Goal: Task Accomplishment & Management: Manage account settings

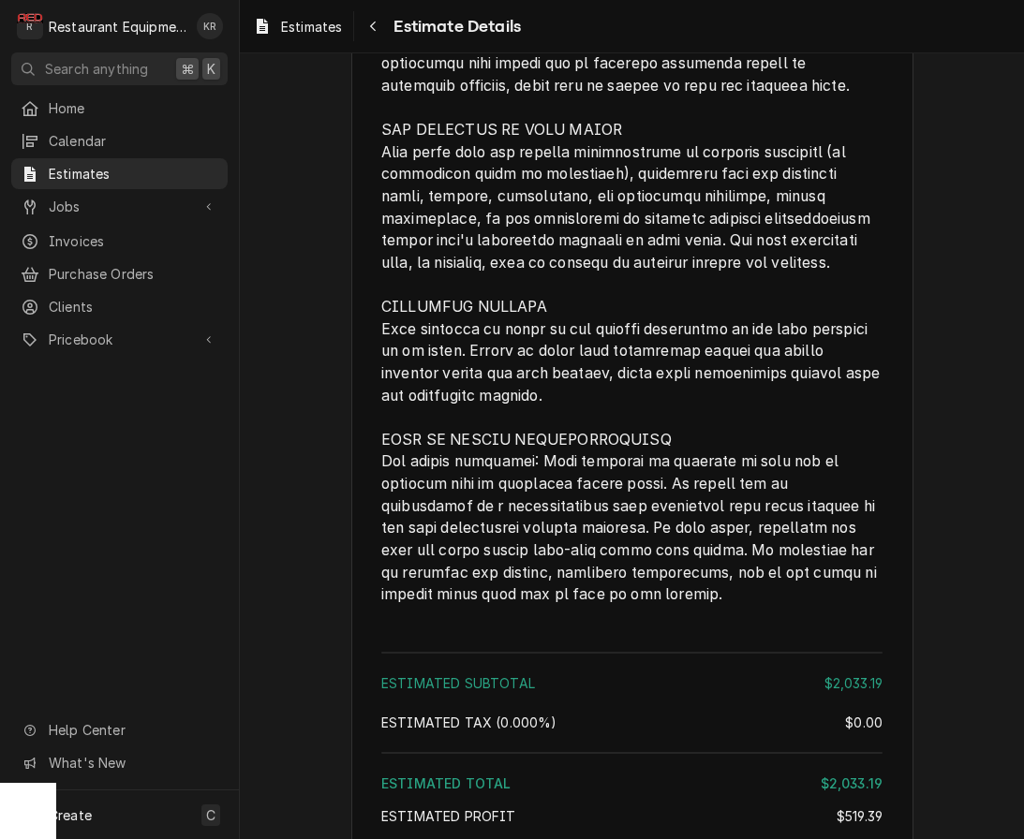
scroll to position [3267, 0]
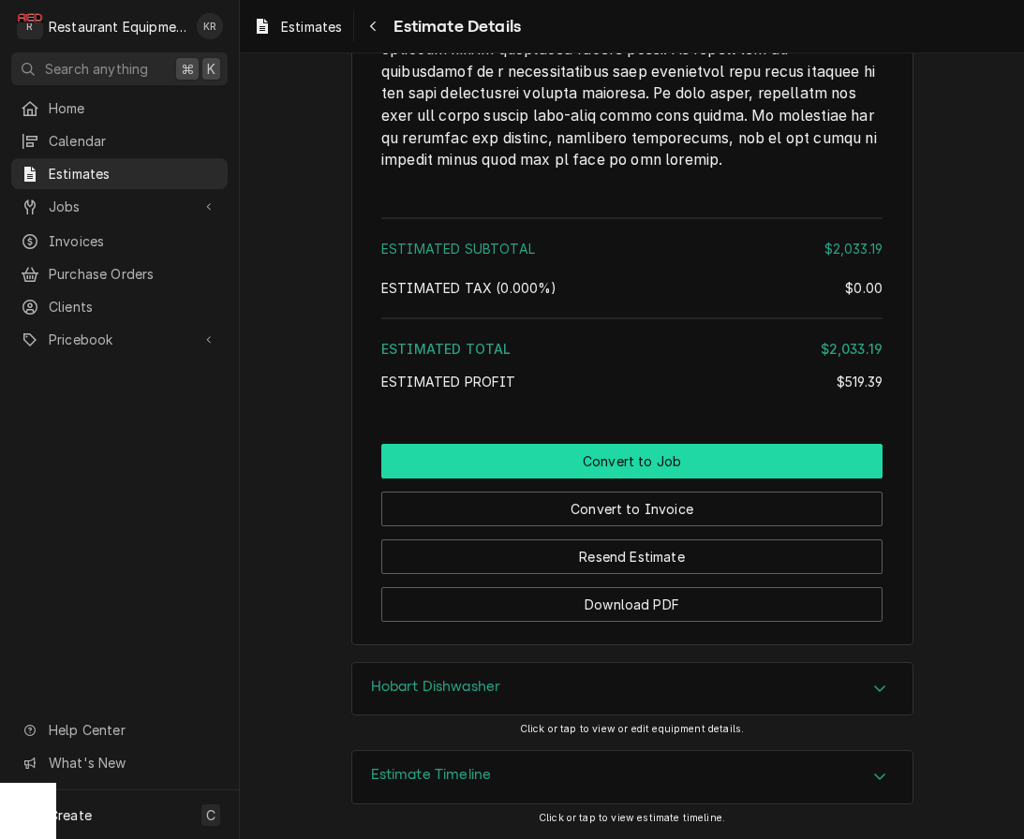
click at [644, 457] on button "Convert to Job" at bounding box center [631, 461] width 501 height 35
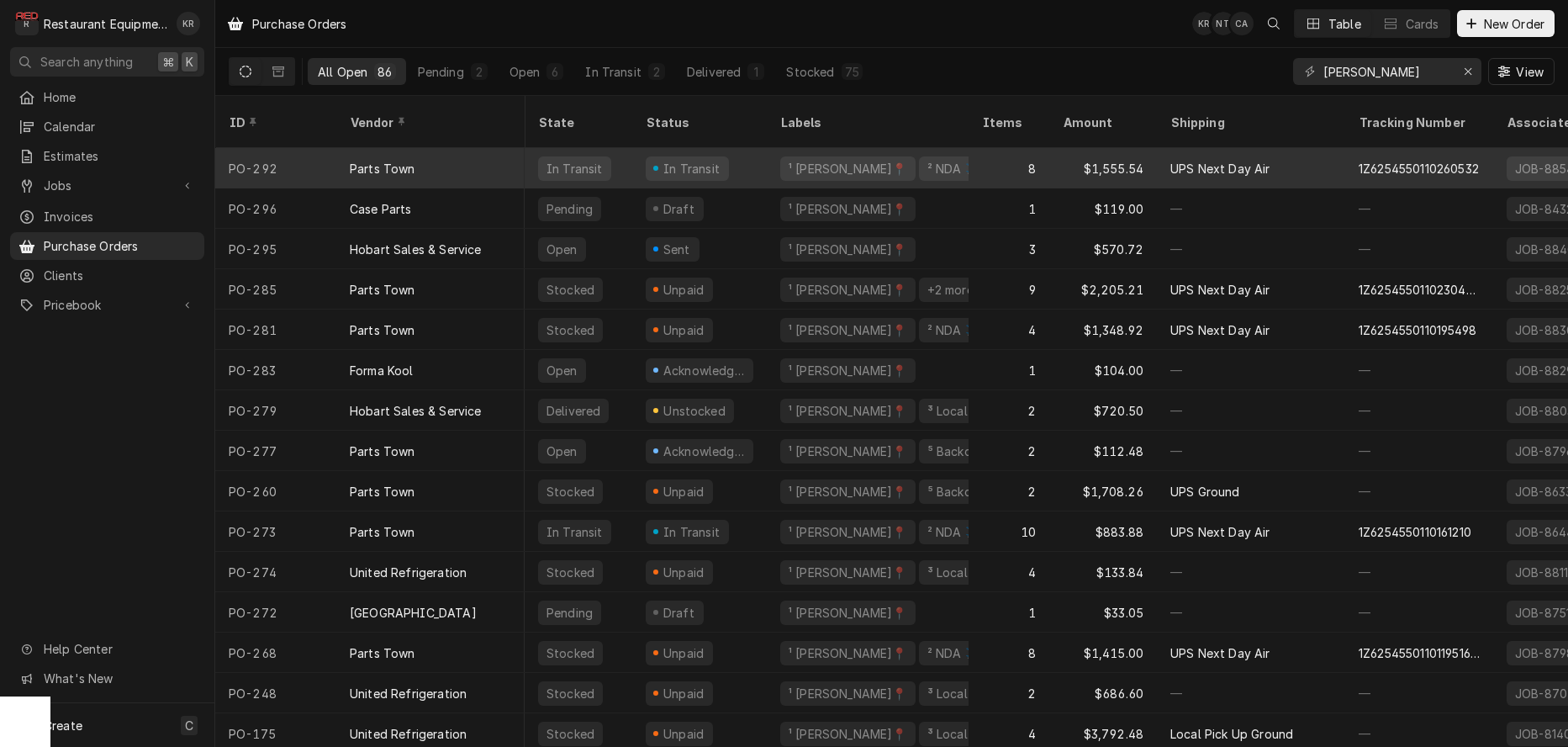
scroll to position [0, 1]
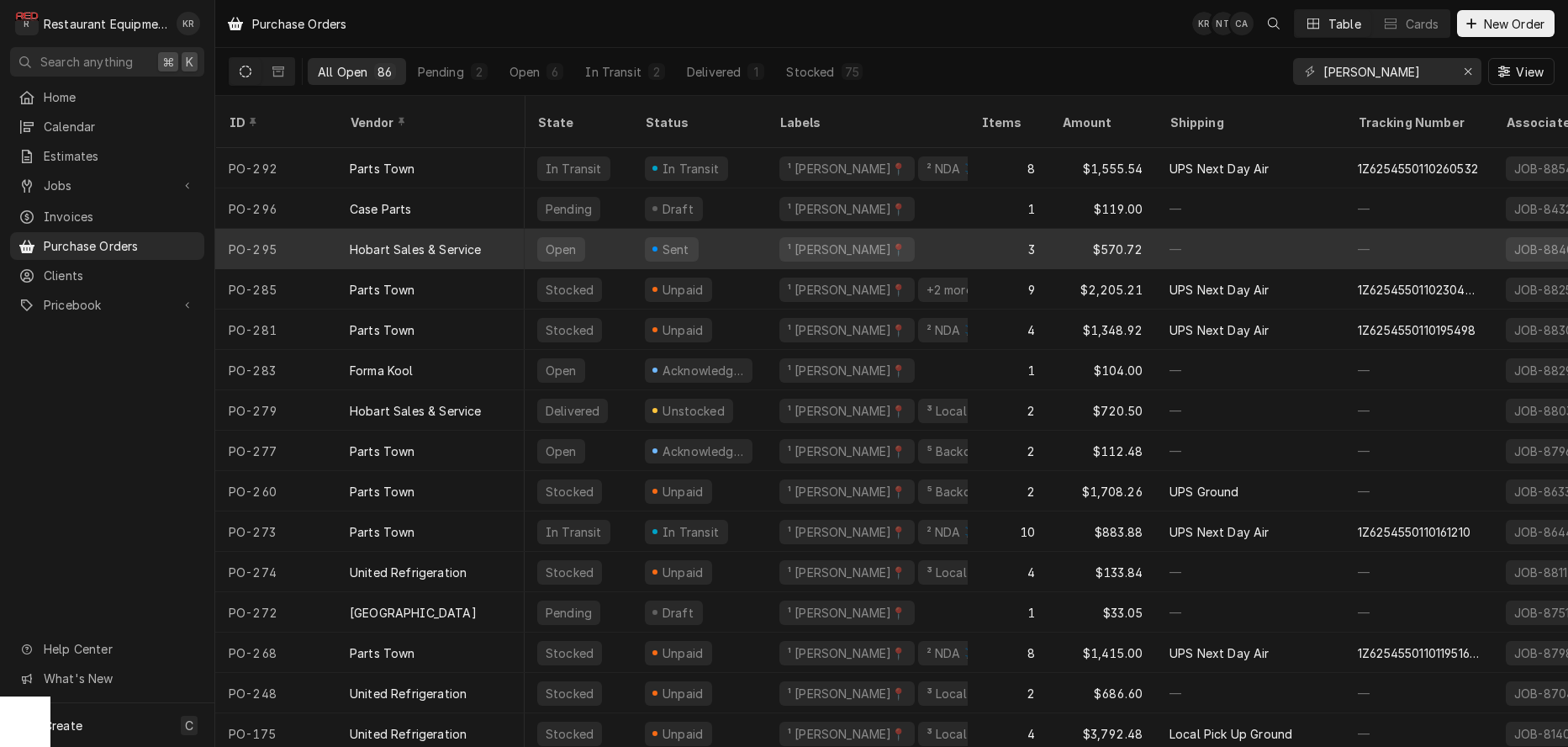
click at [778, 231] on div "¹ [PERSON_NAME]📍" at bounding box center [866, 249] width 202 height 40
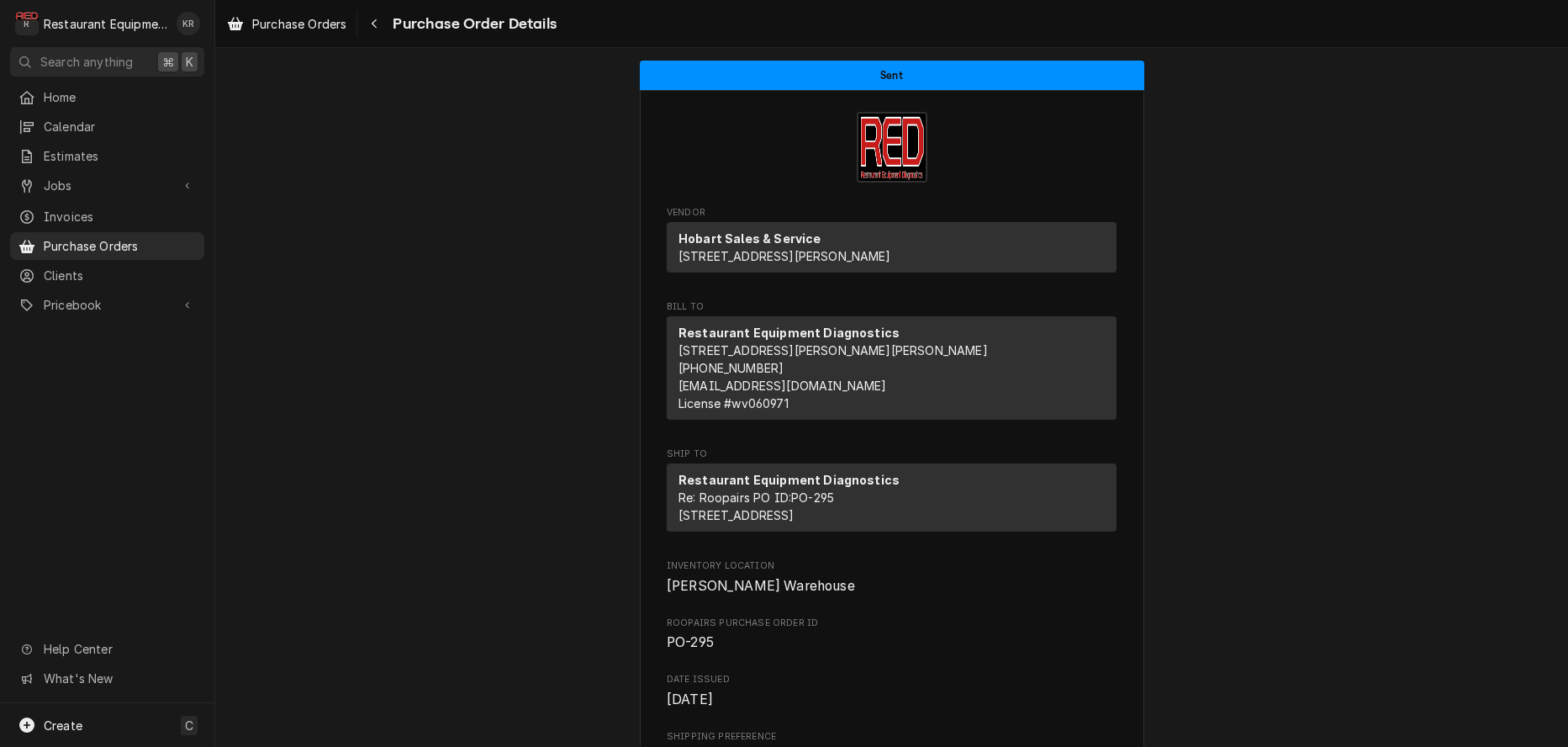
click at [397, 25] on span "Purchase Order Details" at bounding box center [472, 23] width 169 height 22
click at [382, 25] on div "Navigate back" at bounding box center [373, 23] width 17 height 17
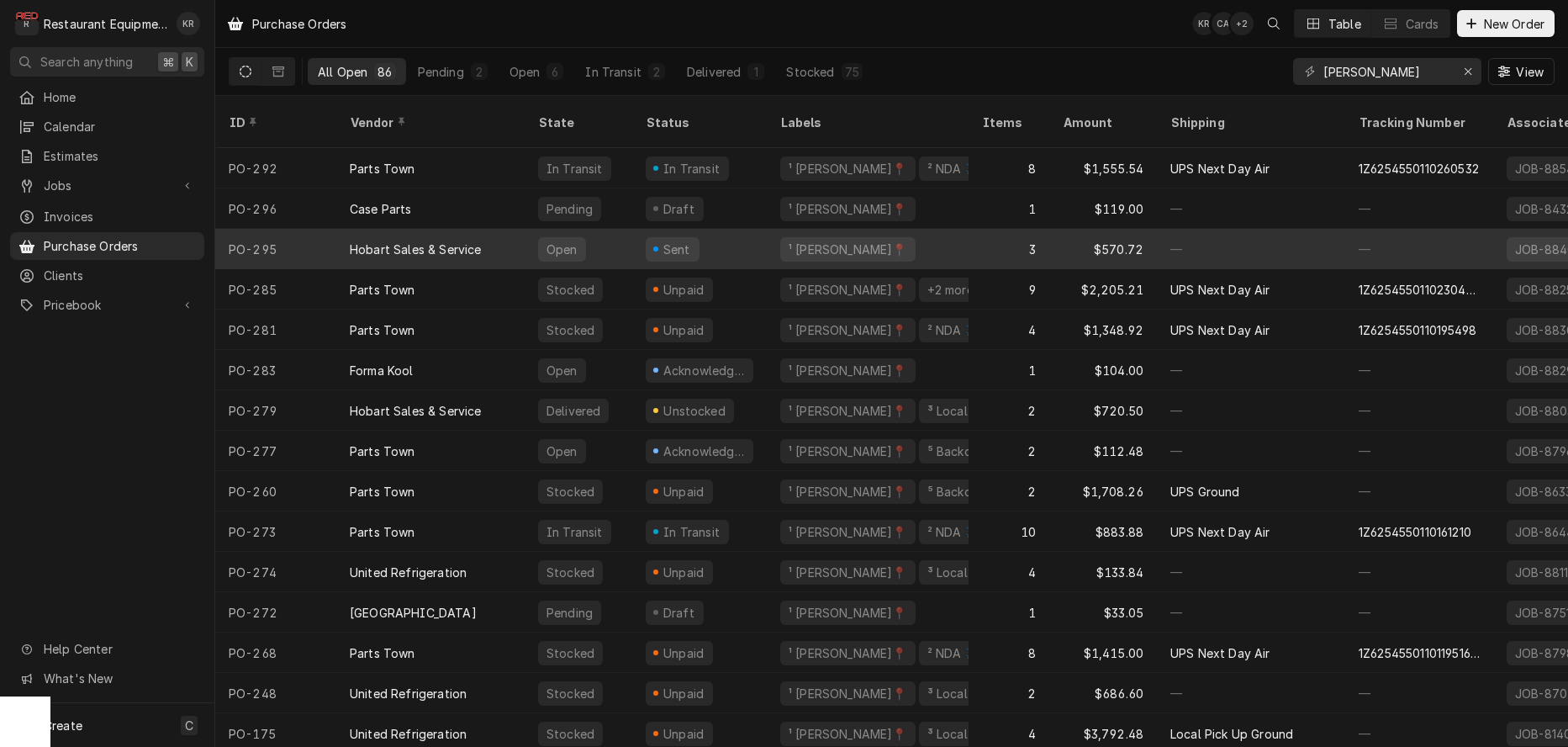
click at [590, 230] on div "Open" at bounding box center [578, 249] width 108 height 40
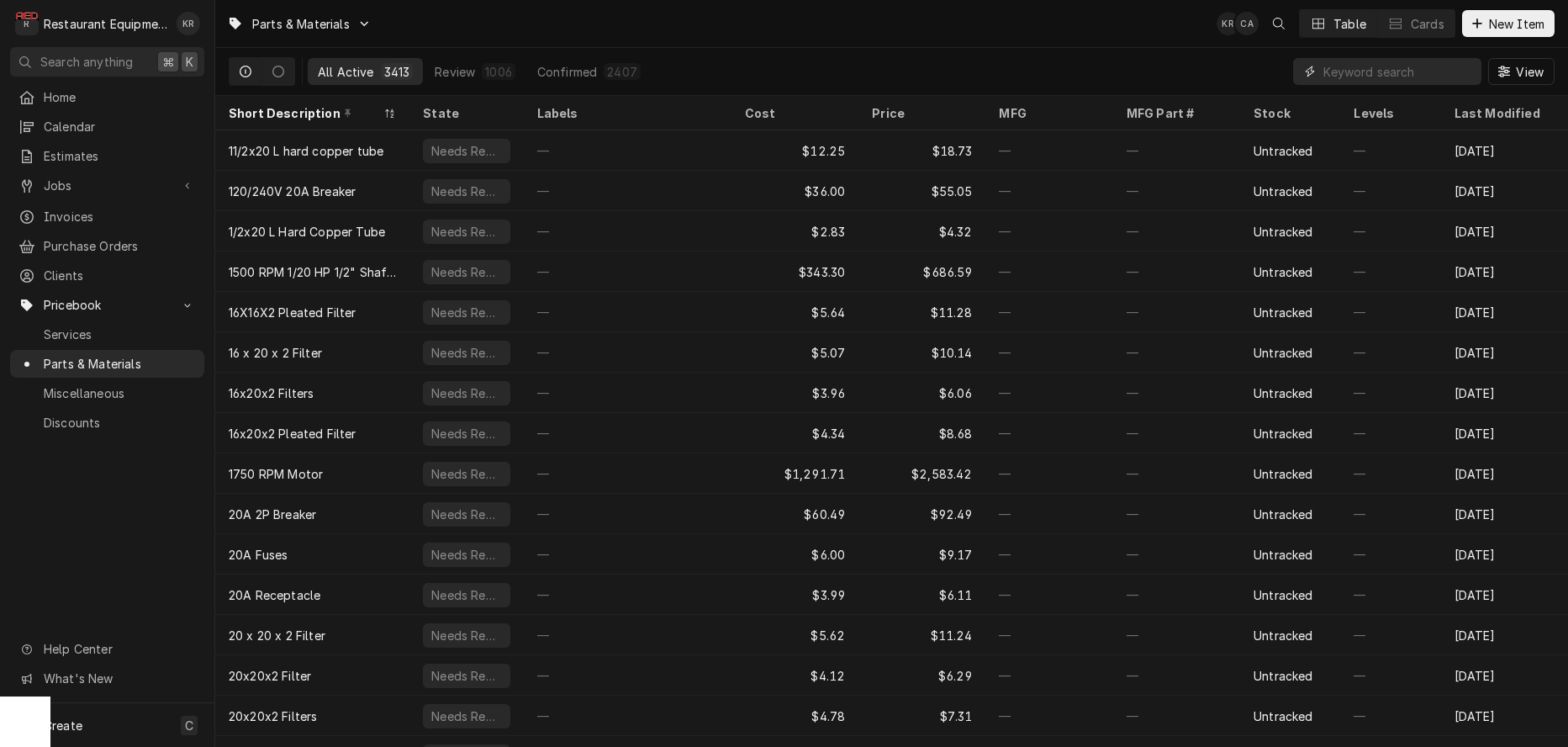
click at [1419, 75] on input "Dynamic Content Wrapper" at bounding box center [1397, 72] width 150 height 27
type input "wash pump"
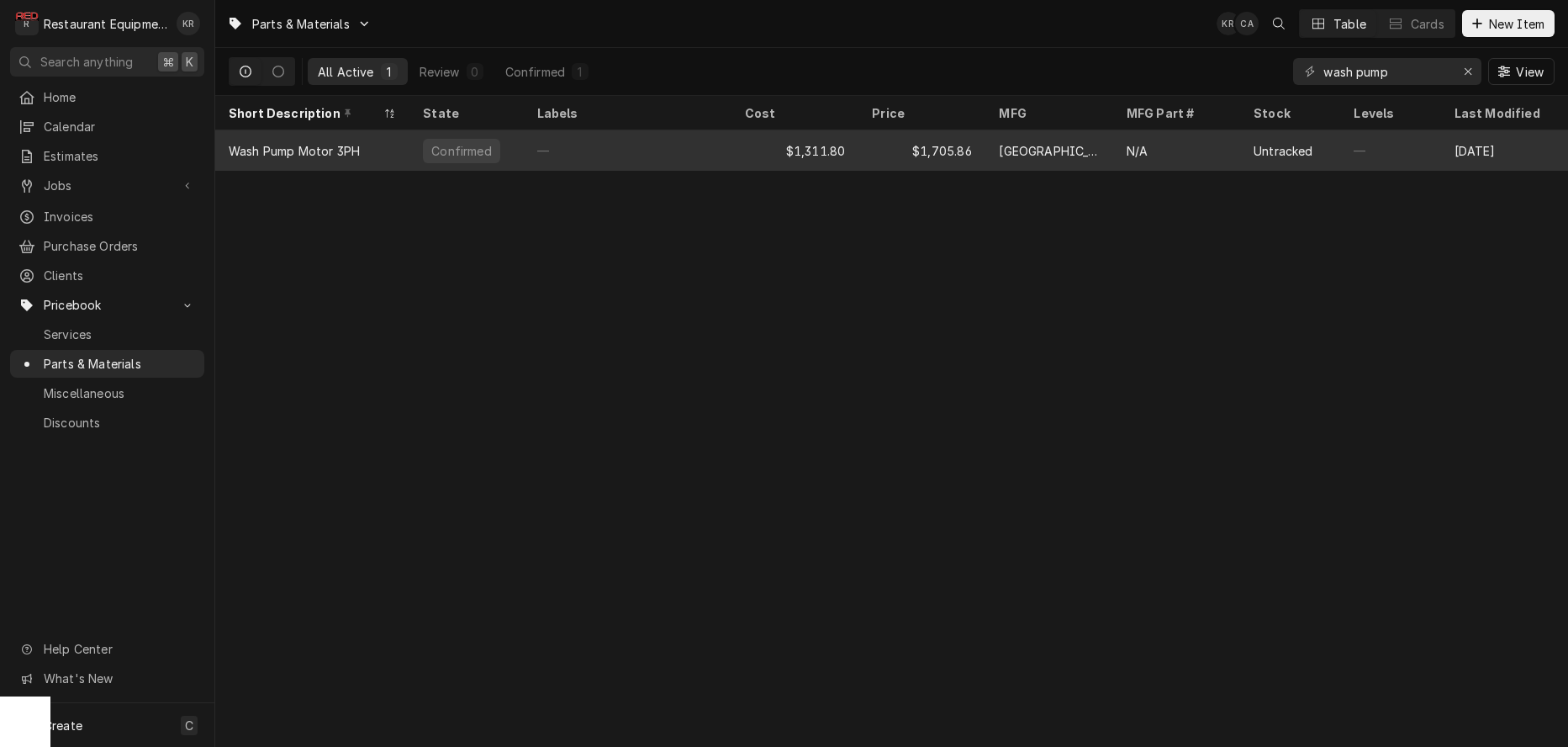
click at [880, 152] on div "$1,705.86" at bounding box center [921, 150] width 127 height 40
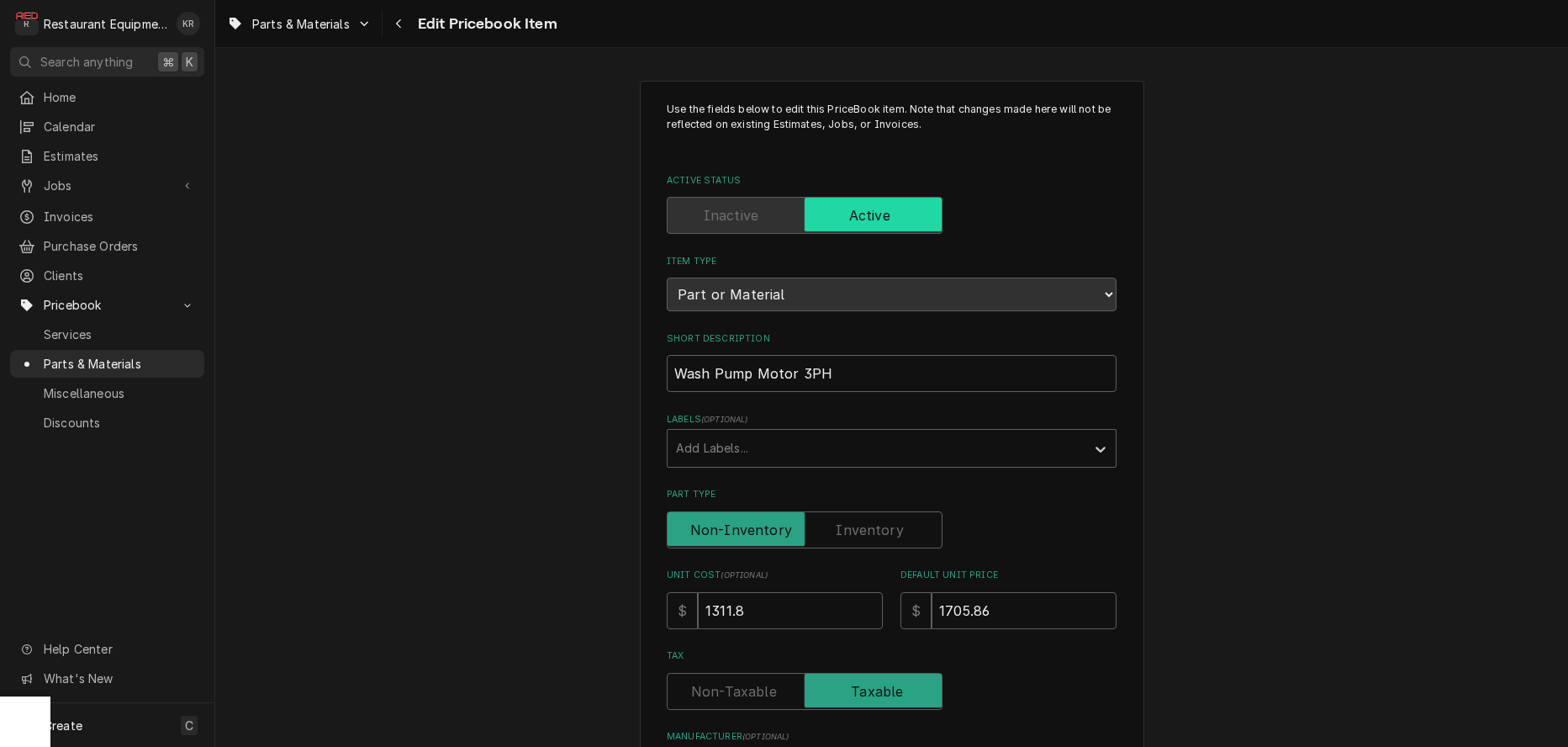
type textarea "x"
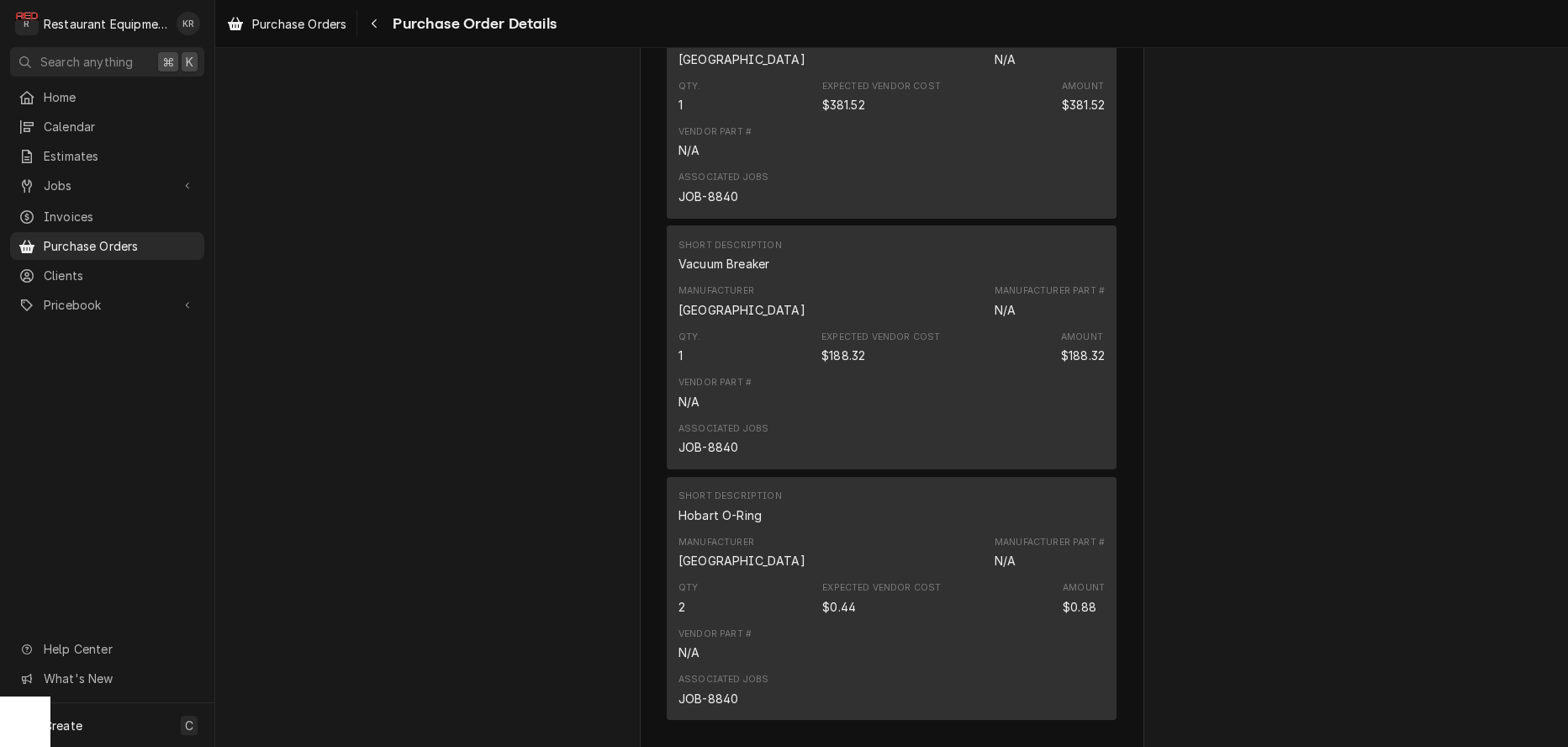
scroll to position [1061, 0]
click at [293, 29] on span "Purchase Orders" at bounding box center [299, 24] width 94 height 18
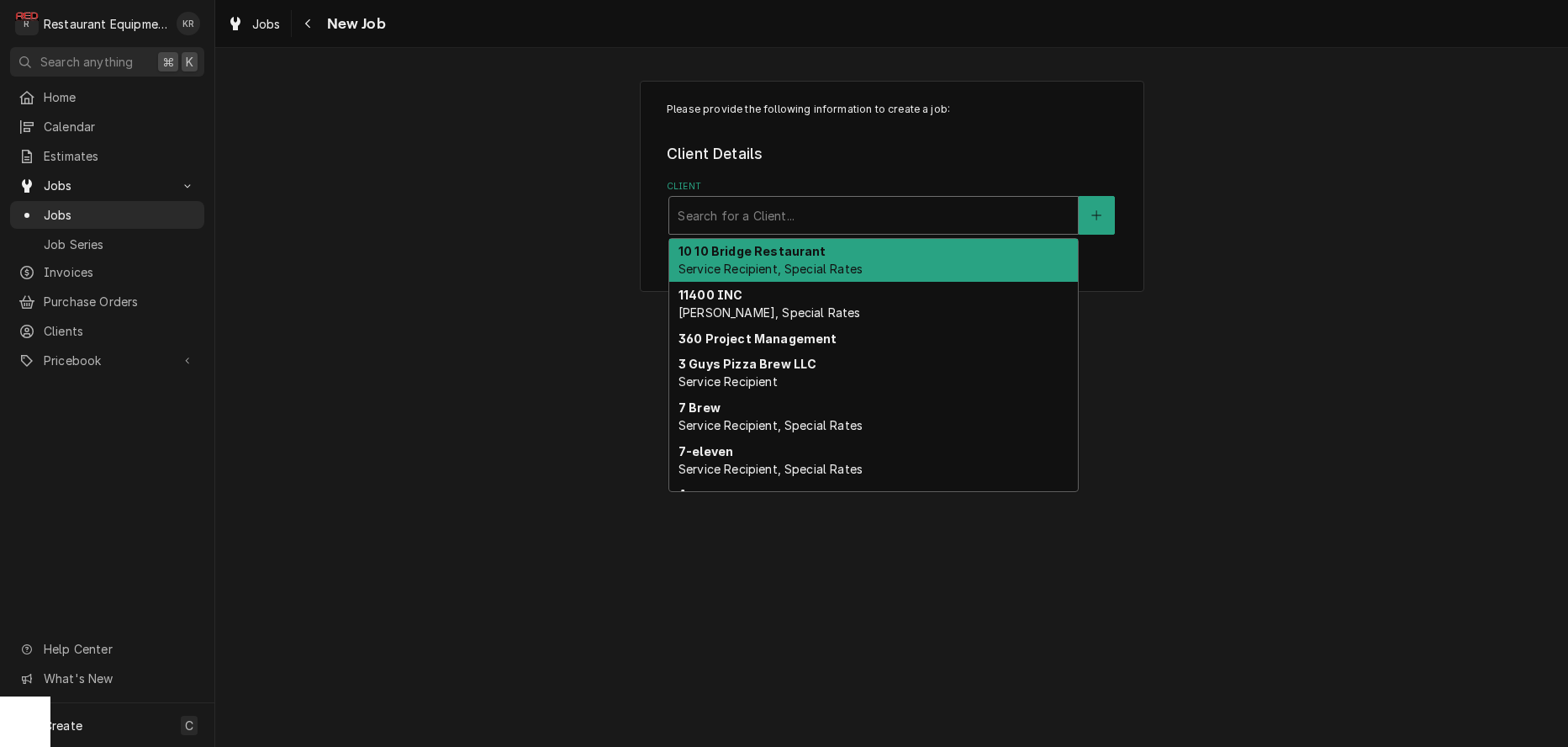
click at [788, 223] on div "Client" at bounding box center [873, 215] width 391 height 31
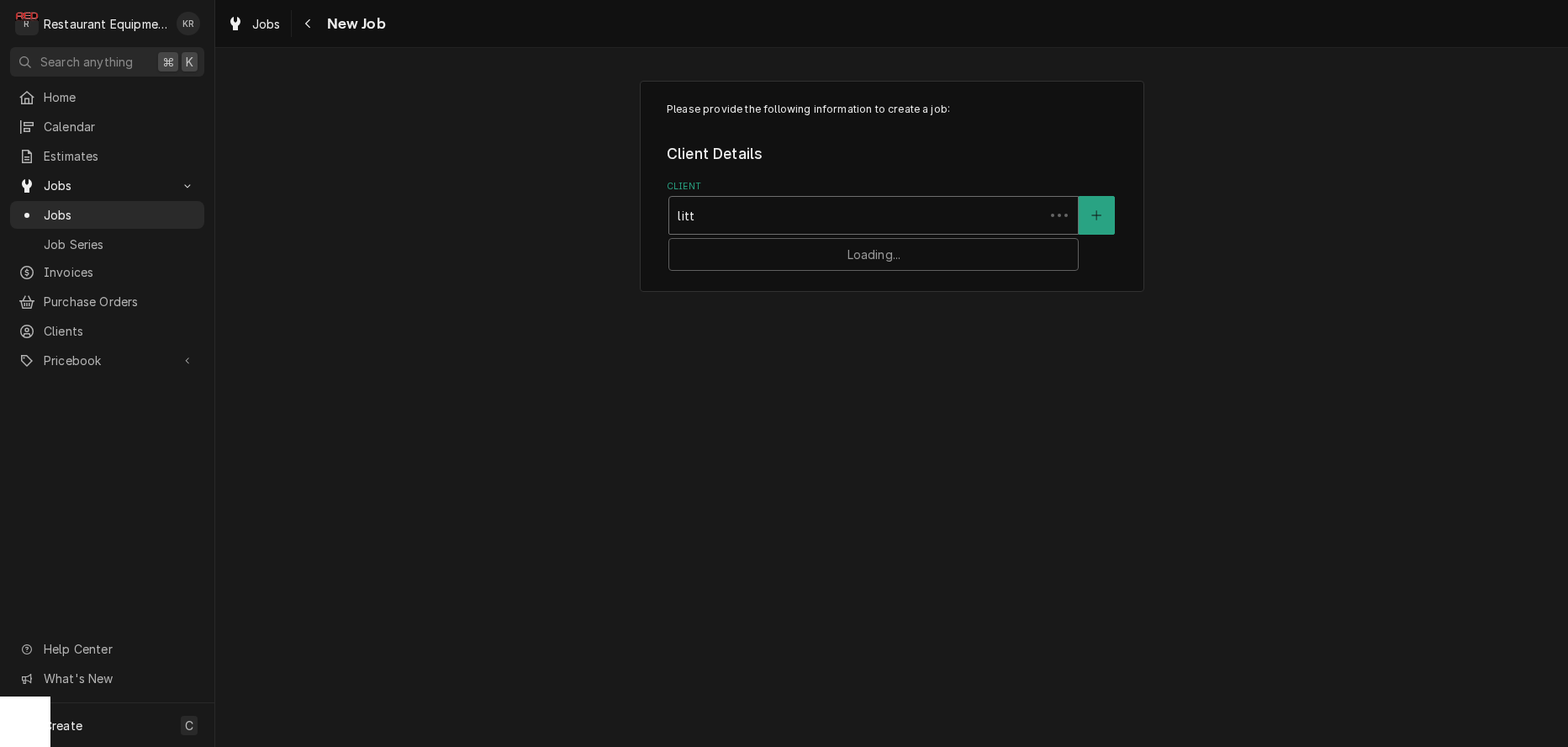
type input "littl"
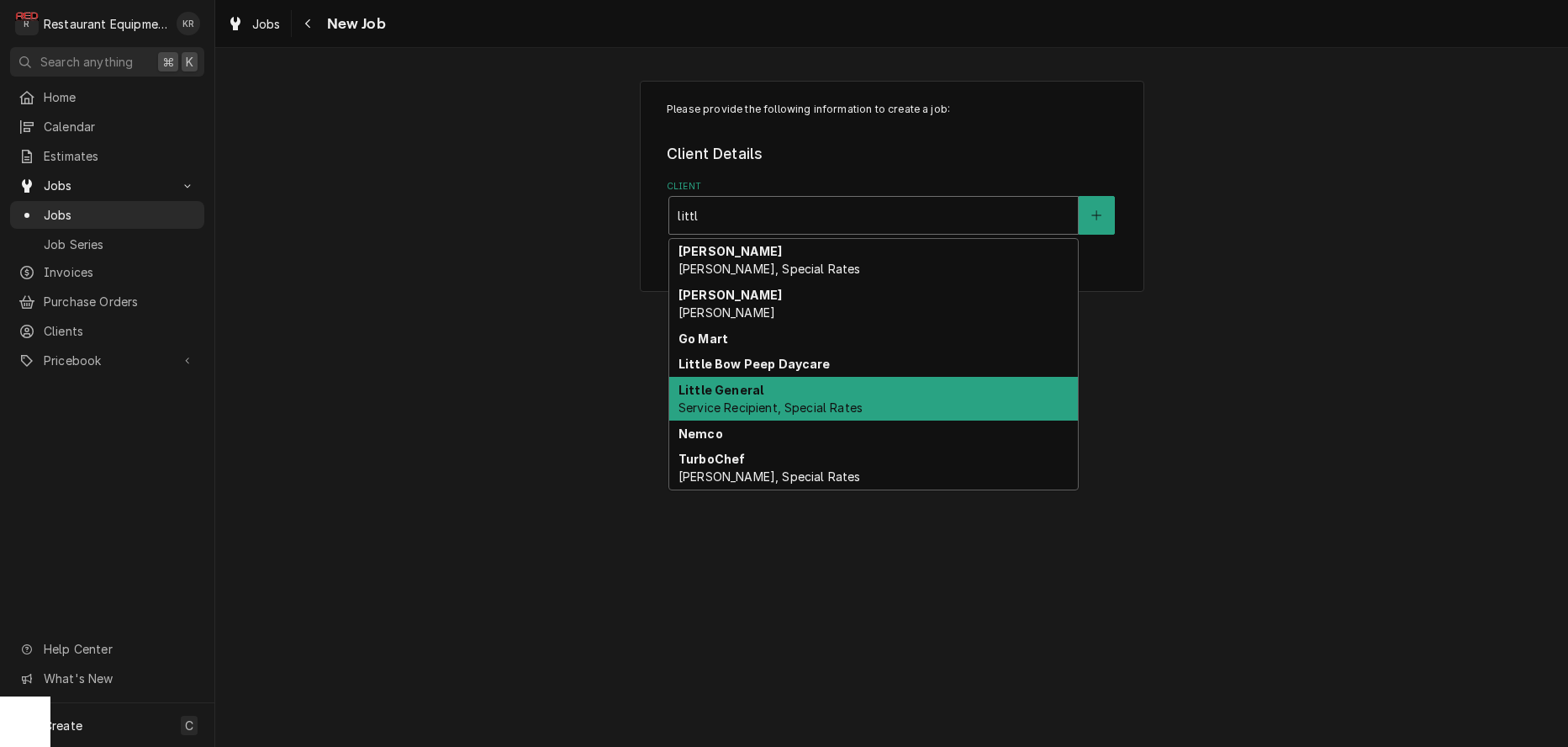
click at [786, 404] on span "Service Recipient, Special Rates" at bounding box center [770, 408] width 184 height 14
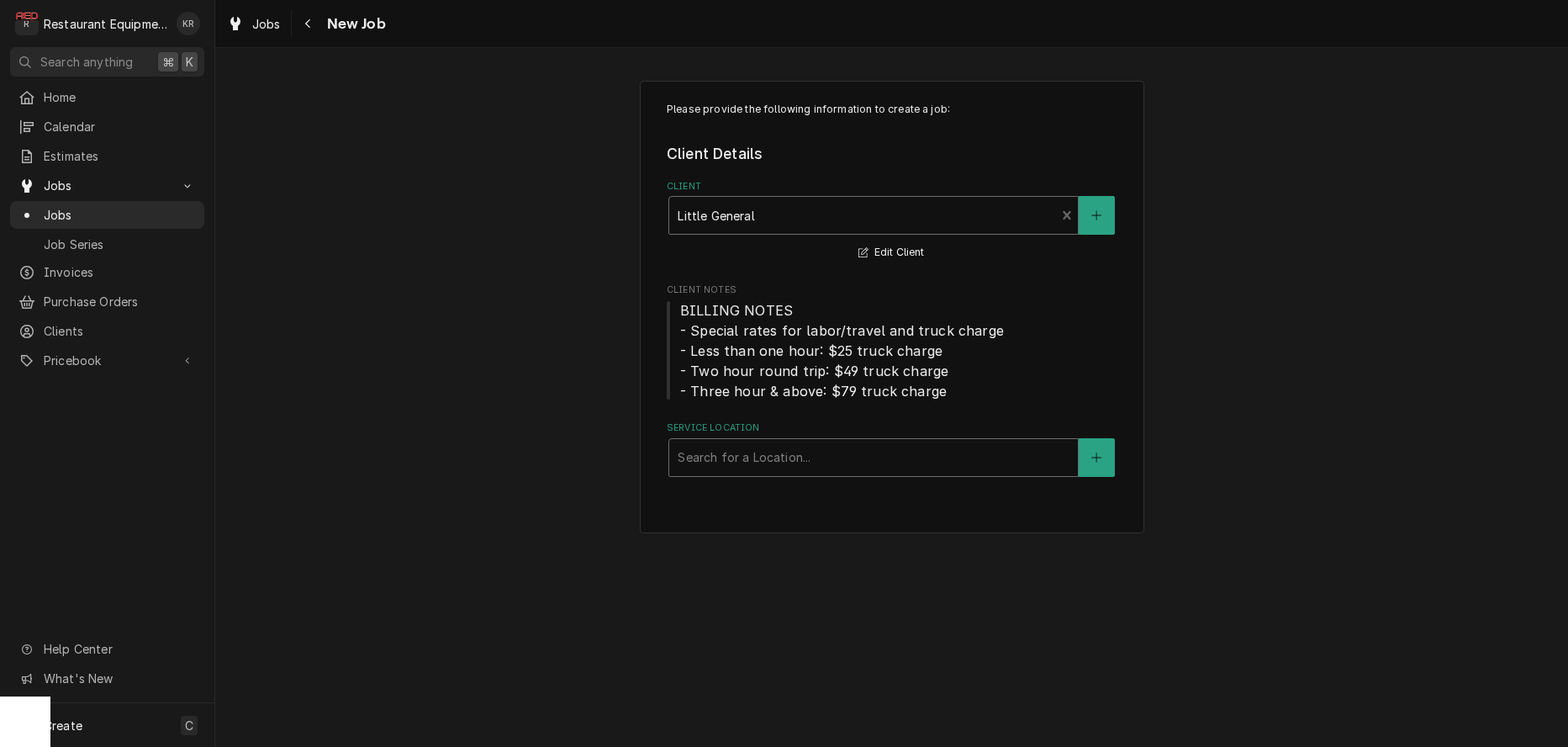
click at [770, 448] on div "Service Location" at bounding box center [873, 458] width 391 height 31
type input "[PERSON_NAME]"
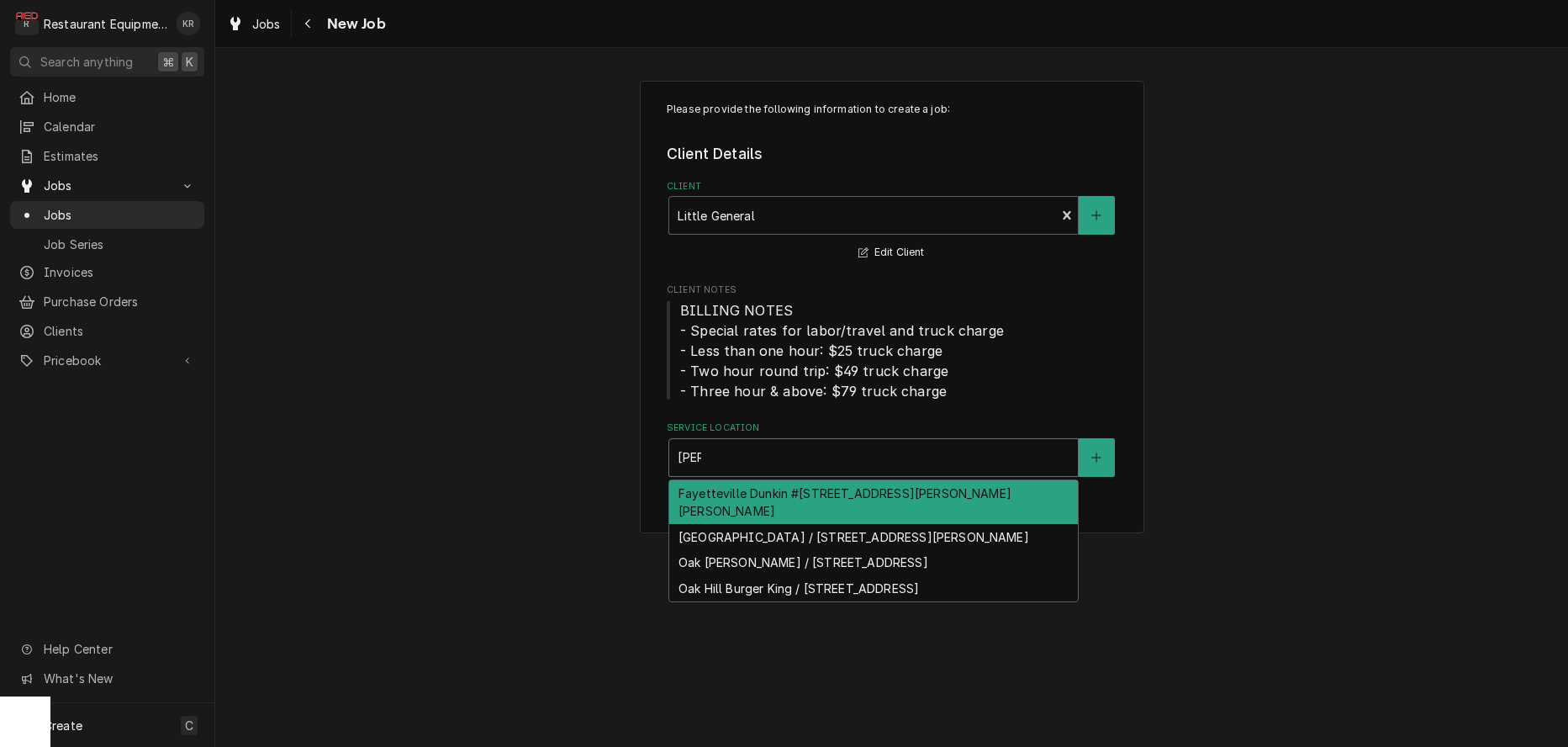
click at [775, 491] on div "Fayetteville Dunkin #[STREET_ADDRESS][PERSON_NAME][PERSON_NAME]" at bounding box center [873, 502] width 408 height 44
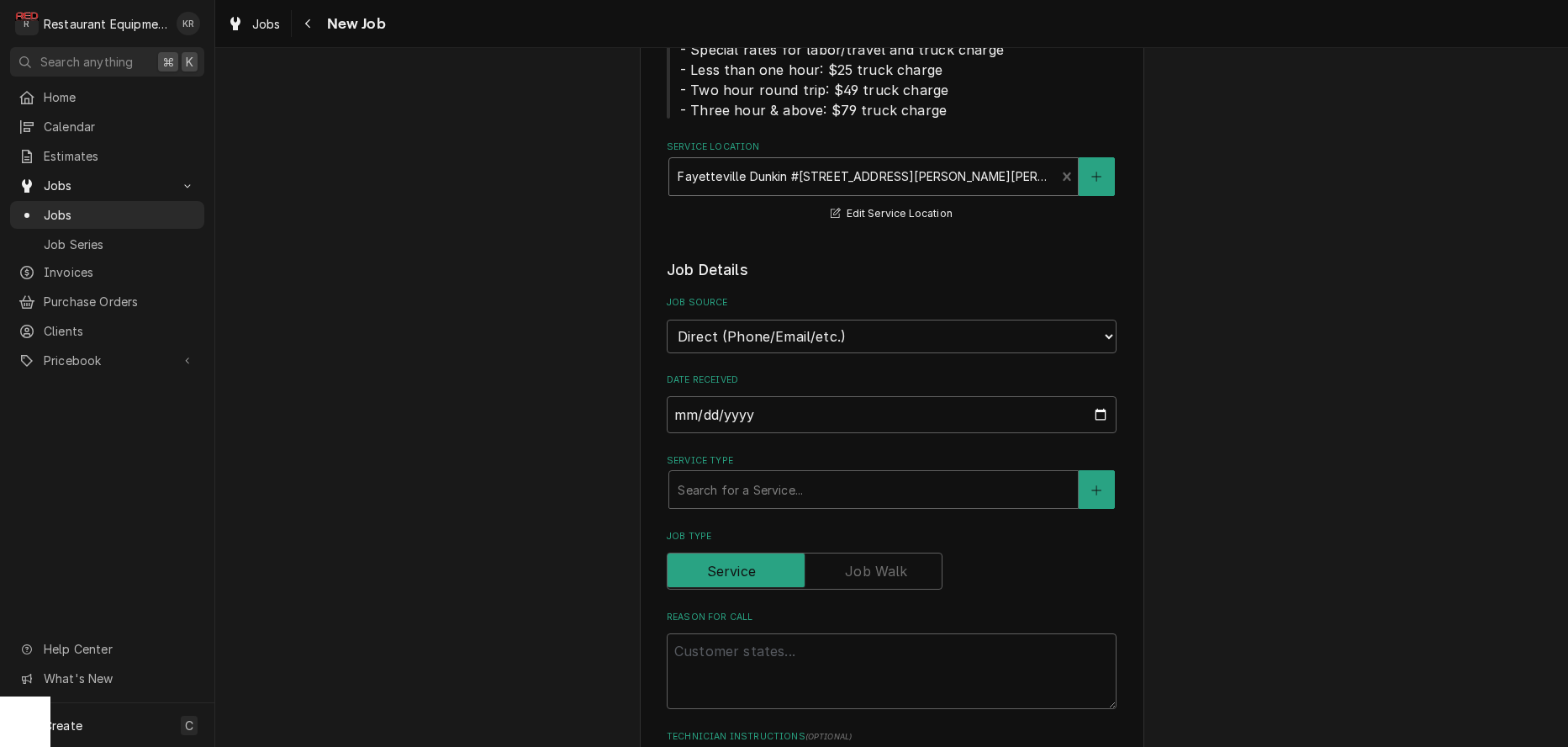
scroll to position [286, 0]
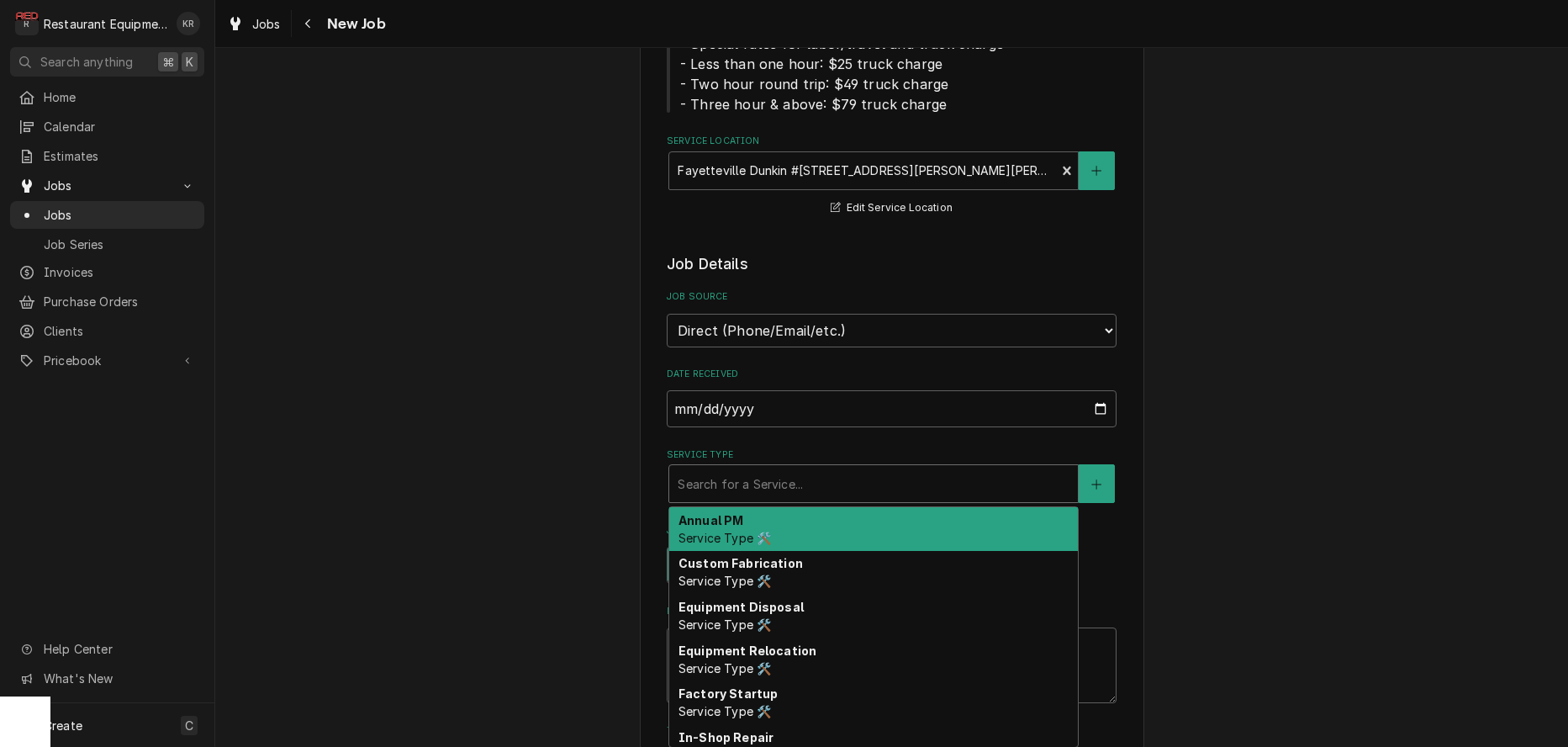
click at [763, 482] on div "Service Type" at bounding box center [873, 484] width 391 height 31
type textarea "x"
type input "b"
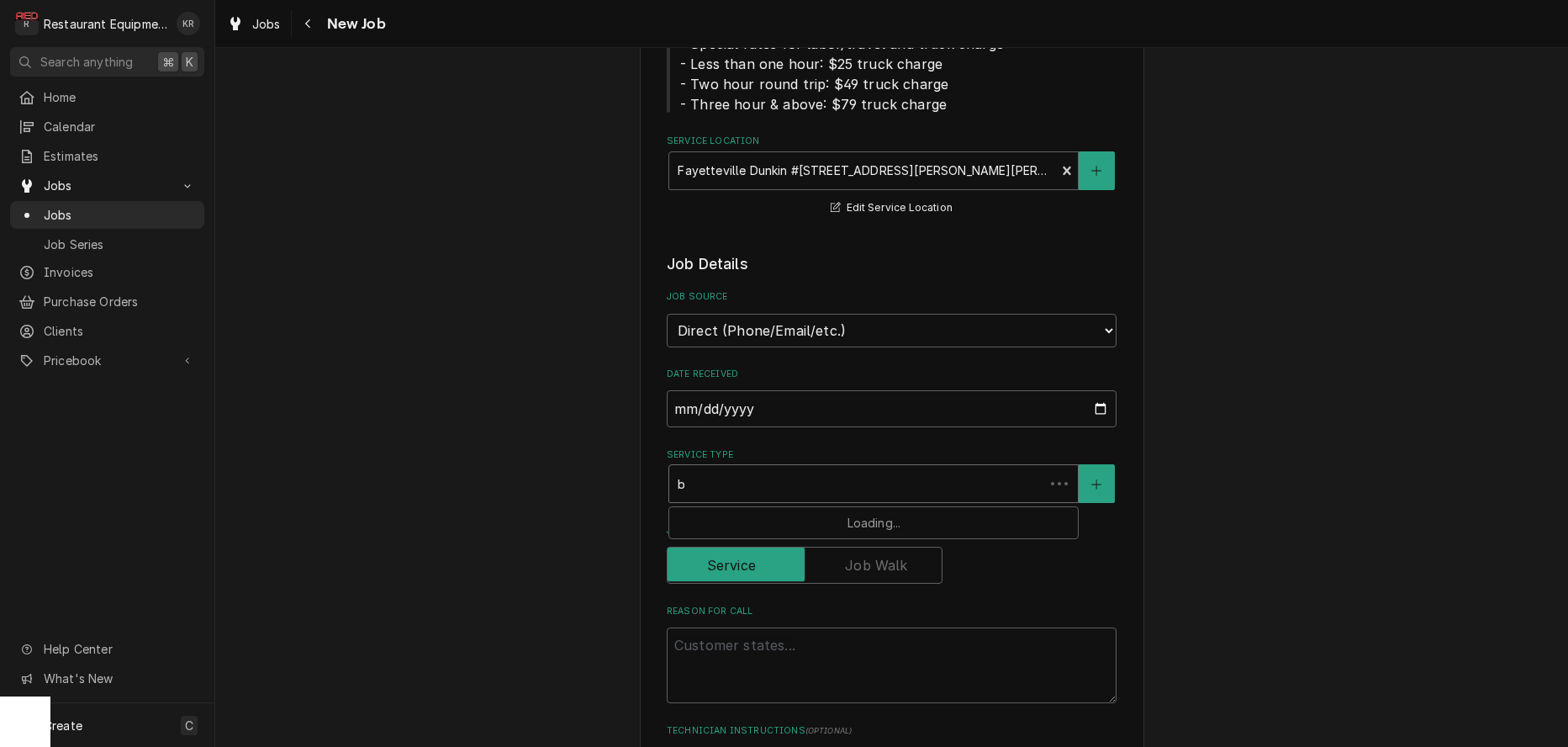
type textarea "x"
type input "br"
type textarea "x"
type input "bre"
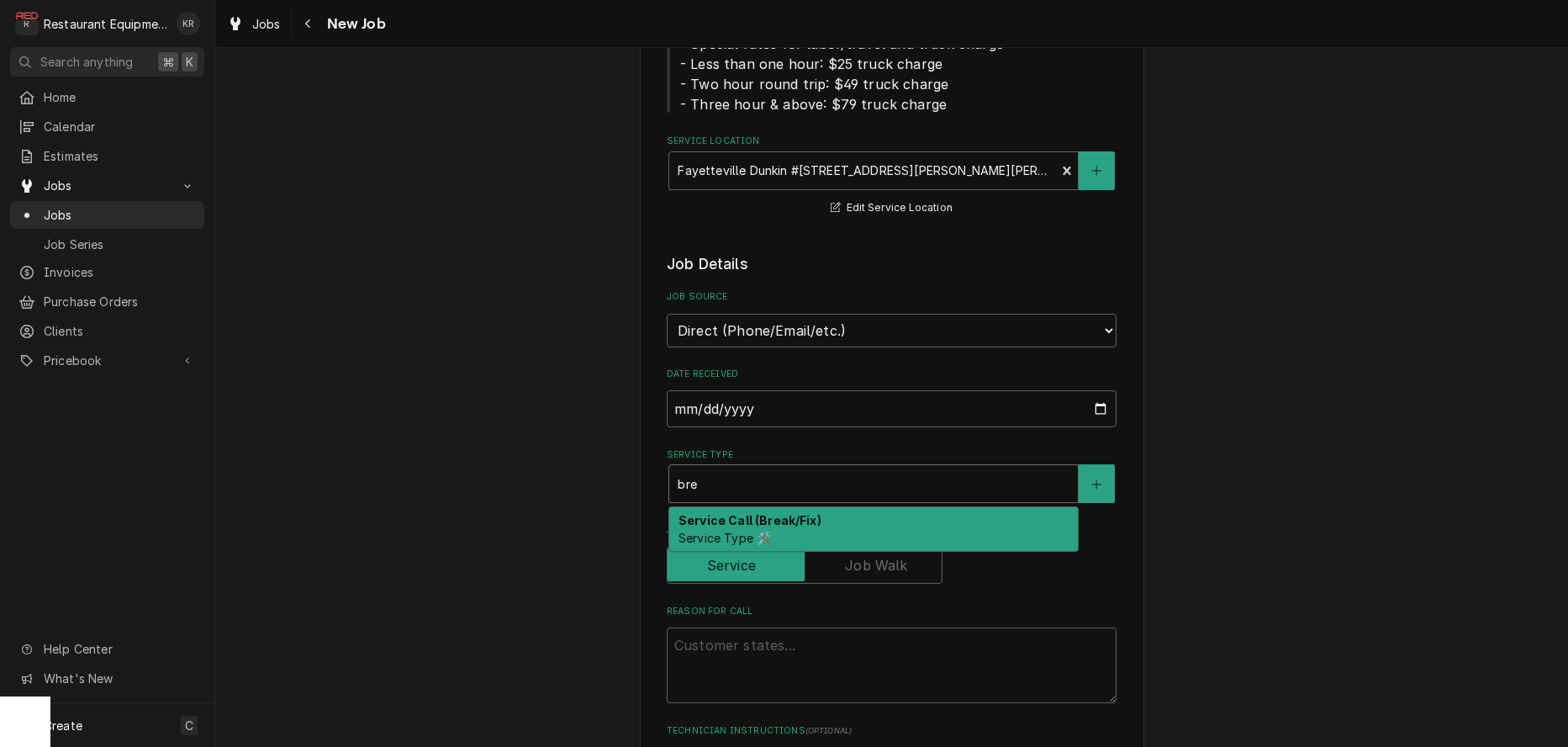
click at [719, 518] on strong "Service Call (Break/Fix)" at bounding box center [749, 520] width 143 height 14
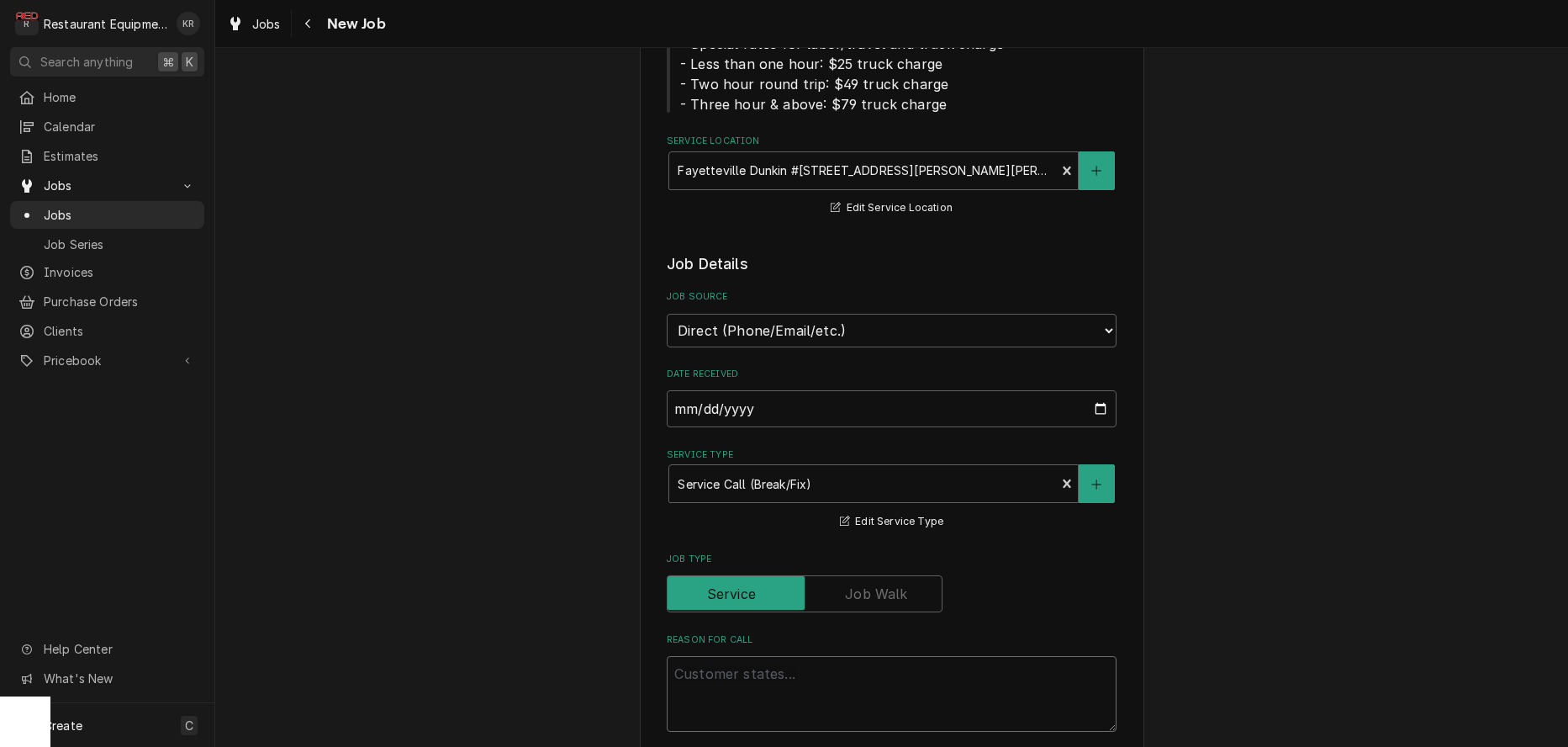
click at [723, 682] on textarea "Reason For Call" at bounding box center [891, 694] width 450 height 75
paste textarea "Work Order #: 88511 Request number: 113029 sandwich unit bottom unit of sandwic…"
type textarea "x"
type textarea "Work Order #: 88511 Request number: 113029 sandwich unit bottom unit of sandwic…"
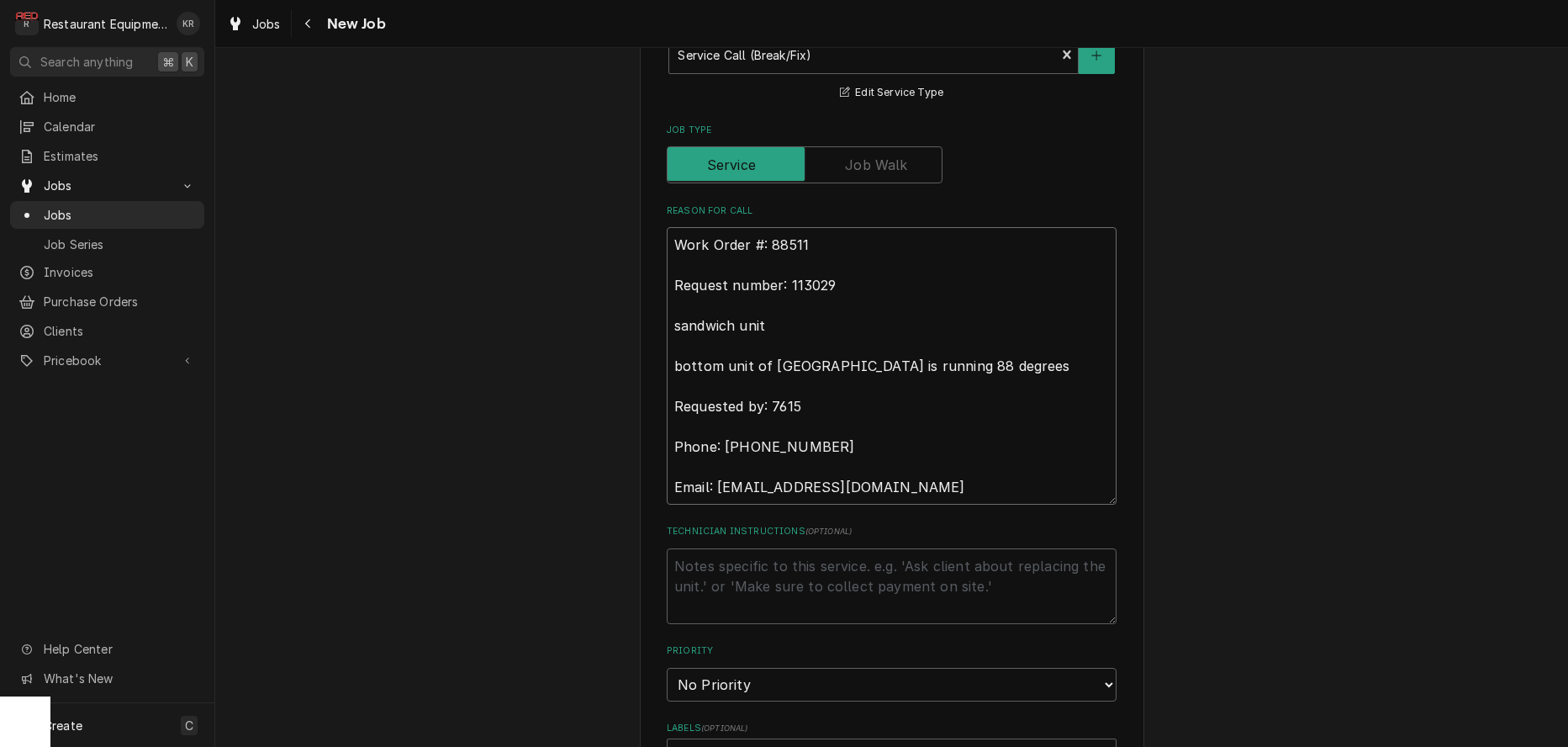
type textarea "x"
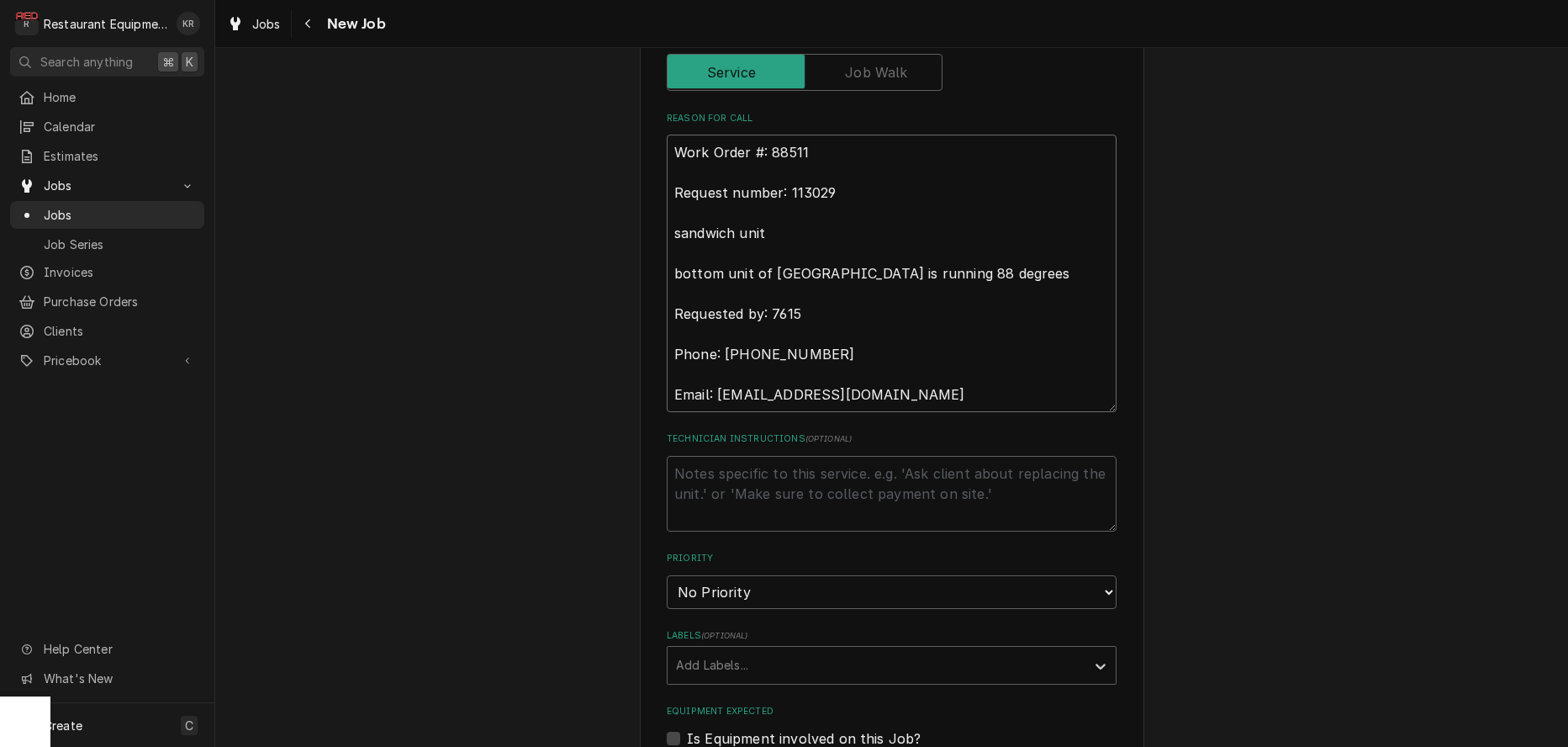
scroll to position [844, 0]
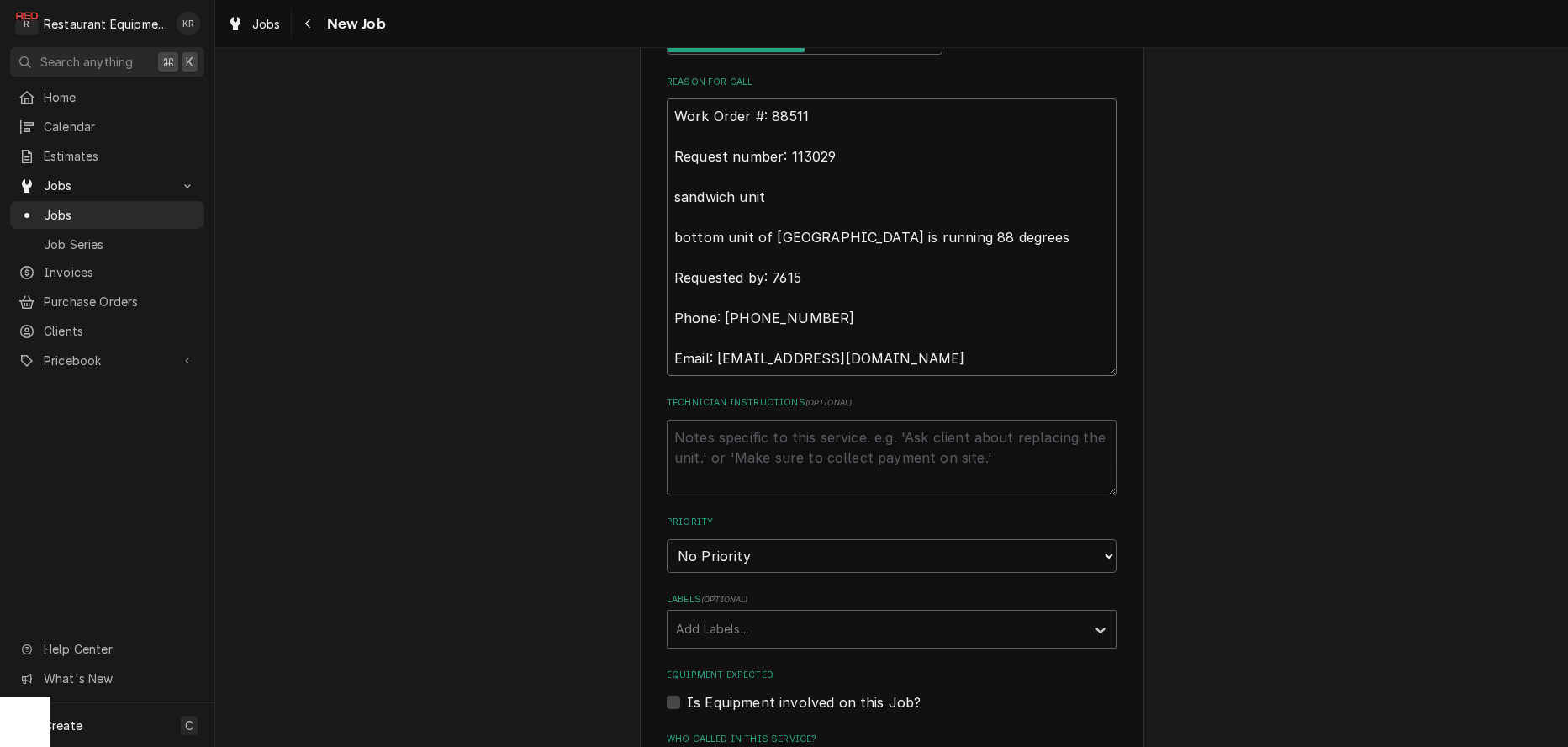
type textarea "Work Order #: 88511 Request number: 113029 sandwich unit bottom unit of sandwic…"
select select "1"
click option "Urgent" at bounding box center [0, 0] width 0 height 0
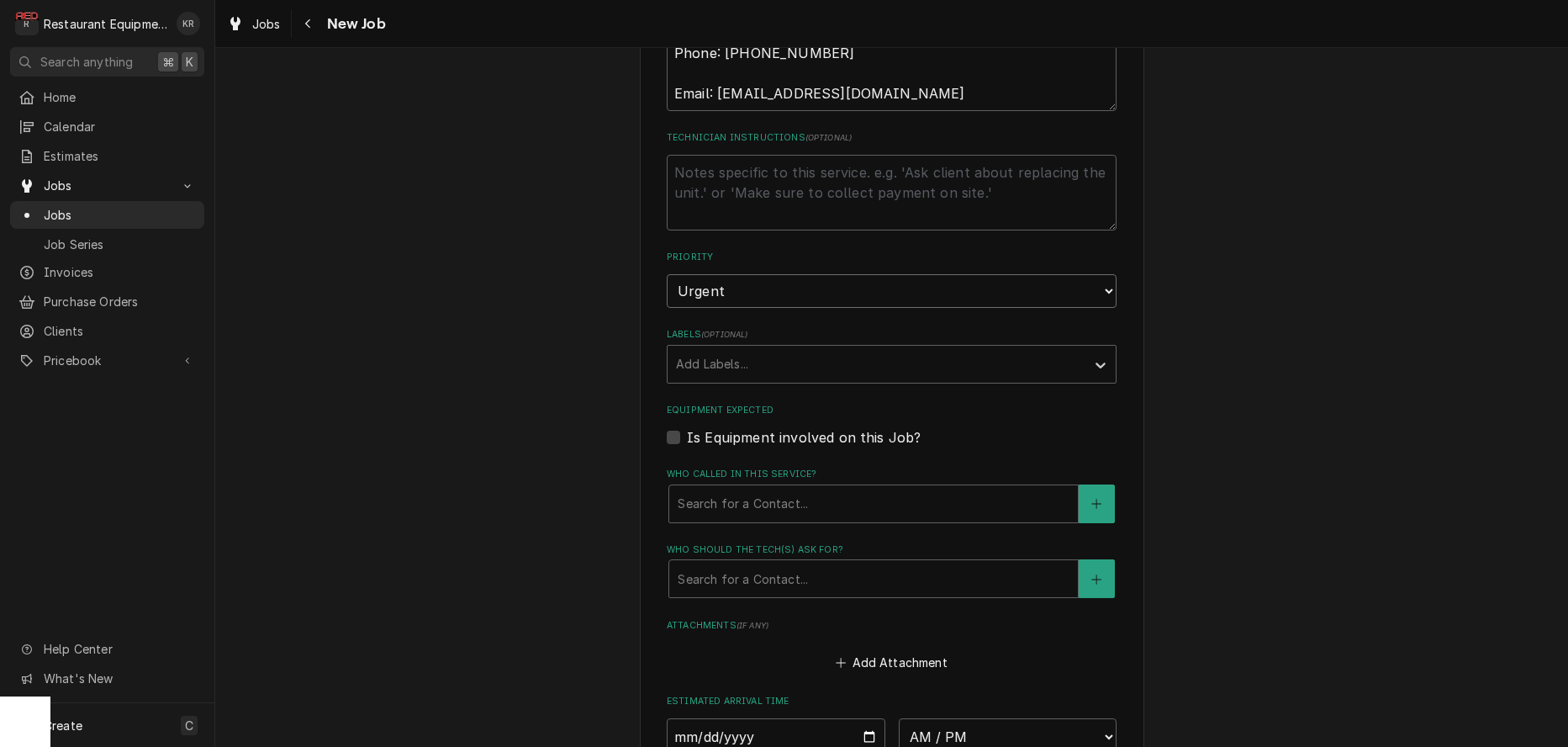
scroll to position [1124, 0]
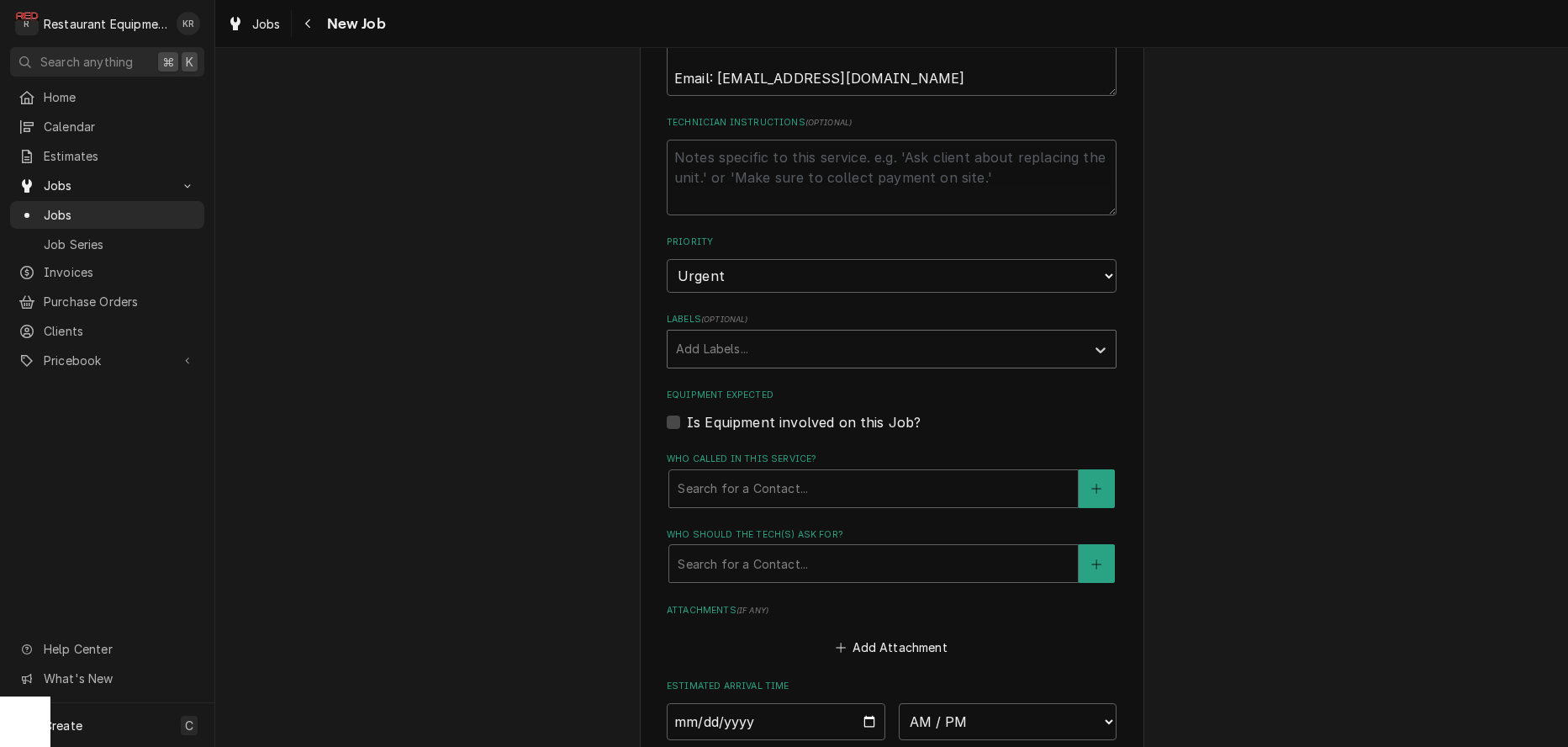
click at [736, 359] on div "Labels" at bounding box center [876, 349] width 401 height 31
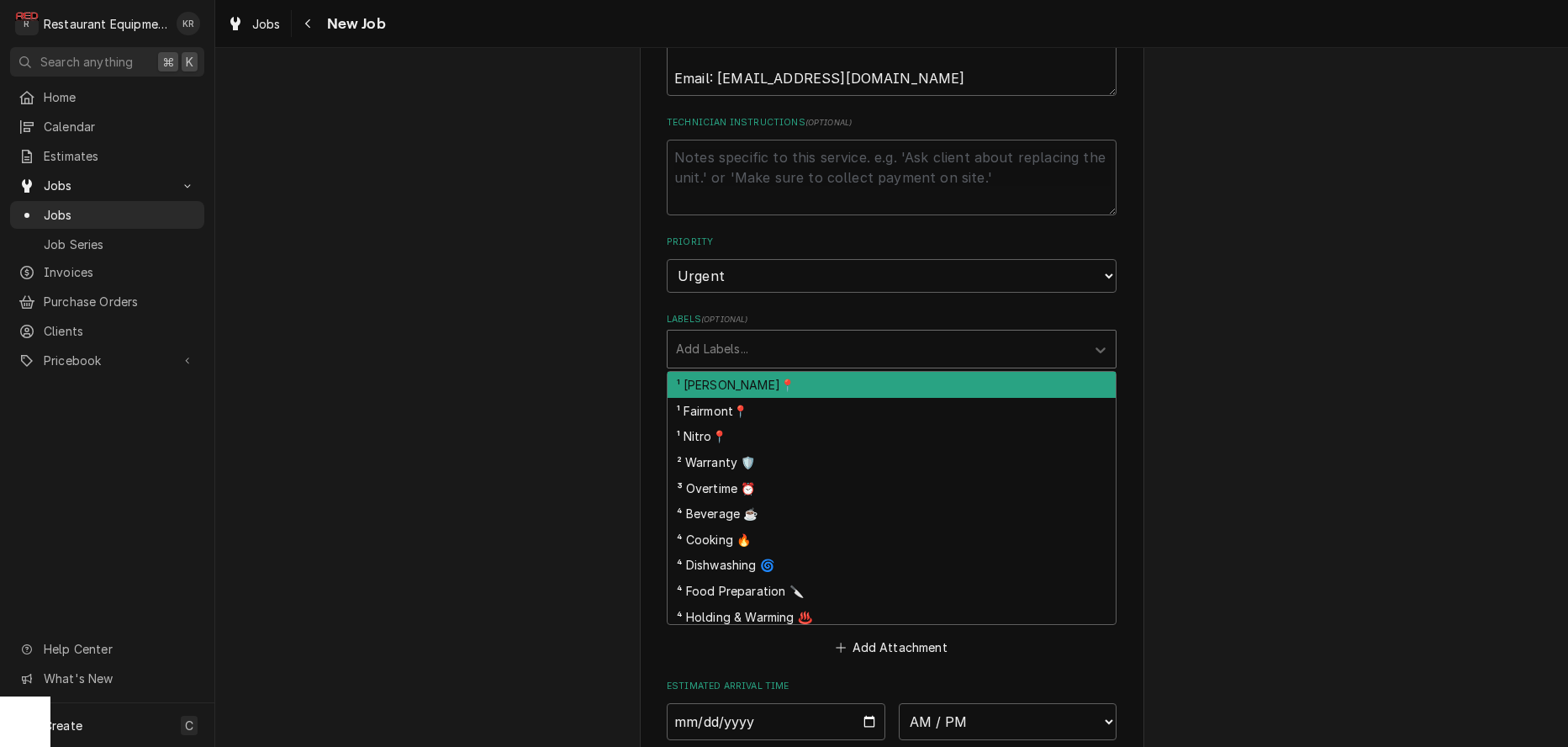
click at [710, 386] on div "¹ [PERSON_NAME]📍" at bounding box center [891, 384] width 448 height 26
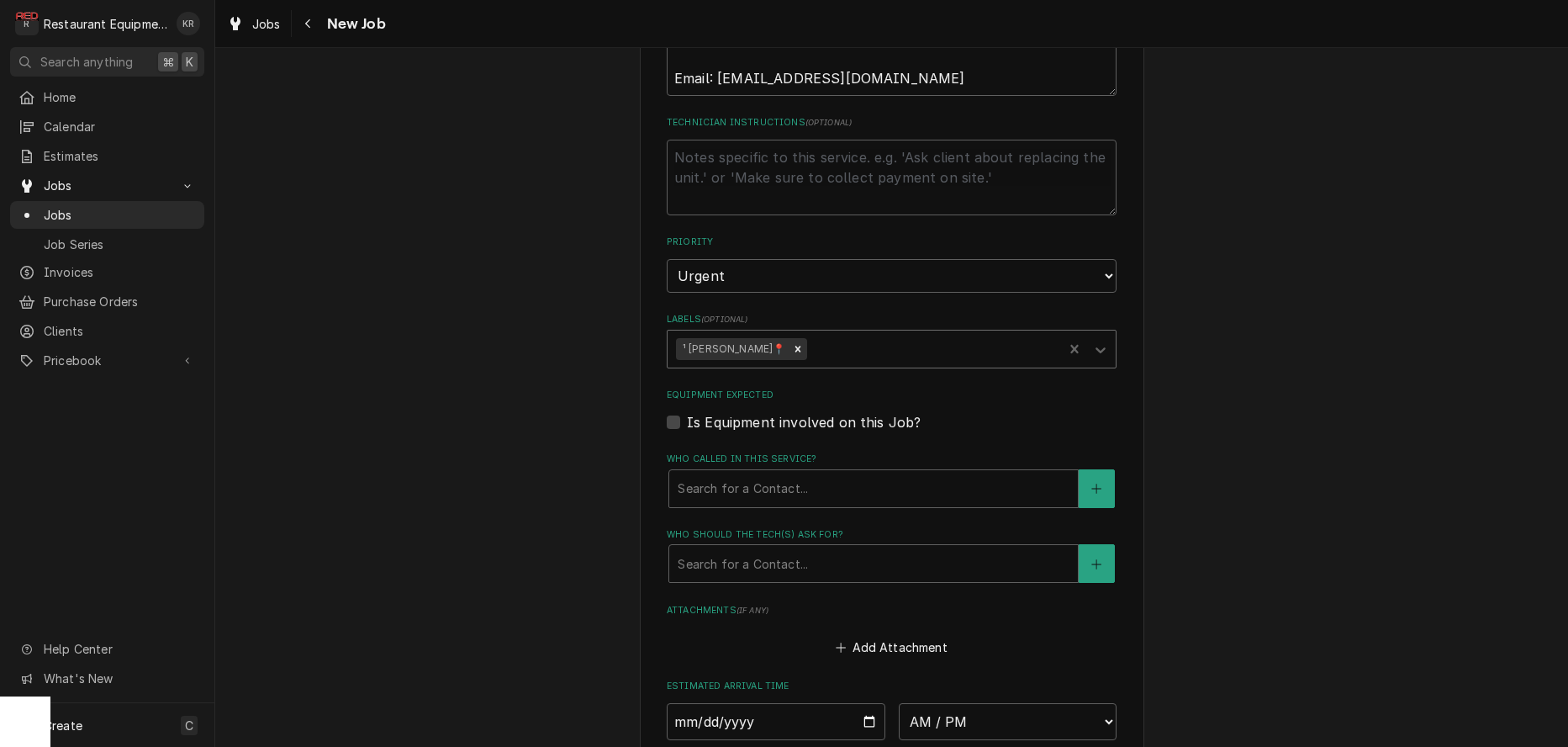
click at [824, 343] on div "Labels" at bounding box center [933, 349] width 244 height 31
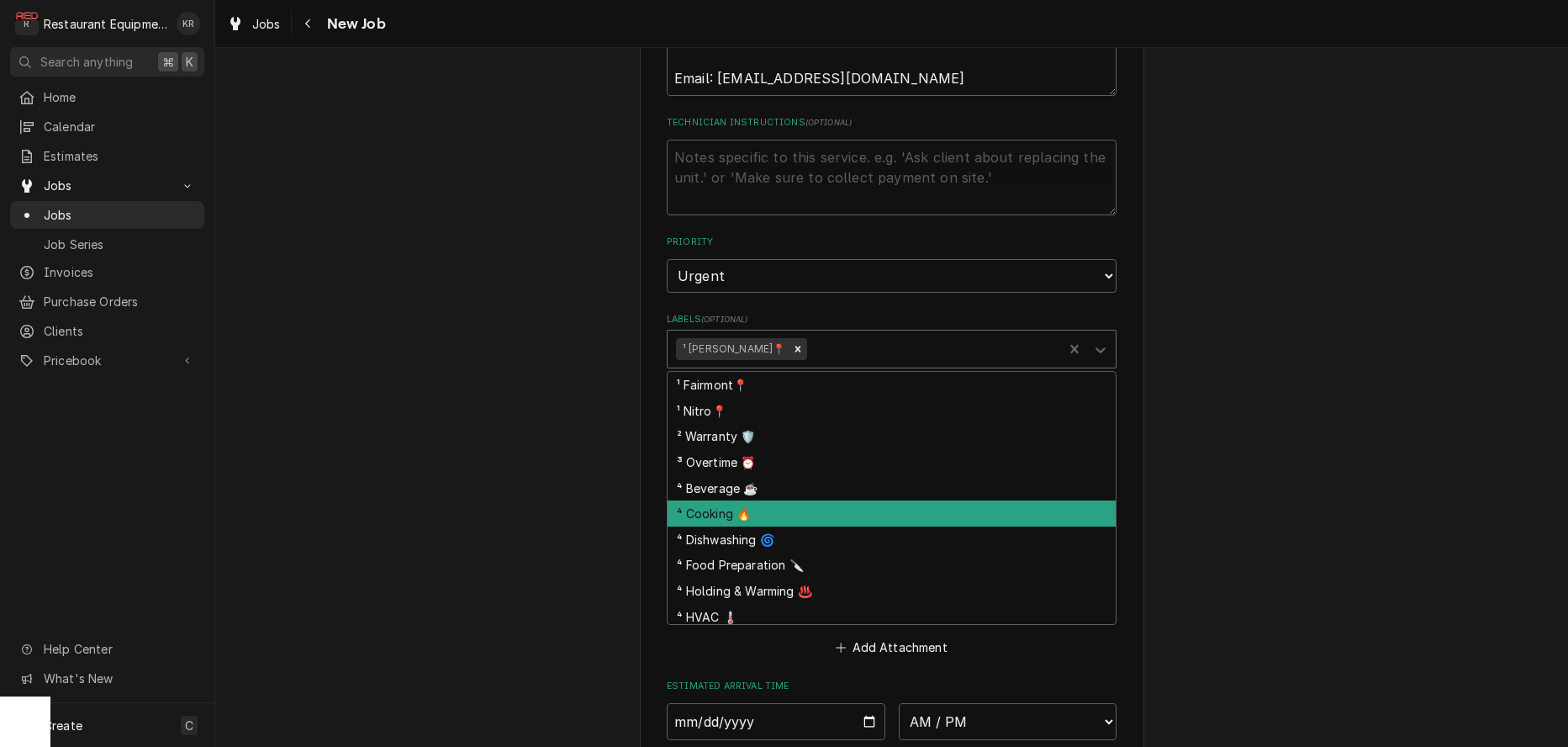
click at [802, 514] on div "⁴ Cooking 🔥" at bounding box center [891, 513] width 448 height 26
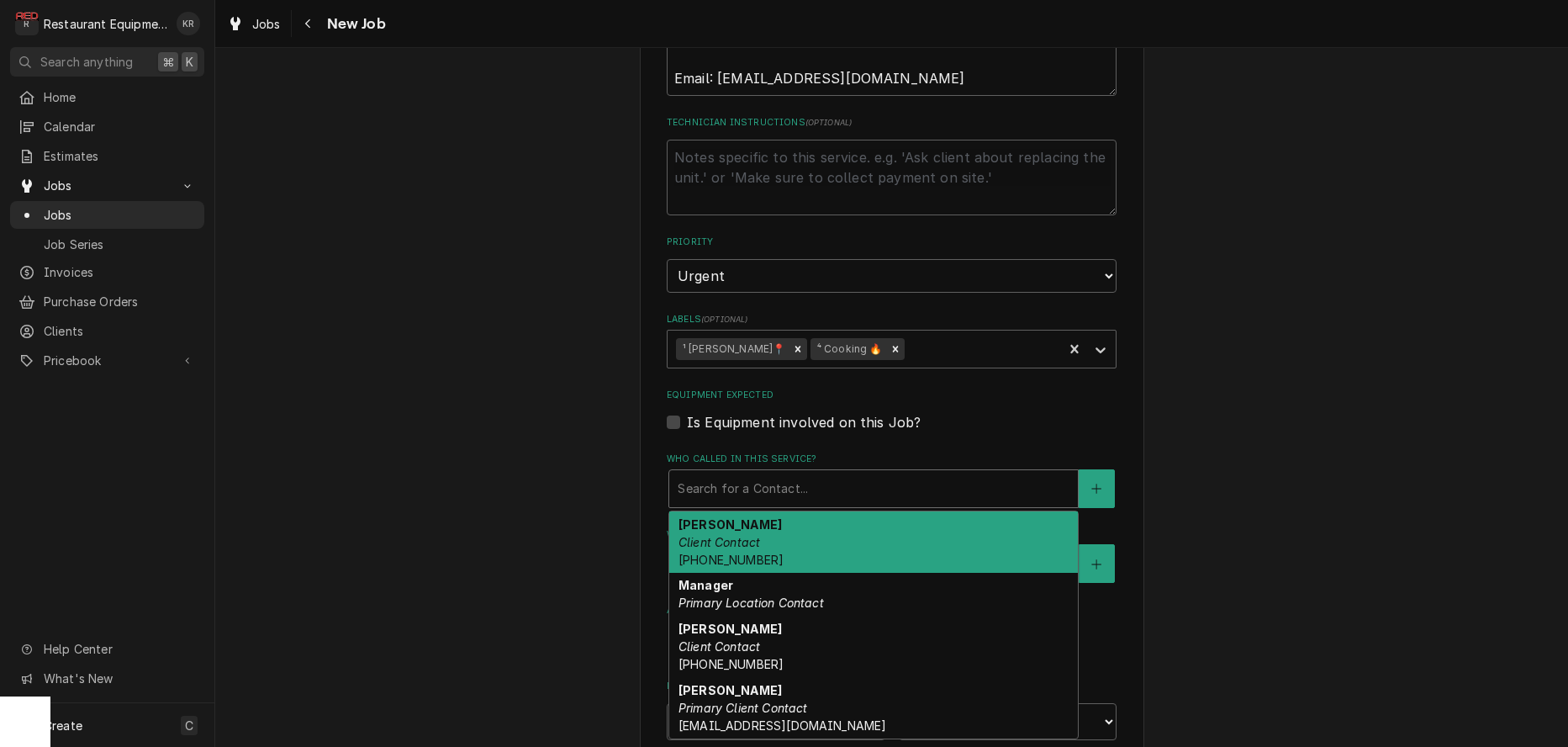
click at [783, 485] on div "Who called in this service?" at bounding box center [873, 488] width 391 height 31
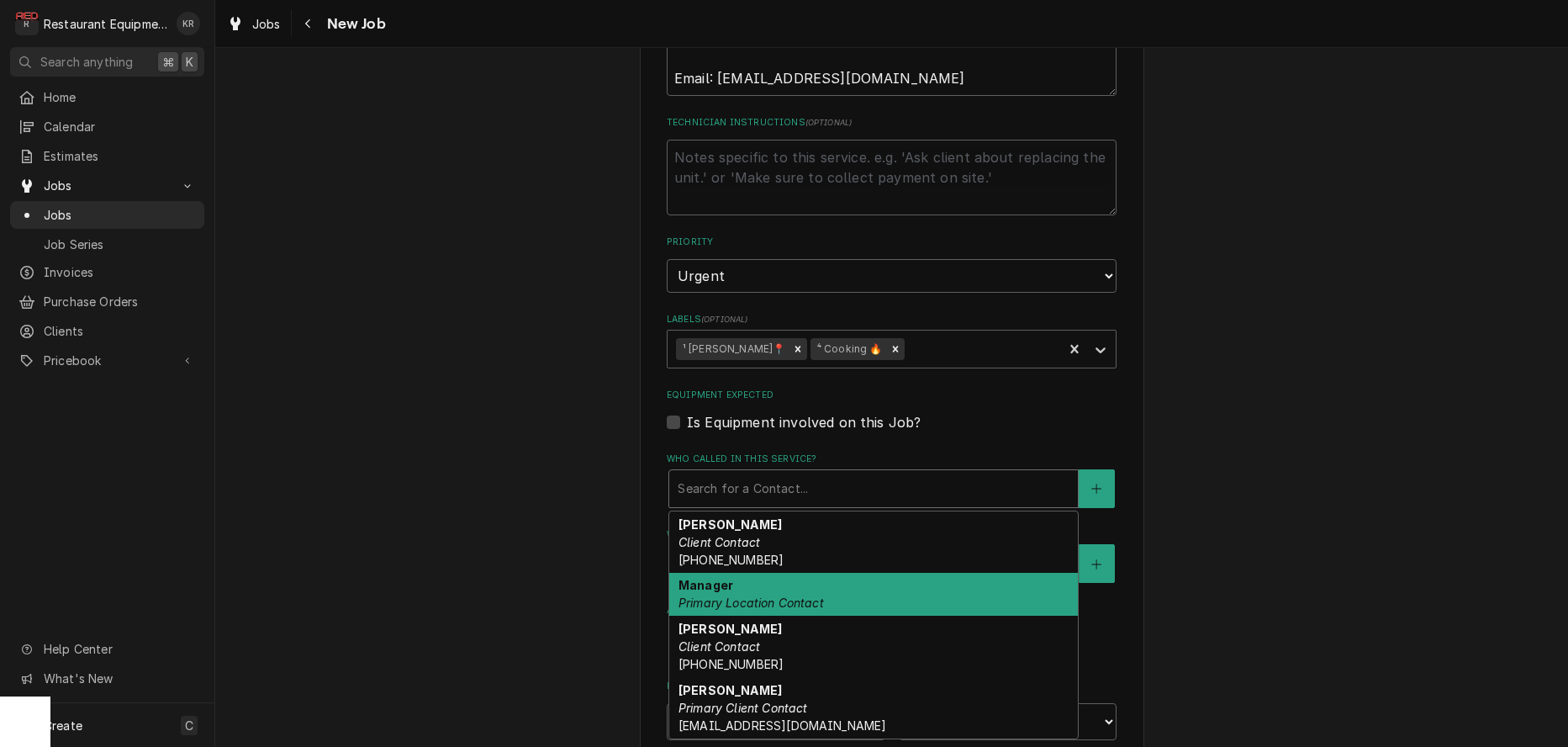
click at [784, 595] on em "Primary Location Contact" at bounding box center [751, 602] width 145 height 14
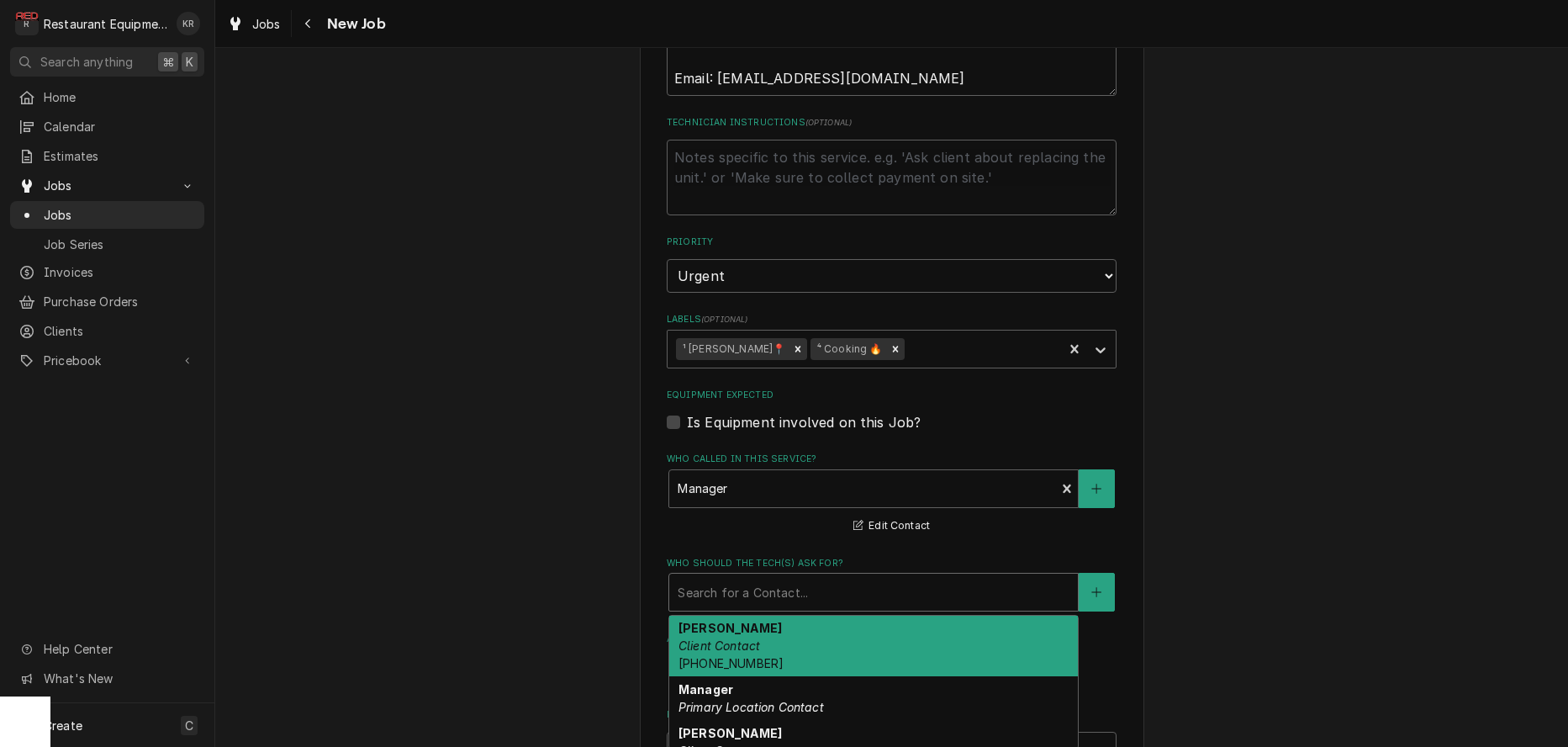
drag, startPoint x: 780, startPoint y: 577, endPoint x: 787, endPoint y: 612, distance: 35.7
click at [780, 578] on div "Who should the tech(s) ask for?" at bounding box center [873, 593] width 391 height 31
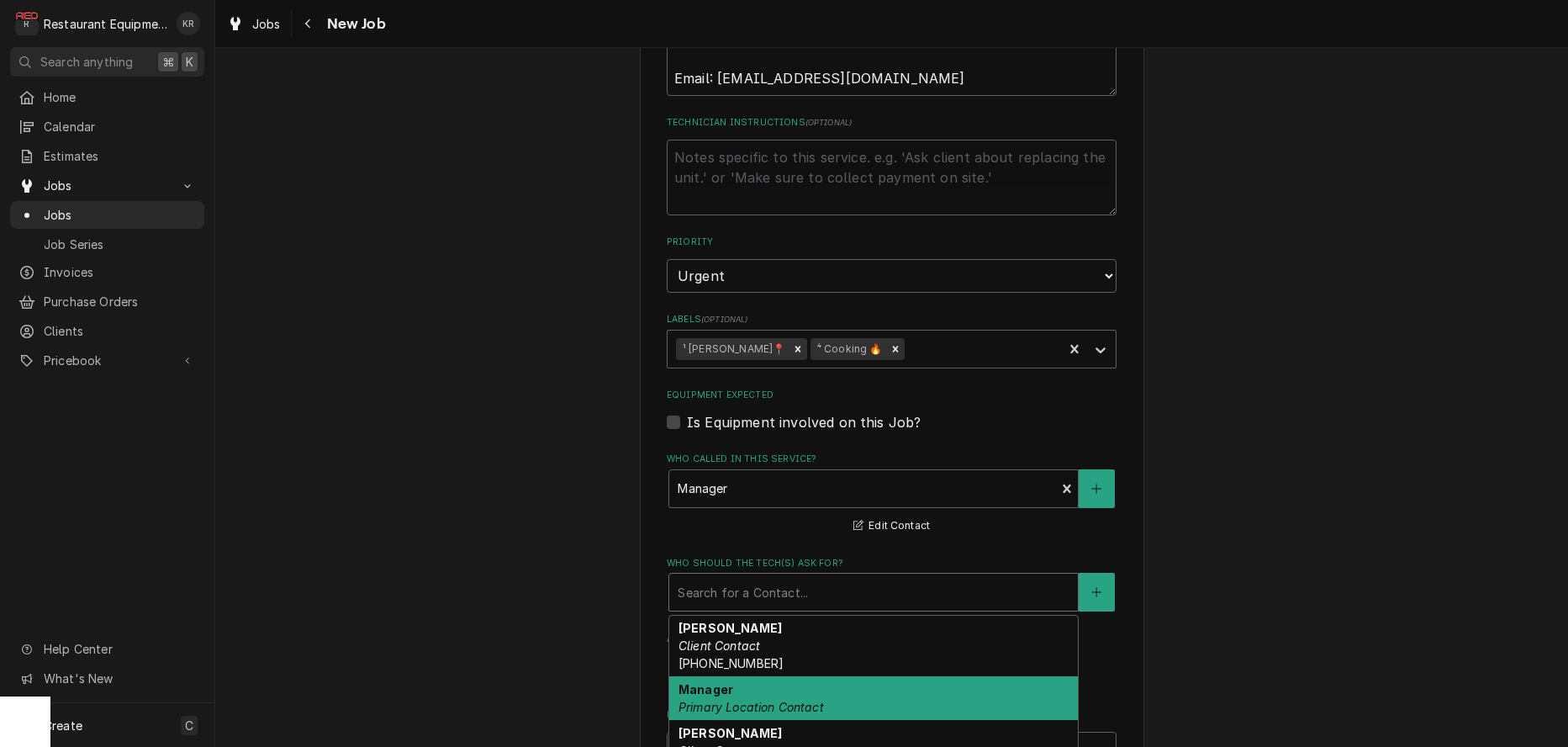
click at [799, 702] on em "Primary Location Contact" at bounding box center [751, 707] width 145 height 14
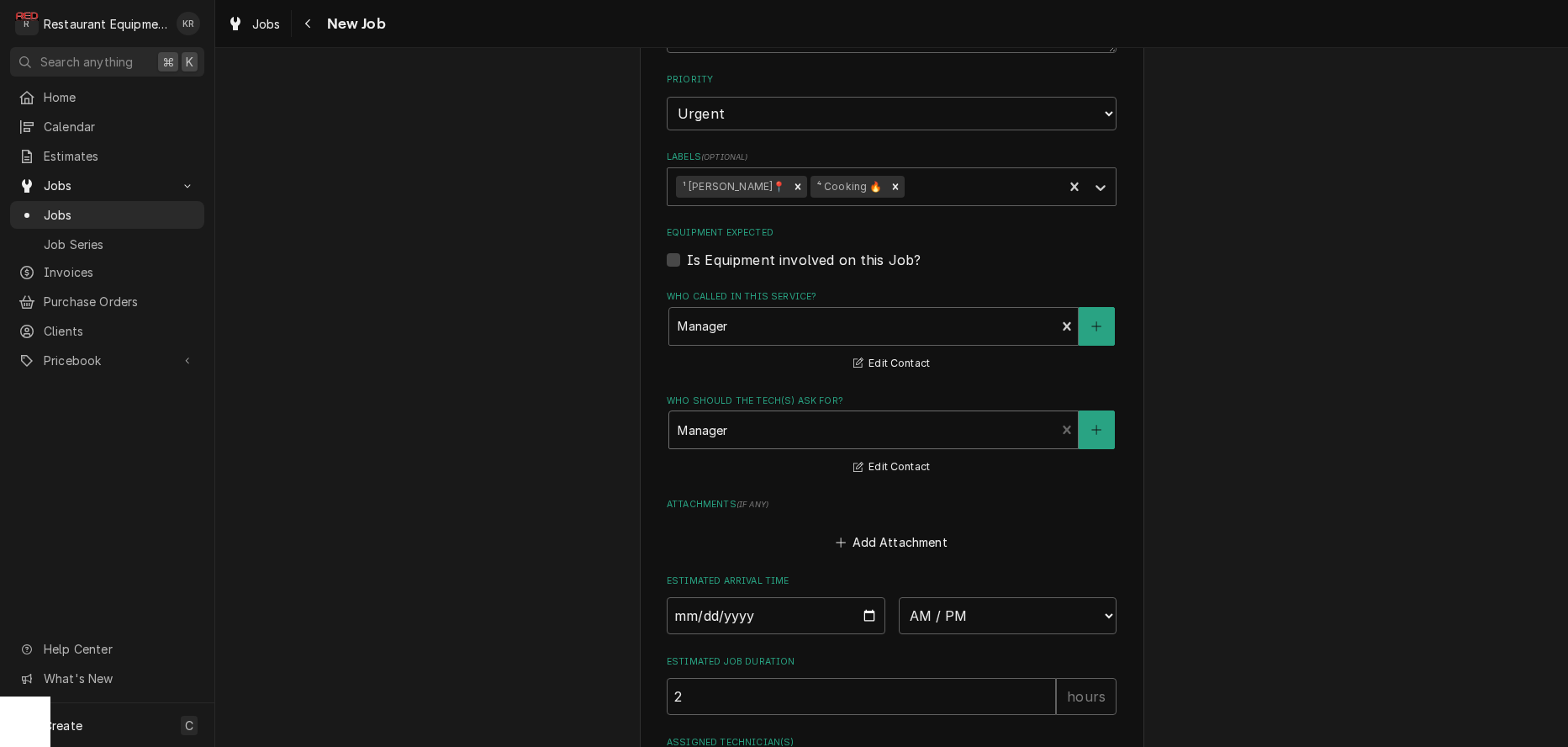
scroll to position [1472, 0]
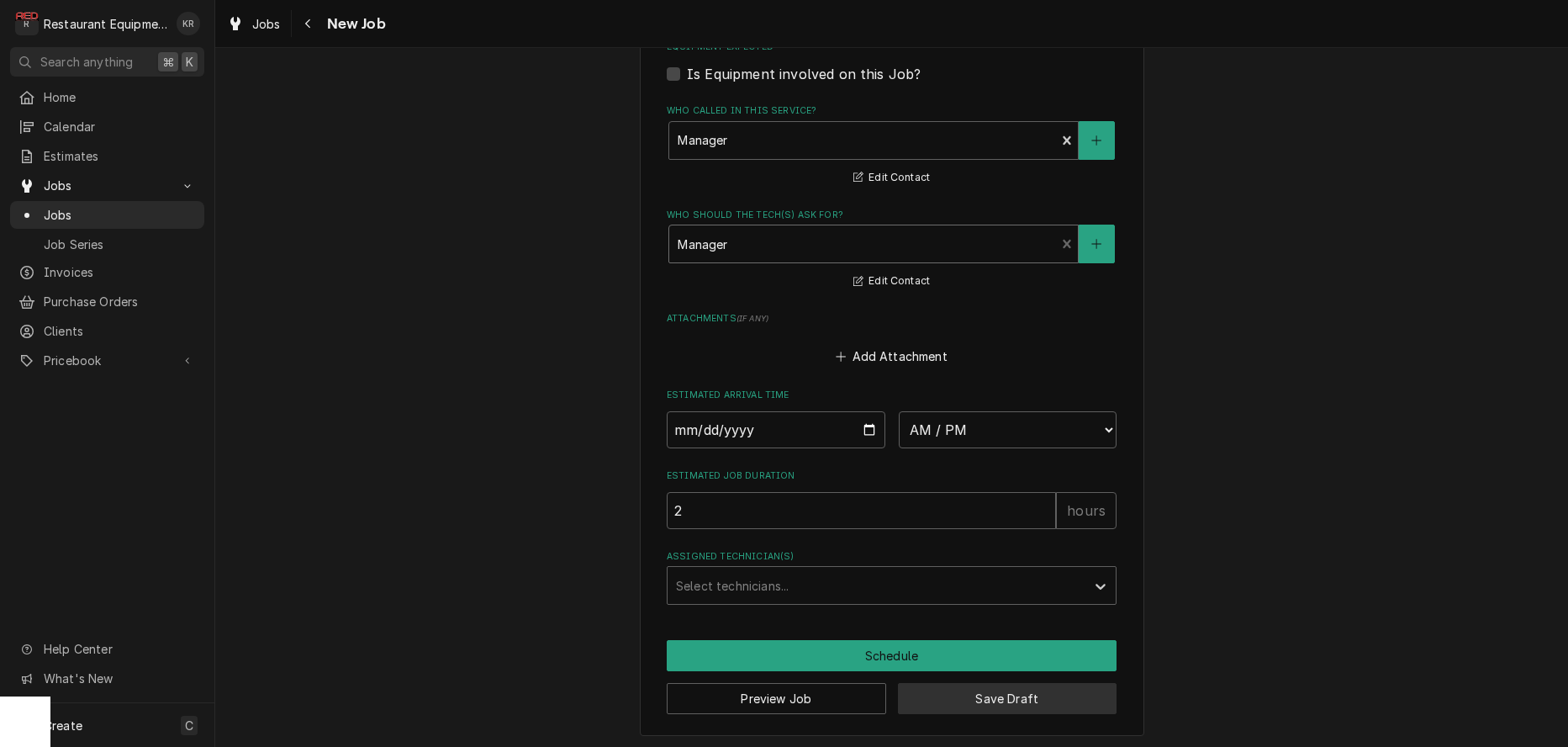
click at [959, 700] on button "Save Draft" at bounding box center [1007, 699] width 219 height 31
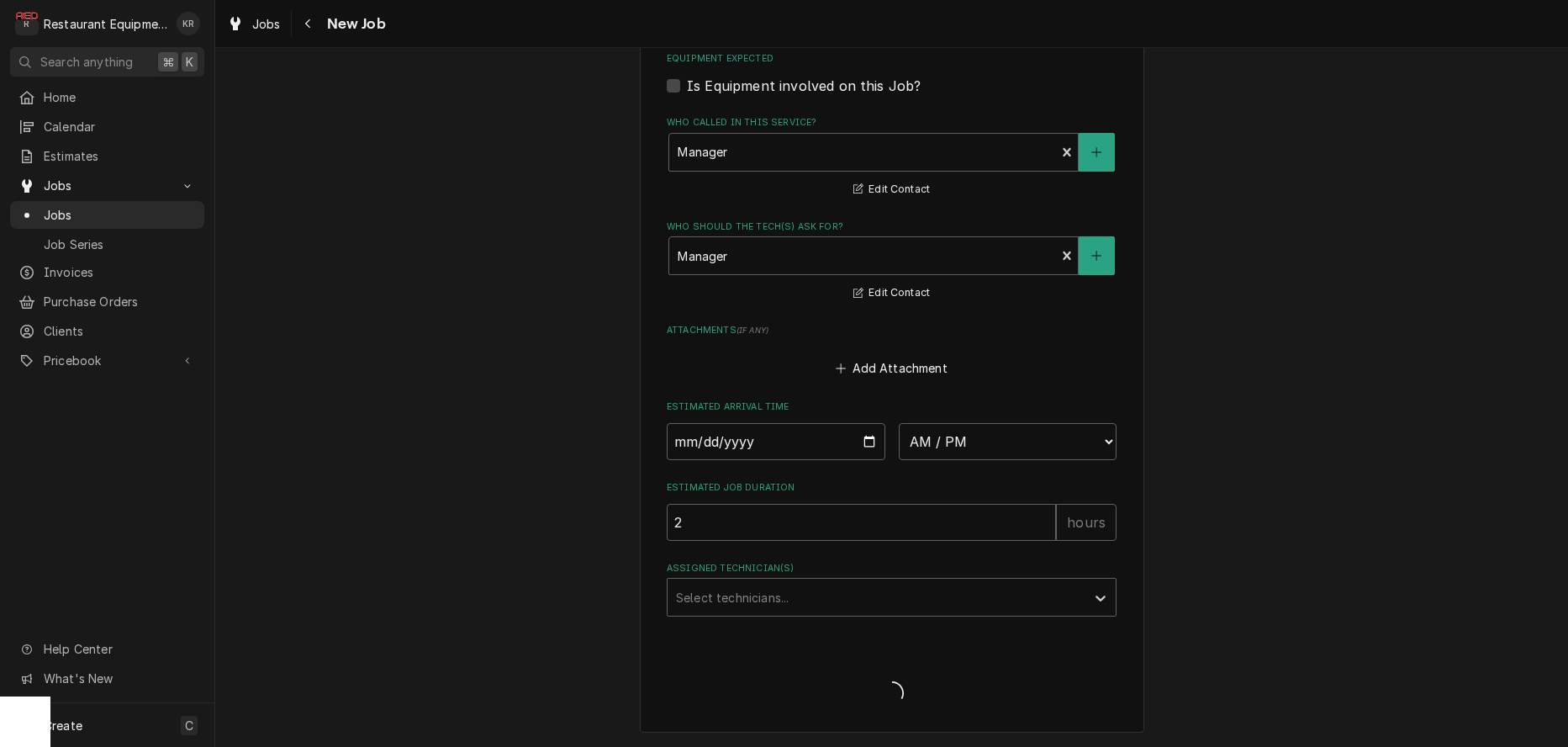
scroll to position [1457, 0]
type textarea "x"
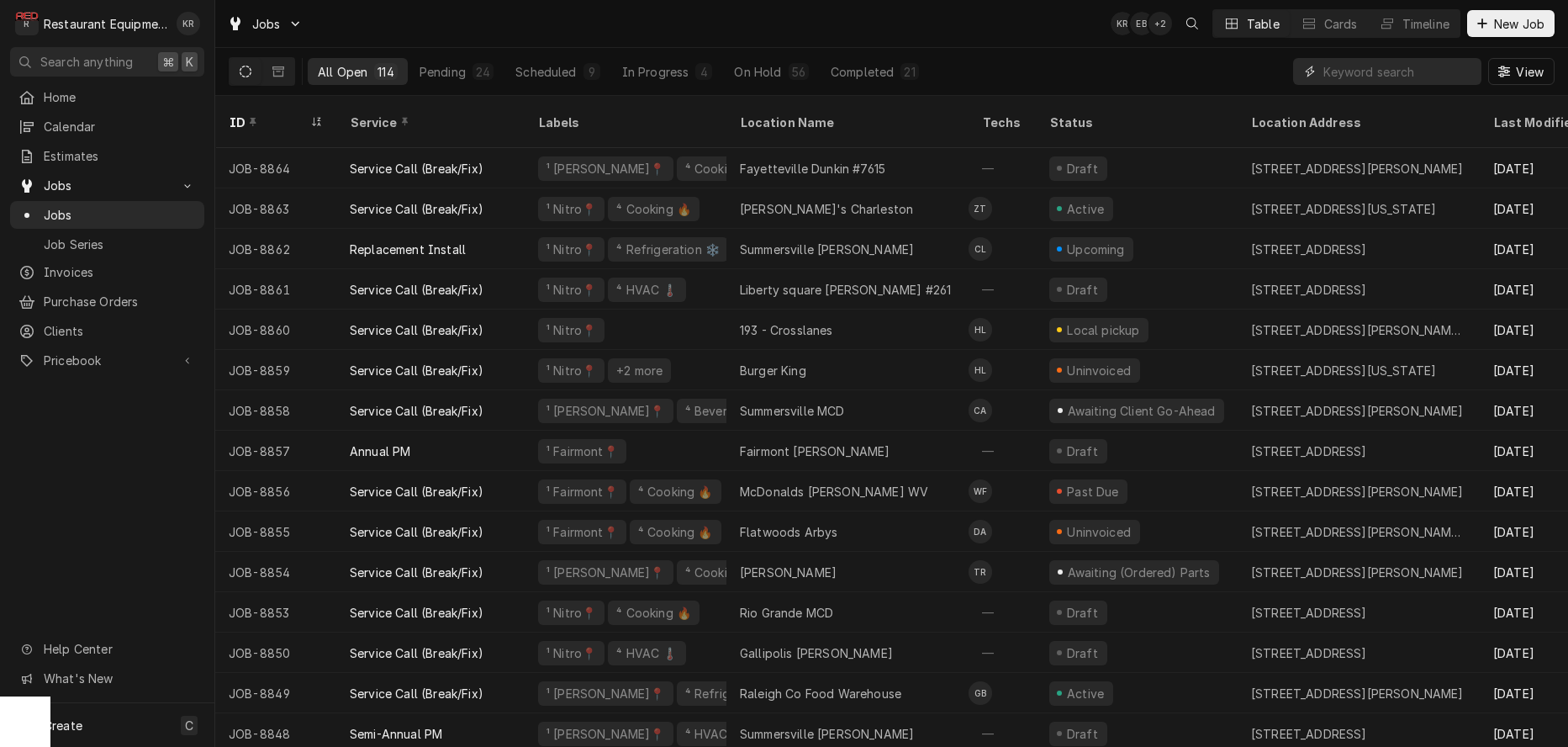
click at [1353, 74] on input "Dynamic Content Wrapper" at bounding box center [1397, 72] width 150 height 27
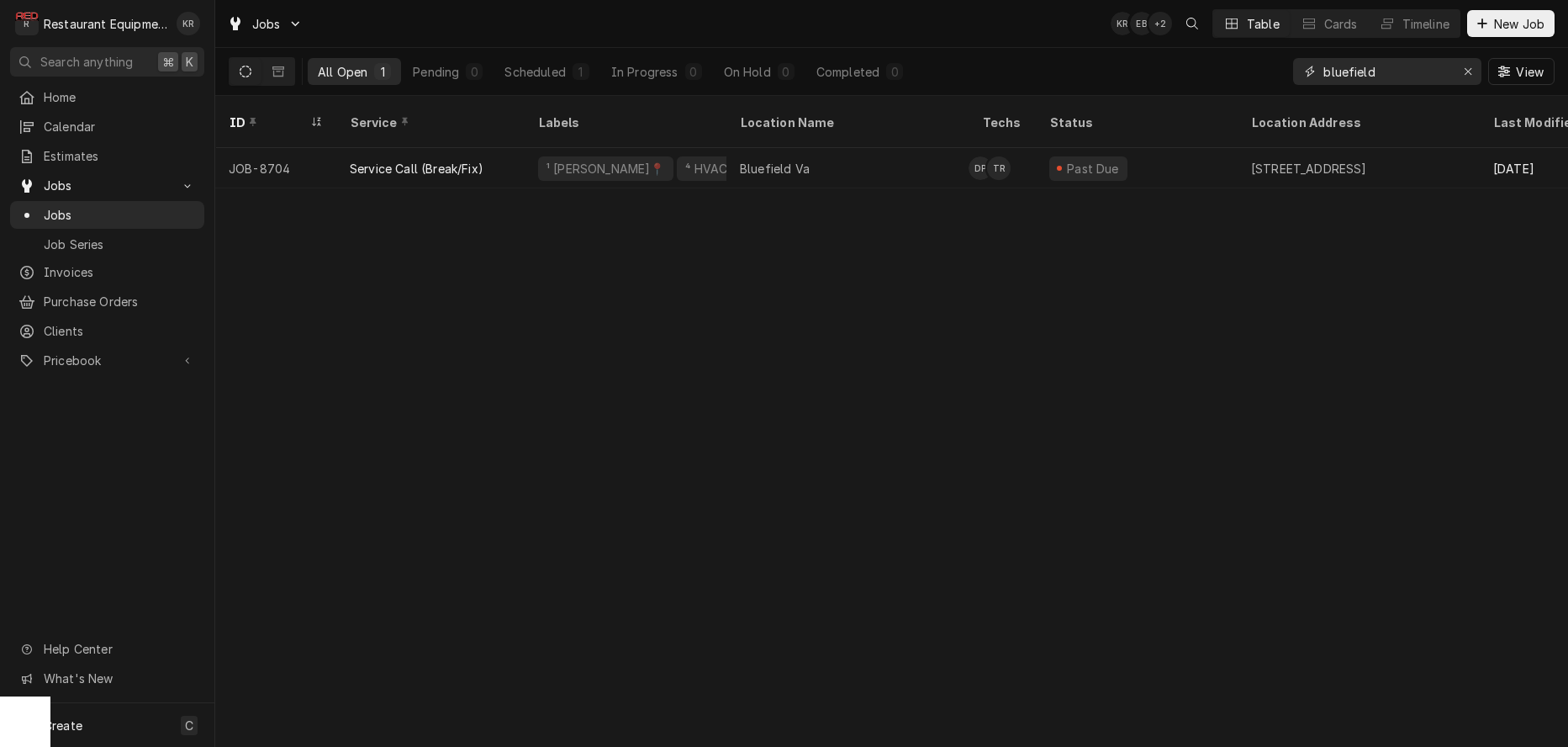
drag, startPoint x: 1383, startPoint y: 81, endPoint x: 1269, endPoint y: 68, distance: 114.7
click at [1323, 68] on input "bluefield" at bounding box center [1386, 72] width 126 height 27
type input "bob bluefield"
click at [278, 69] on icon "Dynamic Content Wrapper" at bounding box center [277, 71] width 12 height 10
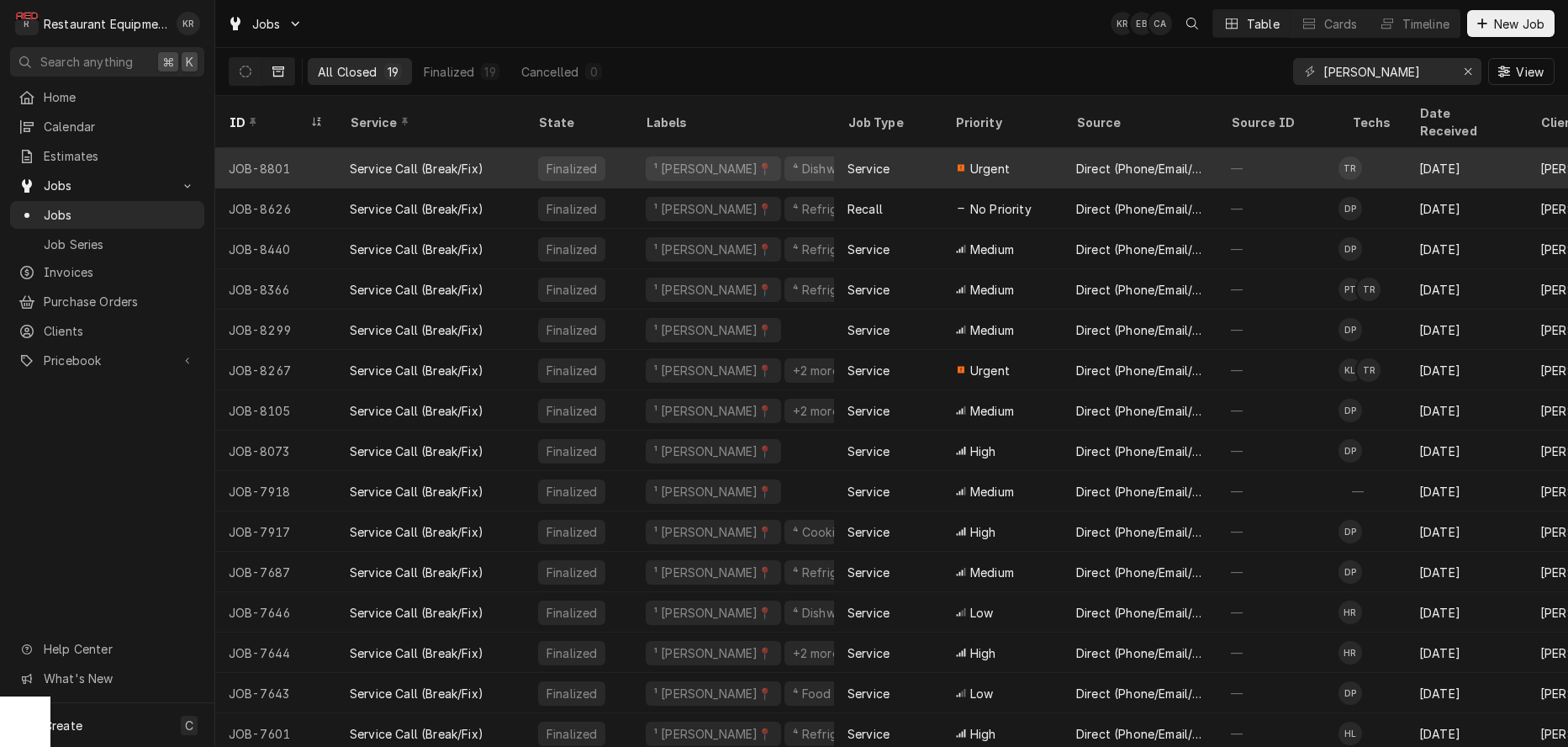
click at [784, 156] on div "⁴ Dishwashing 🌀" at bounding box center [841, 168] width 114 height 24
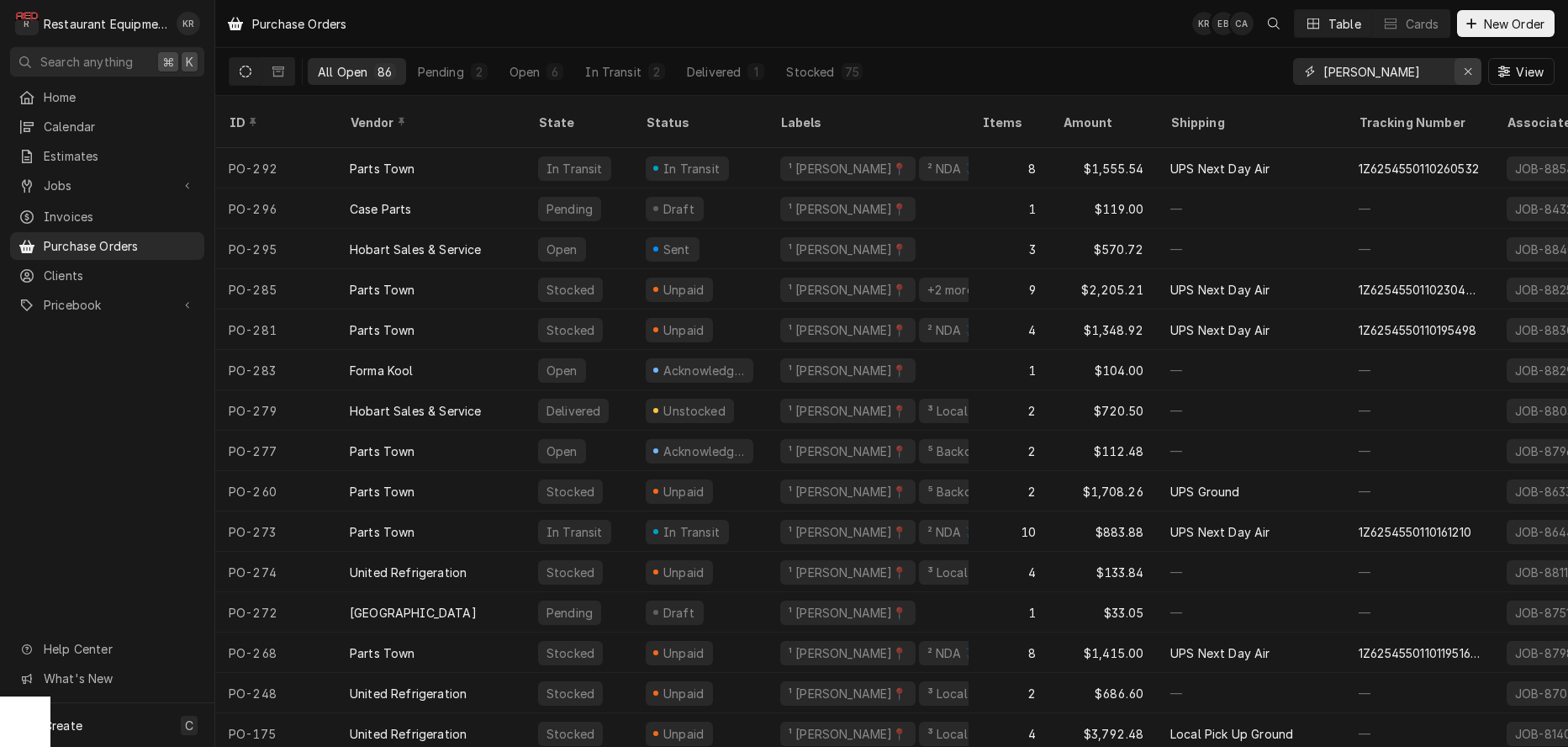
click at [1471, 69] on icon "Erase input" at bounding box center [1468, 71] width 9 height 12
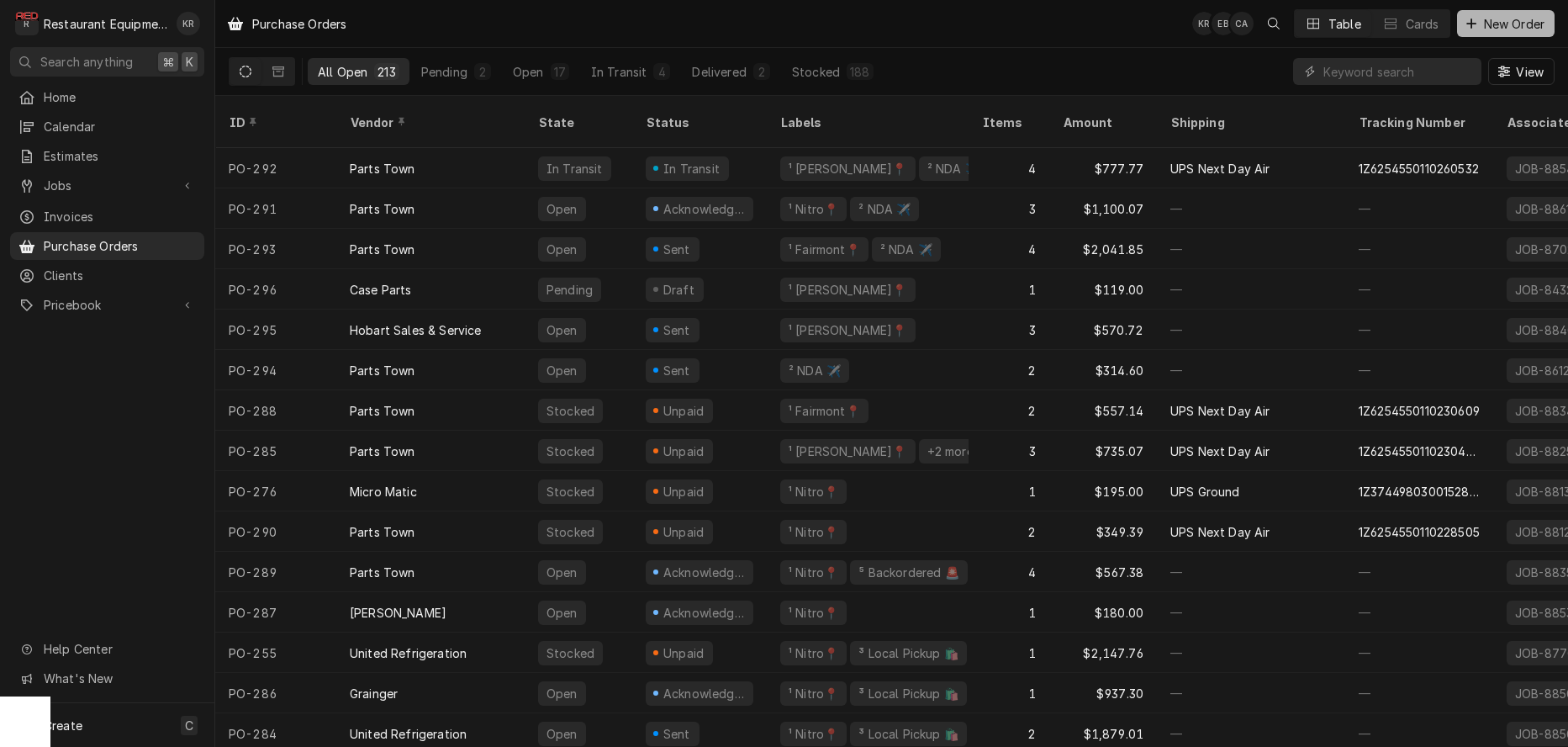
click at [1493, 26] on span "New Order" at bounding box center [1513, 24] width 67 height 18
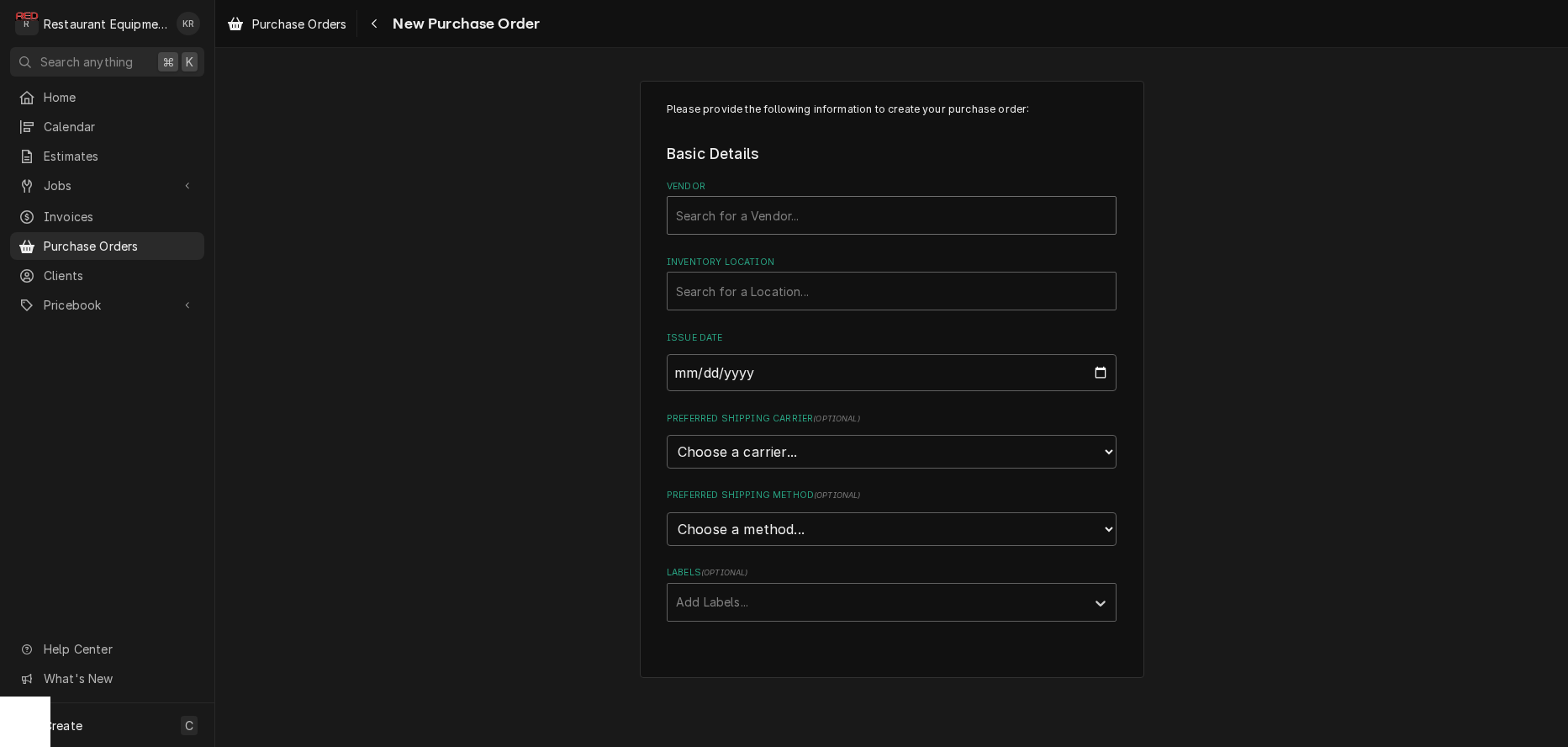
click at [776, 207] on div "Vendor" at bounding box center [891, 215] width 431 height 31
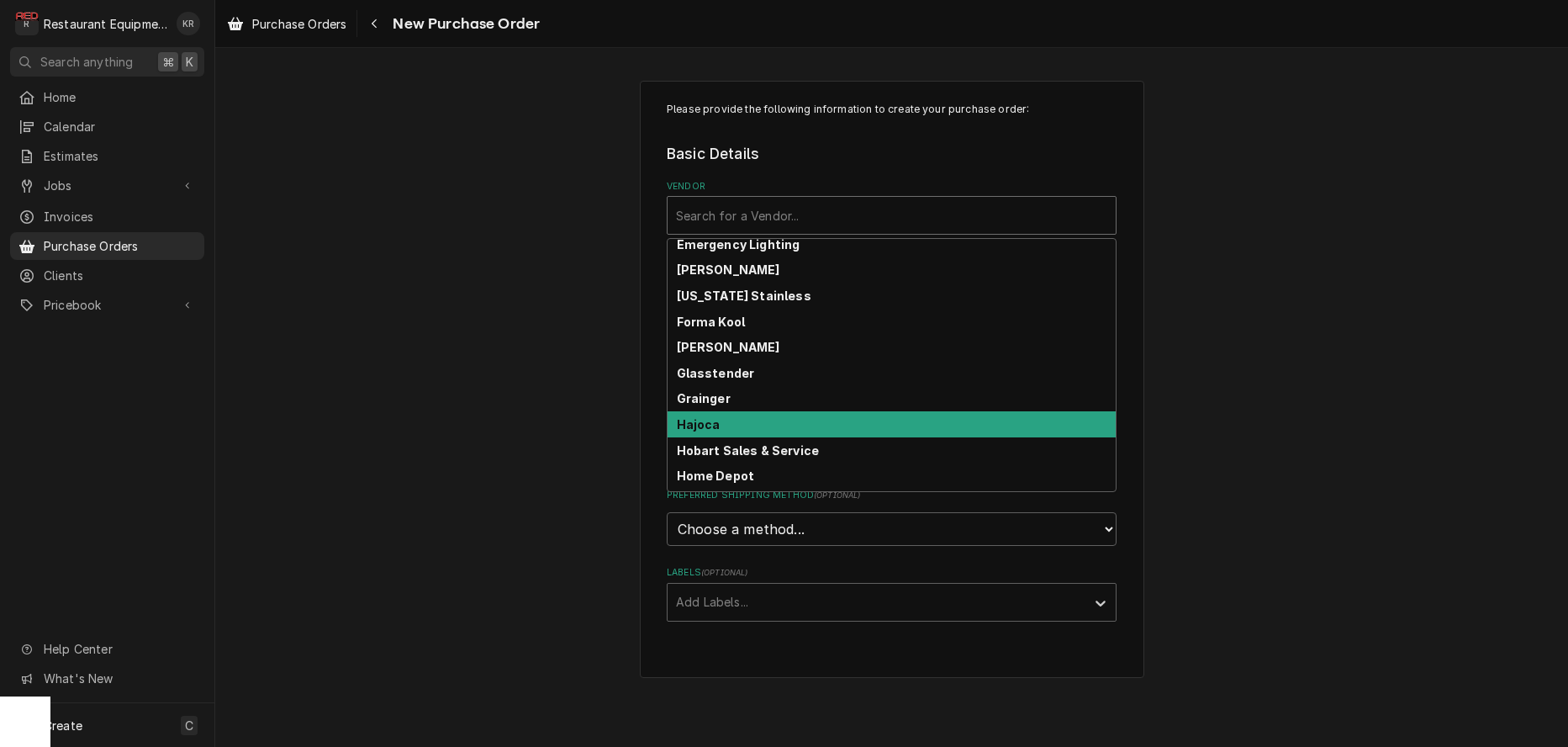
scroll to position [266, 0]
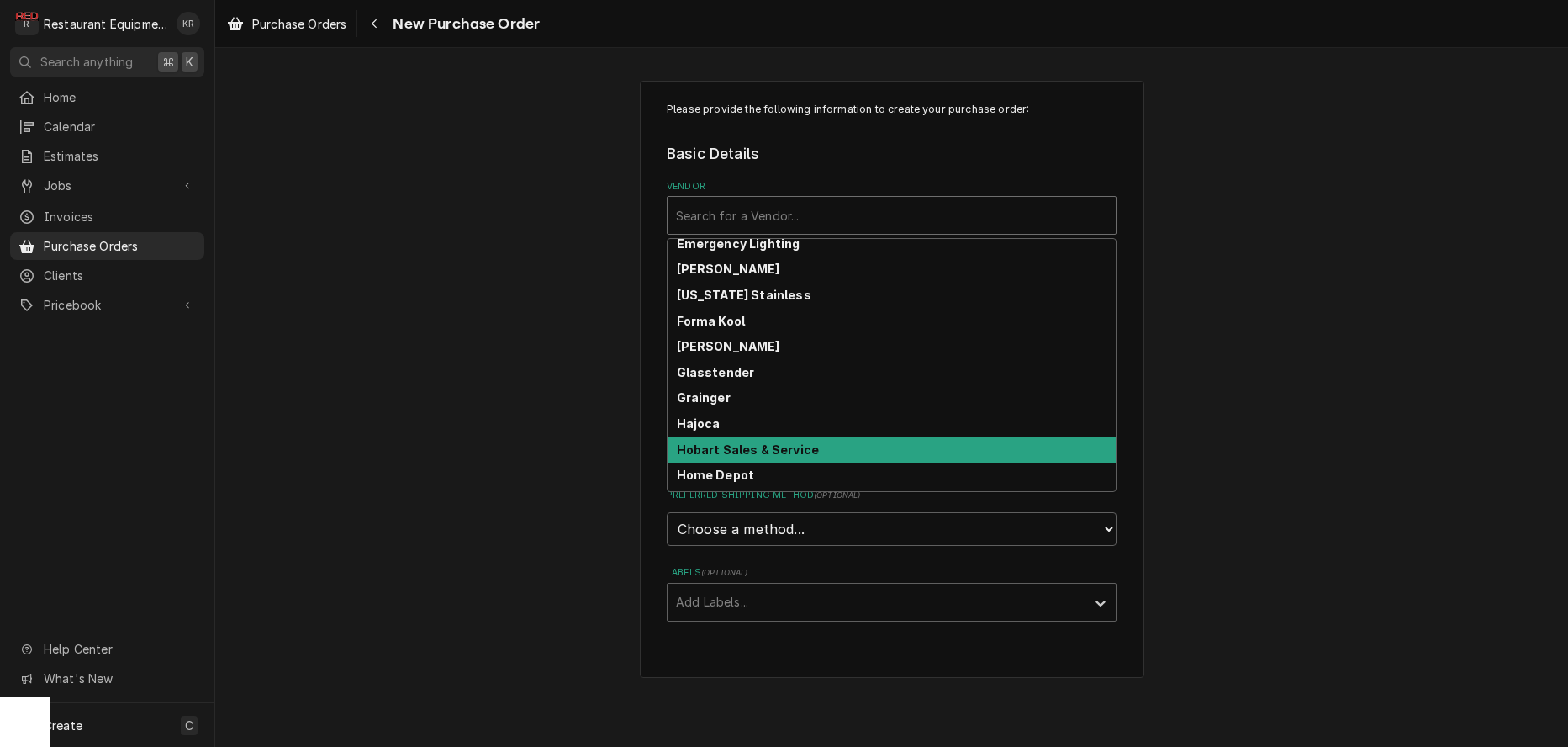
click at [784, 458] on div "Hobart Sales & Service" at bounding box center [891, 449] width 448 height 26
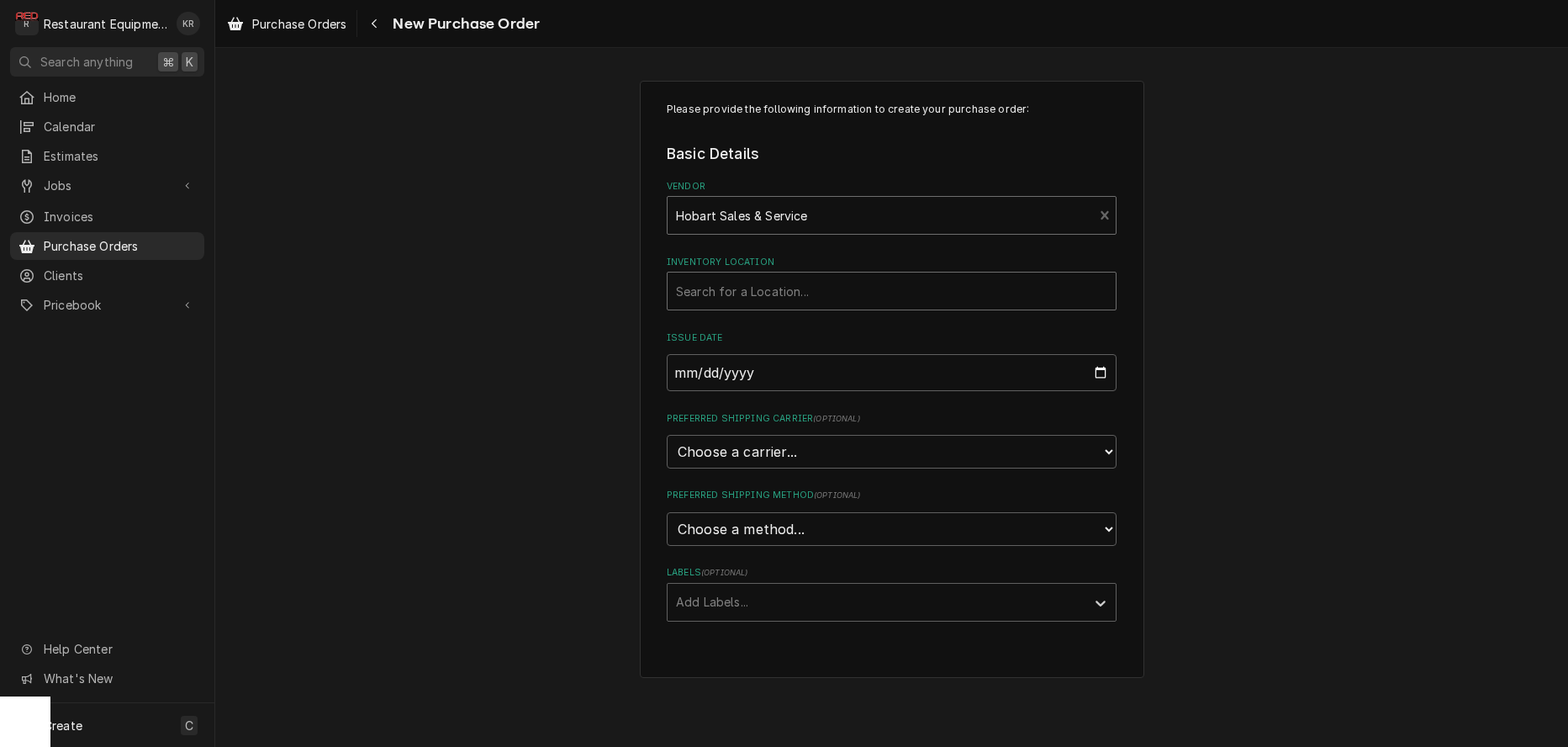
click at [784, 289] on div "Inventory Location" at bounding box center [891, 291] width 431 height 31
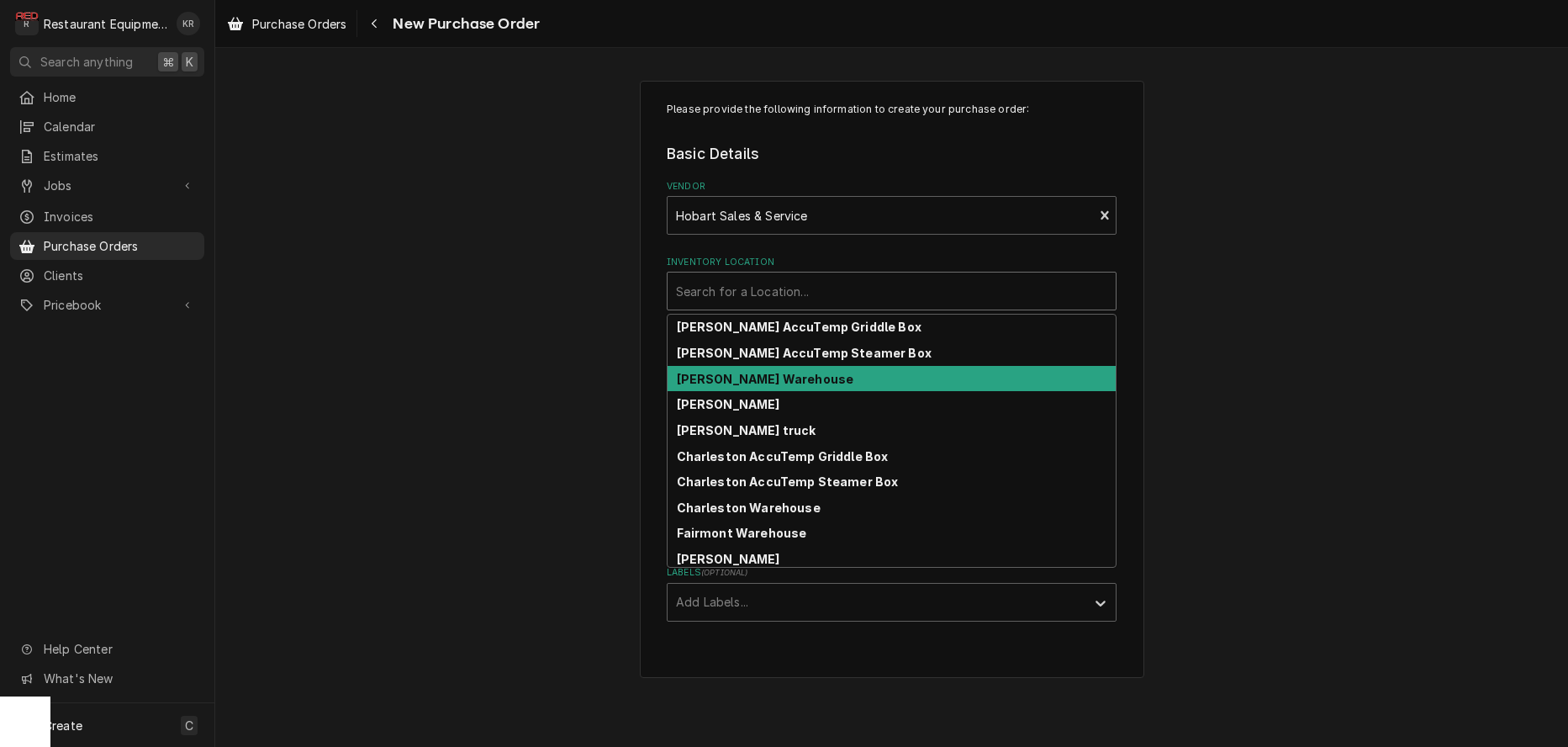
click at [792, 379] on strong "Beckley Warehouse" at bounding box center [766, 379] width 178 height 14
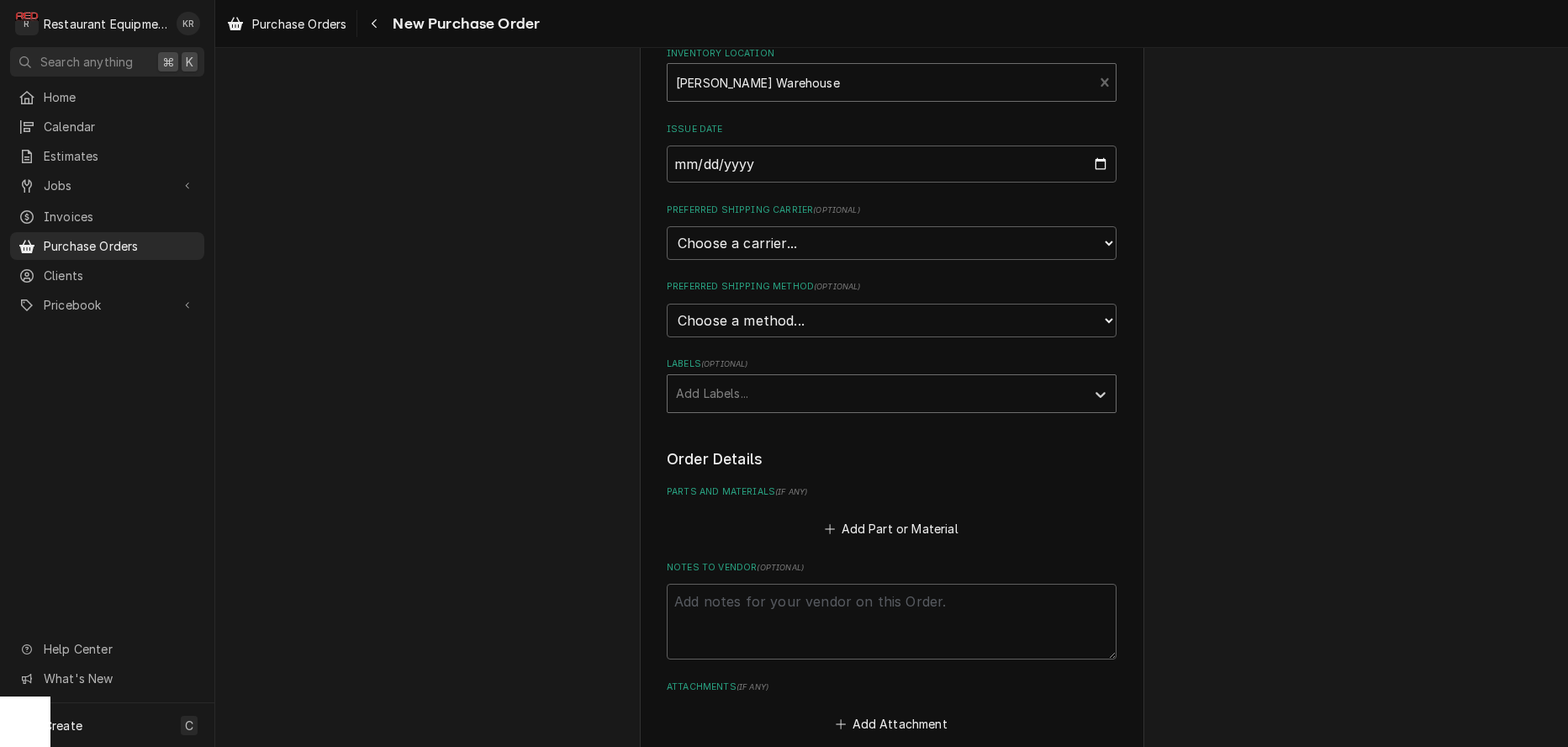
scroll to position [280, 0]
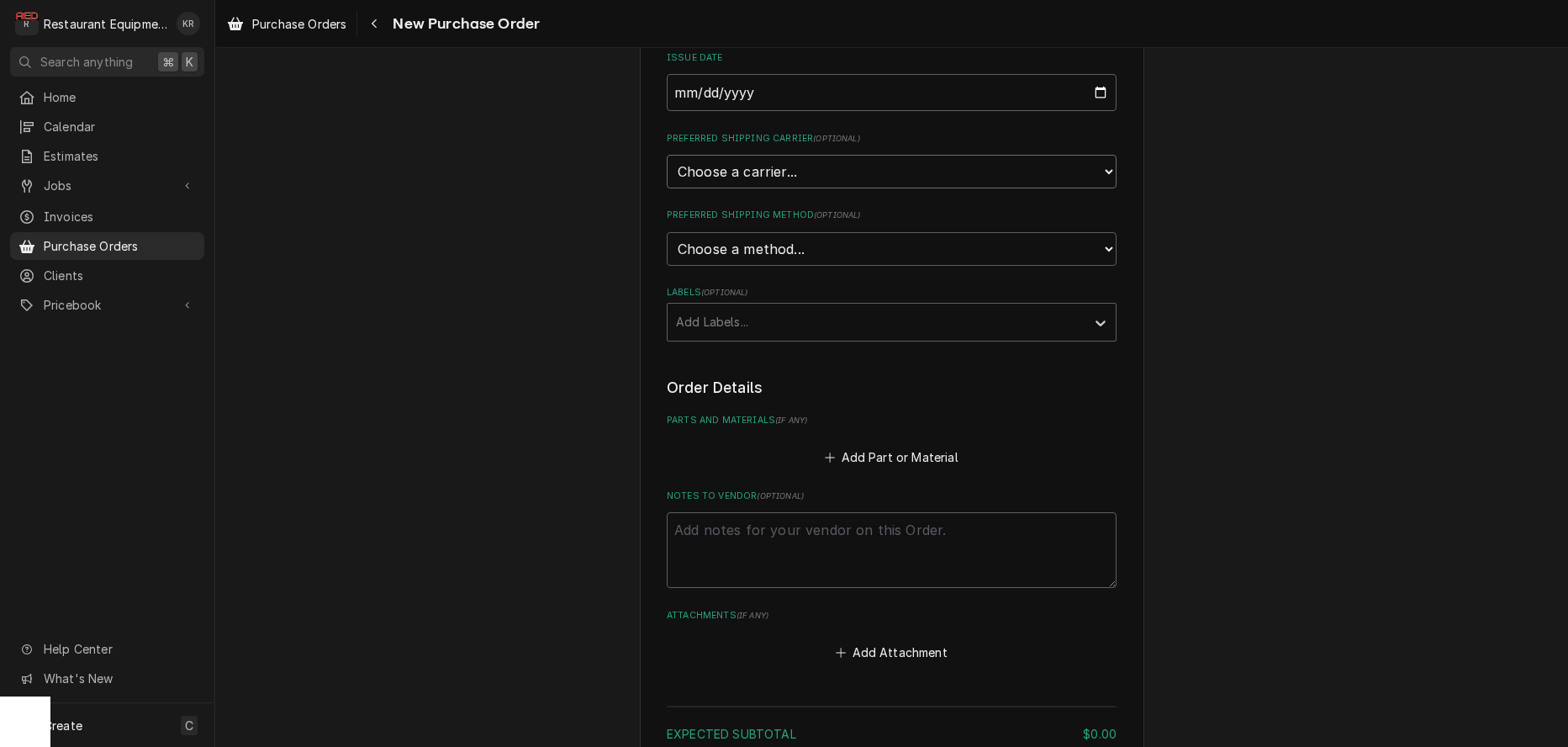
select select "4"
click option "UPS" at bounding box center [0, 0] width 0 height 0
type textarea "x"
select select "Preferred Shipping Carrier"
click option "Choose a carrier..." at bounding box center [0, 0] width 0 height 0
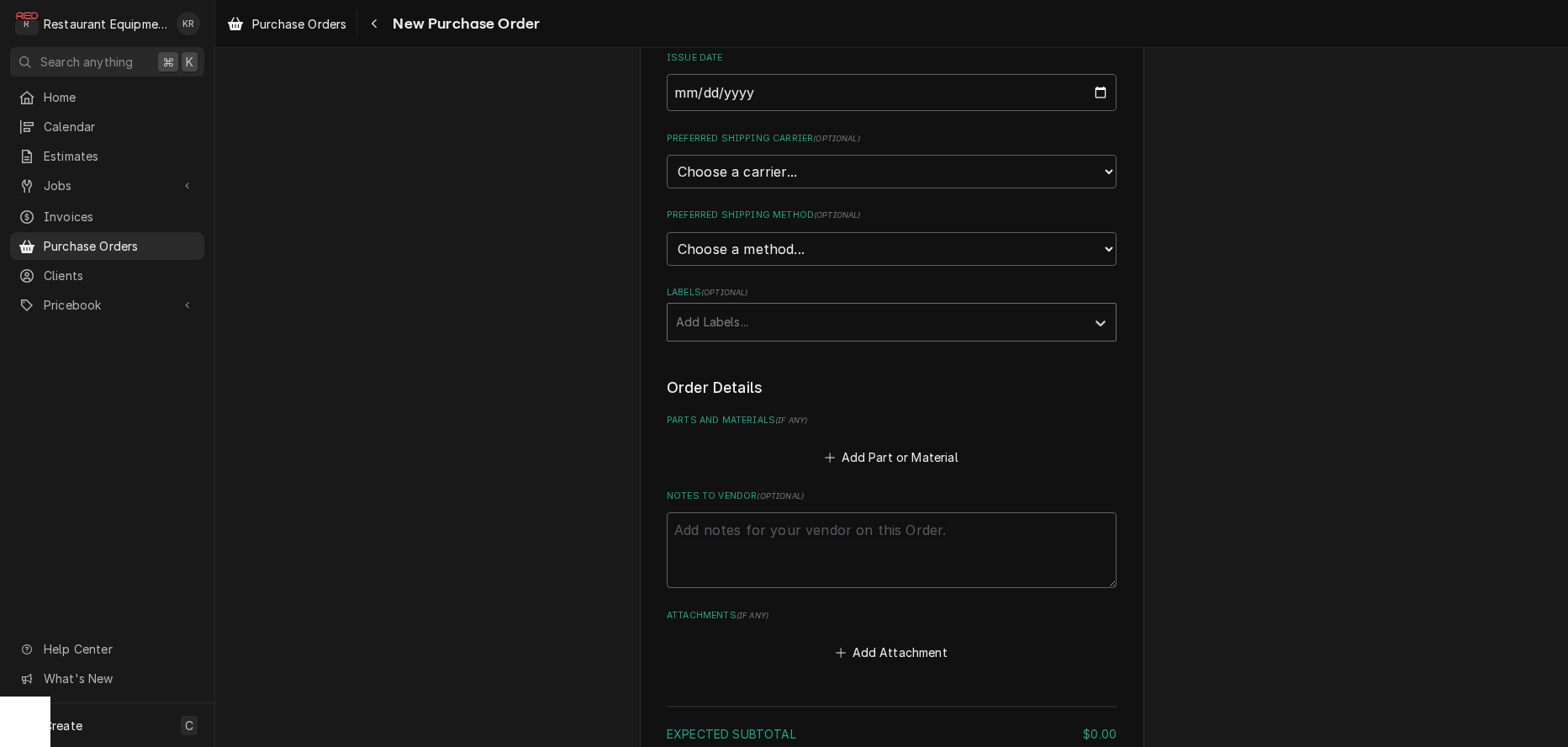
click at [754, 324] on div "Labels" at bounding box center [876, 322] width 401 height 31
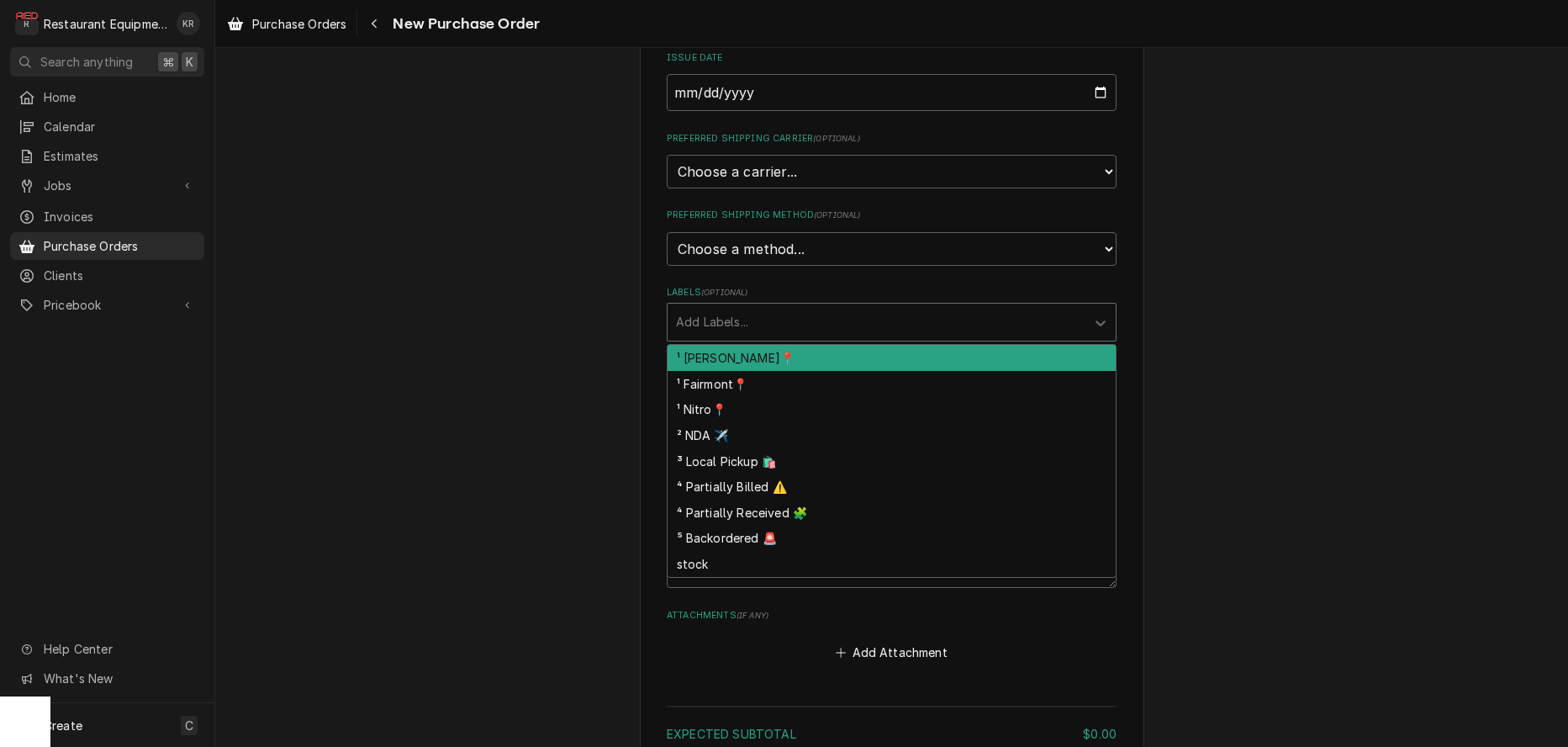
click at [755, 348] on div "¹ [PERSON_NAME]📍" at bounding box center [891, 357] width 448 height 26
drag, startPoint x: 792, startPoint y: 326, endPoint x: 785, endPoint y: 425, distance: 99.2
click at [789, 337] on div "¹ [PERSON_NAME]📍" at bounding box center [865, 321] width 395 height 37
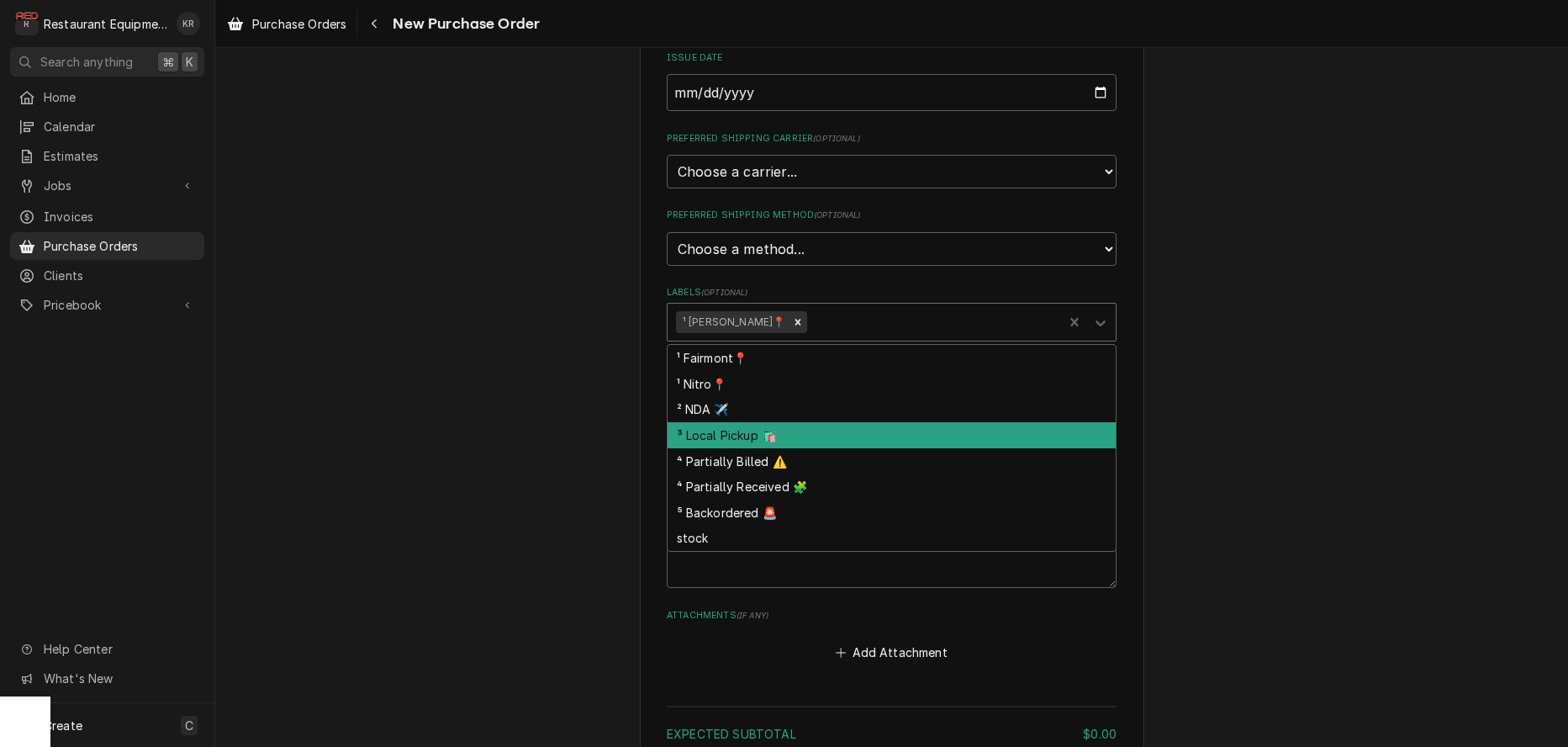
click at [786, 436] on div "³ Local Pickup 🛍️" at bounding box center [891, 435] width 448 height 26
type textarea "x"
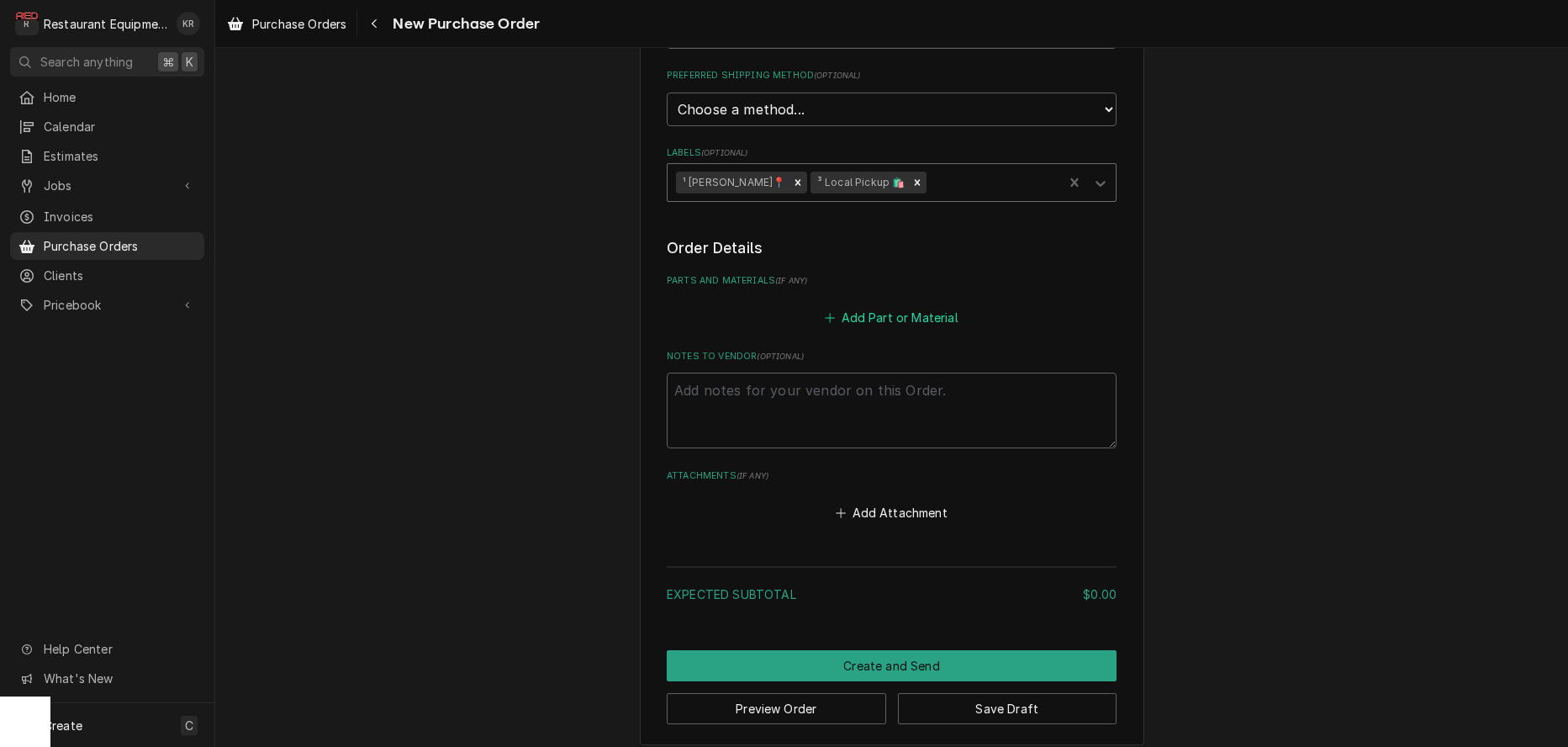
scroll to position [430, 0]
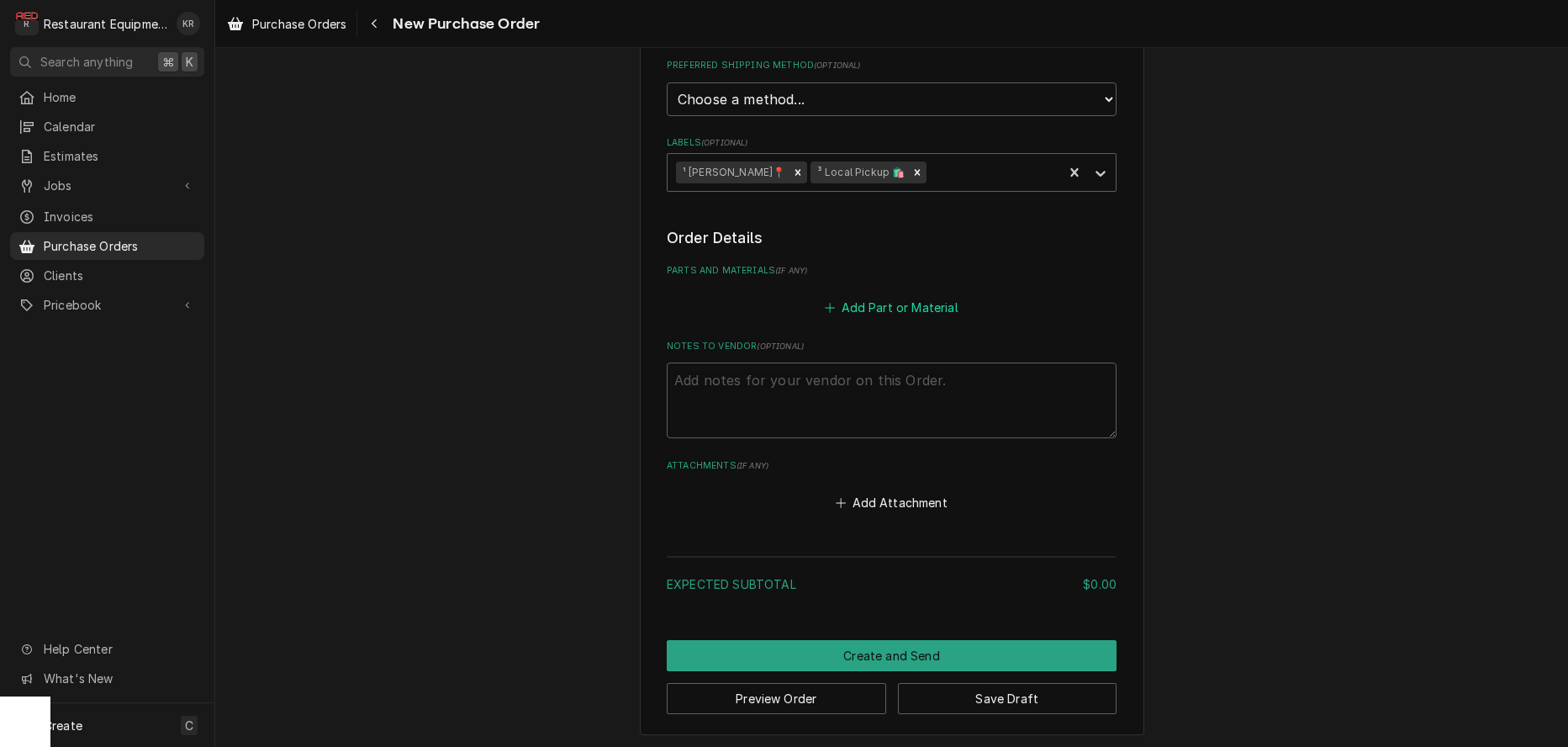
drag, startPoint x: 905, startPoint y: 292, endPoint x: 906, endPoint y: 302, distance: 10.0
click at [905, 296] on div "Add Part or Material" at bounding box center [891, 303] width 450 height 33
click at [906, 302] on button "Add Part or Material" at bounding box center [891, 307] width 139 height 23
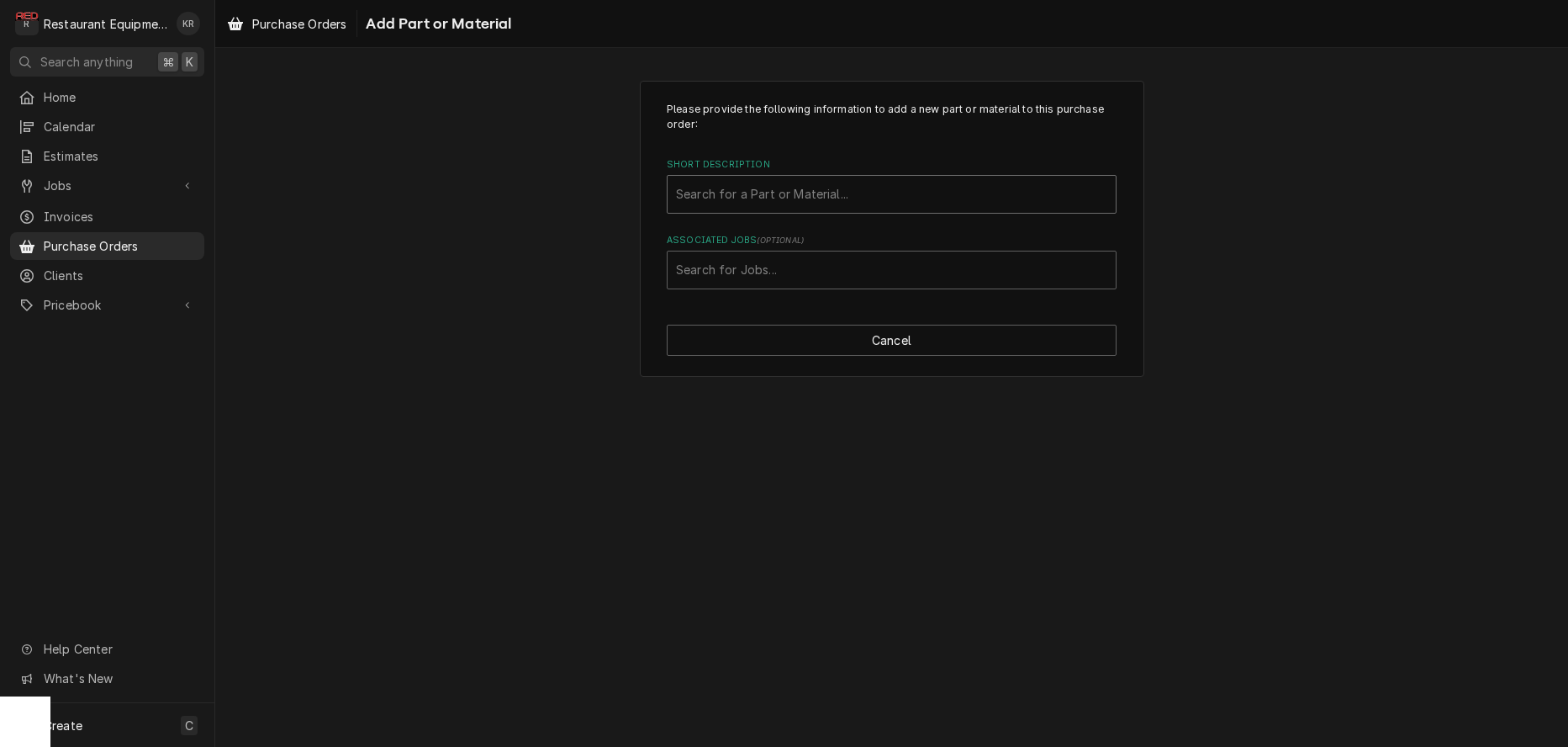
click at [750, 189] on div "Short Description" at bounding box center [891, 195] width 431 height 31
type input "hobart pum"
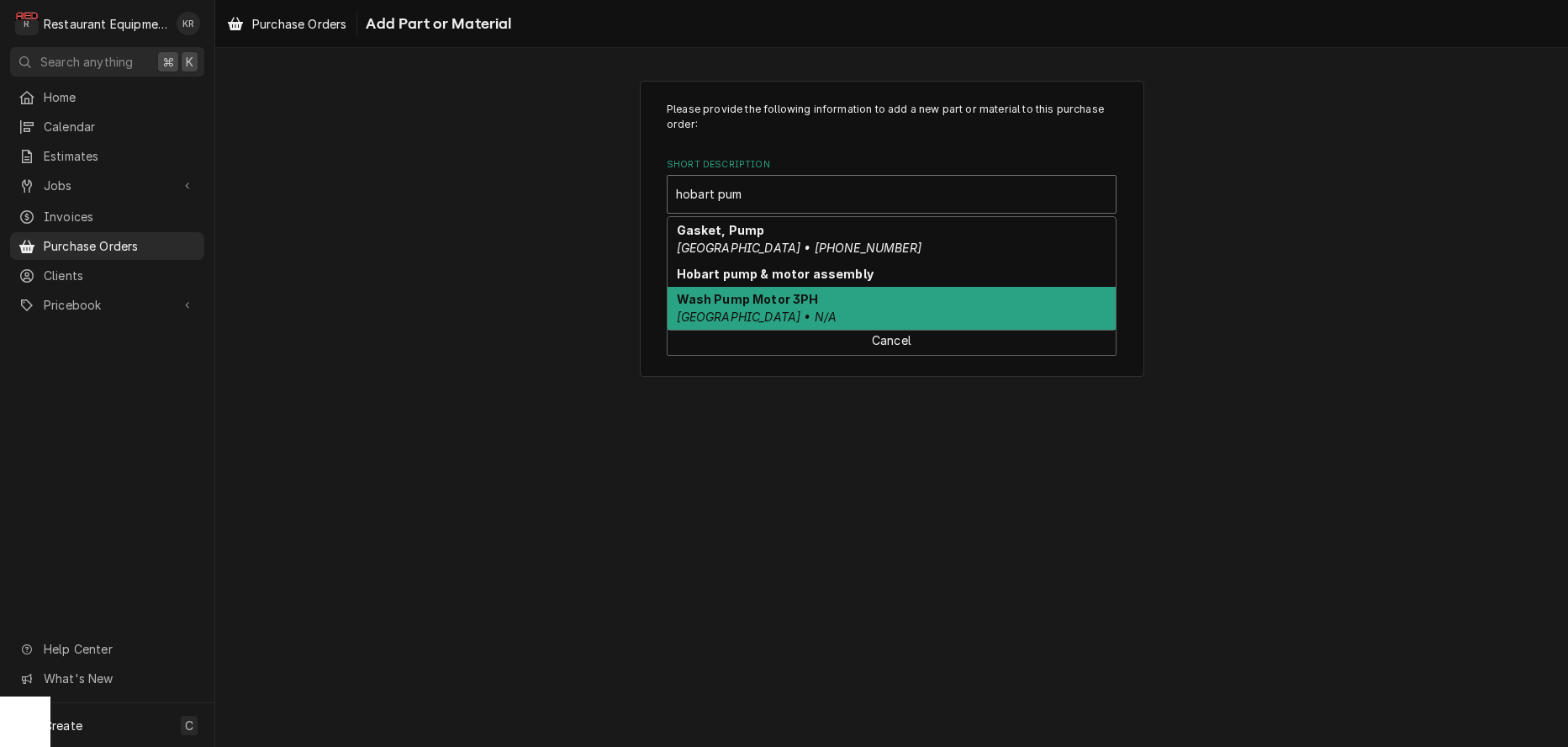
click at [736, 314] on em "Hobart • N/A" at bounding box center [757, 317] width 161 height 14
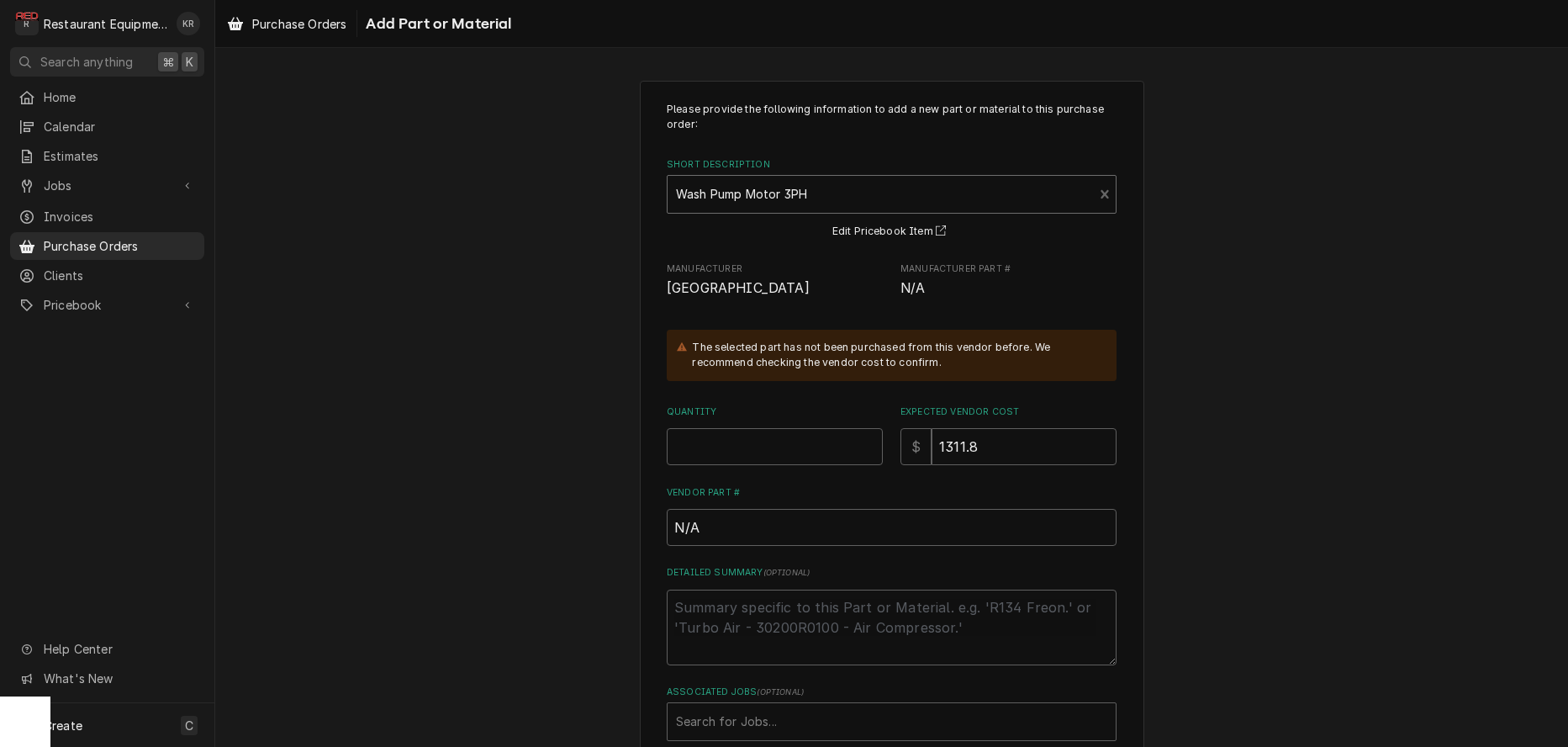
click at [740, 450] on input "Quantity" at bounding box center [775, 446] width 216 height 37
click at [740, 450] on input "Quantity" at bounding box center [775, 443] width 216 height 37
type textarea "x"
type input "1"
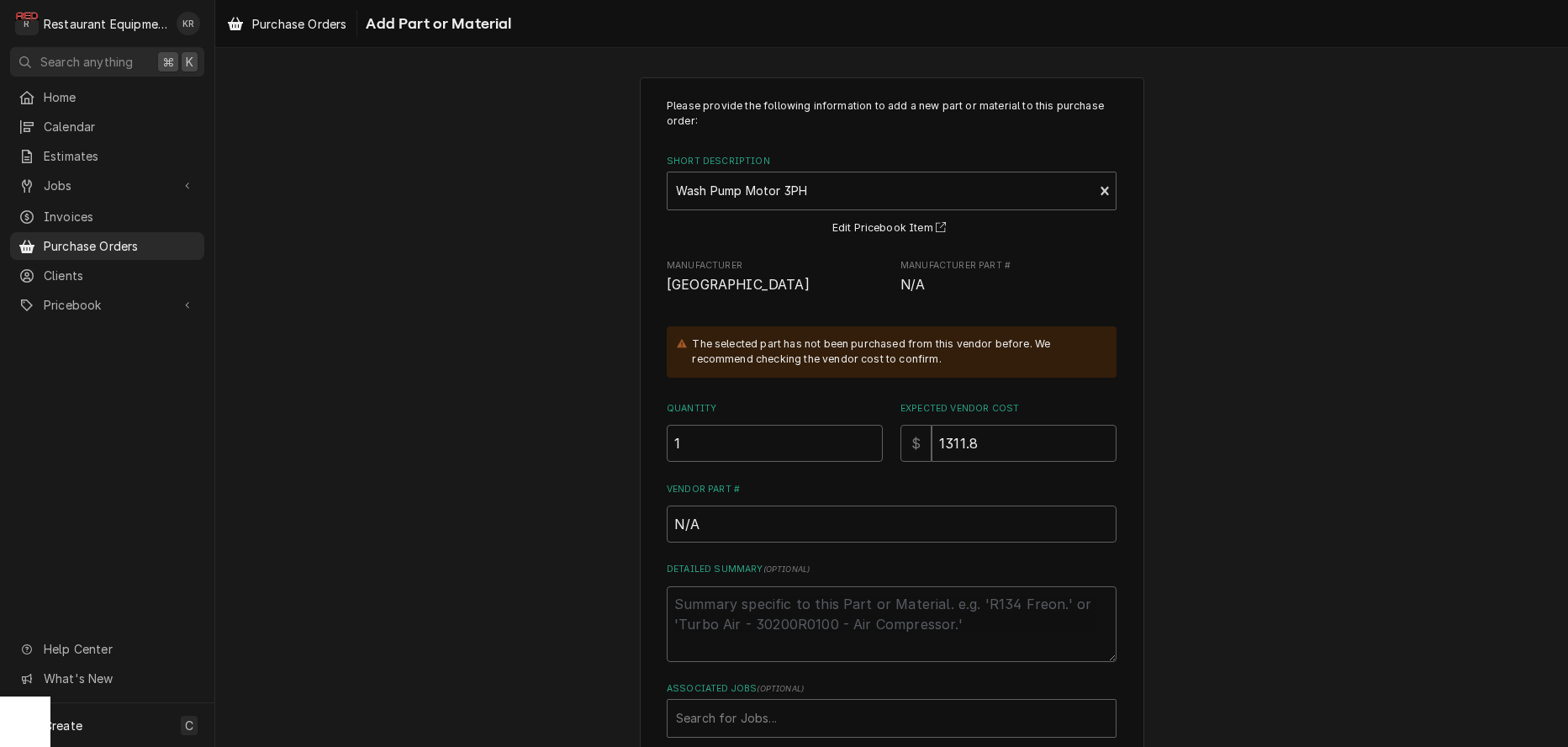
scroll to position [97, 0]
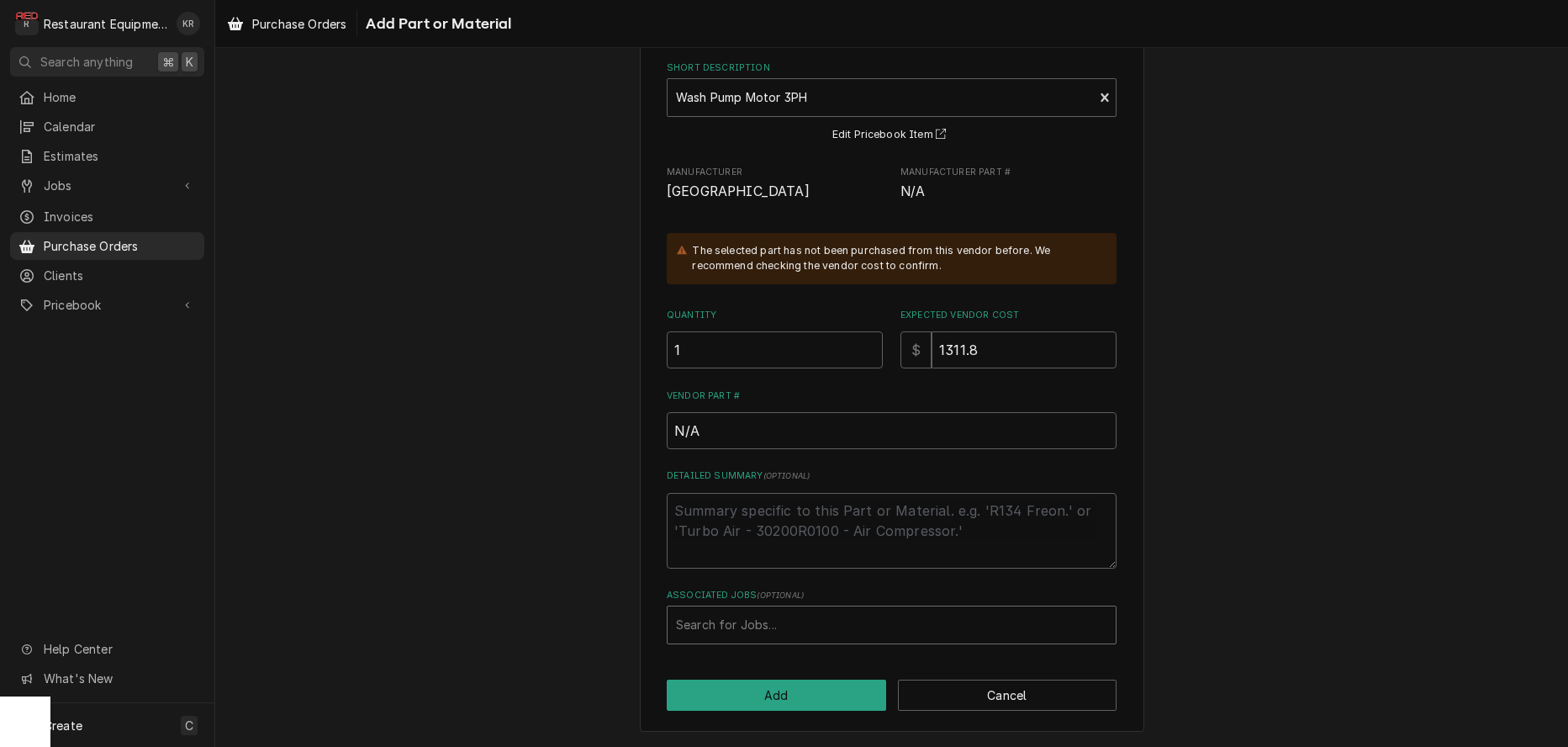
drag, startPoint x: 752, startPoint y: 626, endPoint x: 756, endPoint y: 616, distance: 10.8
click at [752, 625] on div "Associated Jobs" at bounding box center [891, 625] width 431 height 31
type textarea "x"
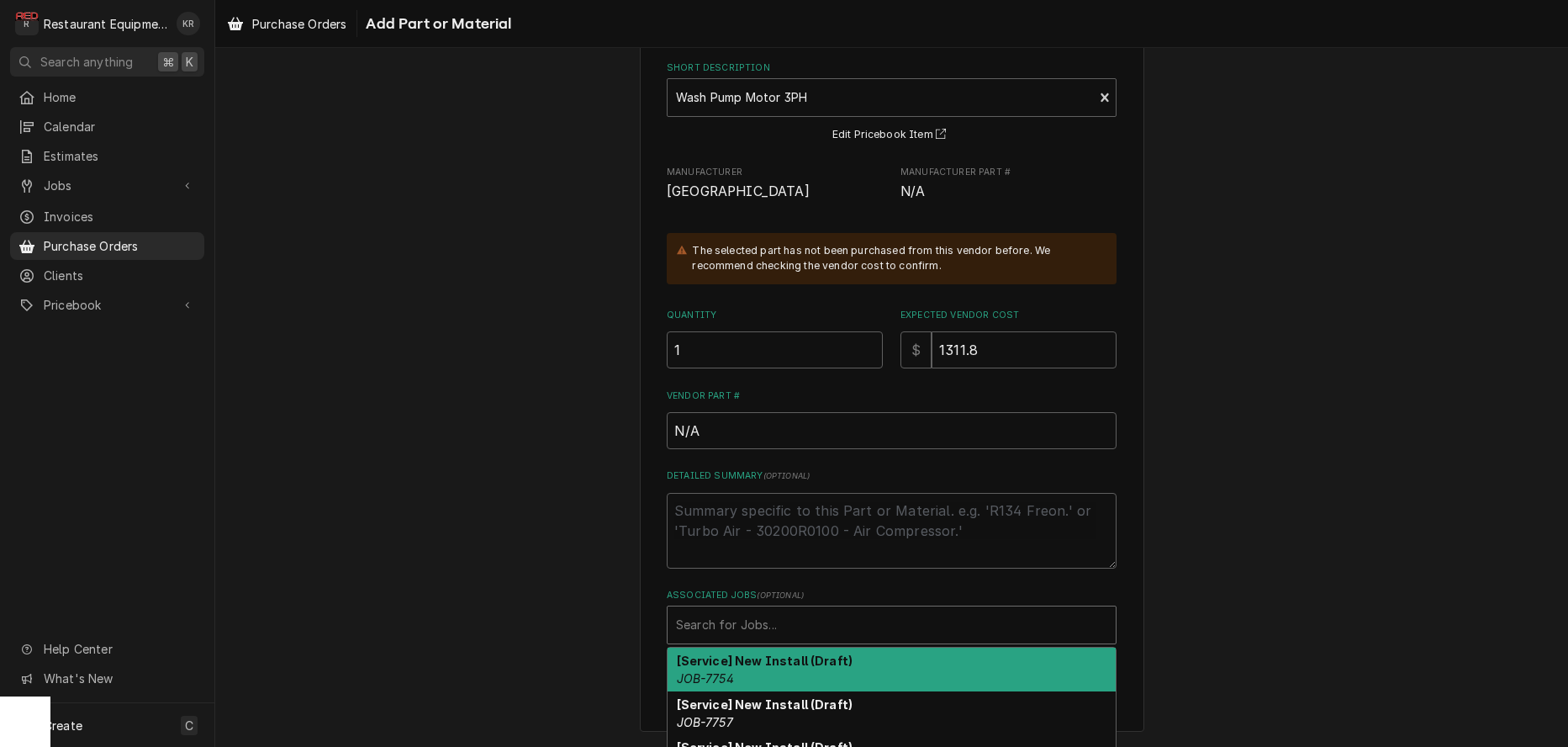
click at [731, 611] on div "Associated Jobs" at bounding box center [891, 625] width 431 height 31
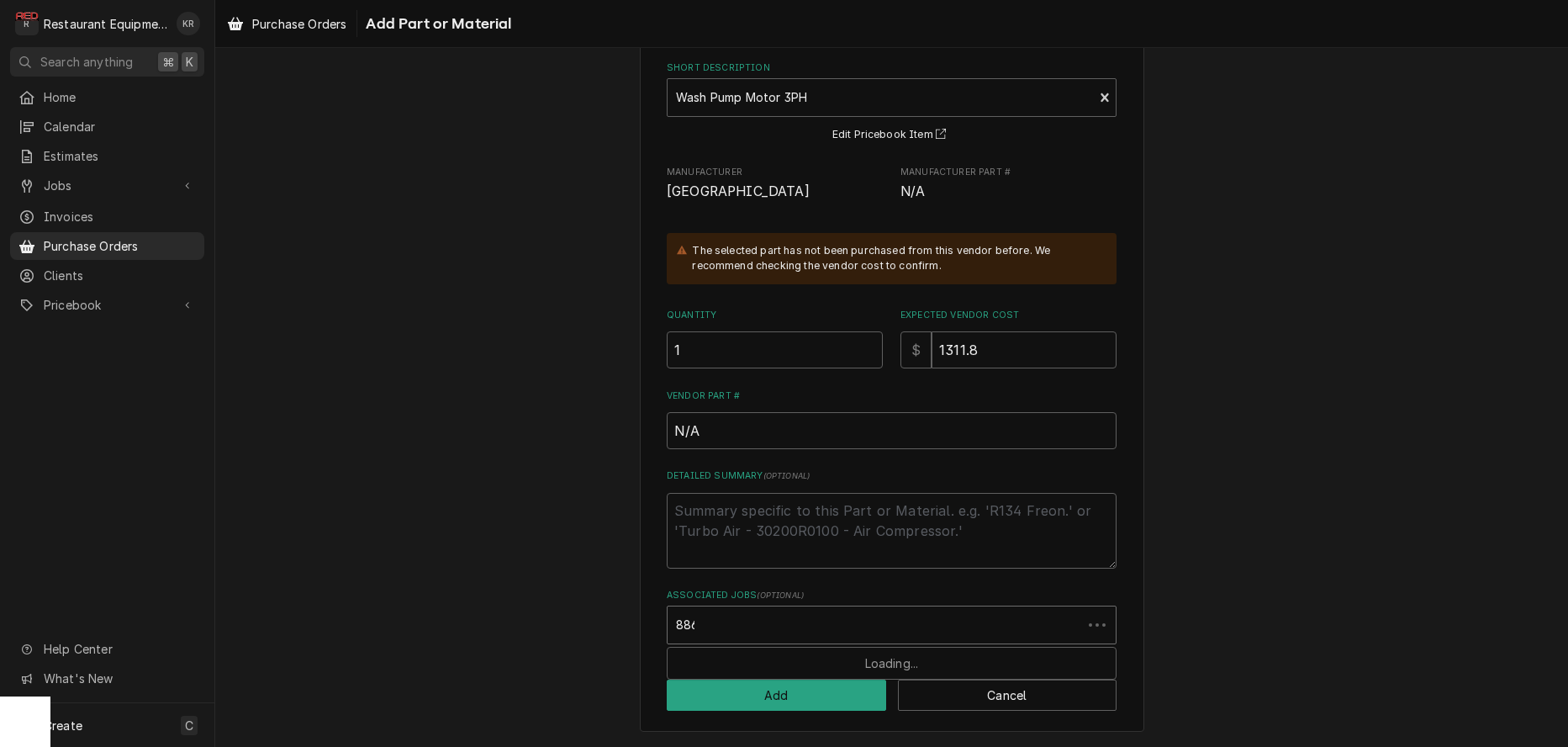
type input "8865"
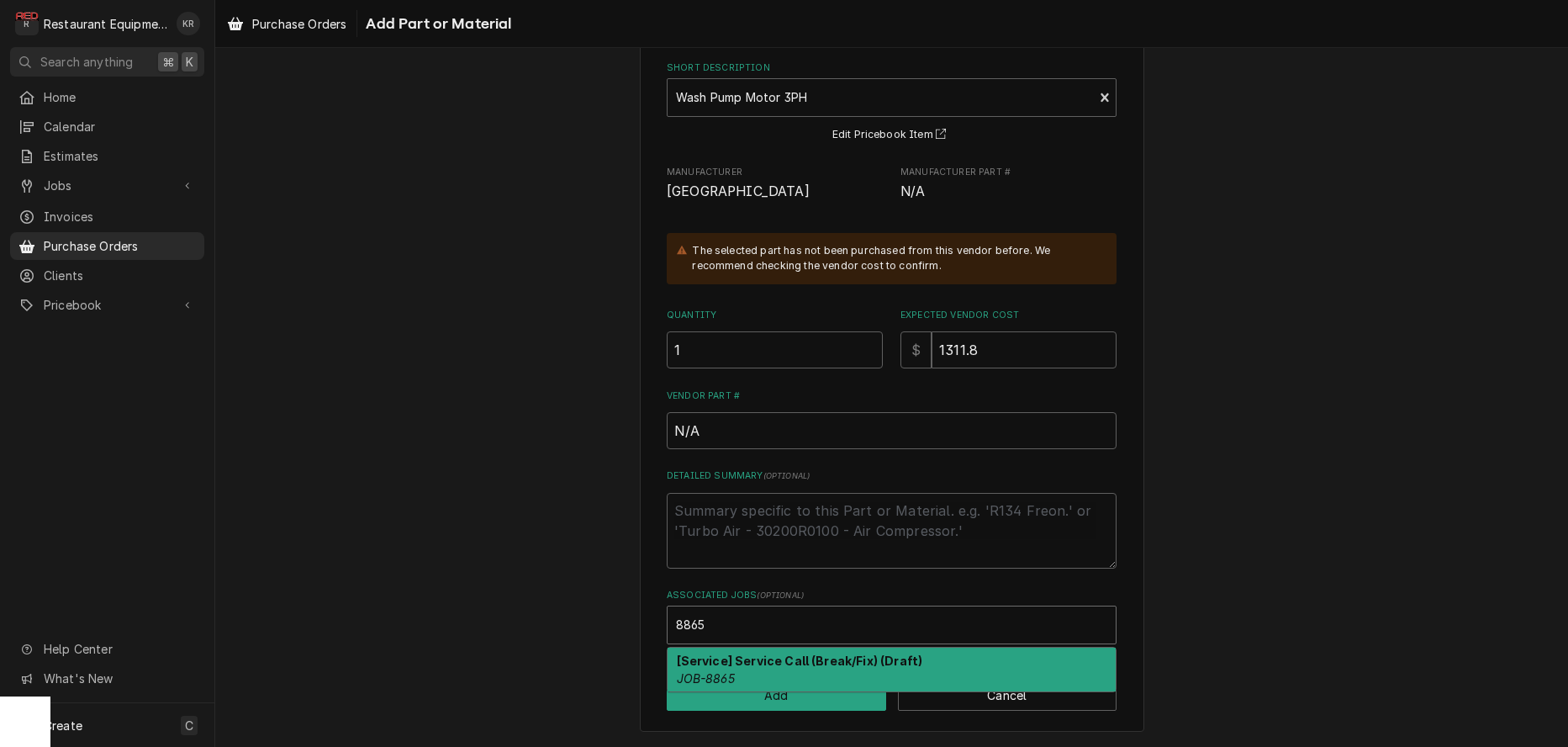
click at [778, 670] on div "[Service] Service Call (Break/Fix) (Draft) JOB-8865" at bounding box center [891, 669] width 448 height 44
type textarea "x"
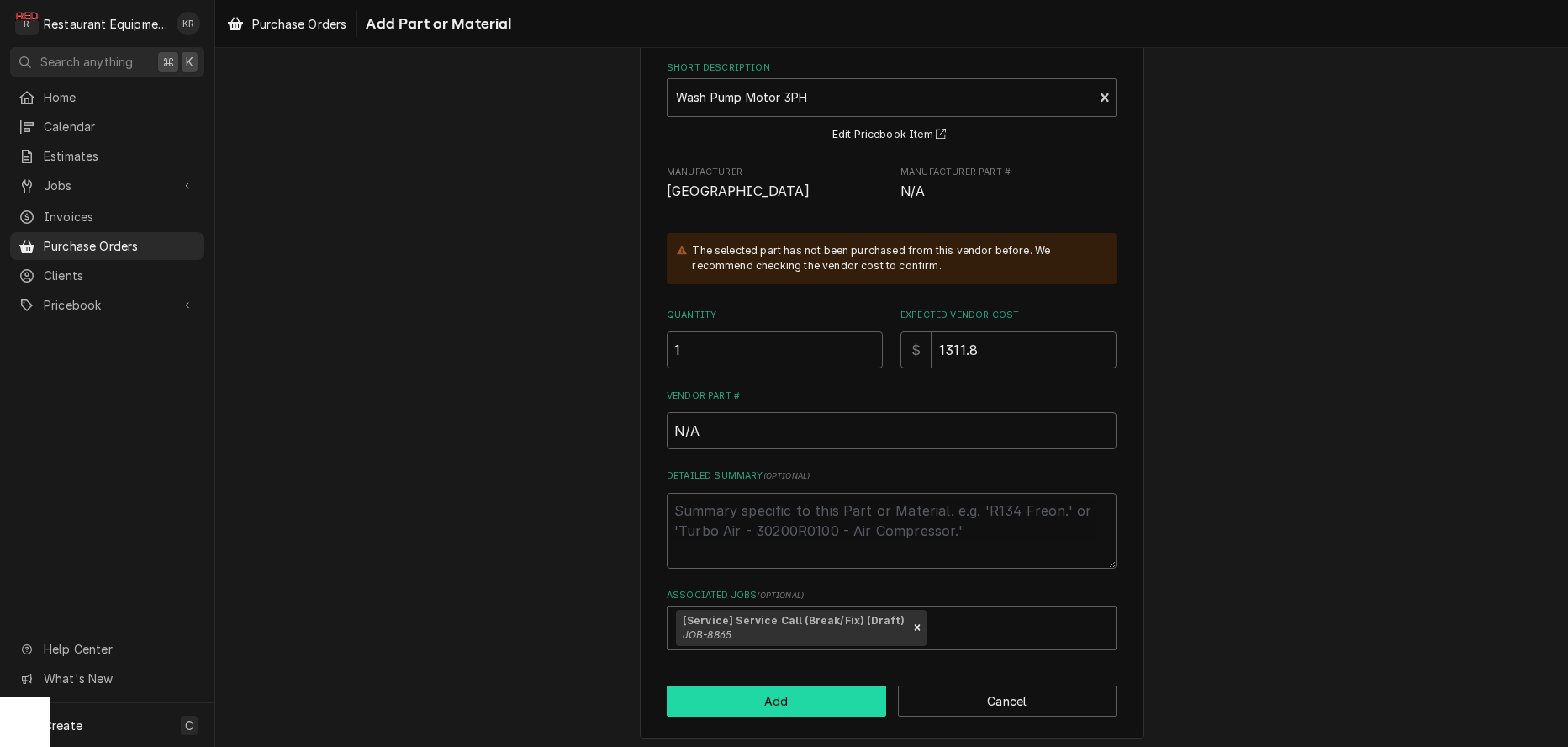
click at [776, 708] on button "Add" at bounding box center [776, 700] width 219 height 31
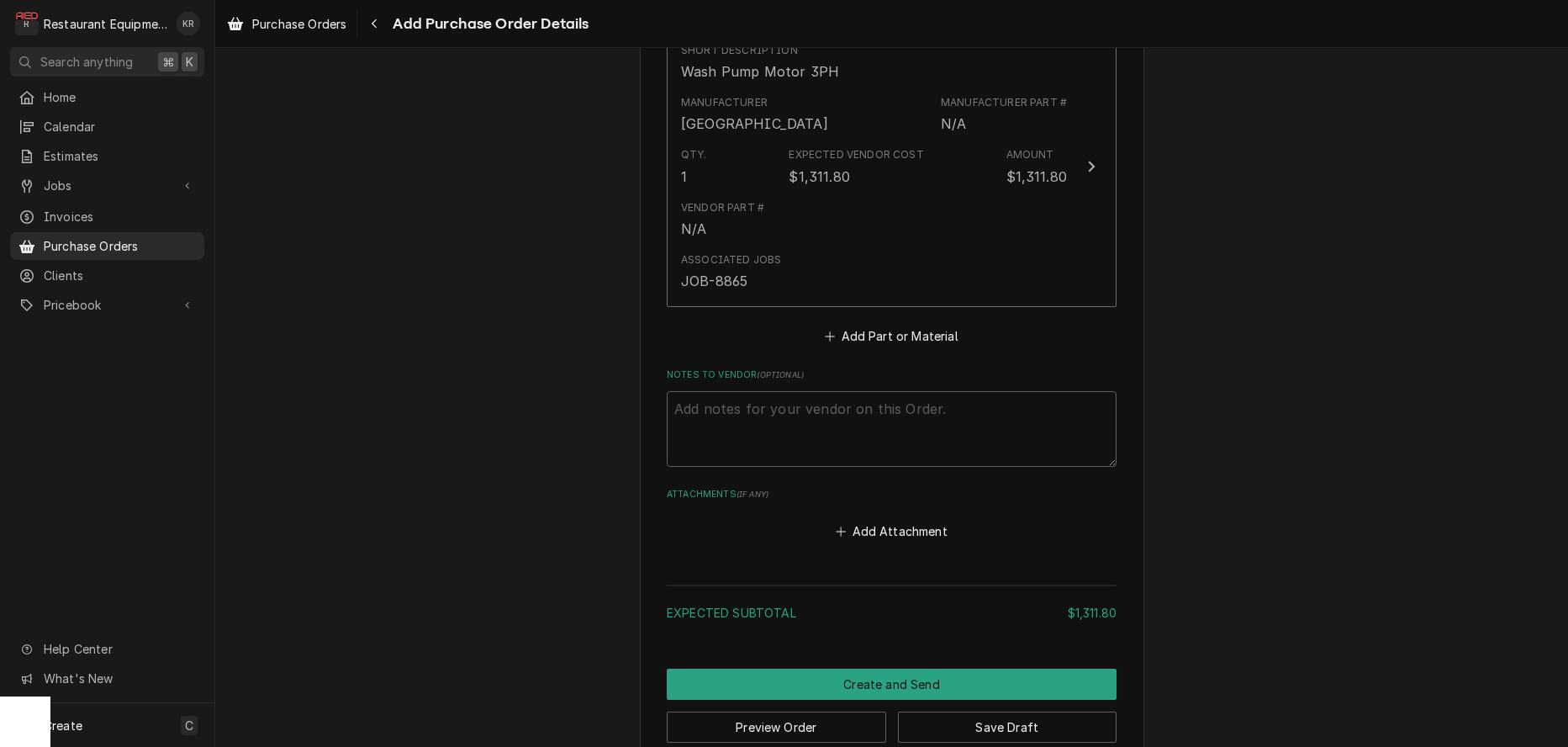
scroll to position [718, 0]
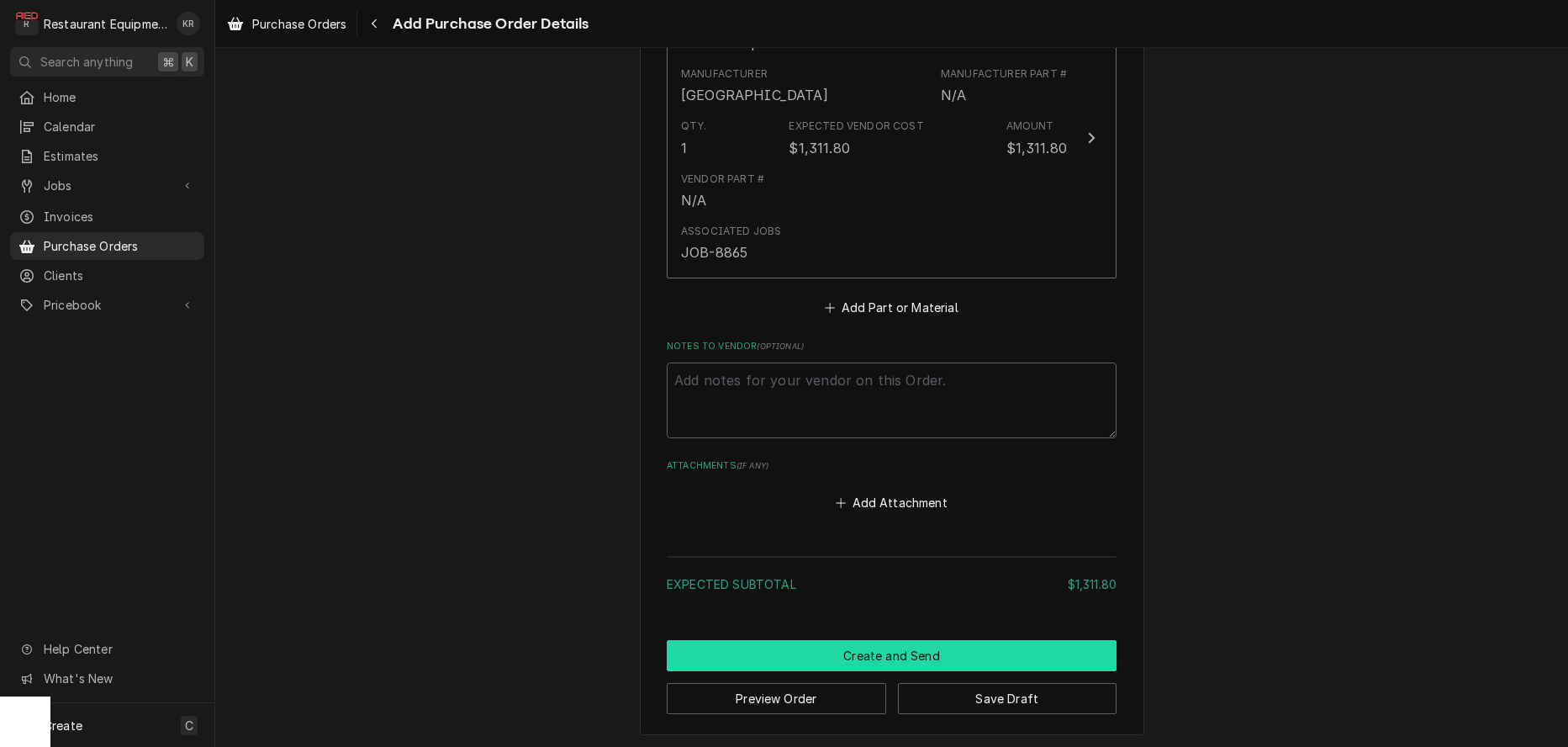
click at [889, 649] on button "Create and Send" at bounding box center [891, 655] width 450 height 31
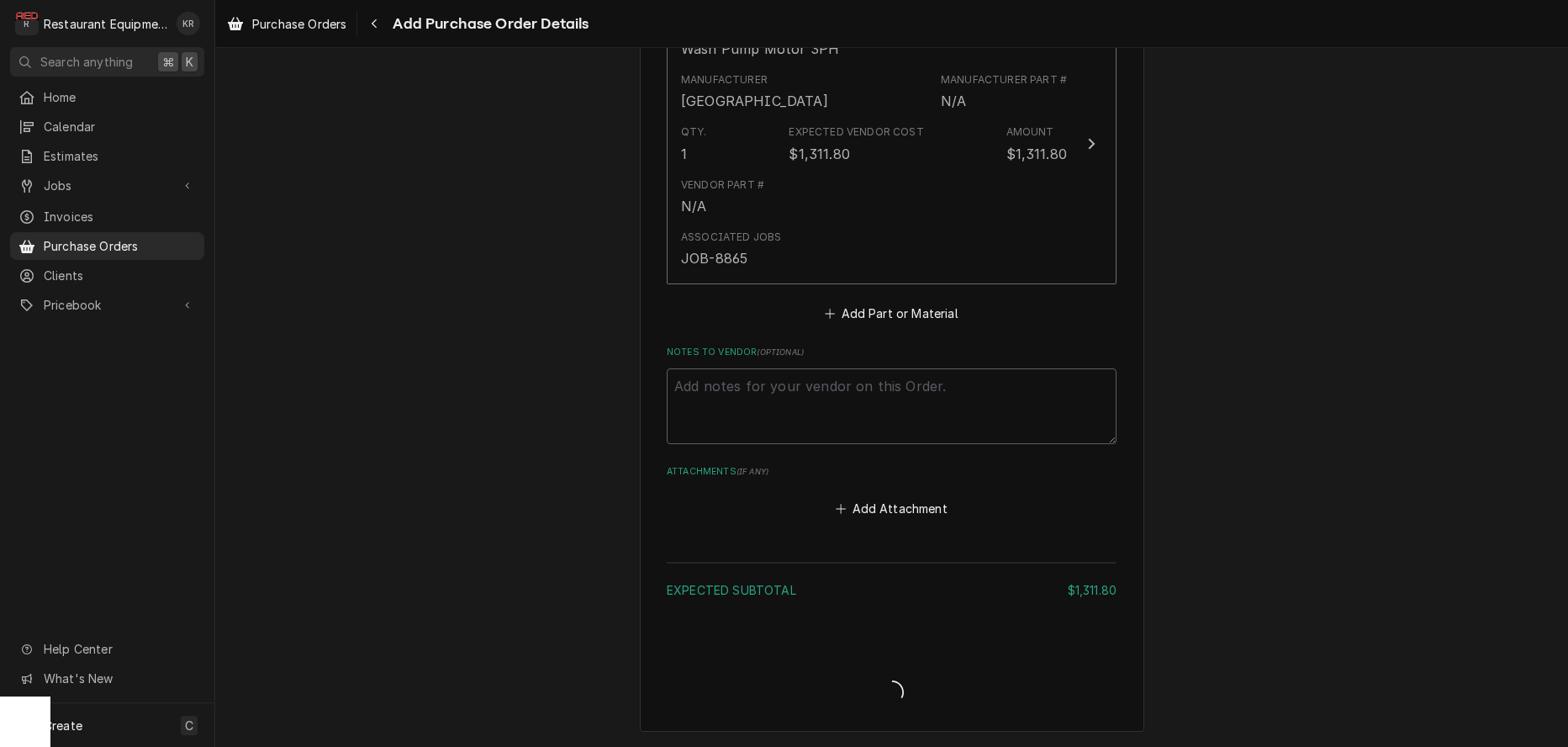
scroll to position [709, 0]
type textarea "x"
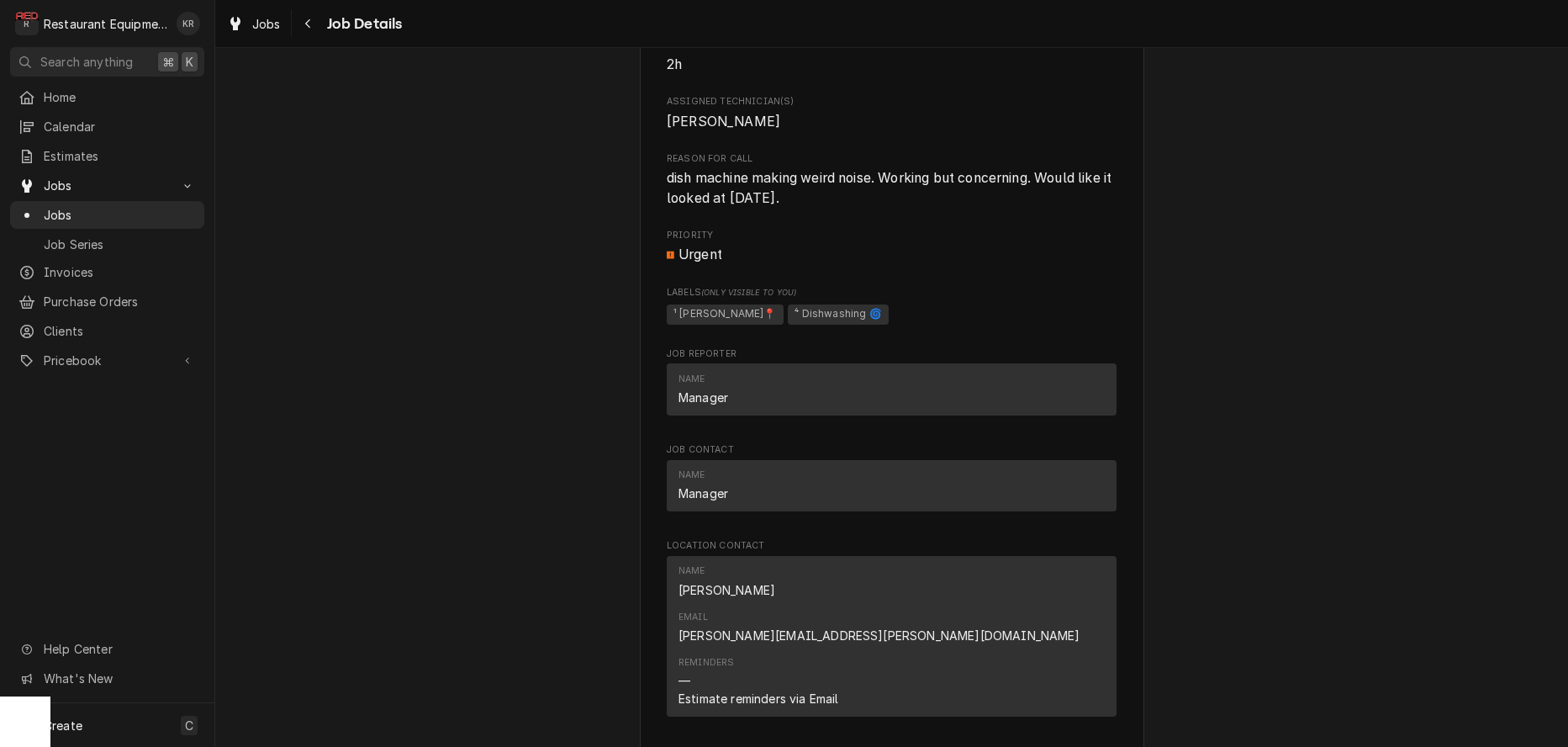
scroll to position [1443, 0]
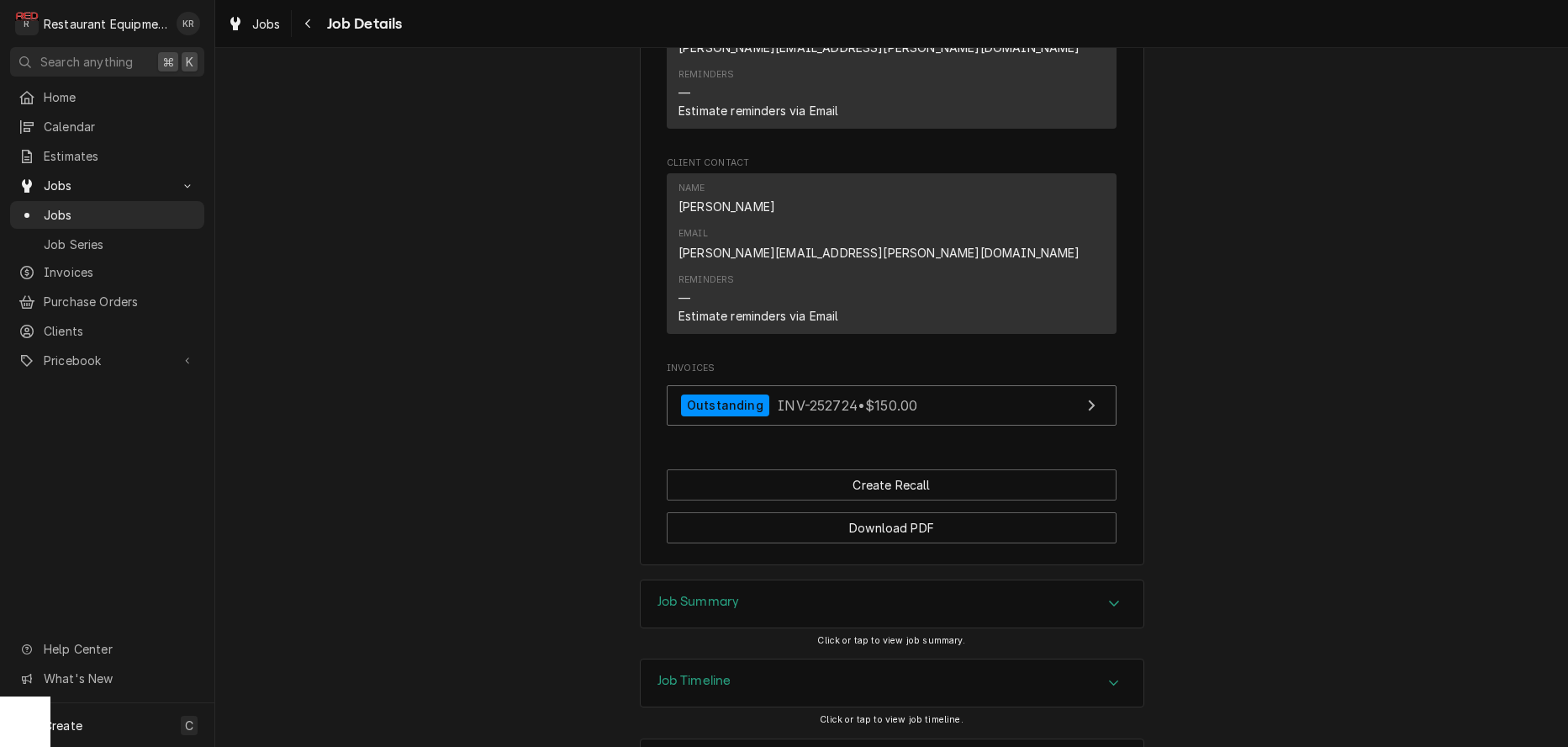
click at [736, 659] on div "Job Timeline" at bounding box center [892, 682] width 503 height 47
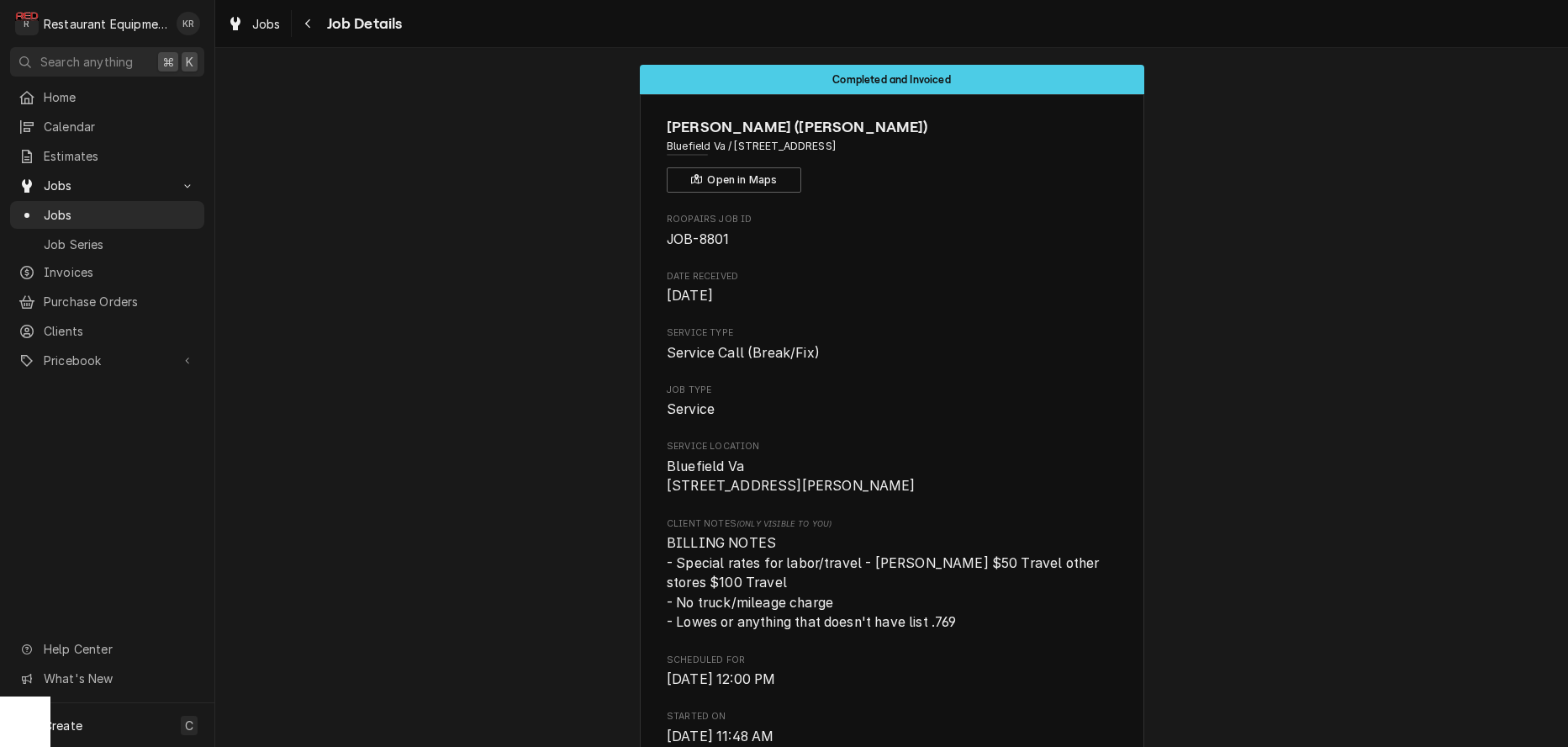
scroll to position [0, 0]
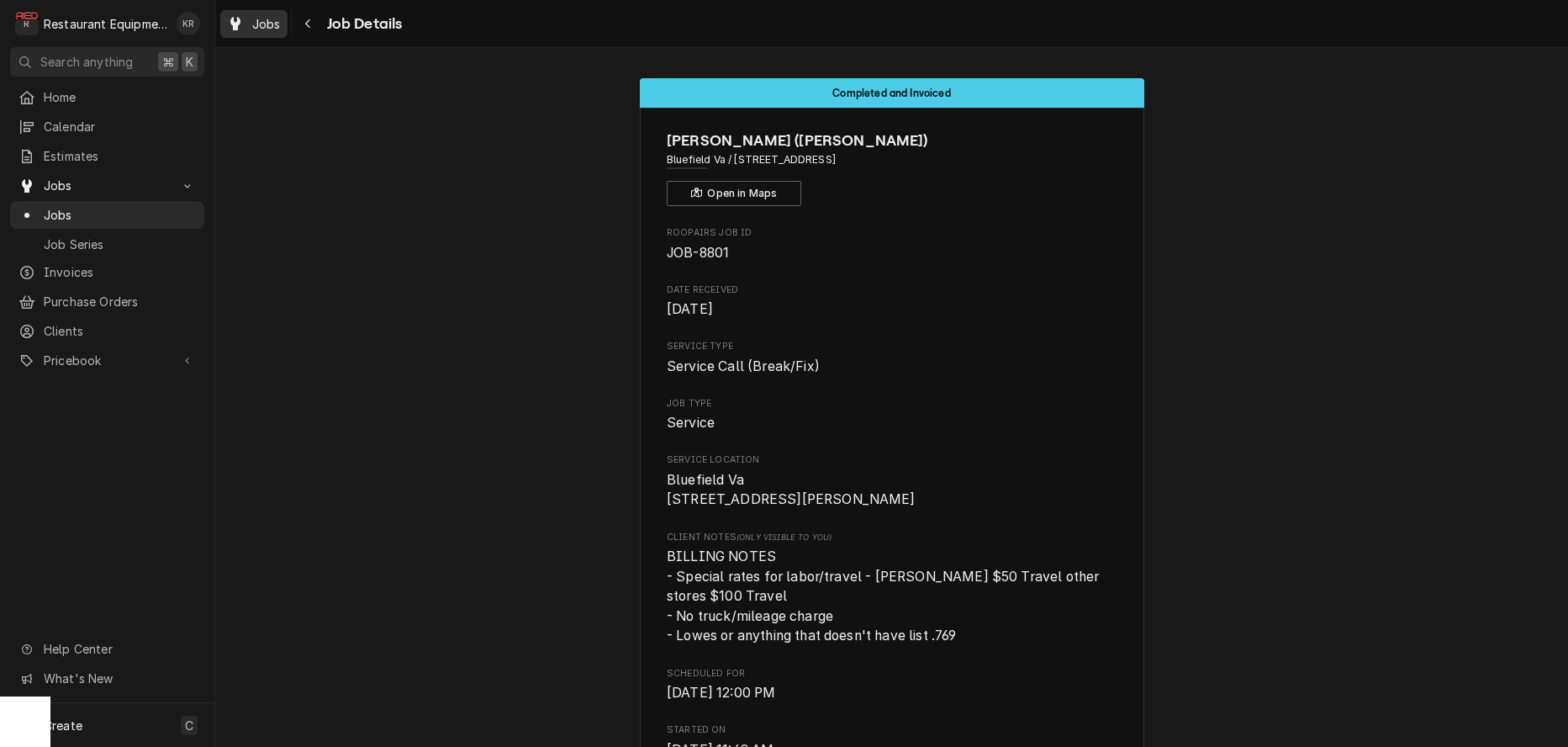
click at [262, 22] on span "Jobs" at bounding box center [267, 24] width 29 height 18
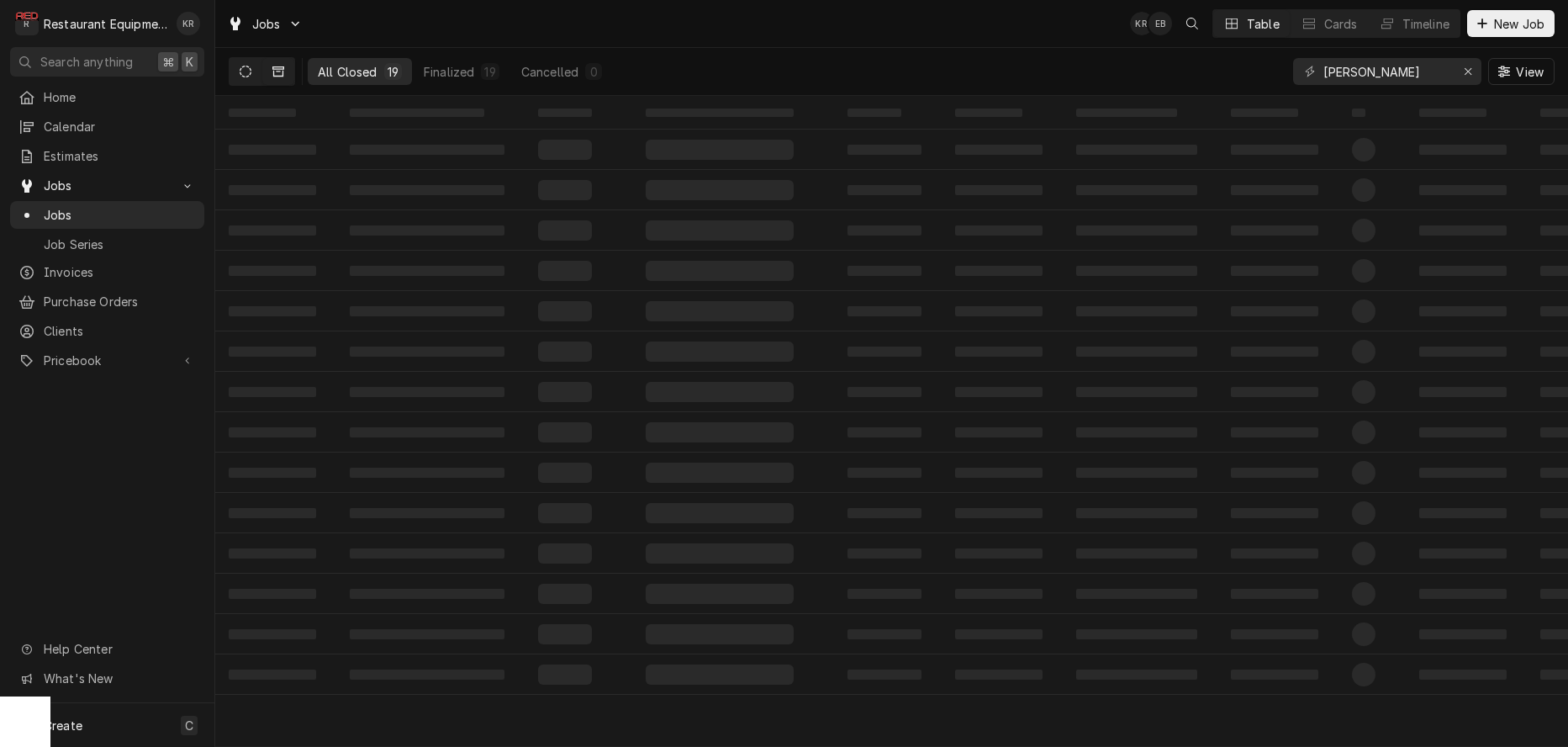
click at [243, 68] on icon "Dynamic Content Wrapper" at bounding box center [245, 71] width 12 height 12
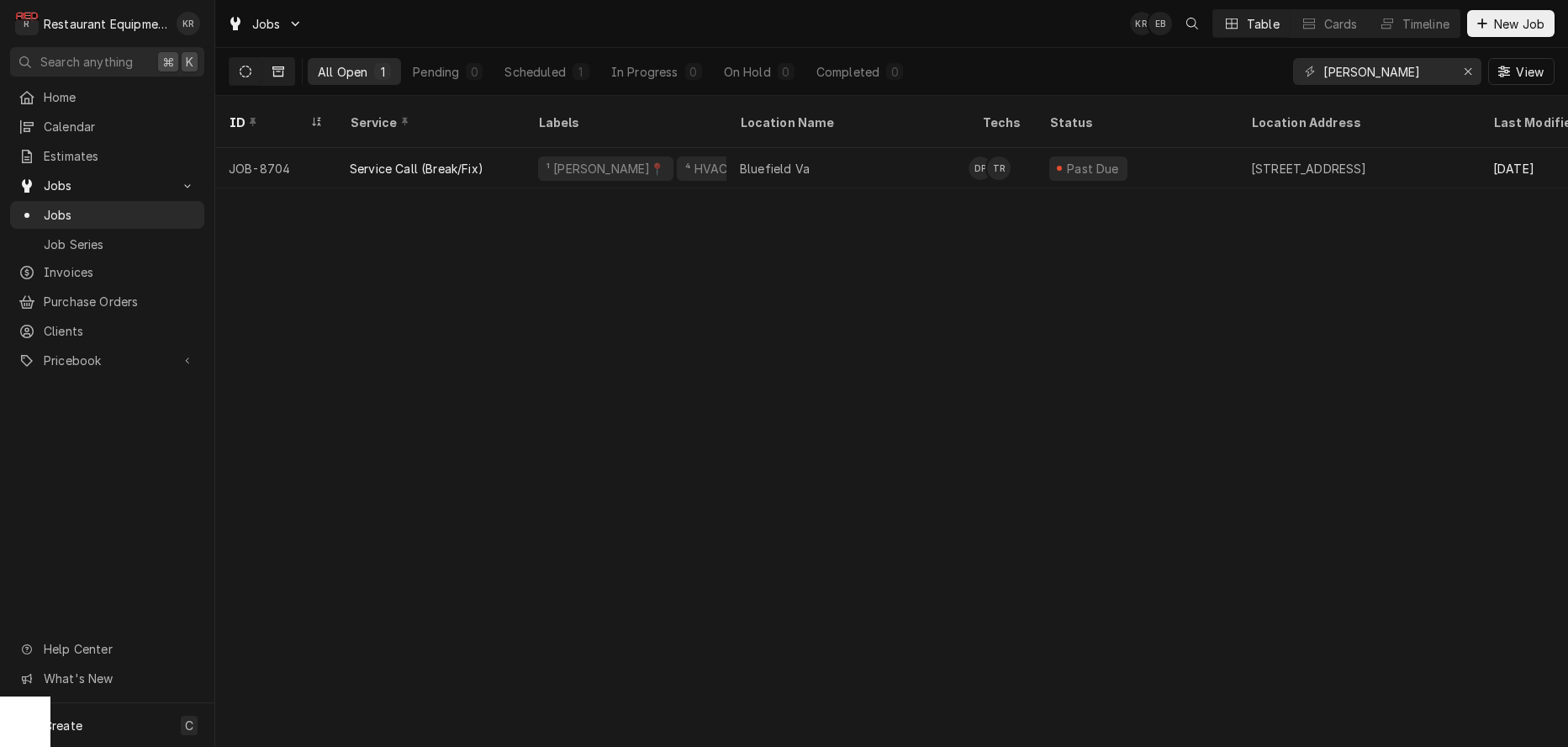
click at [272, 72] on button "Dynamic Content Wrapper" at bounding box center [278, 72] width 32 height 27
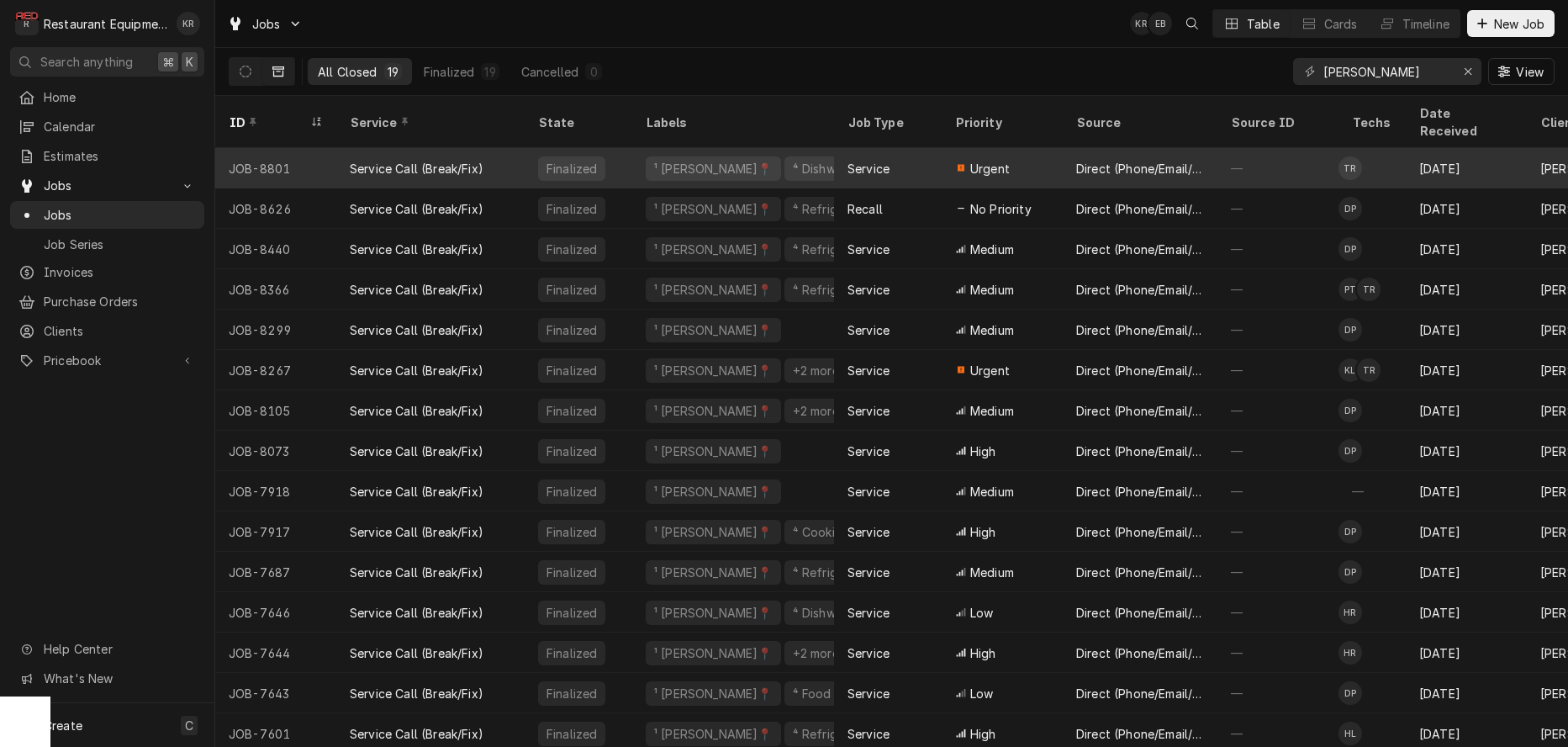
click at [439, 160] on div "Service Call (Break/Fix)" at bounding box center [416, 169] width 134 height 18
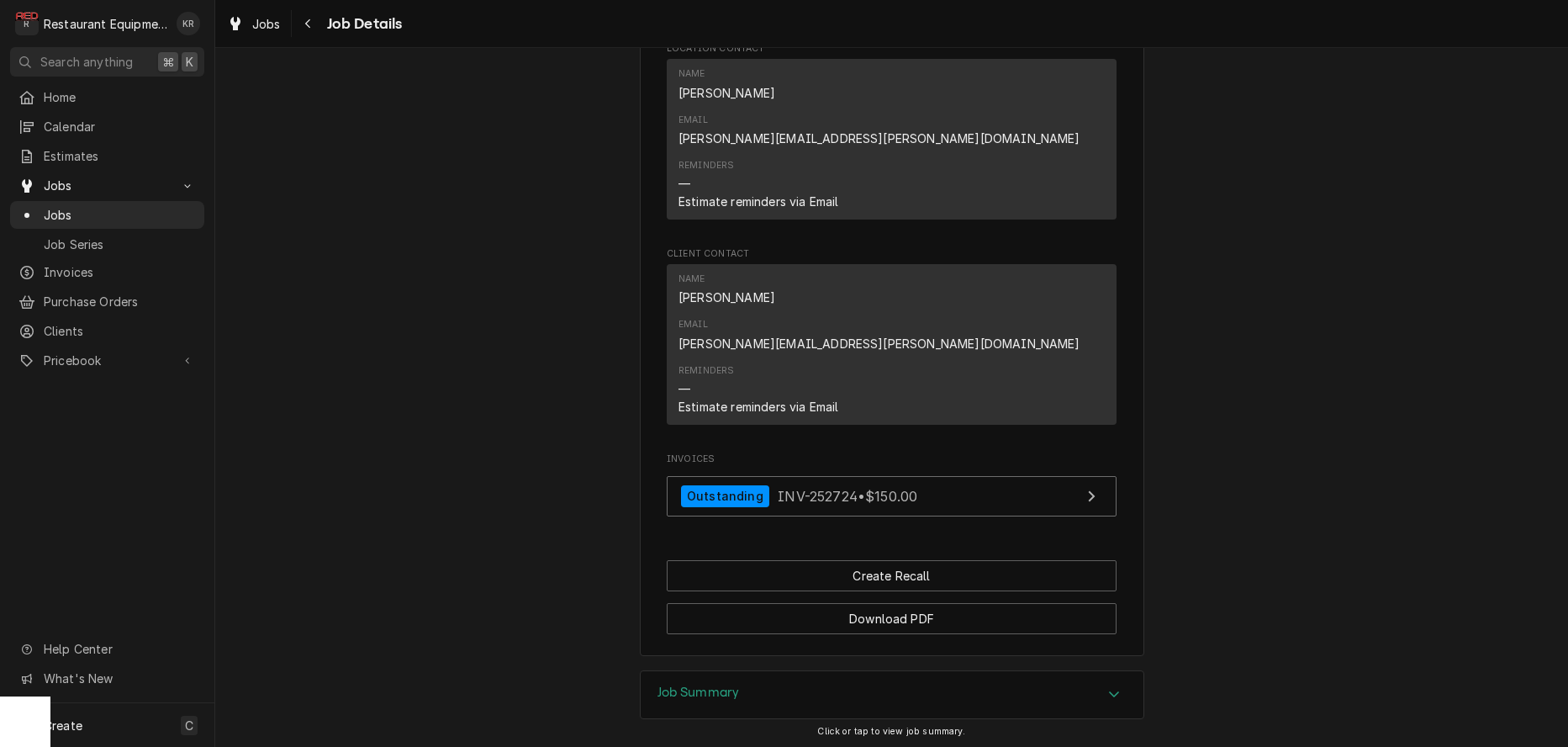
scroll to position [1443, 0]
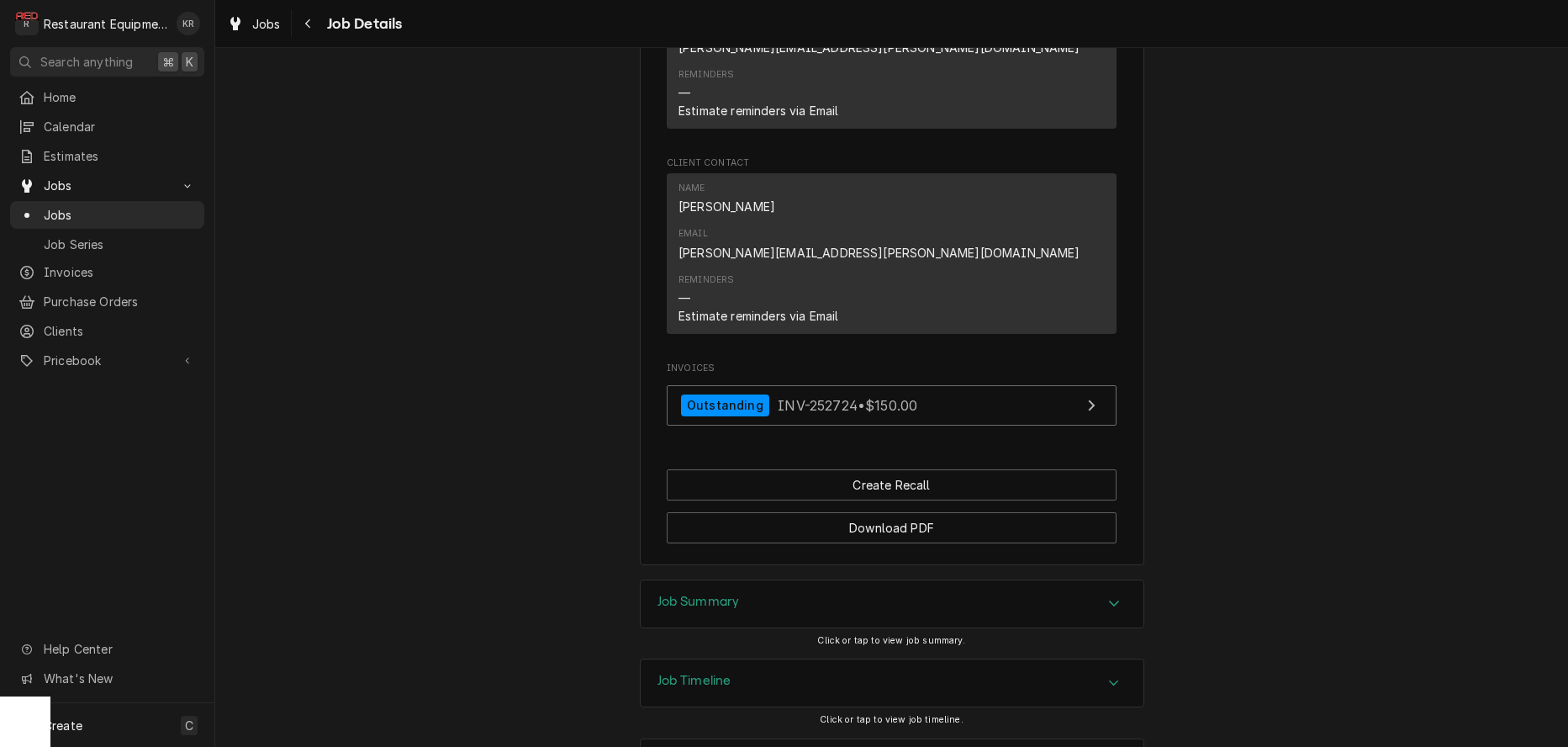
click at [698, 593] on h3 "Job Summary" at bounding box center [698, 602] width 83 height 16
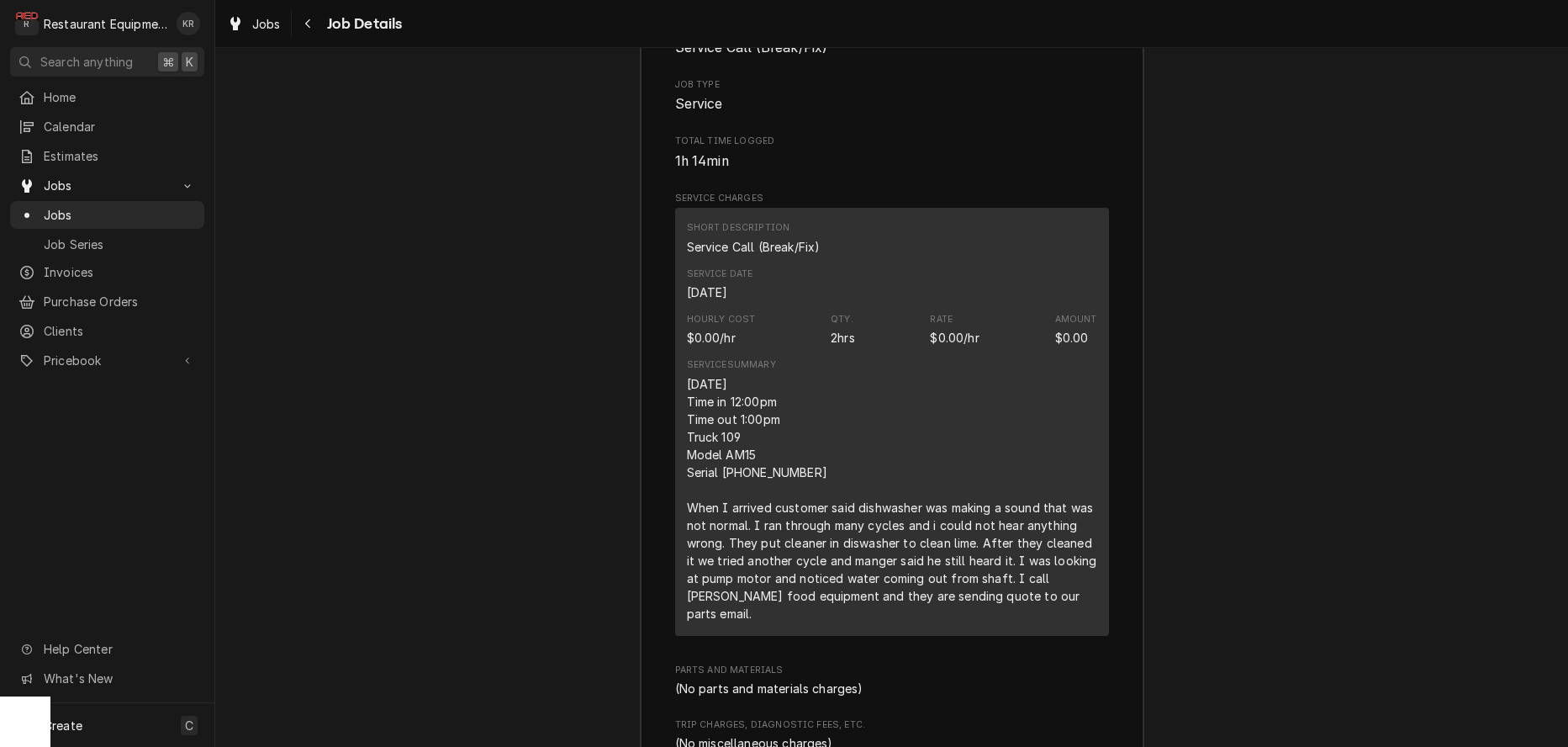
scroll to position [2131, 0]
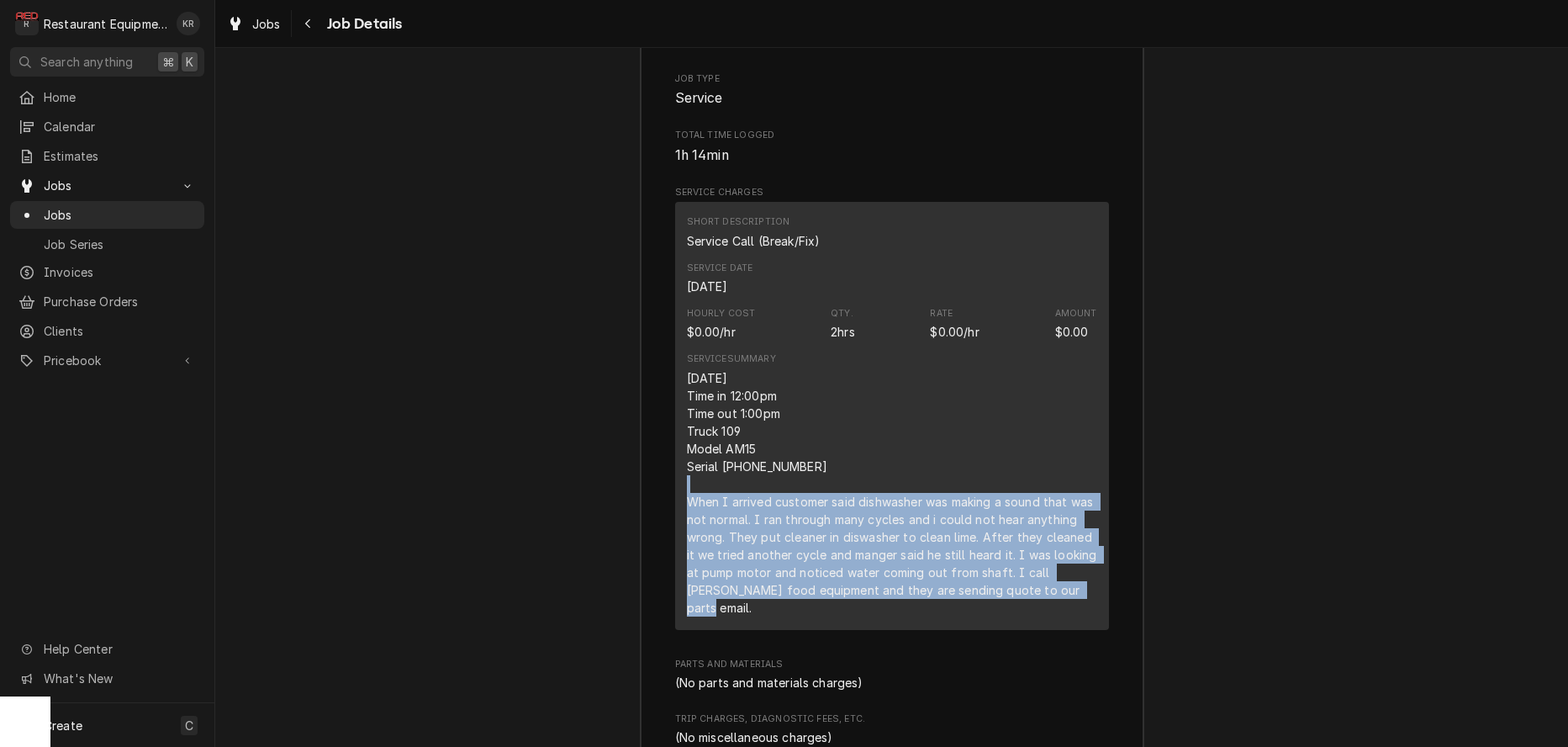
drag, startPoint x: 690, startPoint y: 426, endPoint x: 1055, endPoint y: 500, distance: 372.4
click at [1108, 538] on div "Short Description Service Call (Break/Fix) Service Date Sep 5, 2025 Hourly Cost…" at bounding box center [891, 416] width 434 height 427
copy div "When I arrived customer said dishwasher was making a sound that was not normal.…"
drag, startPoint x: 941, startPoint y: 477, endPoint x: 433, endPoint y: 196, distance: 580.5
click at [271, 24] on span "Jobs" at bounding box center [267, 24] width 29 height 18
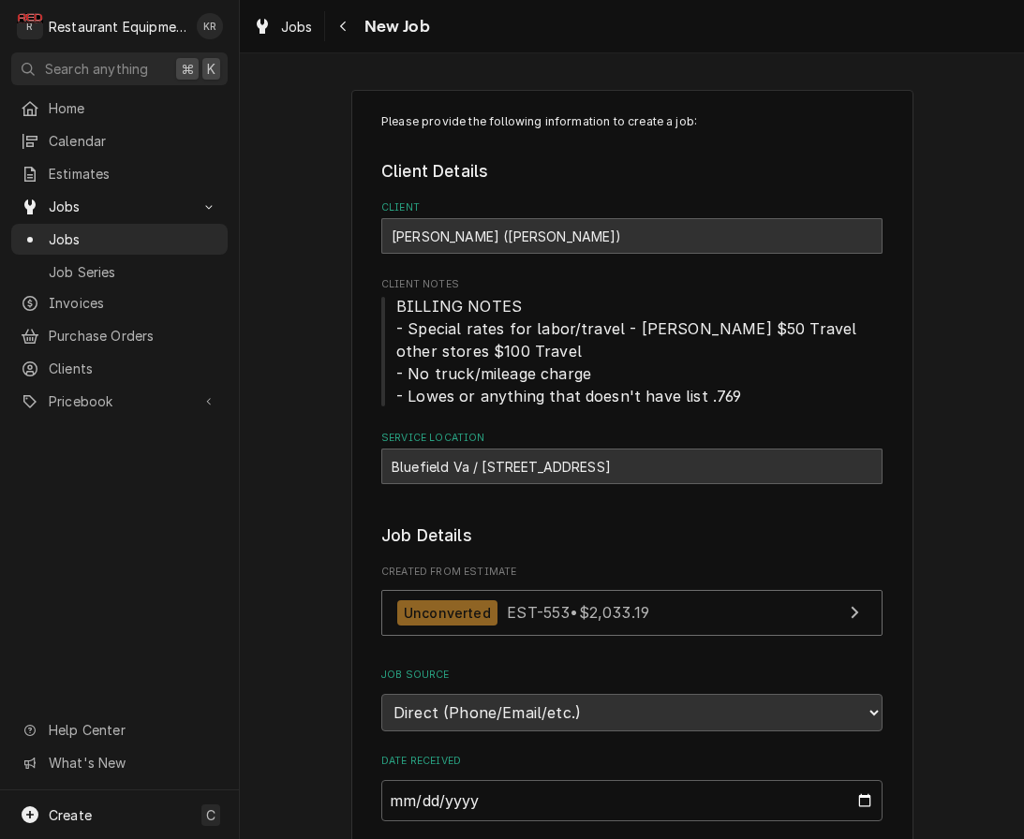
type textarea "x"
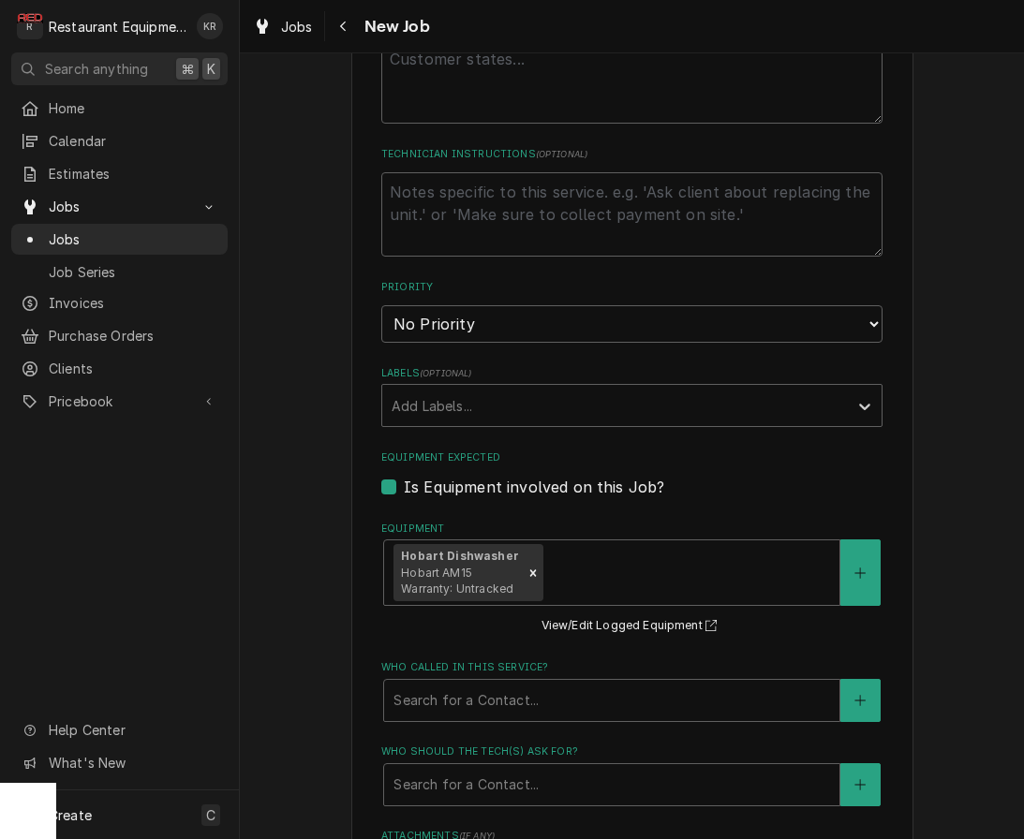
scroll to position [999, 0]
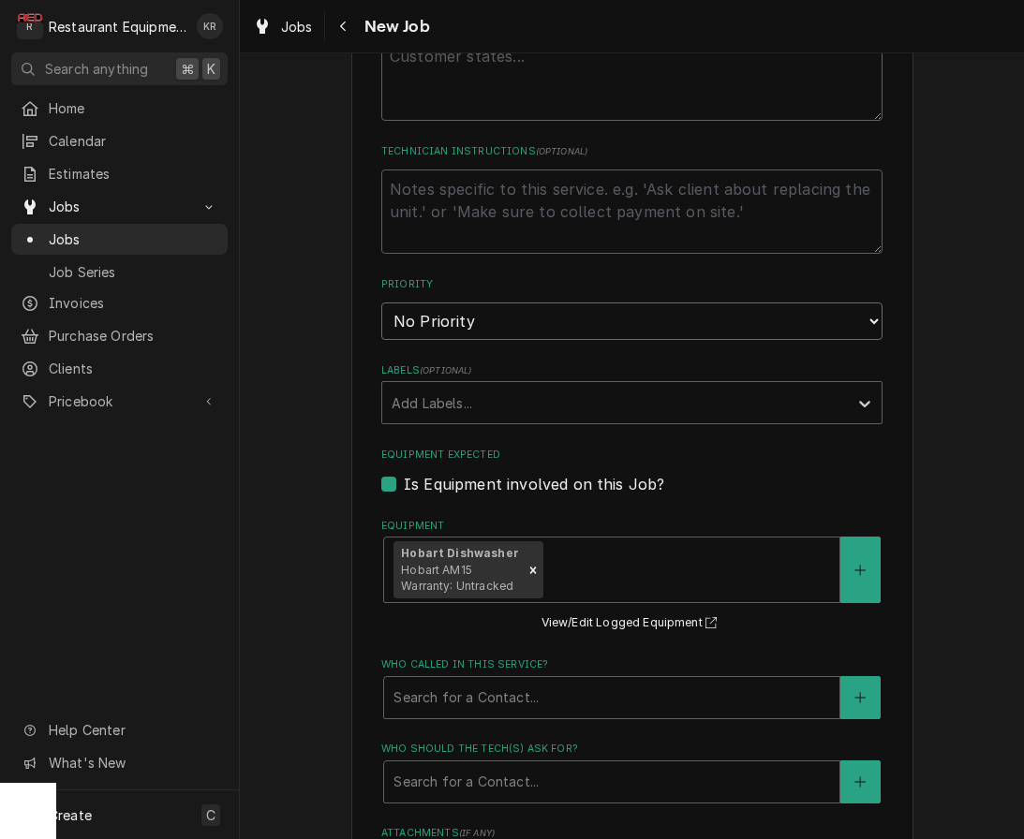
select select "1"
click option "Urgent" at bounding box center [0, 0] width 0 height 0
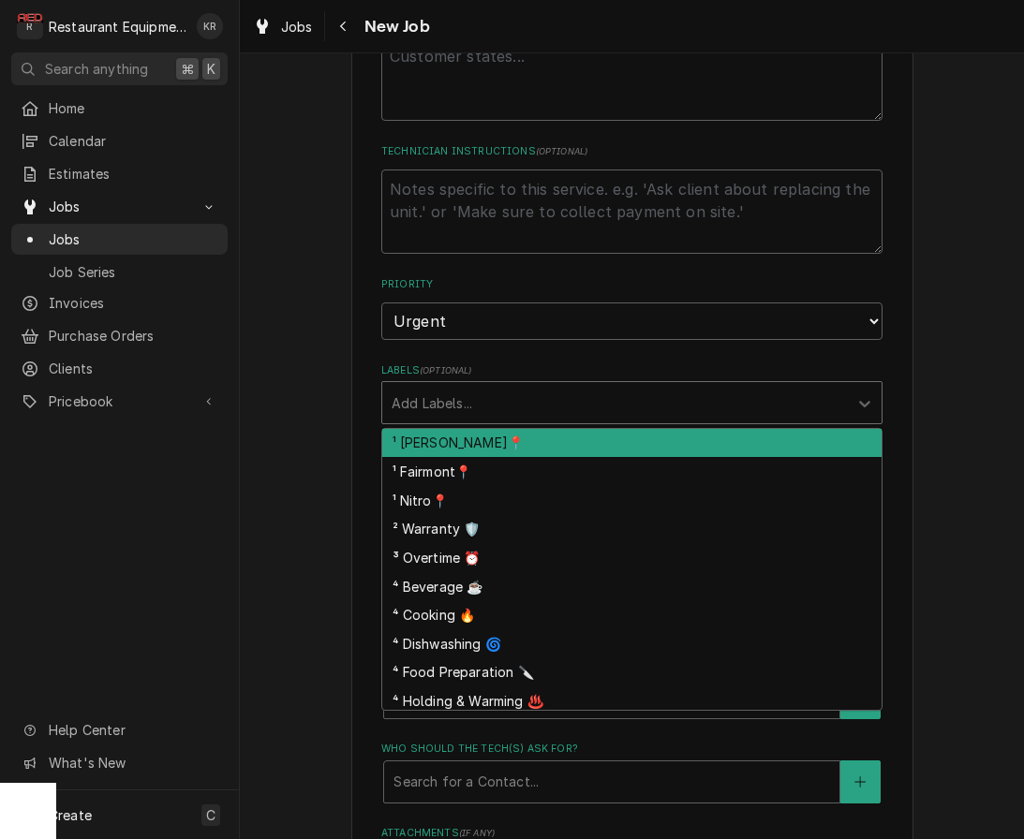
click at [519, 393] on div "Labels" at bounding box center [615, 403] width 447 height 34
click at [521, 447] on div "¹ Beckley📍" at bounding box center [631, 443] width 499 height 29
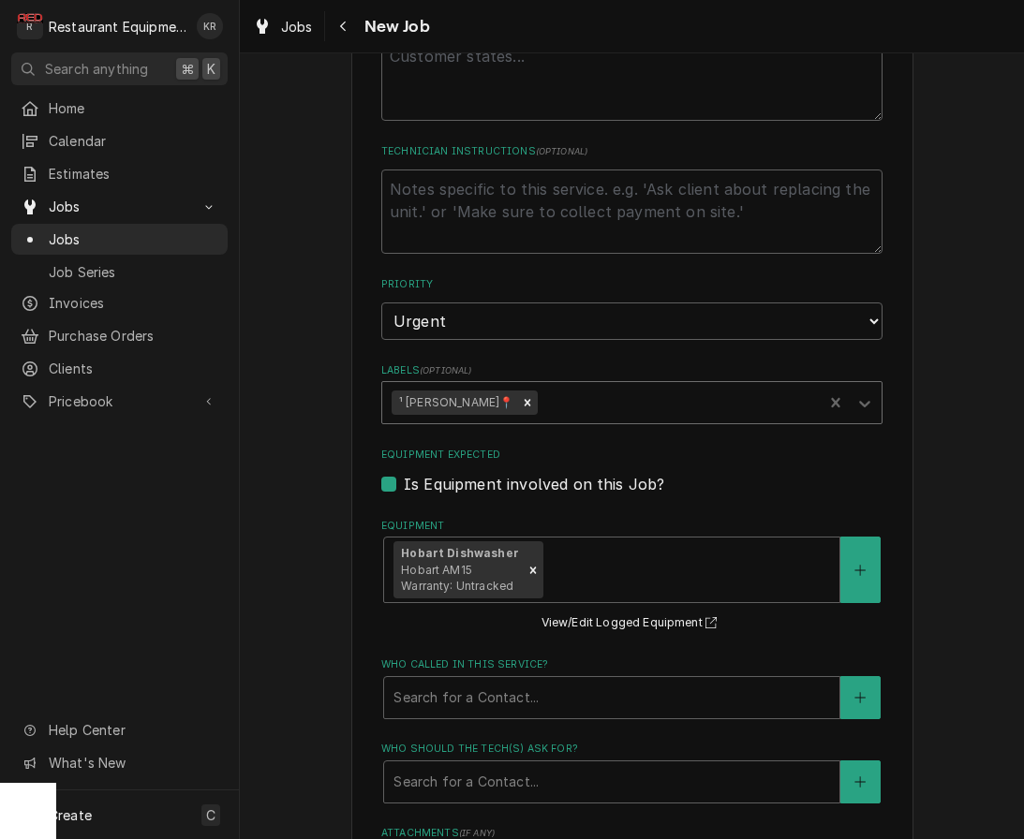
click at [541, 410] on div "Labels" at bounding box center [677, 403] width 272 height 34
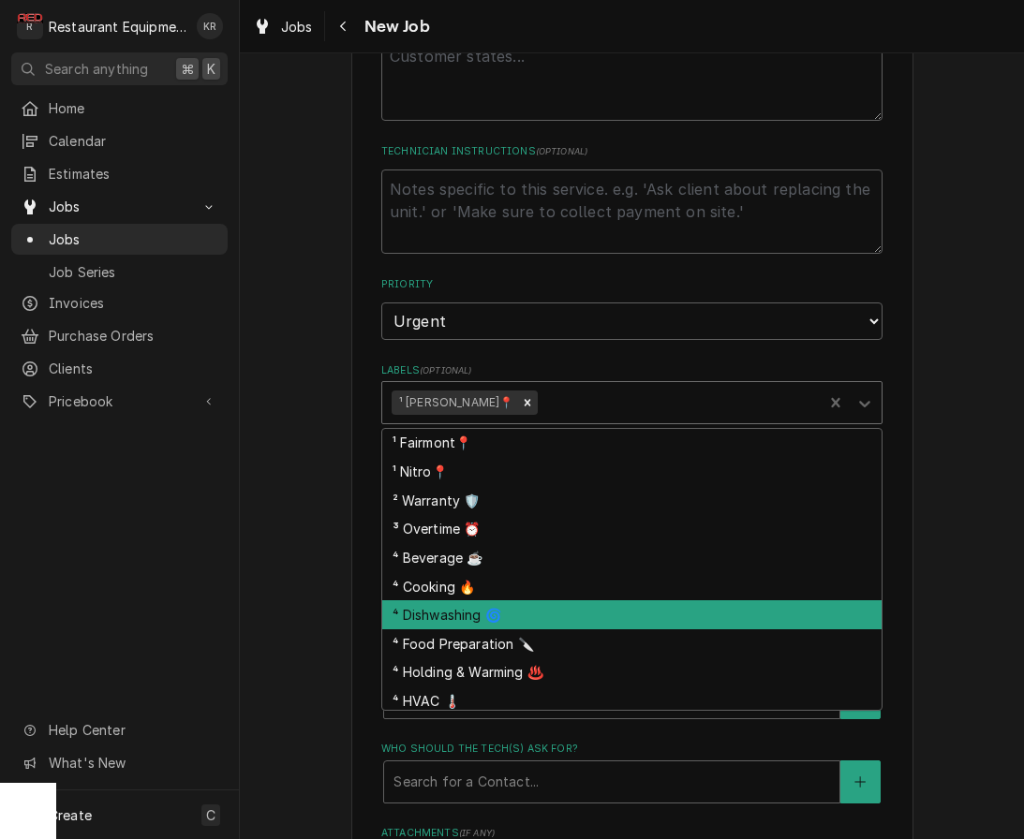
click at [553, 607] on div "⁴ Dishwashing 🌀" at bounding box center [631, 614] width 499 height 29
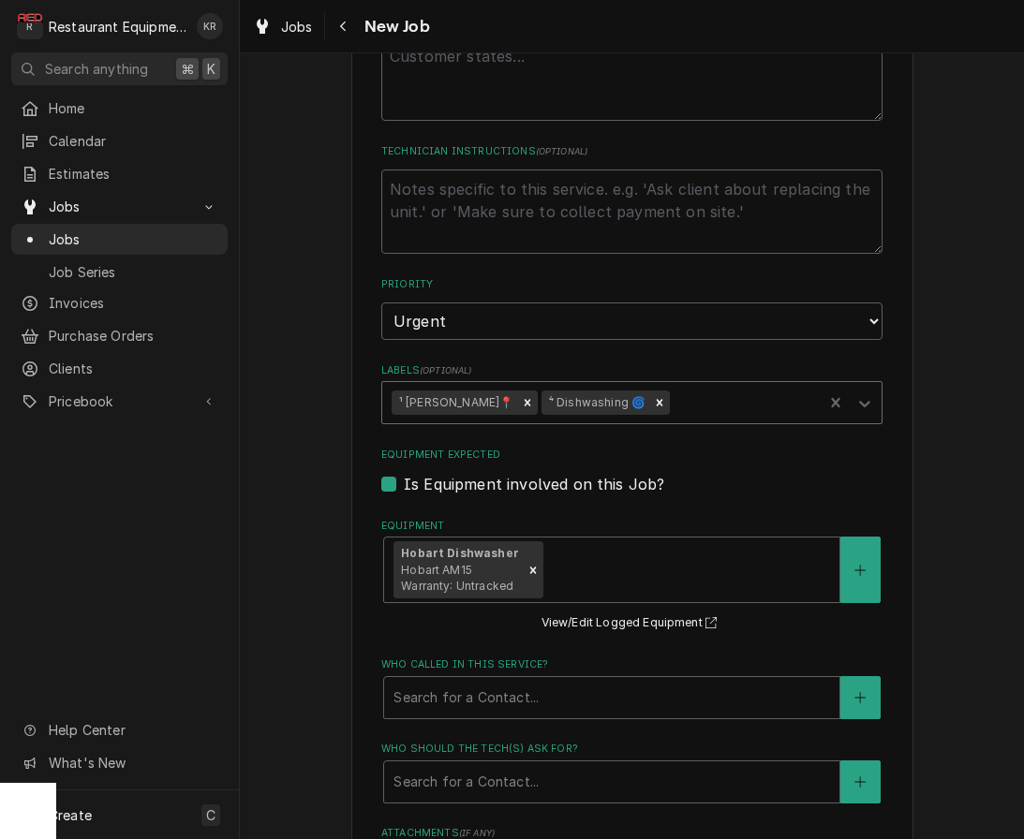
type textarea "x"
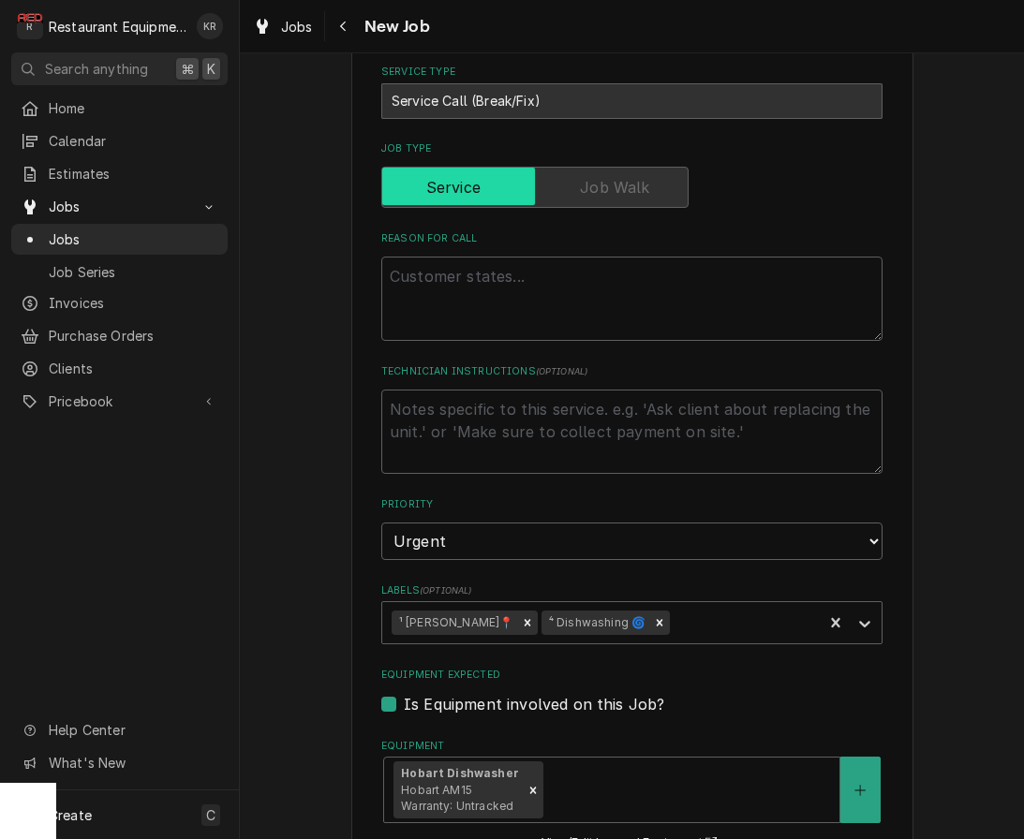
scroll to position [780, 0]
click at [423, 274] on textarea "Reason For Call" at bounding box center [631, 298] width 501 height 84
paste textarea "When I arrived customer said dishwasher was making a sound that was not normal.…"
type textarea "When I arrived customer said dishwasher was making a sound that was not normal.…"
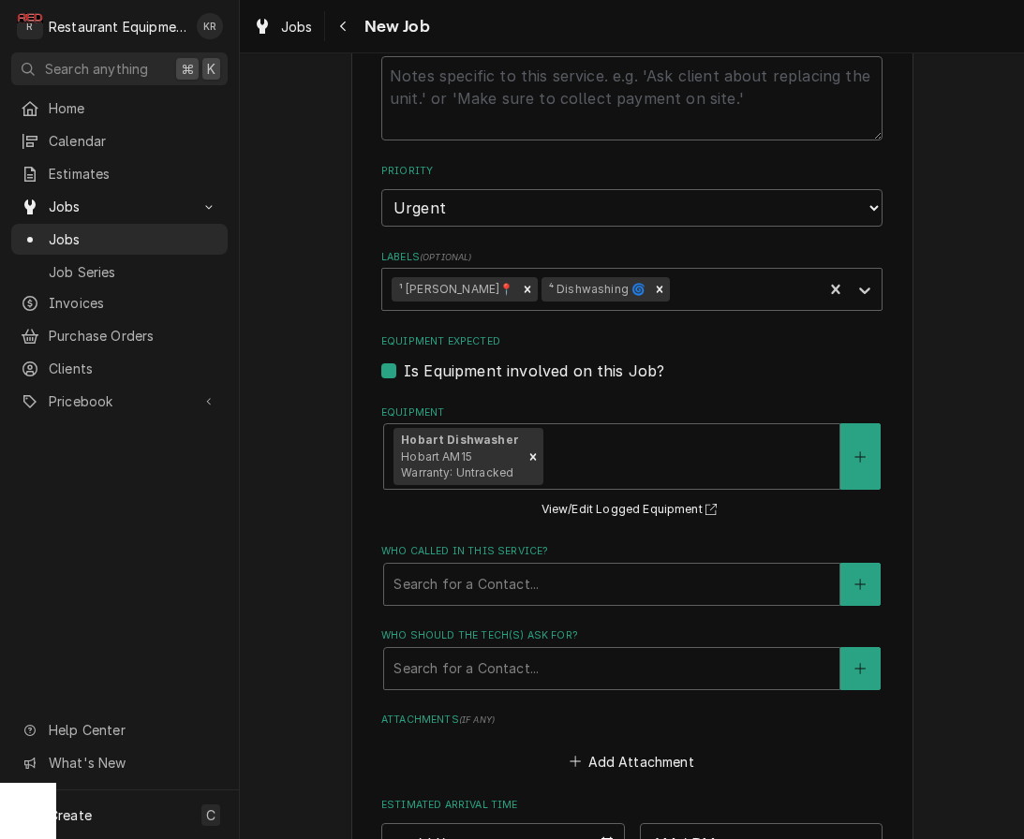
type textarea "x"
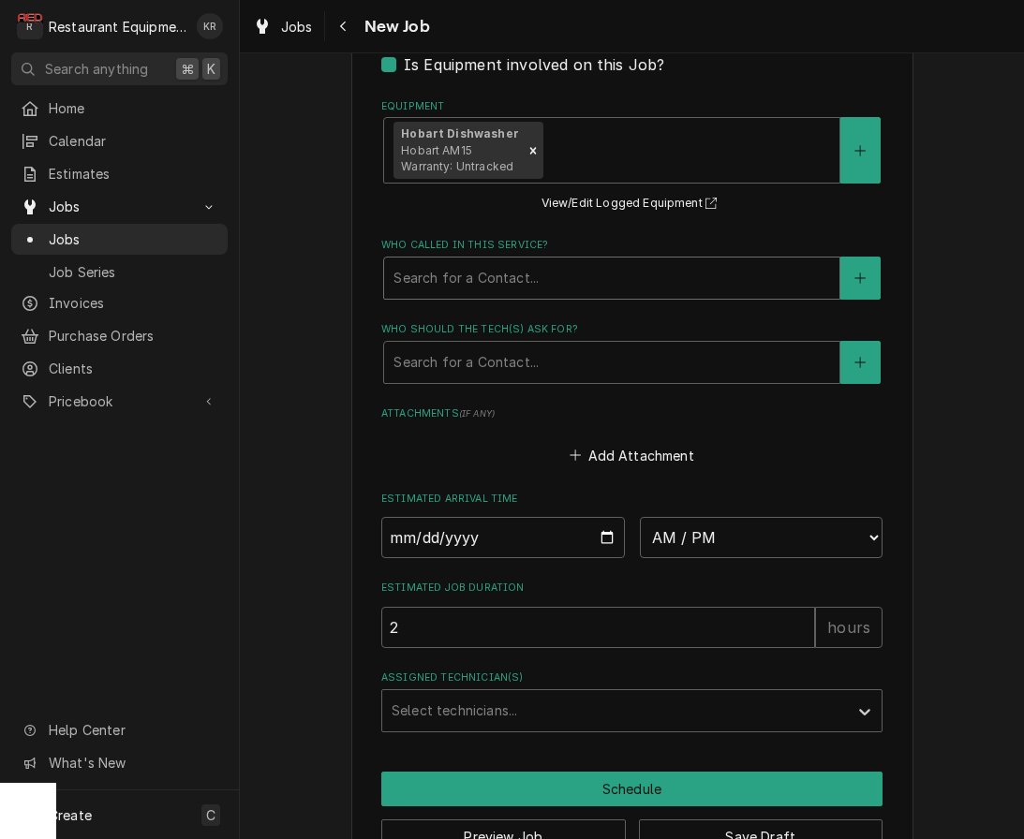
scroll to position [1531, 0]
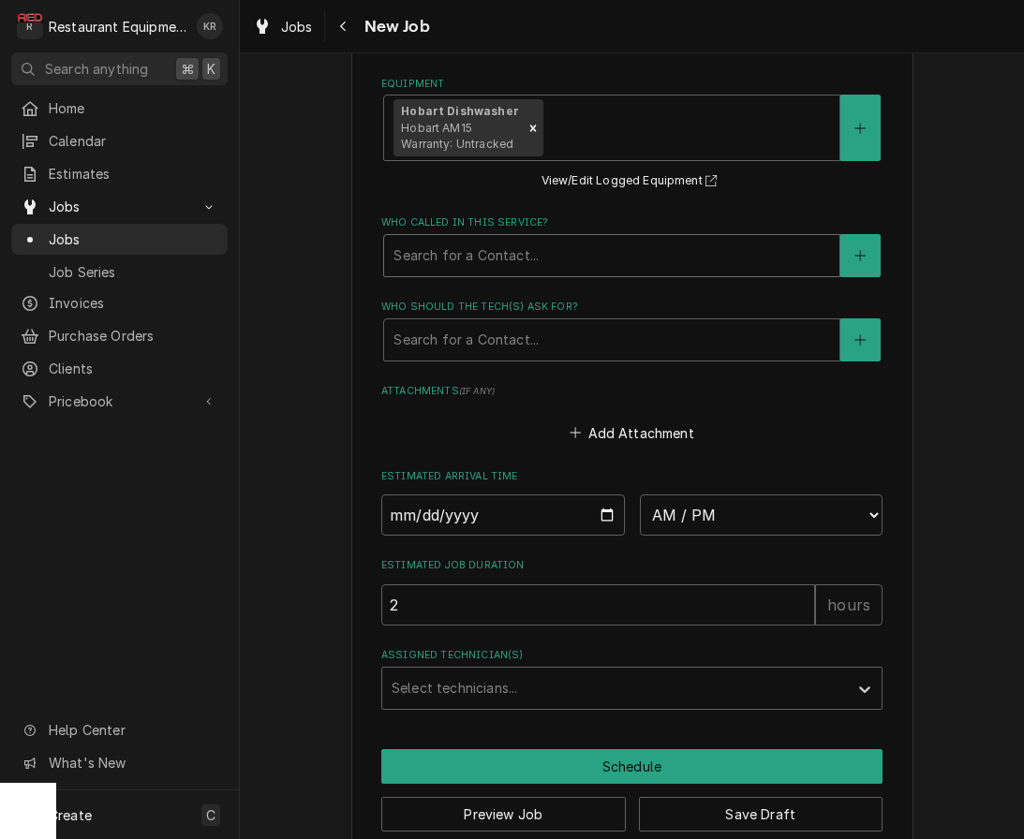
type textarea "When I arrived customer said dishwasher was making a sound that was not normal.…"
click at [505, 258] on div "Who called in this service?" at bounding box center [611, 256] width 436 height 34
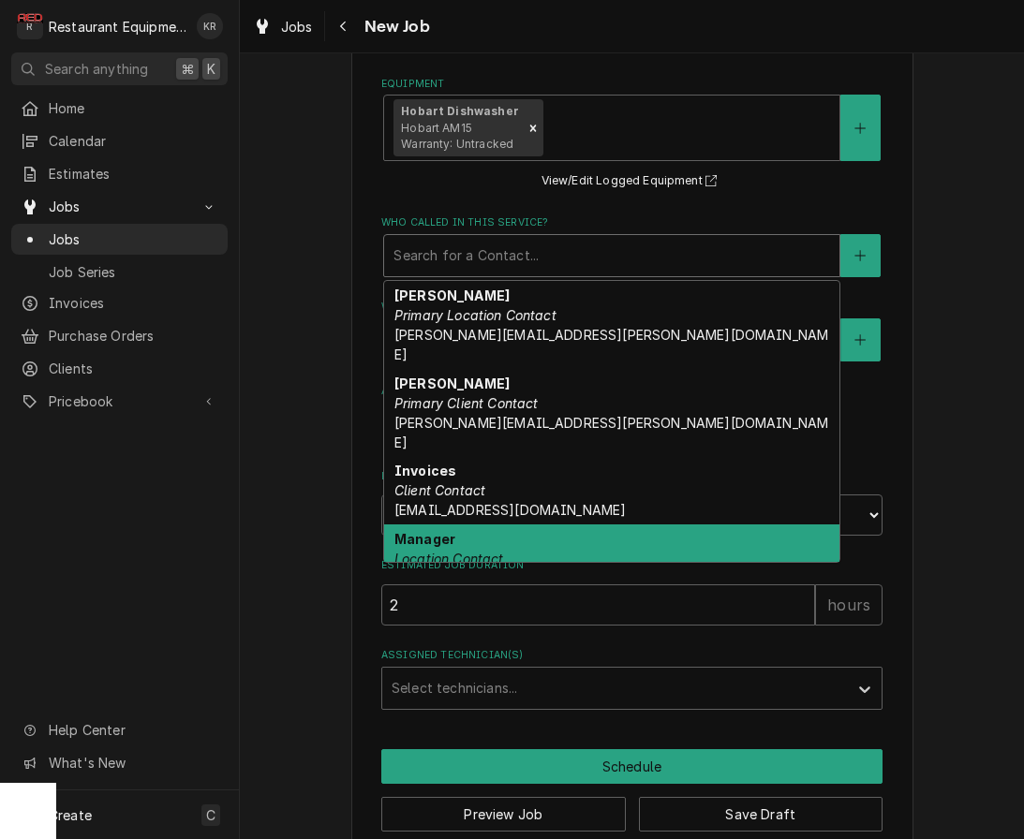
click at [521, 525] on div "Manager Location Contact" at bounding box center [611, 549] width 455 height 49
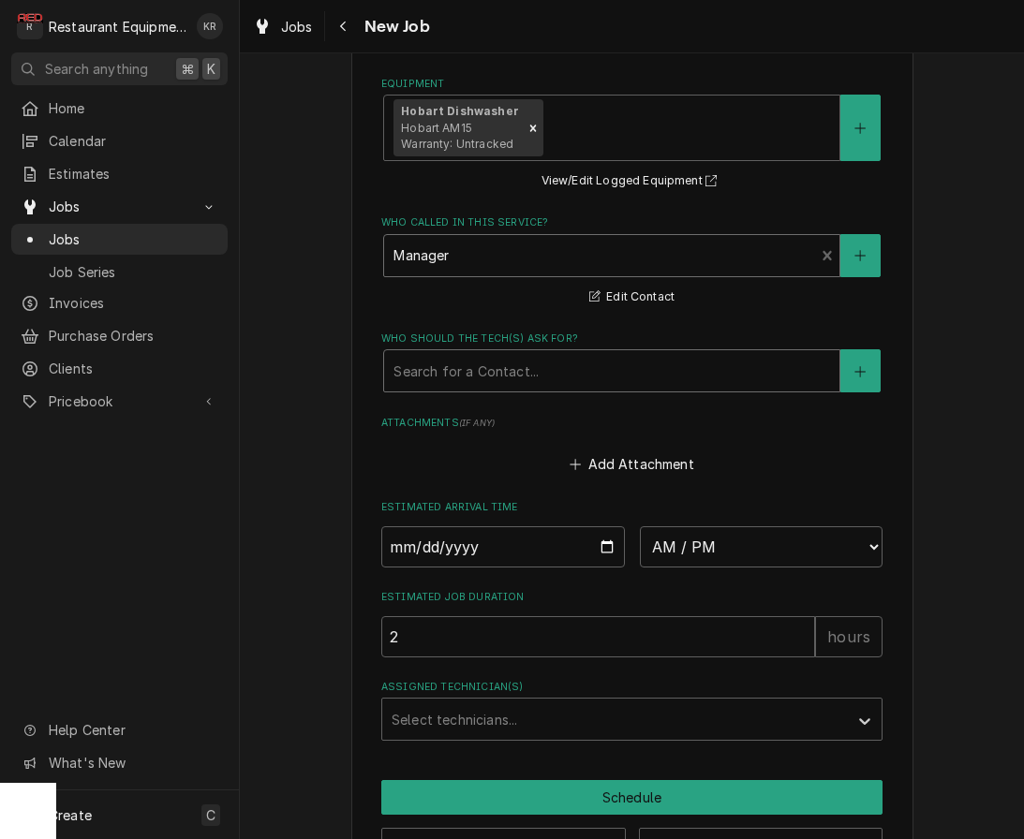
click at [510, 380] on div "Who should the tech(s) ask for?" at bounding box center [611, 371] width 436 height 34
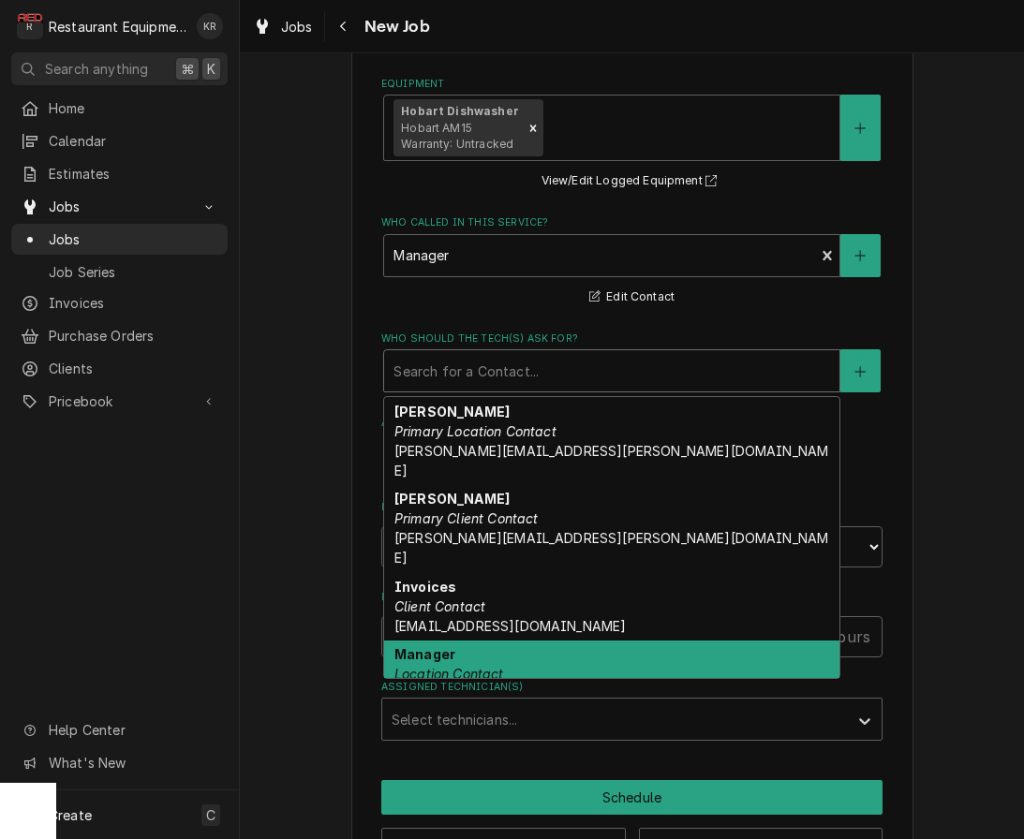
click at [525, 641] on div "Manager Location Contact" at bounding box center [611, 665] width 455 height 49
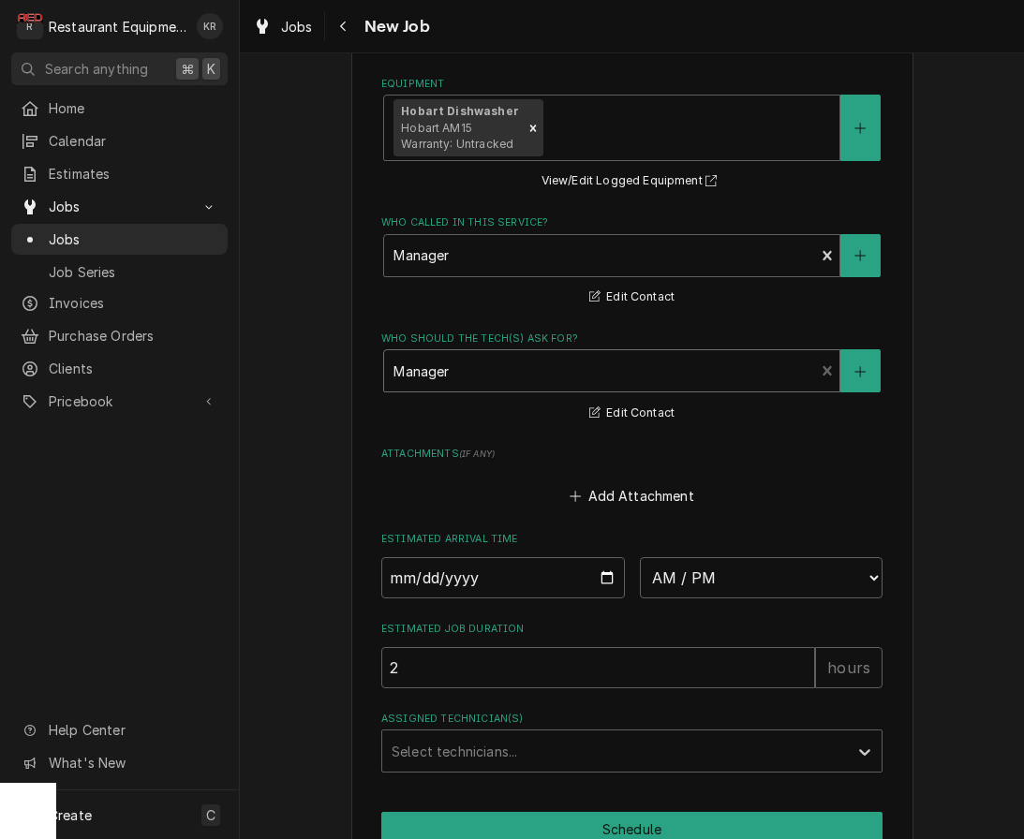
scroll to position [1623, 0]
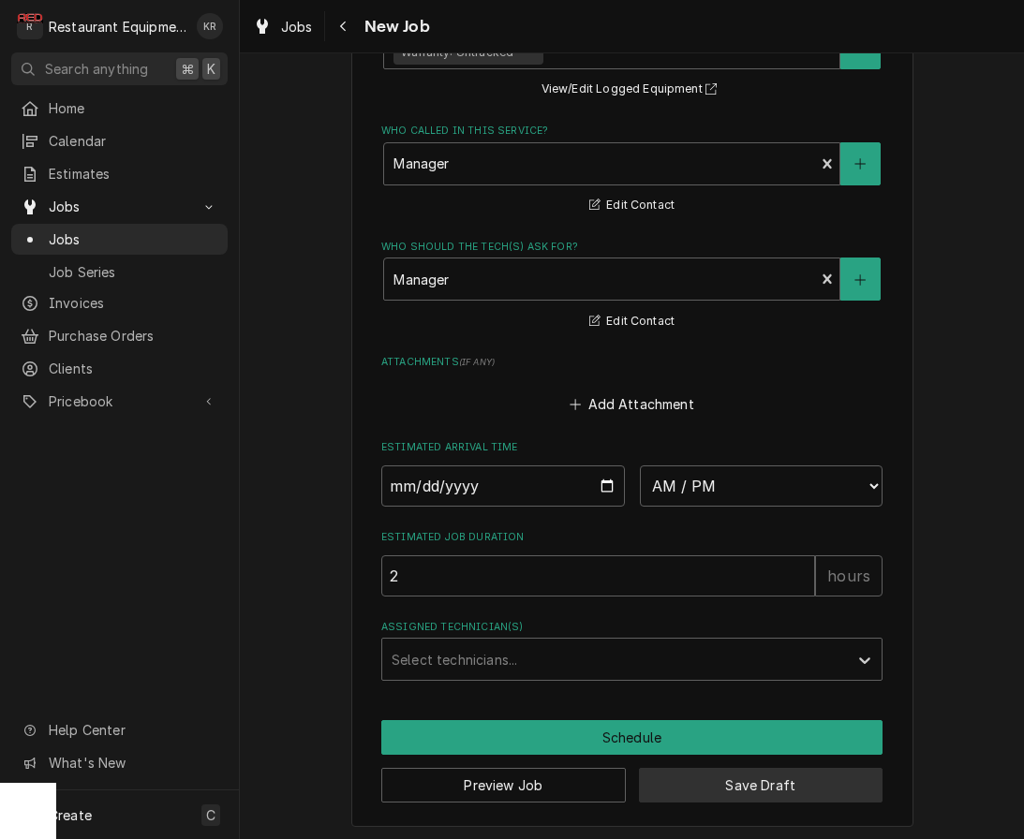
click at [740, 773] on button "Save Draft" at bounding box center [761, 785] width 244 height 35
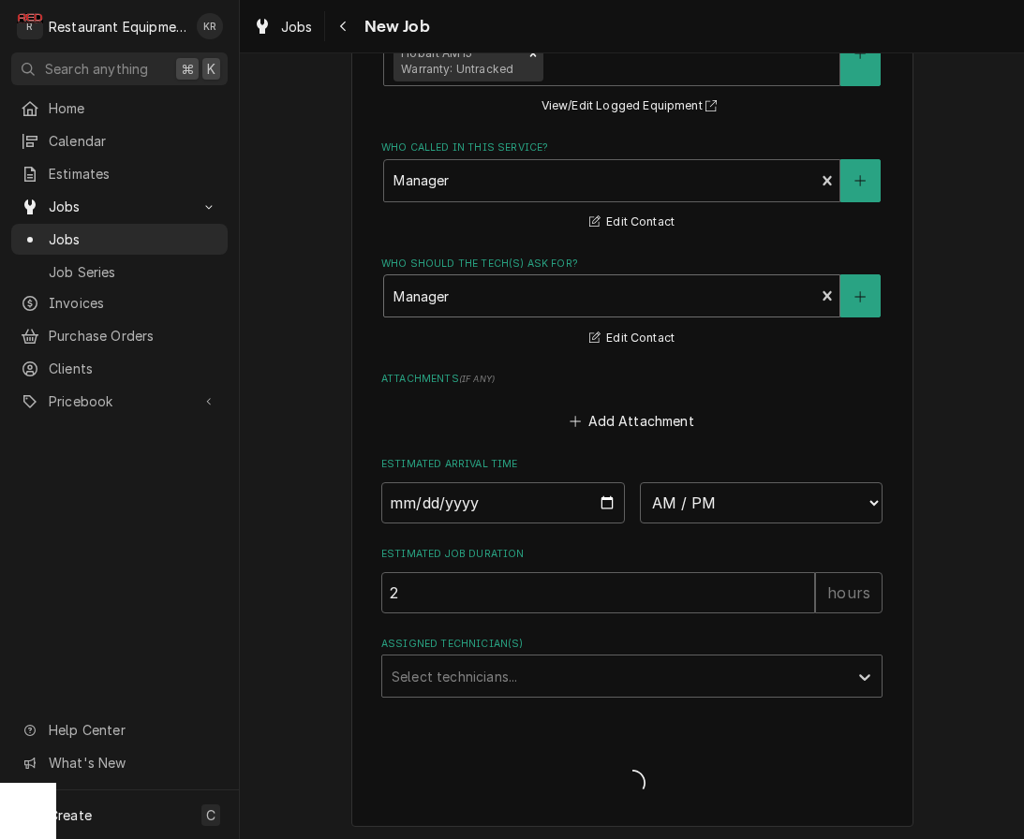
type textarea "x"
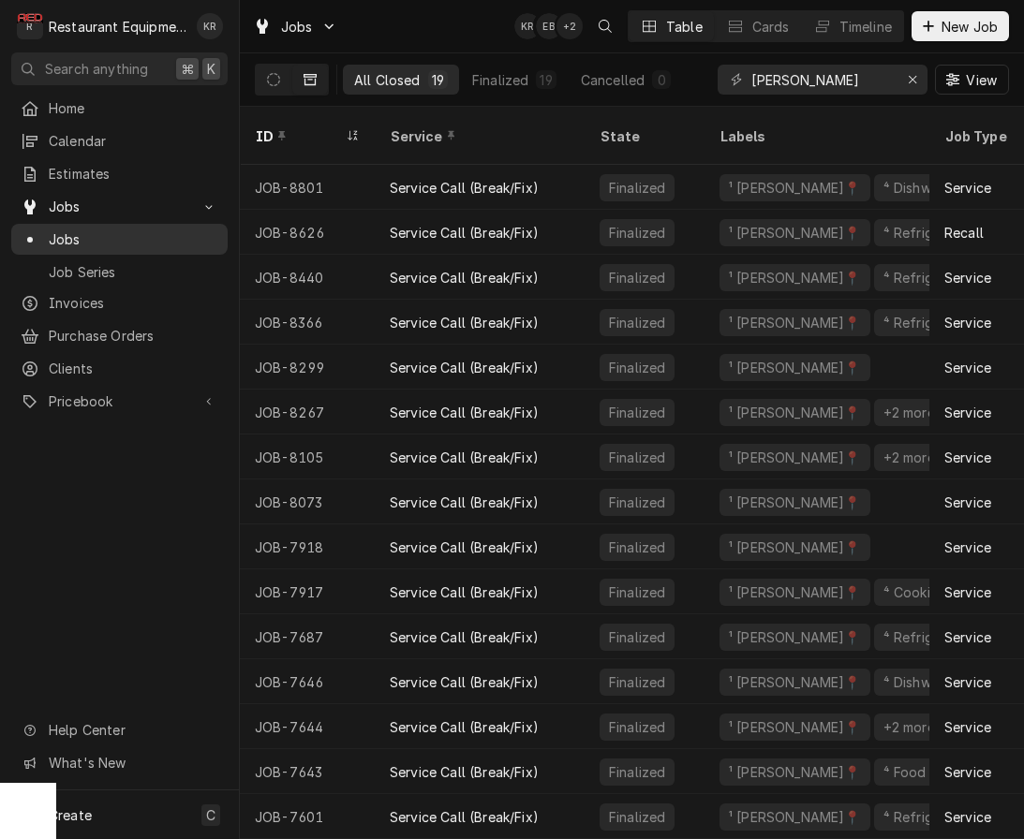
click at [74, 234] on span "Jobs" at bounding box center [134, 239] width 170 height 20
click at [273, 81] on icon "Dynamic Content Wrapper" at bounding box center [273, 79] width 13 height 13
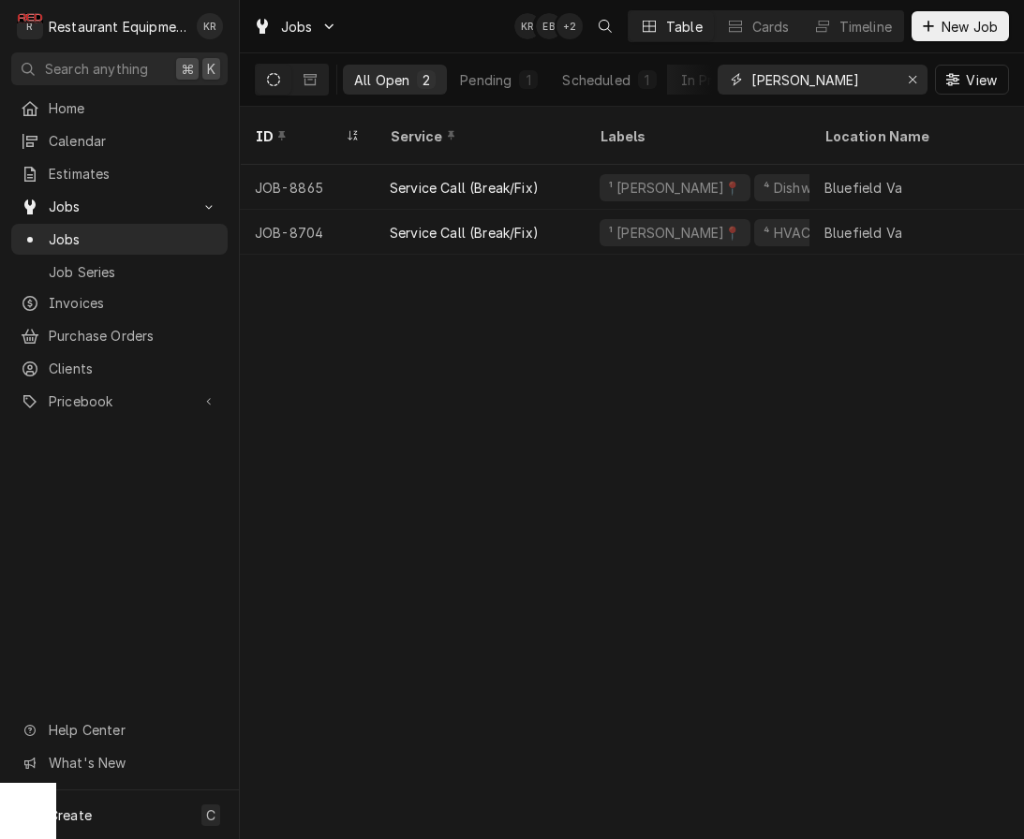
click at [917, 80] on div "Erase input" at bounding box center [912, 79] width 19 height 19
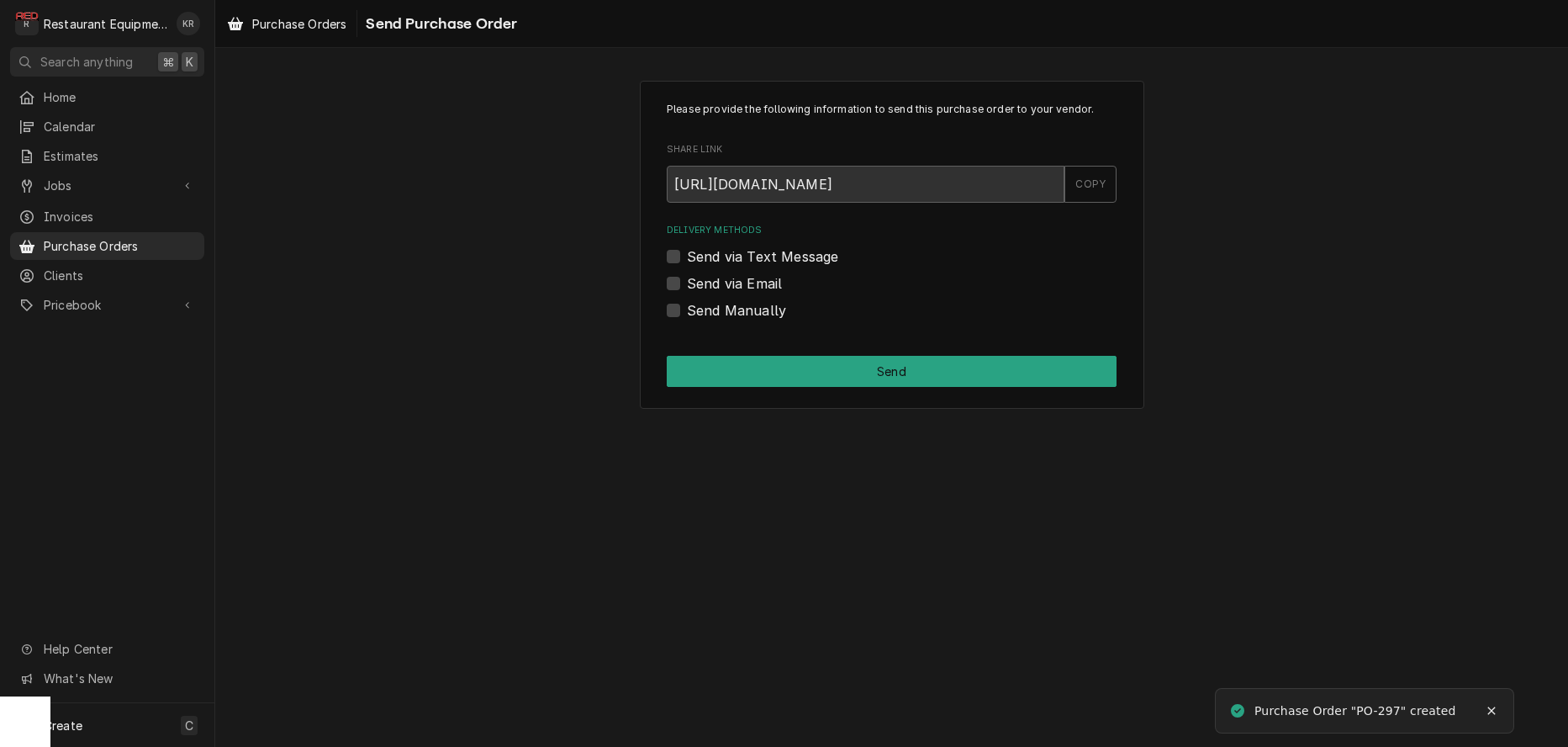
drag, startPoint x: 673, startPoint y: 309, endPoint x: 681, endPoint y: 324, distance: 17.0
click at [687, 309] on label "Send Manually" at bounding box center [736, 310] width 100 height 20
click at [687, 309] on input "Send Manually" at bounding box center [911, 318] width 450 height 37
checkbox input "true"
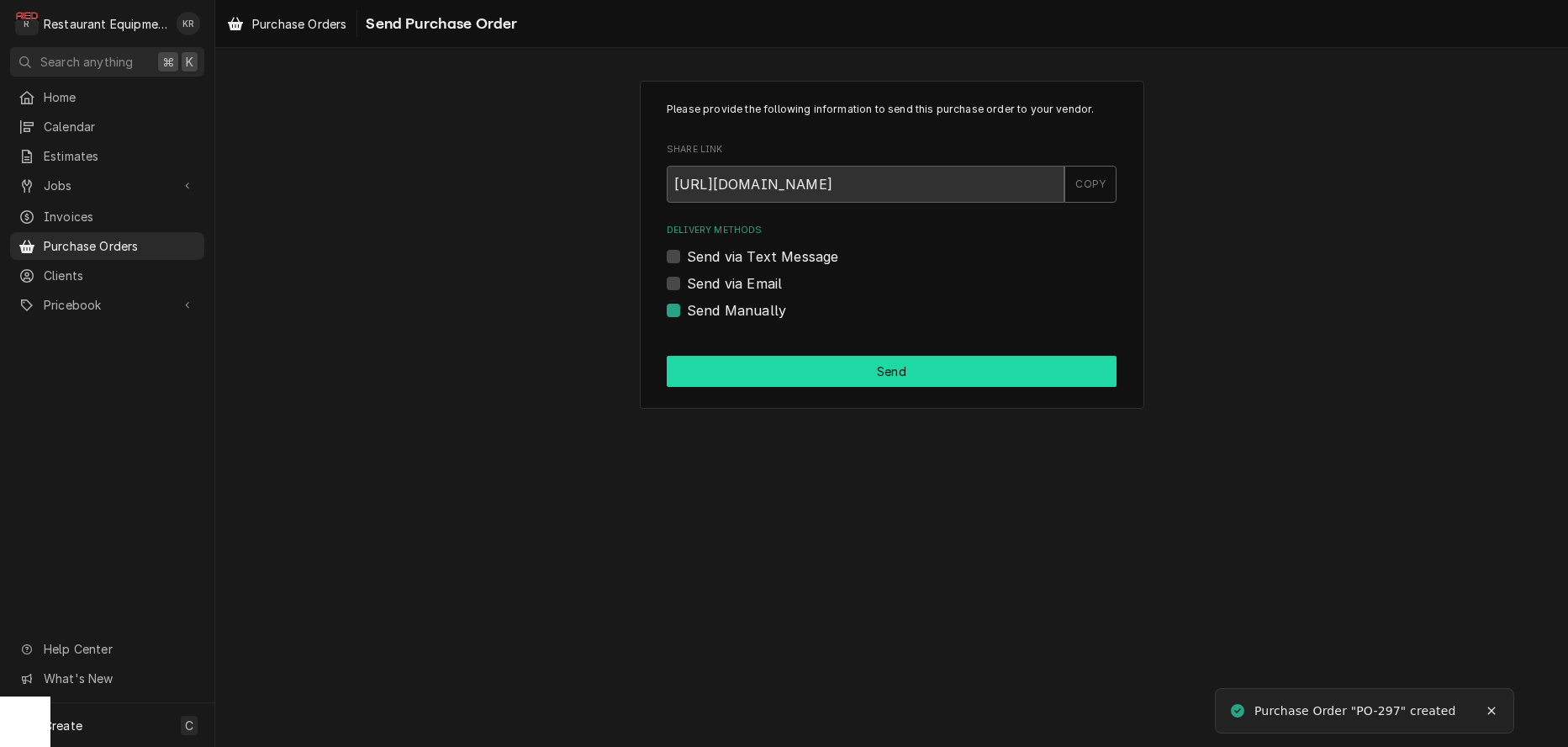
click at [739, 375] on button "Send" at bounding box center [891, 371] width 450 height 31
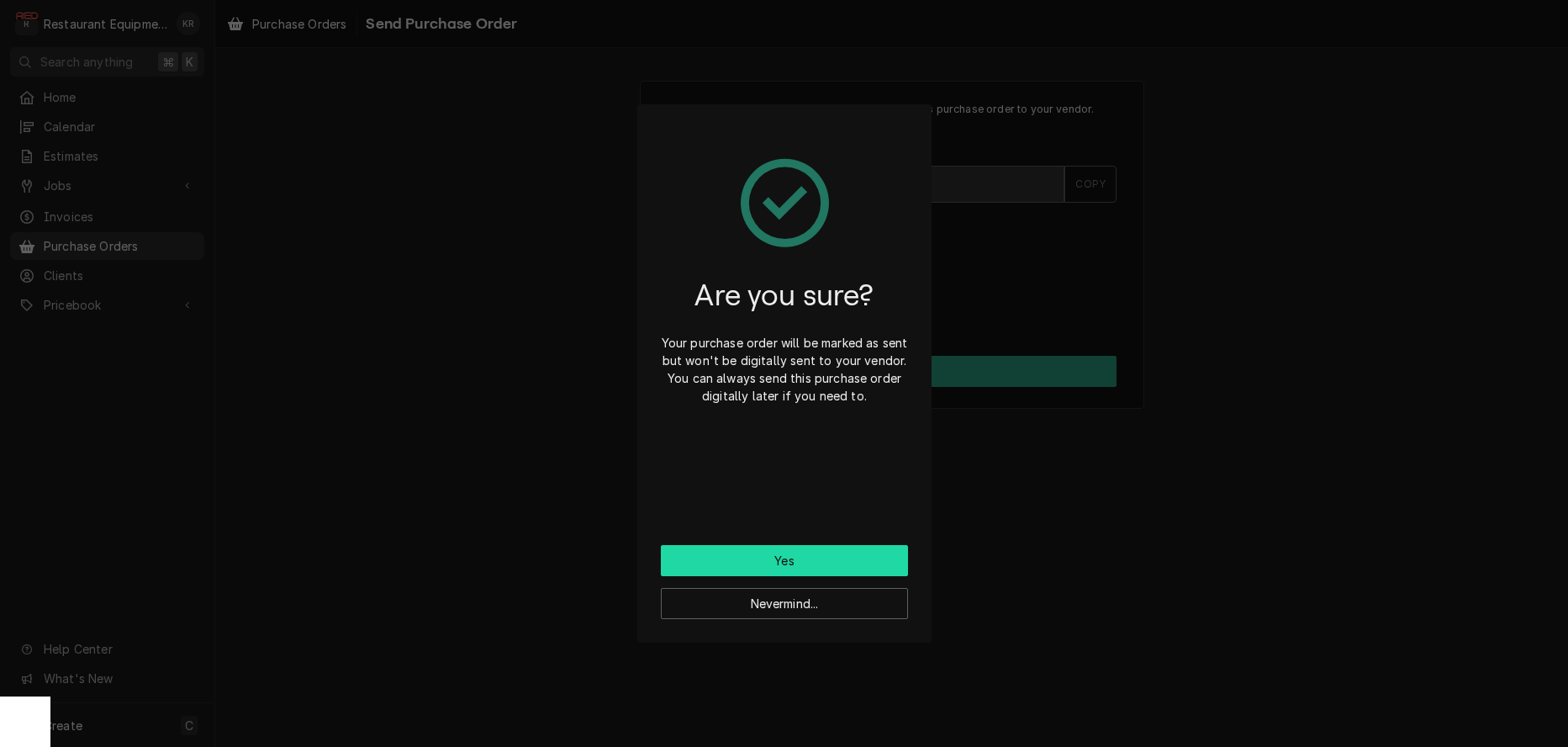
click at [754, 556] on button "Yes" at bounding box center [784, 560] width 247 height 31
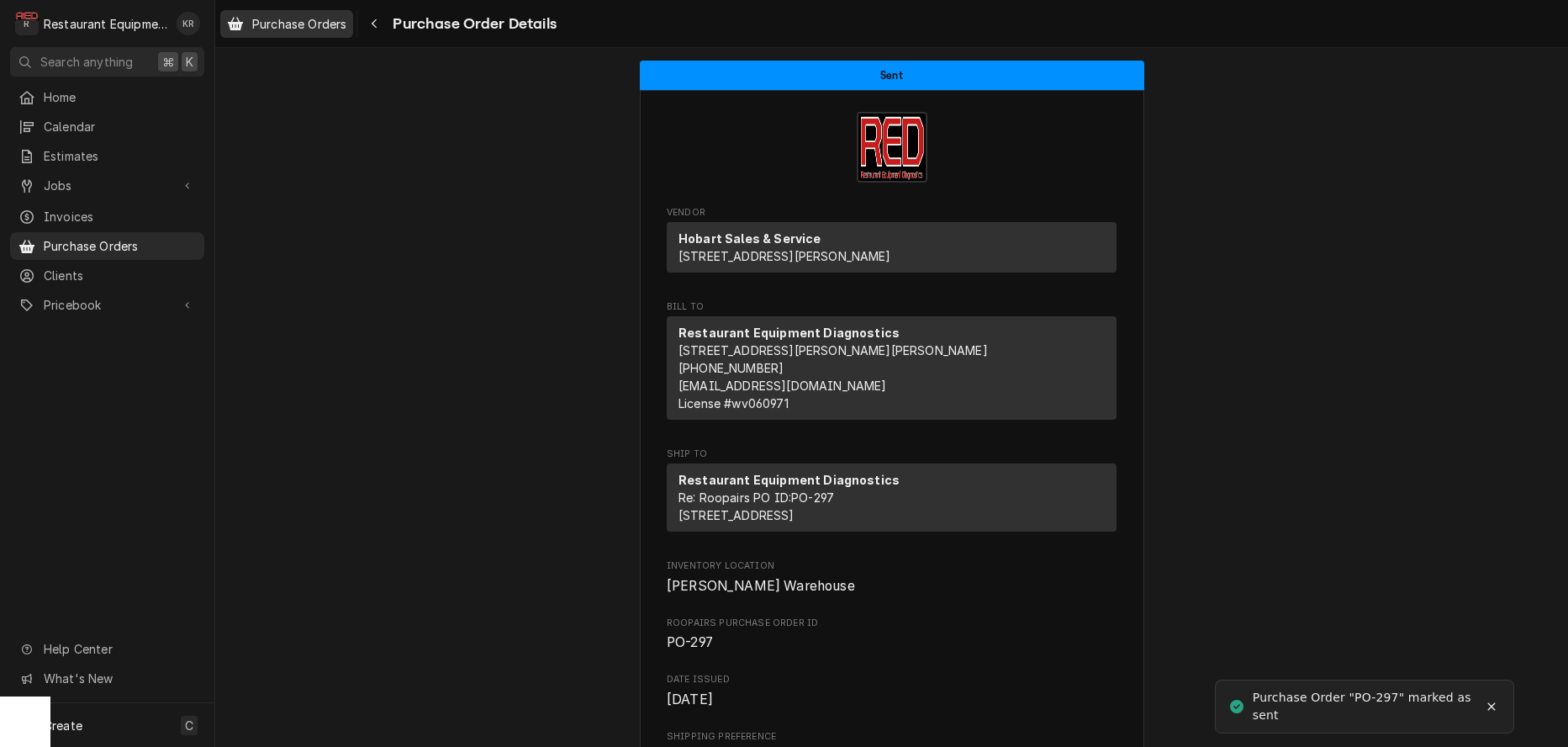
click at [334, 30] on span "Purchase Orders" at bounding box center [299, 24] width 94 height 18
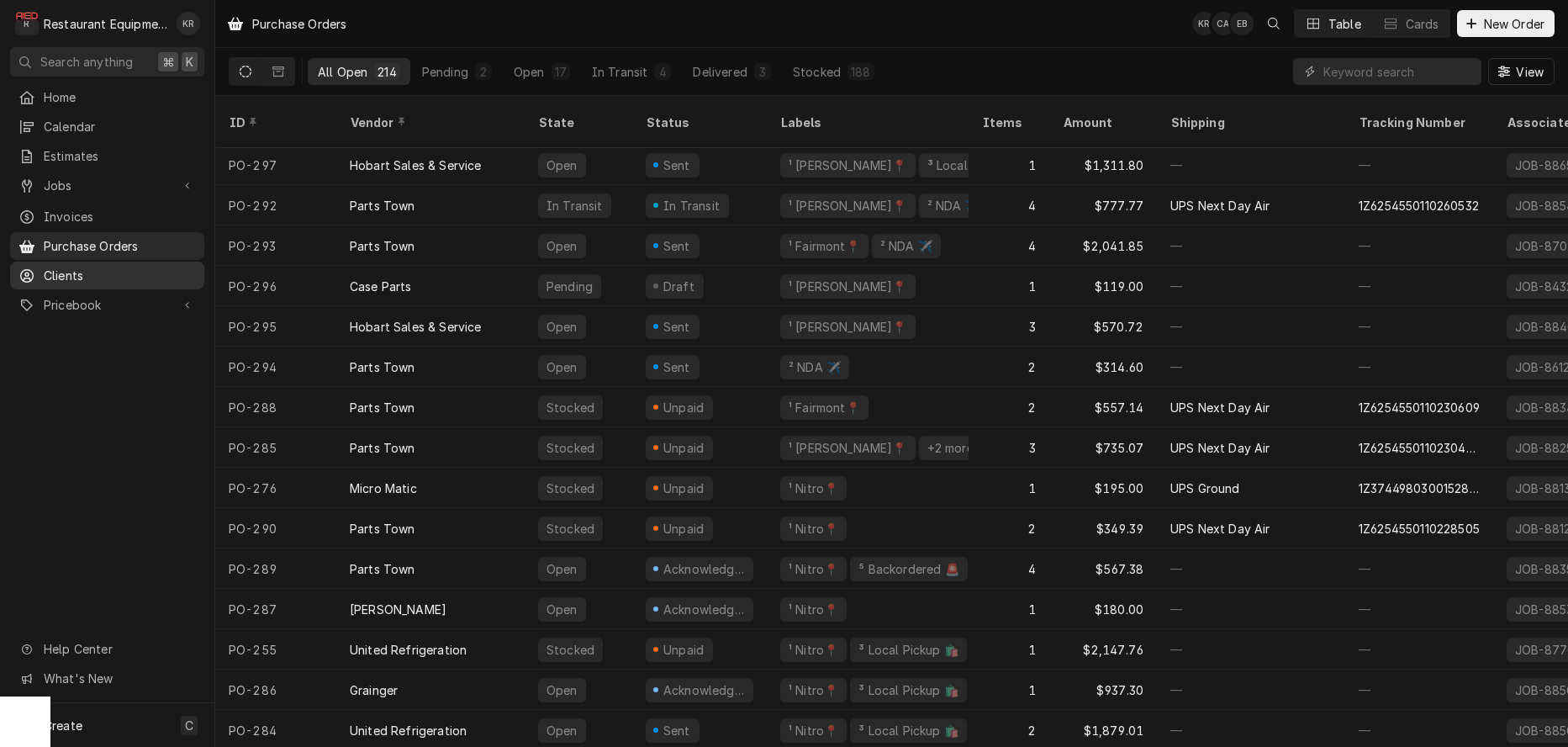
scroll to position [39, 0]
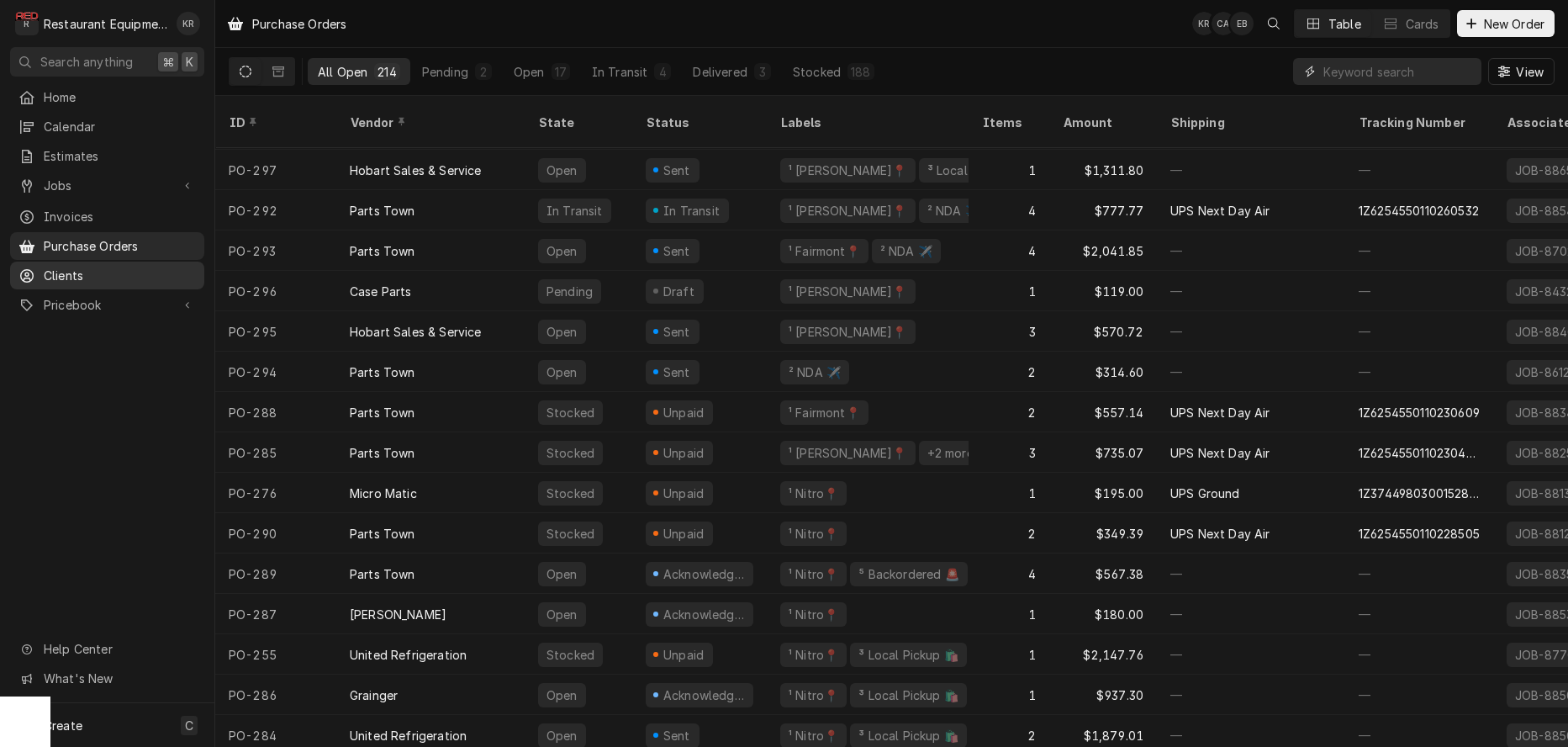
click at [1368, 67] on input "Dynamic Content Wrapper" at bounding box center [1397, 72] width 150 height 27
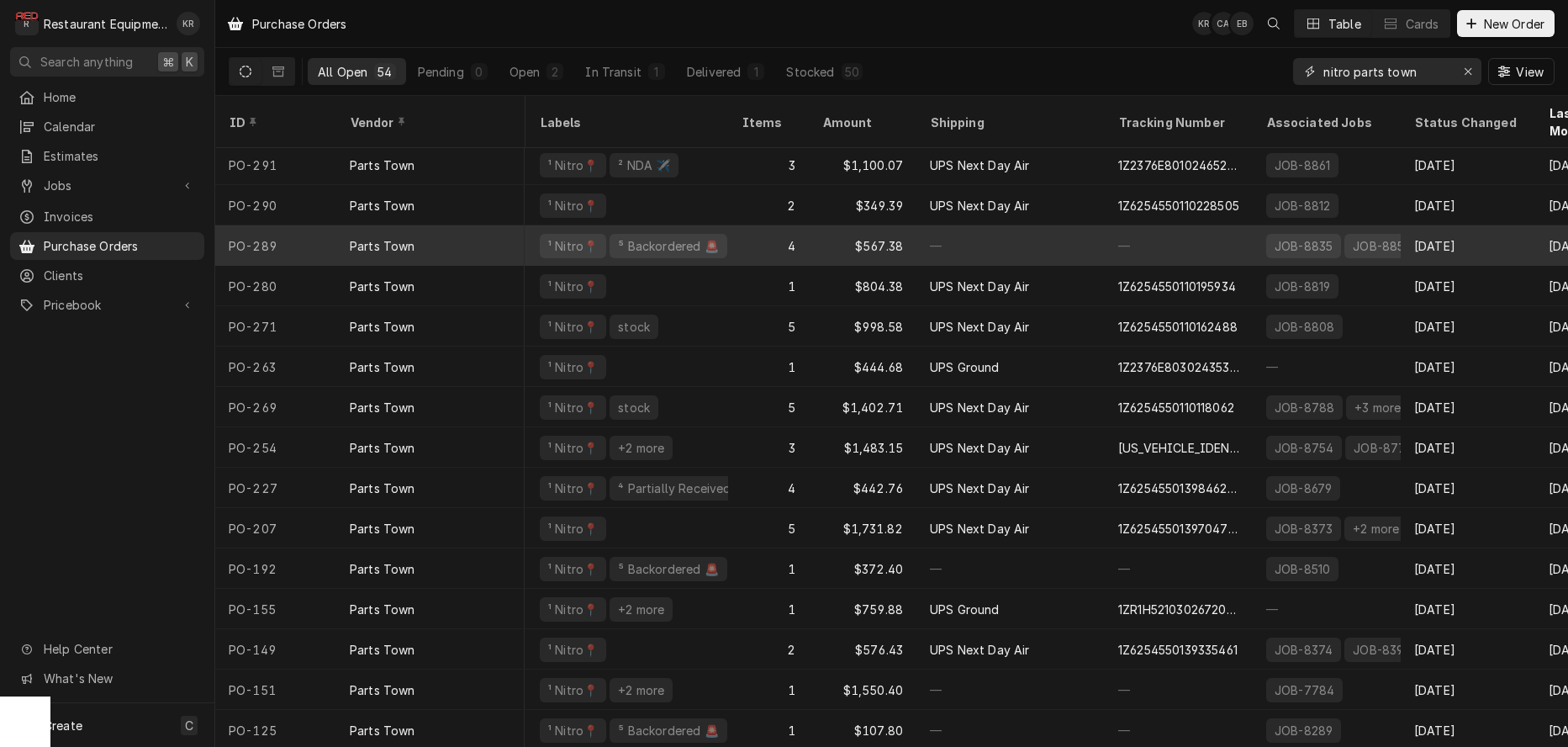
scroll to position [5, 241]
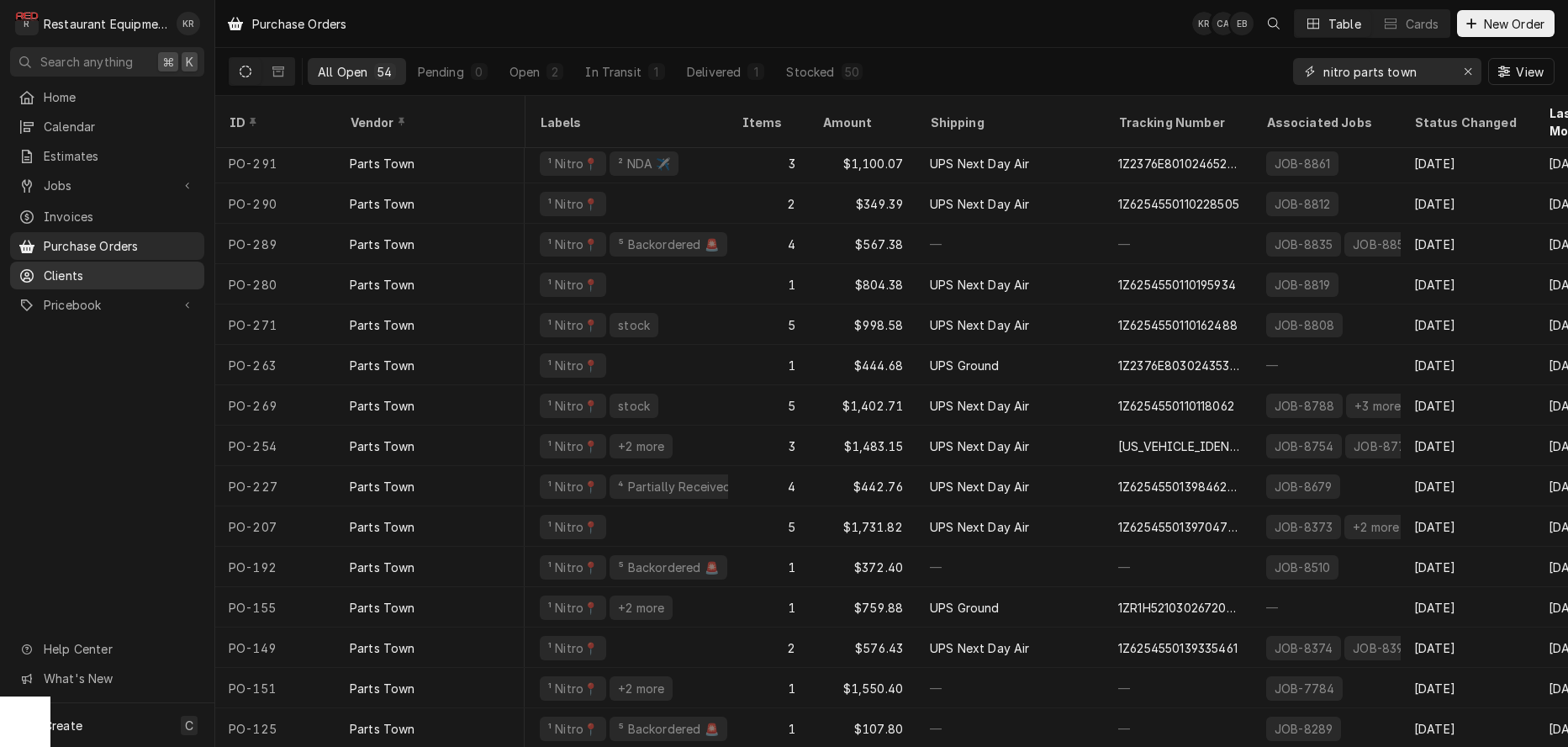
type input "nitro parts town"
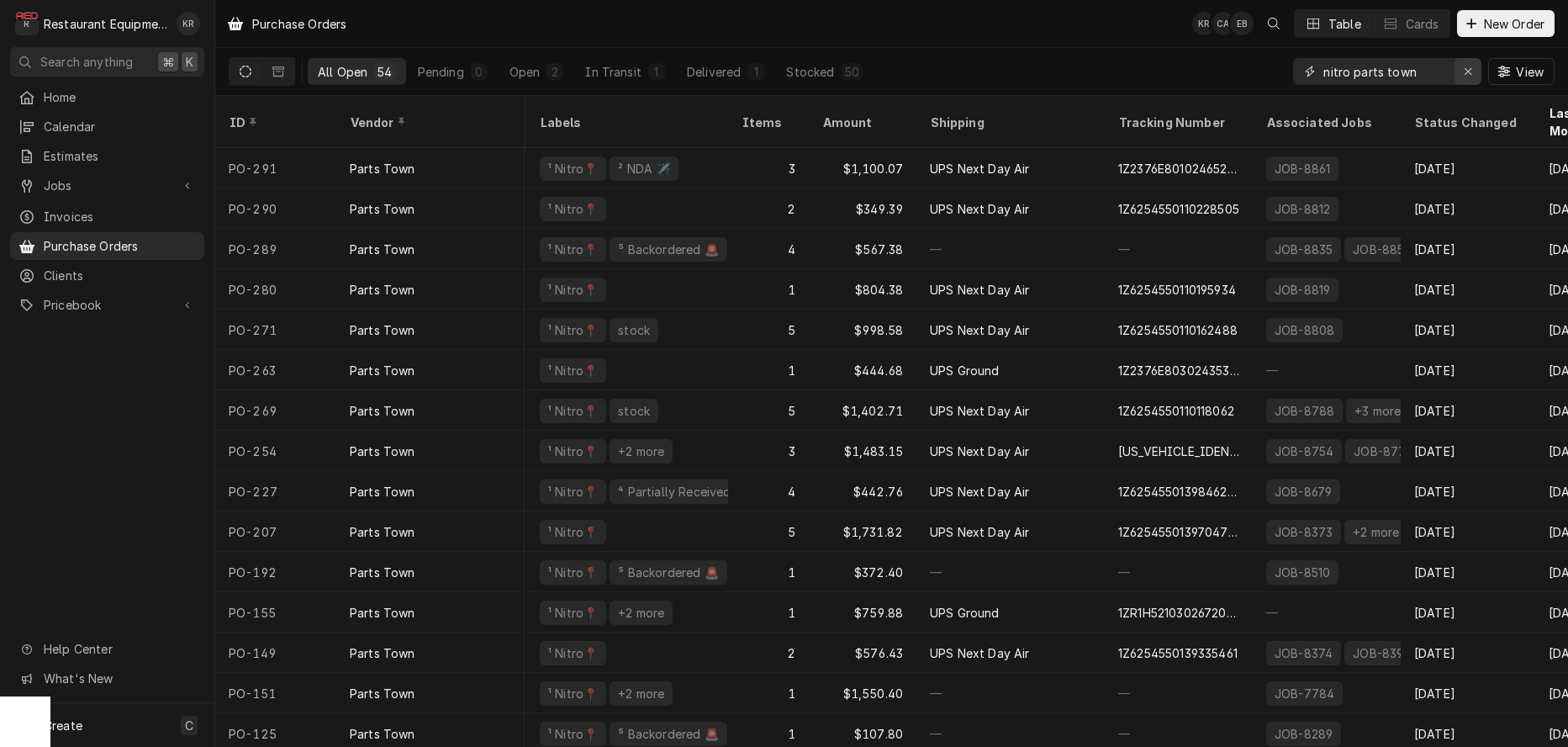
click at [1464, 71] on icon "Erase input" at bounding box center [1468, 71] width 9 height 12
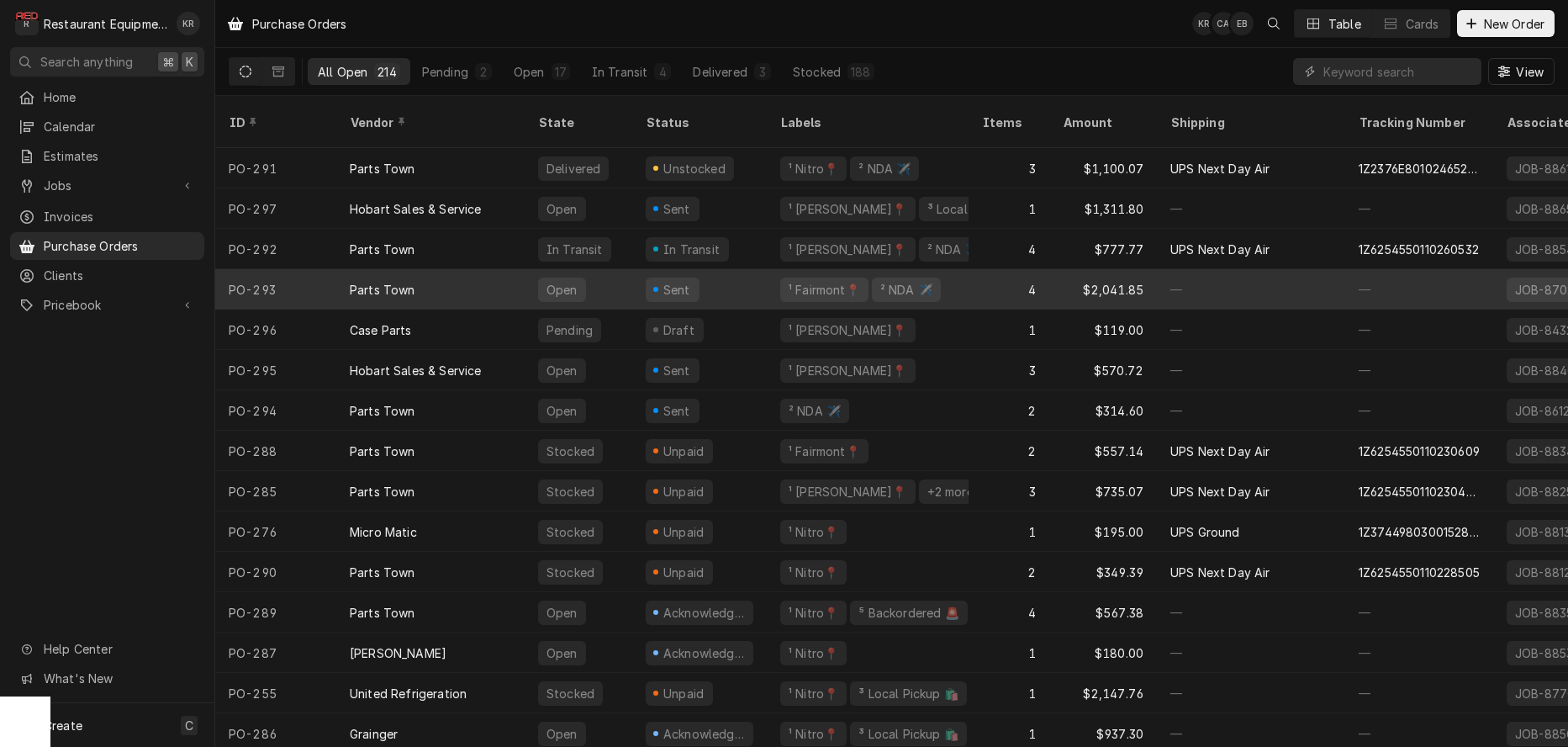
click at [277, 269] on div "PO-293" at bounding box center [276, 289] width 121 height 40
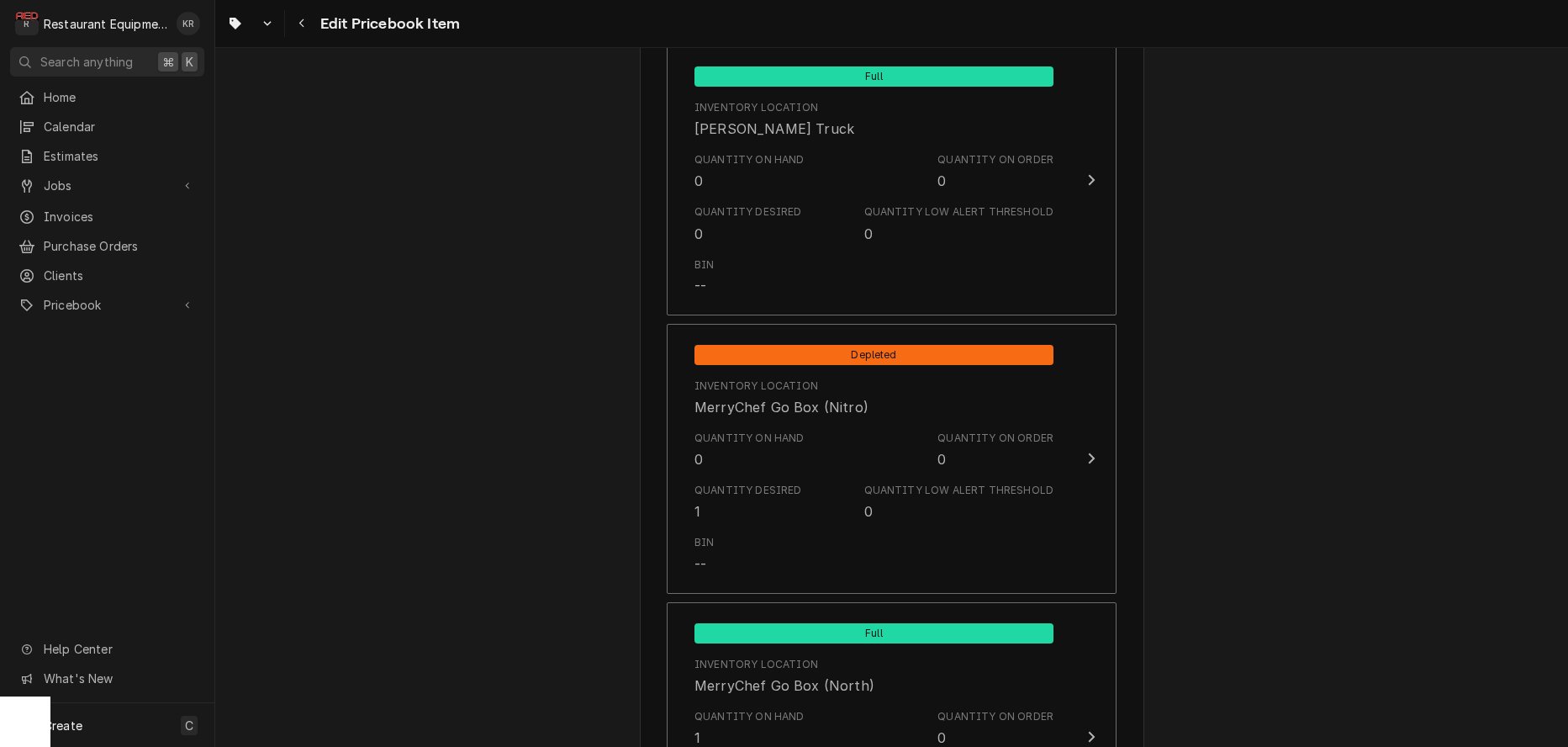
scroll to position [6467, 0]
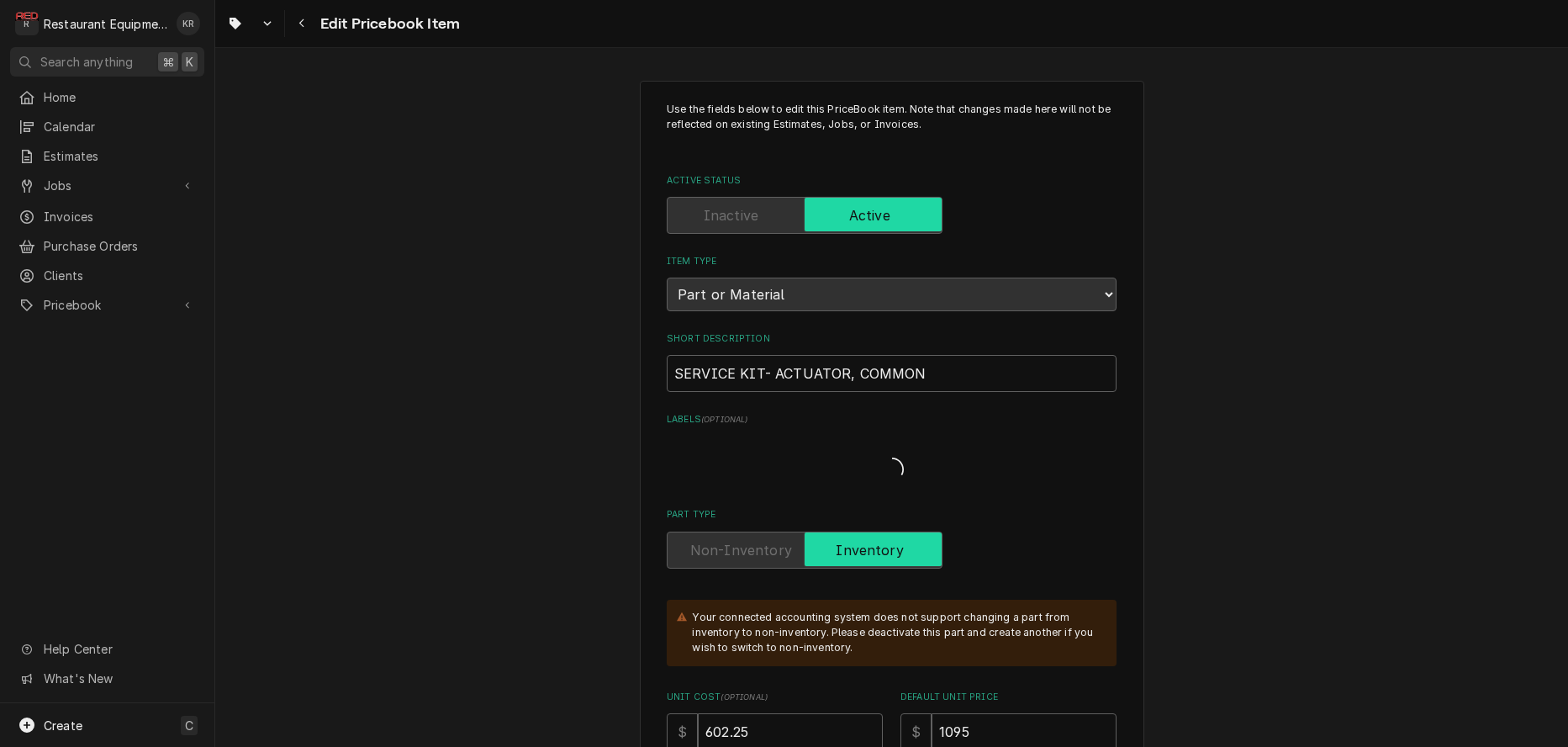
type textarea "x"
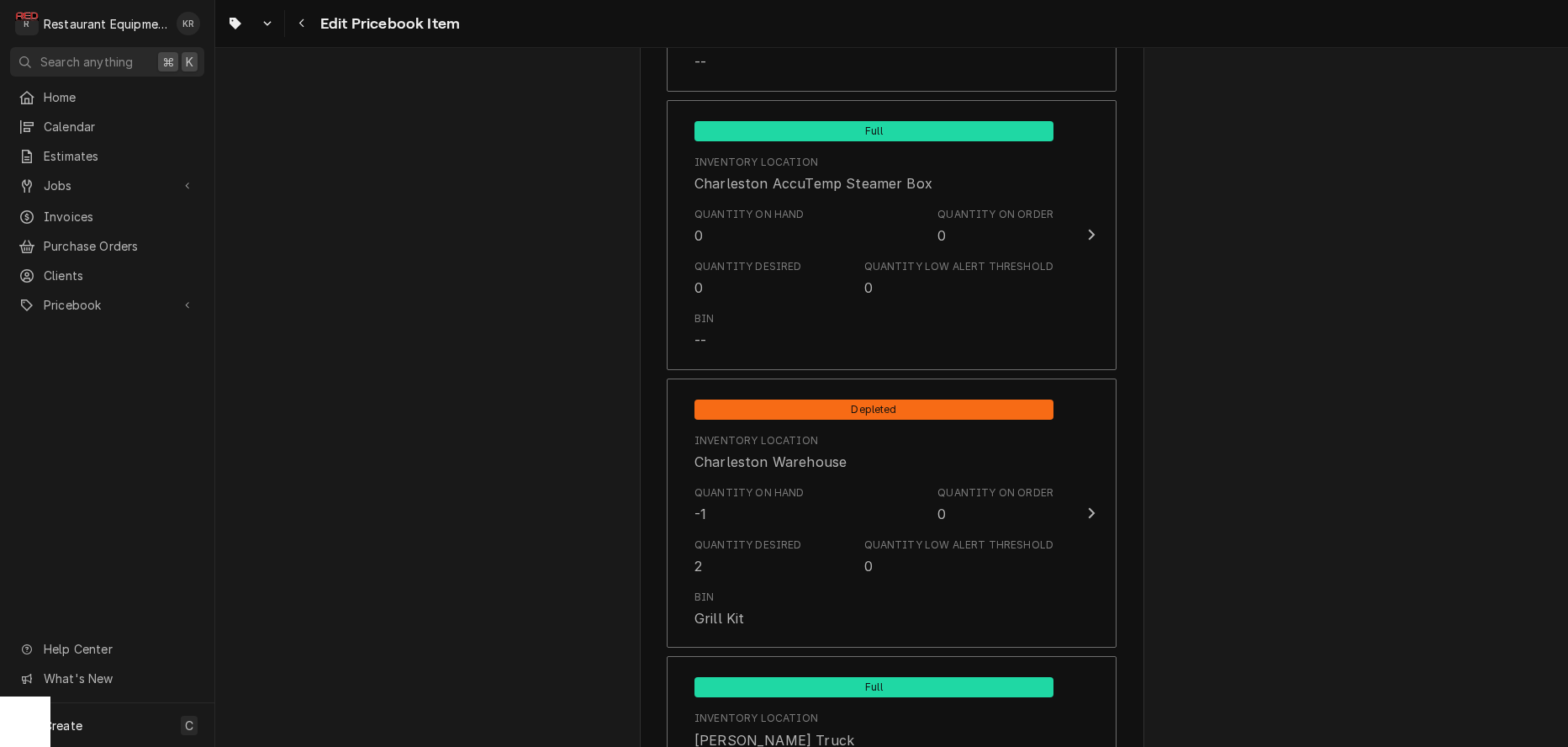
scroll to position [3352, 0]
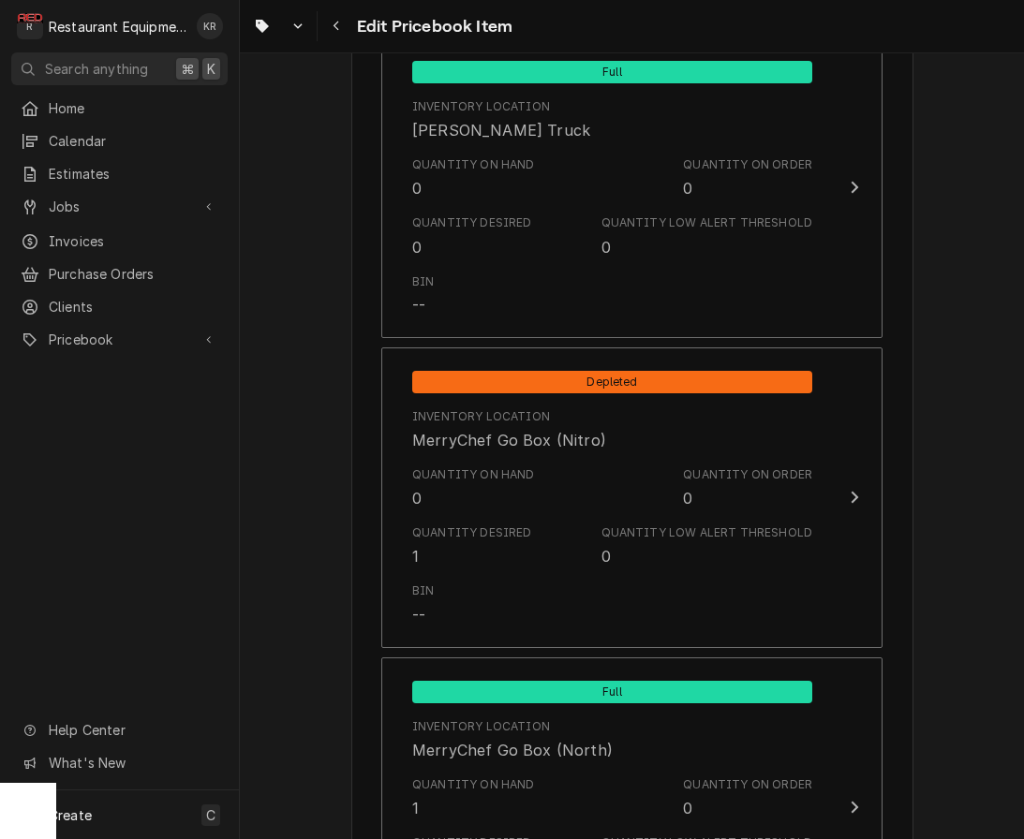
scroll to position [7219, 0]
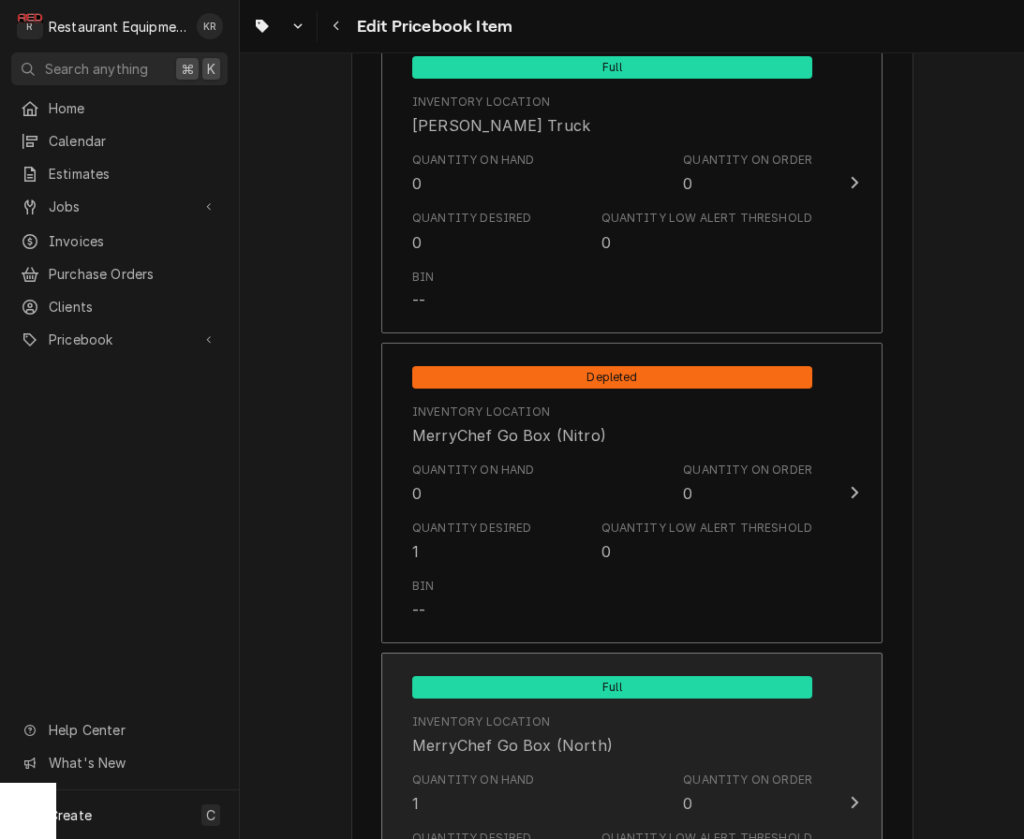
type textarea "x"
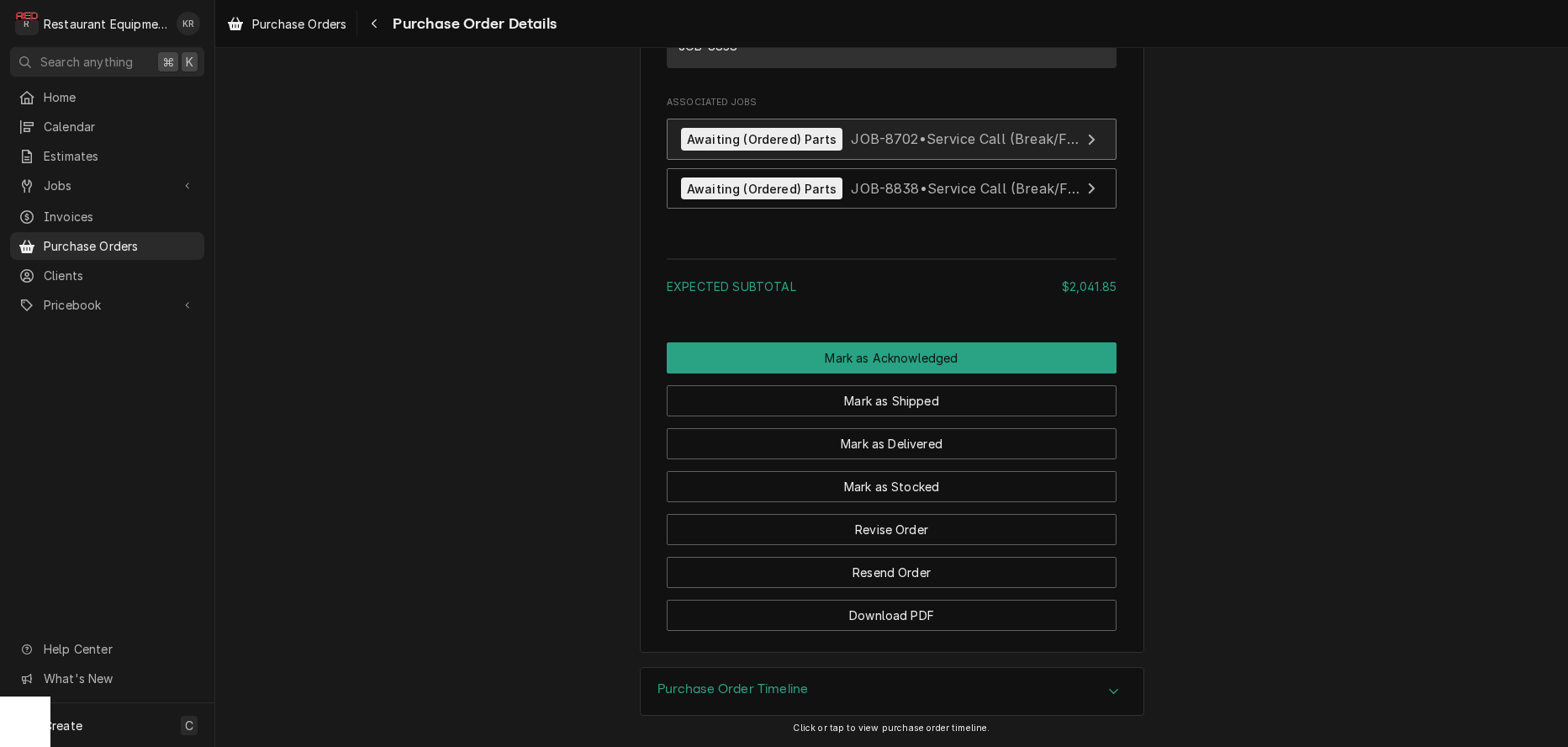
scroll to position [2034, 0]
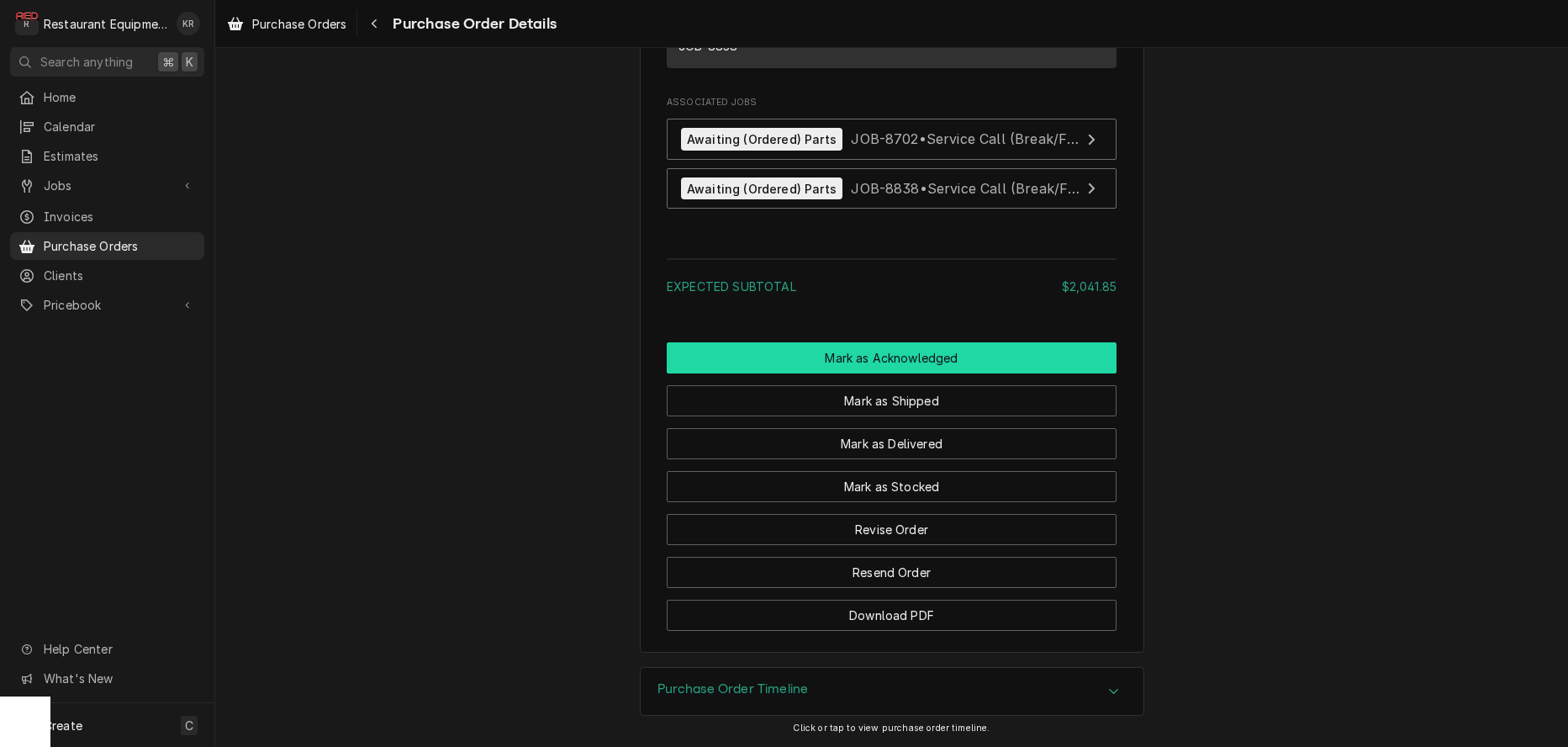
click at [889, 354] on button "Mark as Acknowledged" at bounding box center [891, 357] width 450 height 31
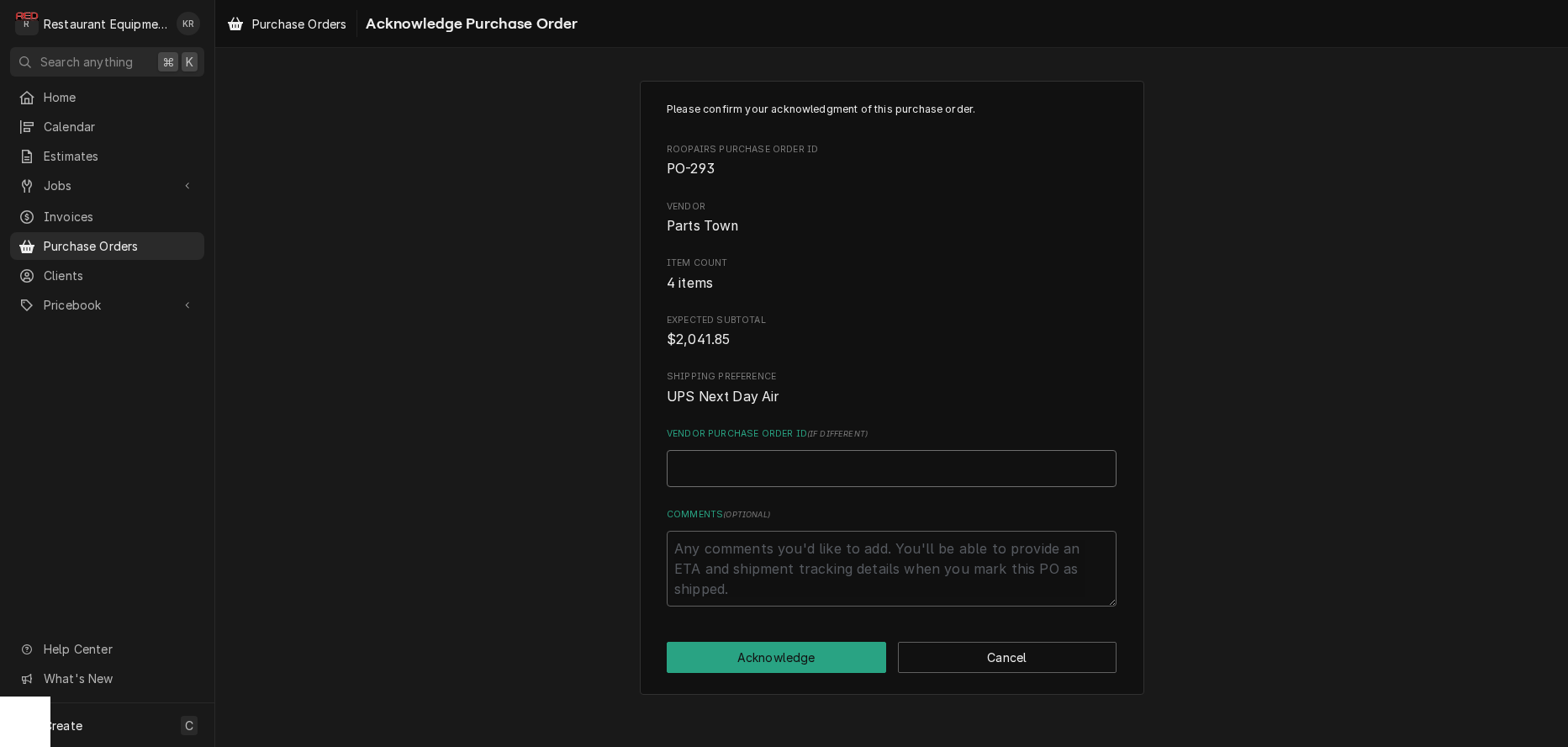
click at [697, 470] on input "Vendor Purchase Order ID ( if different )" at bounding box center [891, 468] width 450 height 37
paste input "0506540476"
type textarea "x"
type input "0506540476"
click at [744, 655] on button "Acknowledge" at bounding box center [776, 657] width 219 height 31
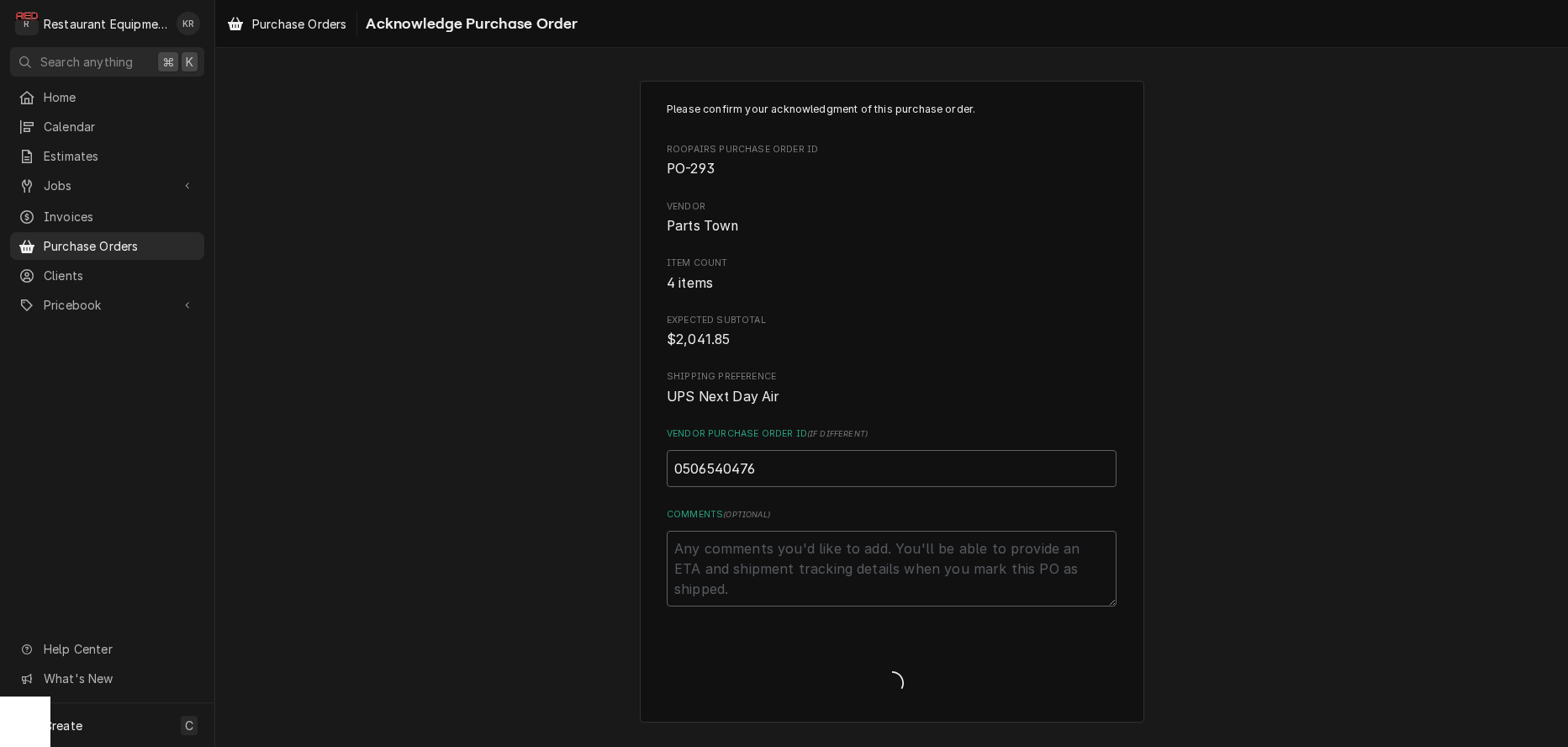
type textarea "x"
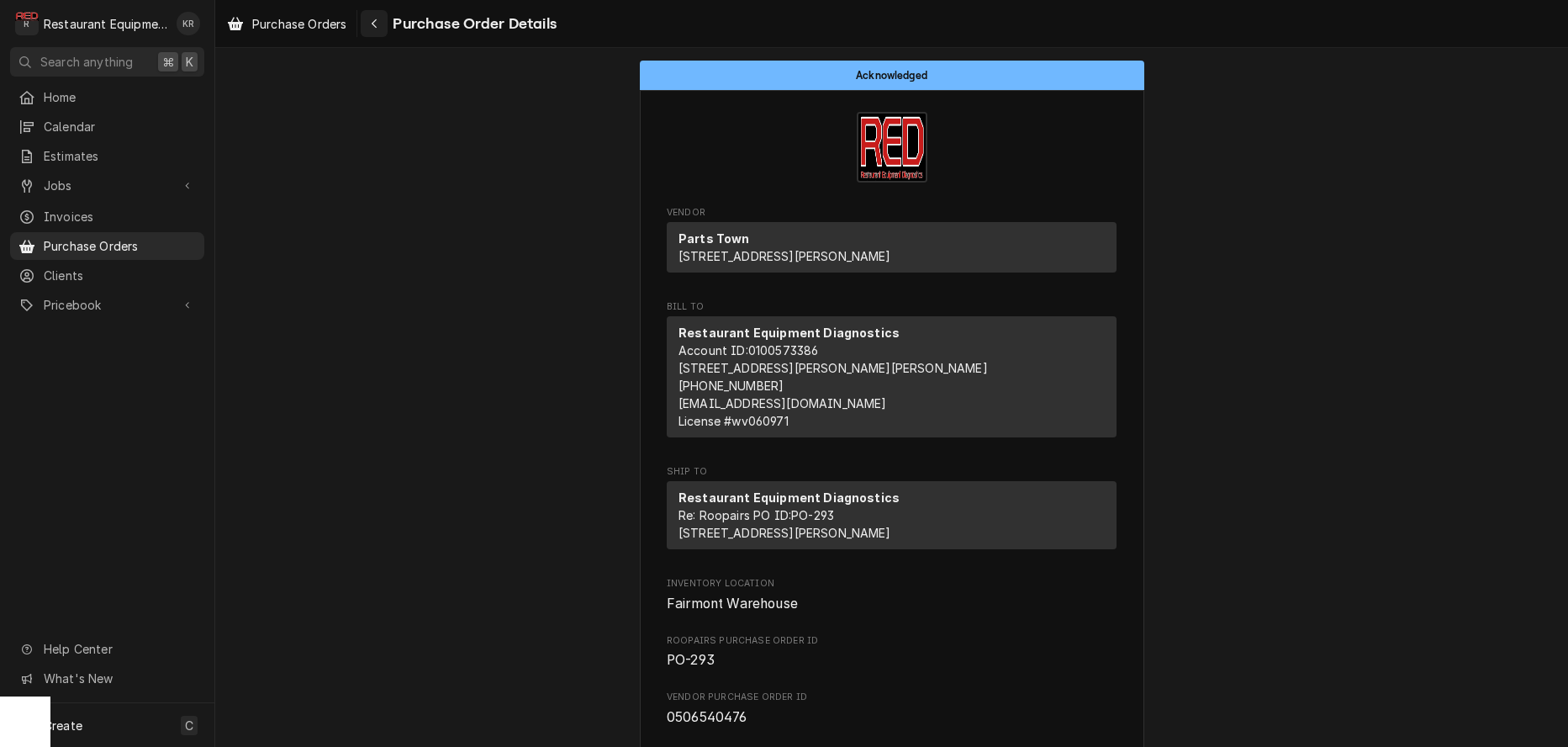
click at [374, 22] on icon "Navigate back" at bounding box center [374, 23] width 7 height 12
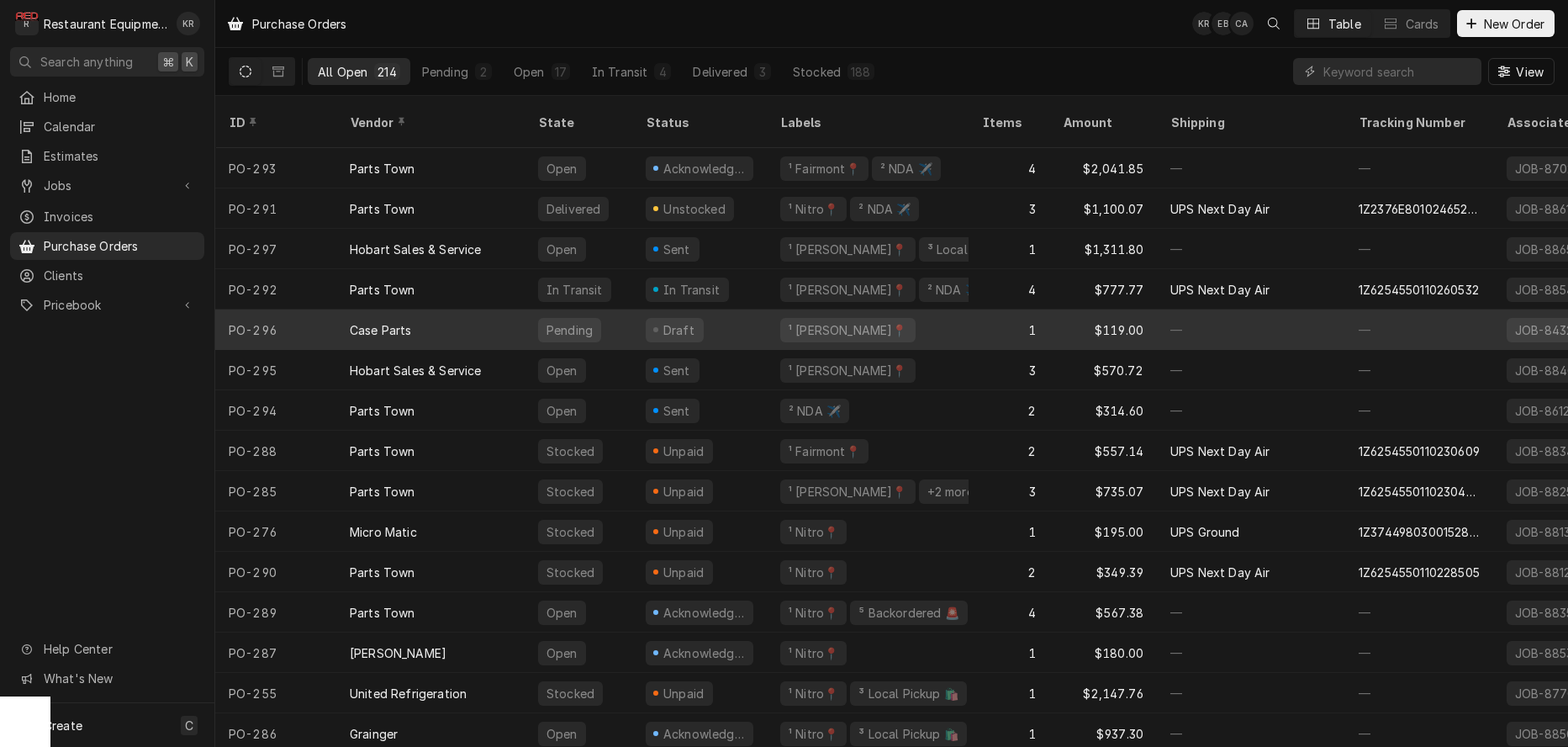
scroll to position [4, 0]
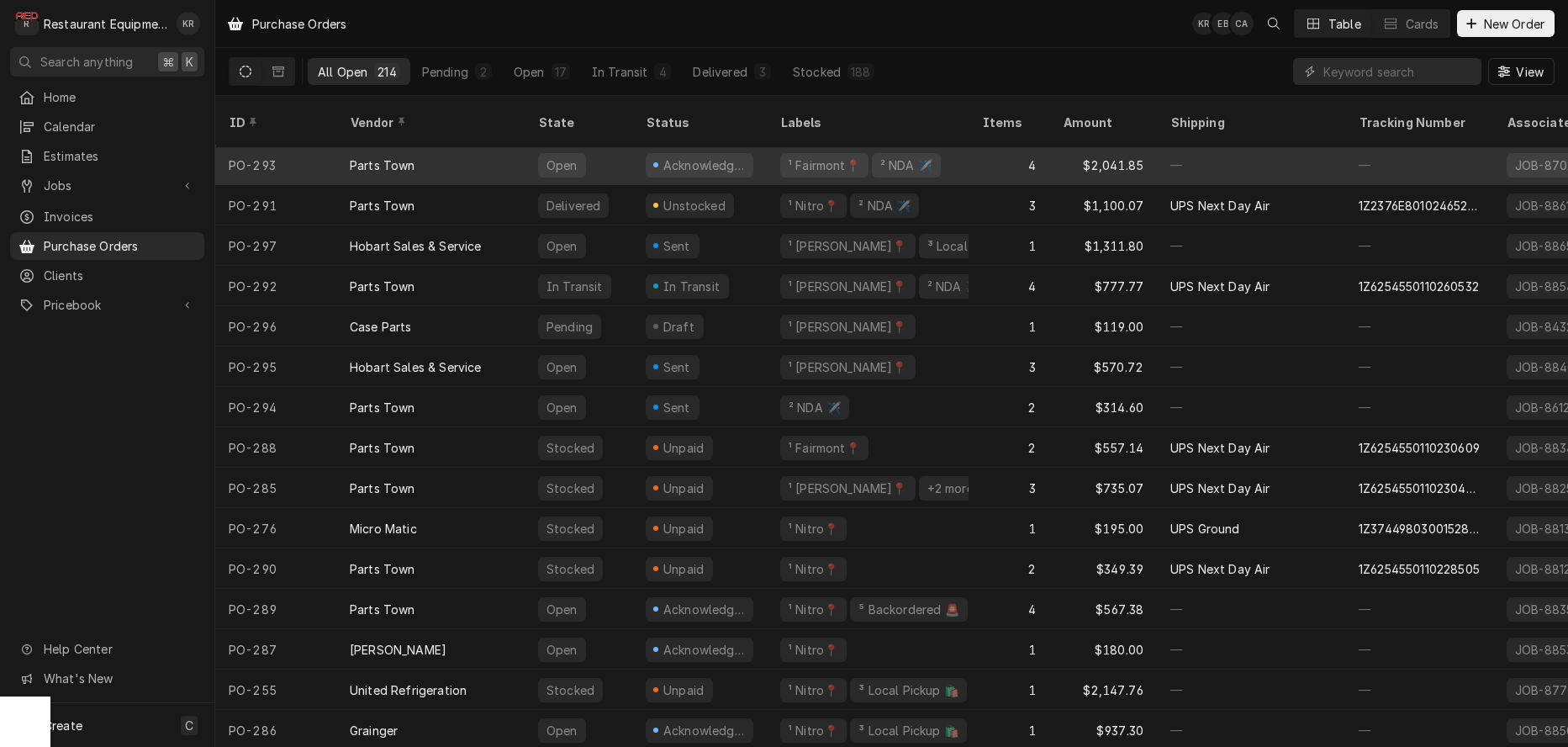
click at [590, 147] on div "Open" at bounding box center [578, 164] width 108 height 40
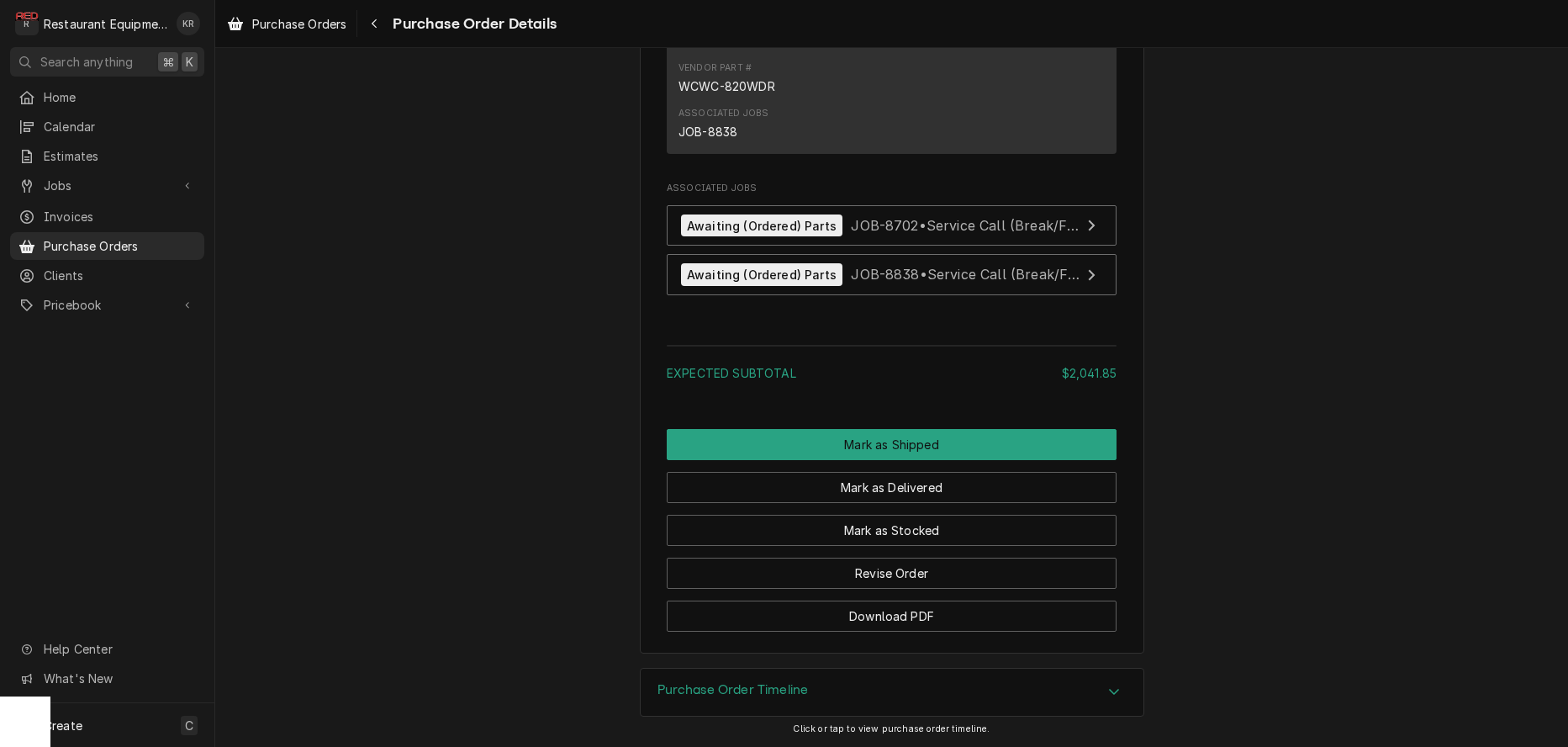
scroll to position [2006, 0]
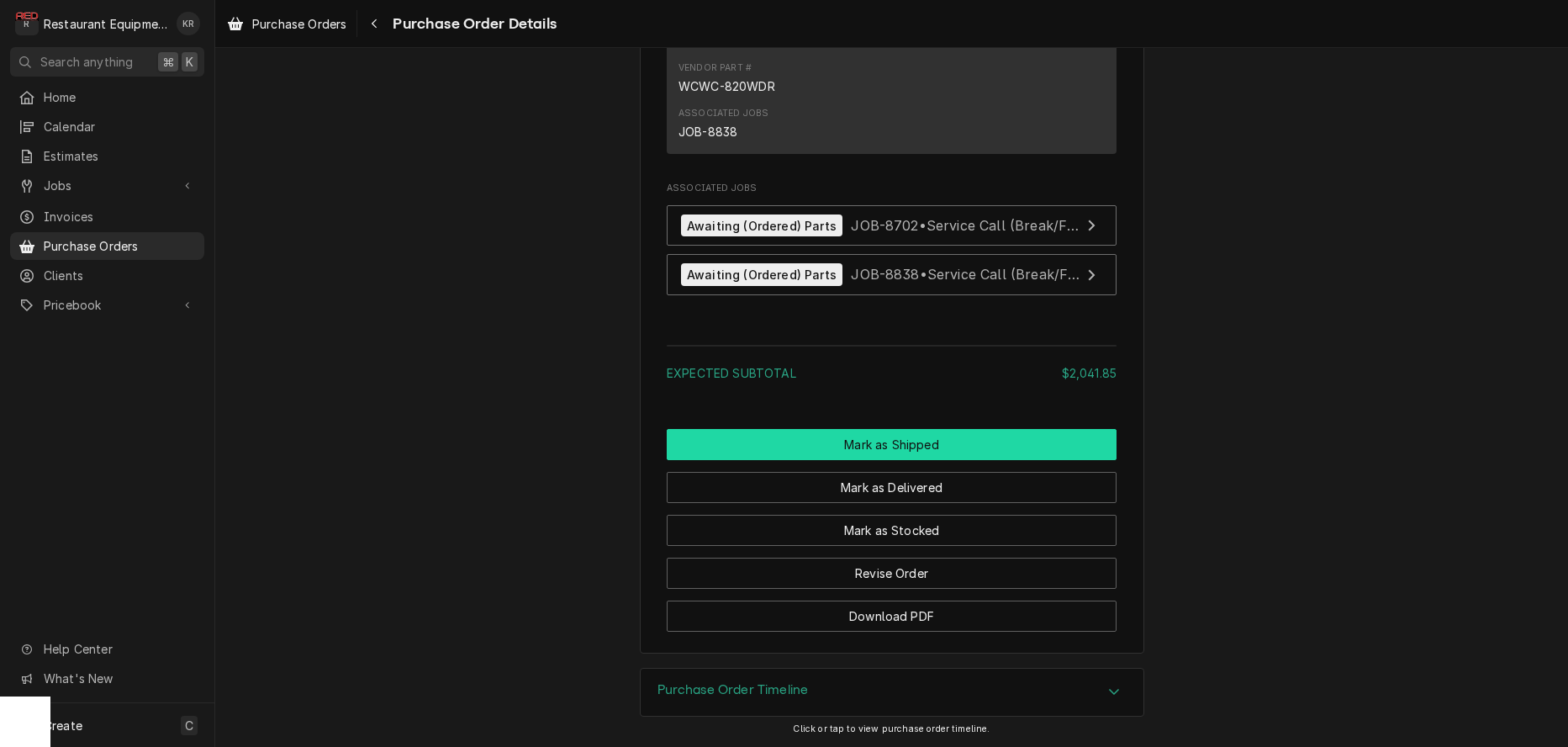
click at [886, 448] on button "Mark as Shipped" at bounding box center [891, 444] width 450 height 31
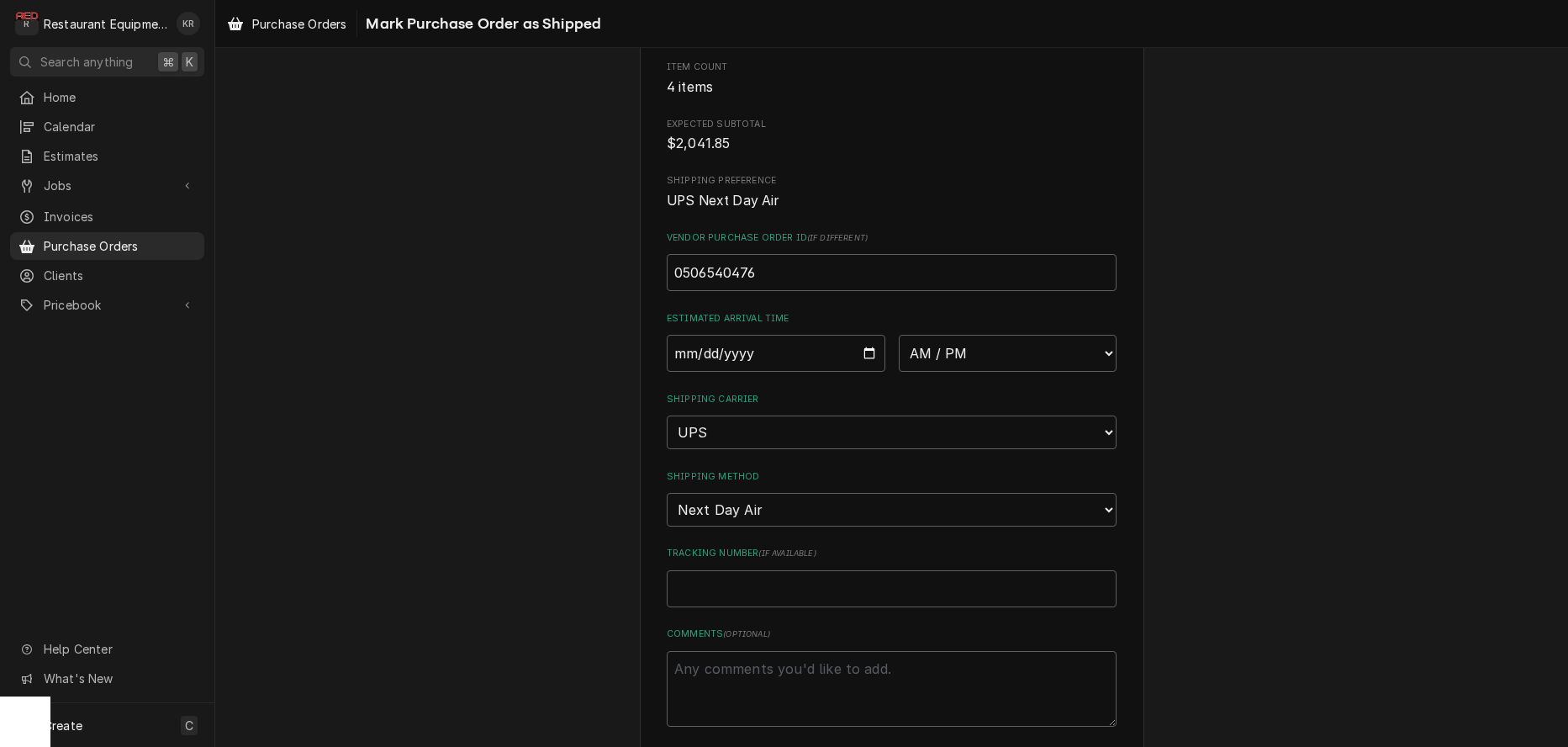
scroll to position [204, 0]
click at [748, 585] on input "Tracking Number ( if available )" at bounding box center [891, 581] width 450 height 37
paste input "1Z6254550110260210"
type textarea "x"
type input "1Z6254550110260210"
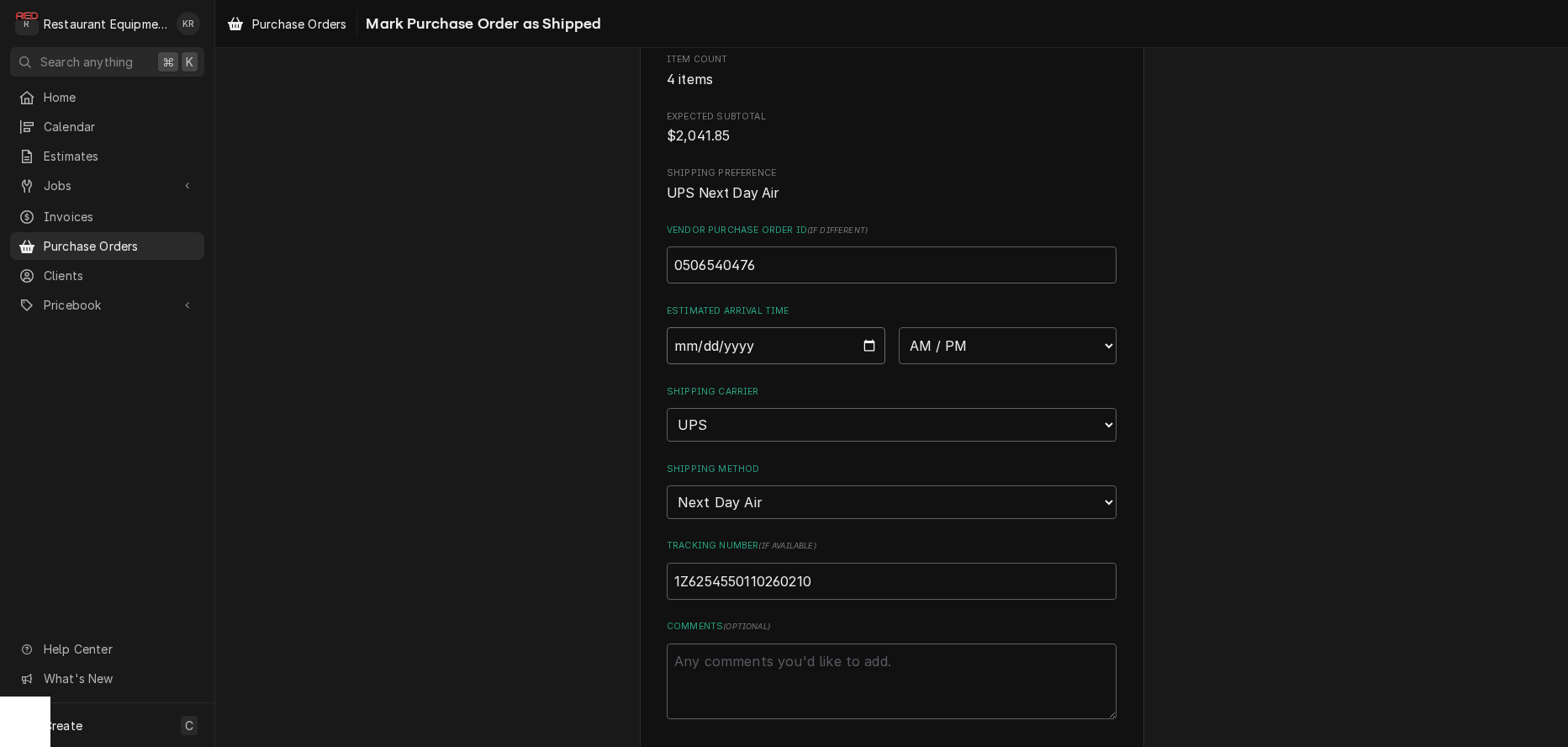
click at [870, 350] on input "Date" at bounding box center [776, 345] width 219 height 37
type input "[DATE]"
type textarea "x"
drag, startPoint x: 915, startPoint y: 374, endPoint x: 922, endPoint y: 356, distance: 19.3
click at [916, 366] on div "Please confirm this purchase order has been shipped. Roopairs Purchase Order ID…" at bounding box center [891, 309] width 450 height 821
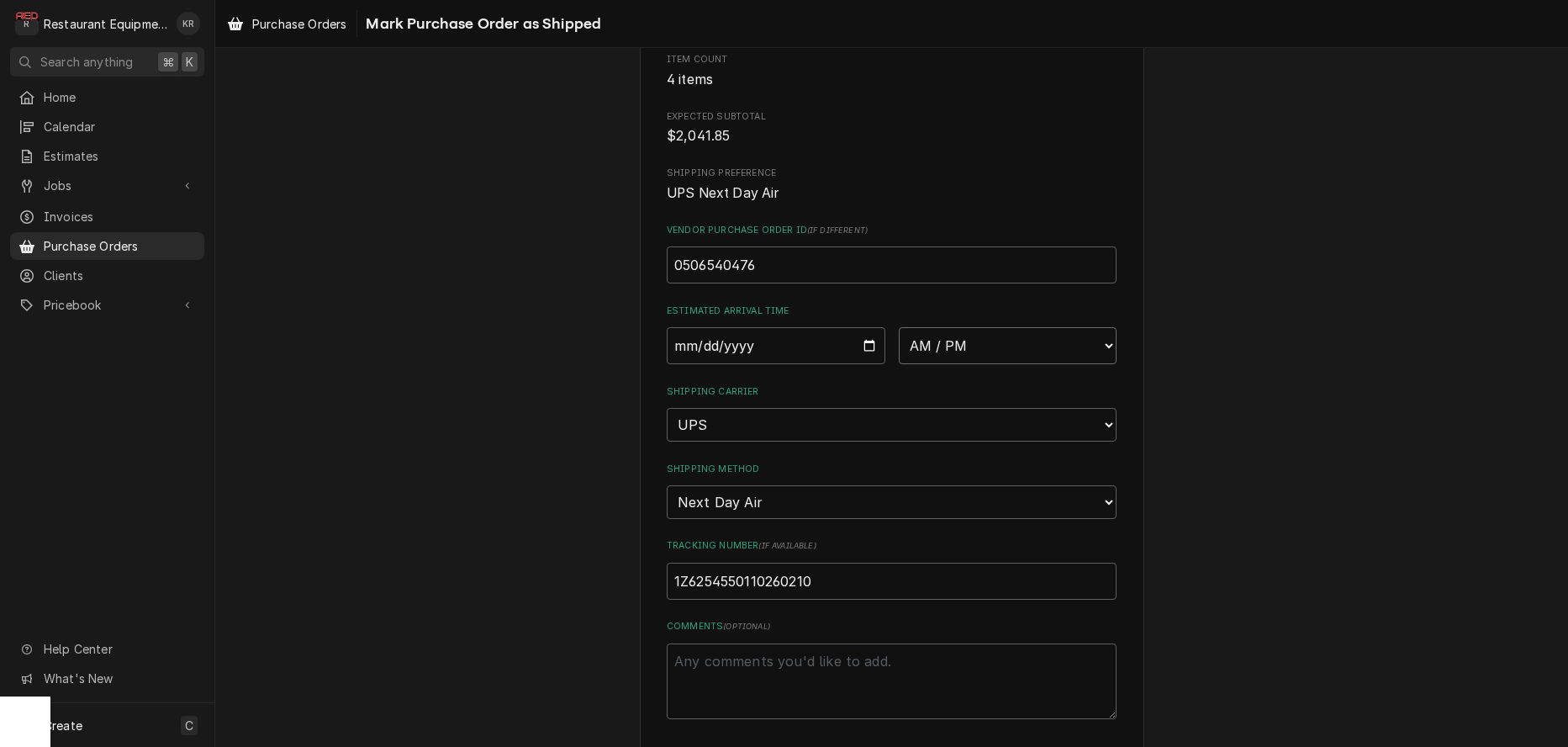
click at [898, 327] on select "AM / PM 6:00 AM 6:15 AM 6:30 AM 6:45 AM 7:00 AM 7:15 AM 7:30 AM 7:45 AM 8:00 AM…" at bounding box center [1008, 345] width 219 height 37
select select "10:30:00"
click option "10:30 AM" at bounding box center [0, 0] width 0 height 0
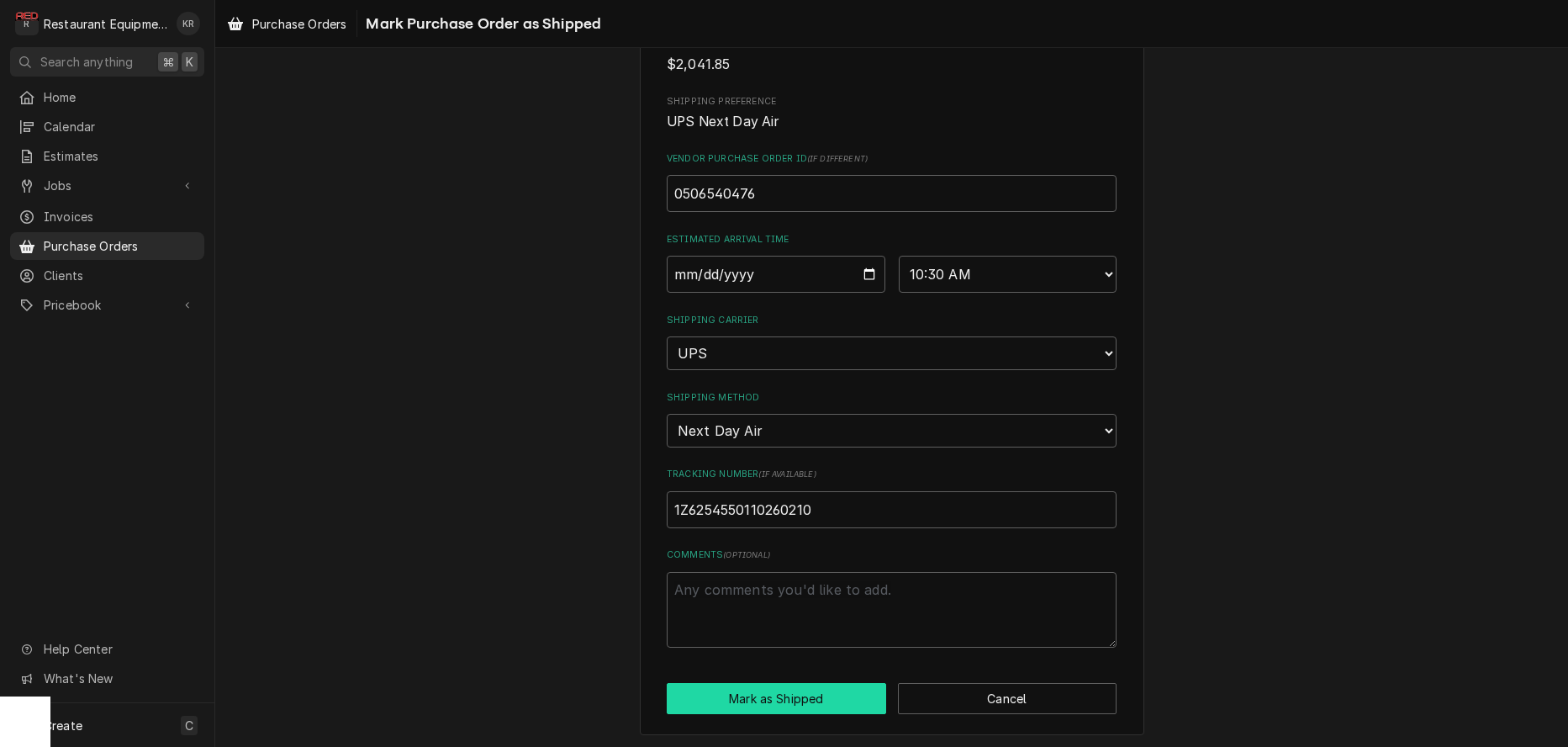
click at [812, 703] on button "Mark as Shipped" at bounding box center [776, 699] width 219 height 31
type textarea "x"
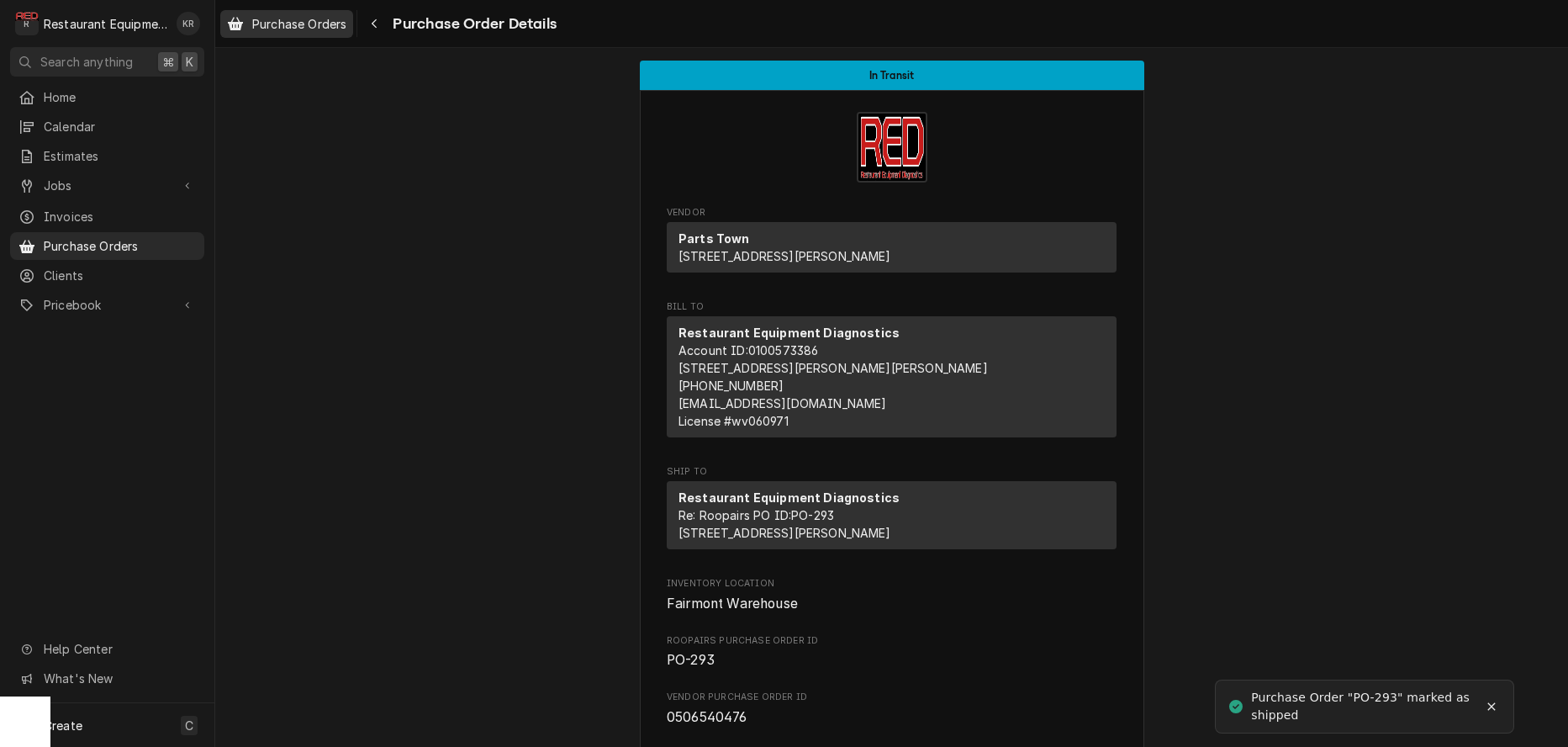
click at [287, 22] on span "Purchase Orders" at bounding box center [299, 24] width 94 height 18
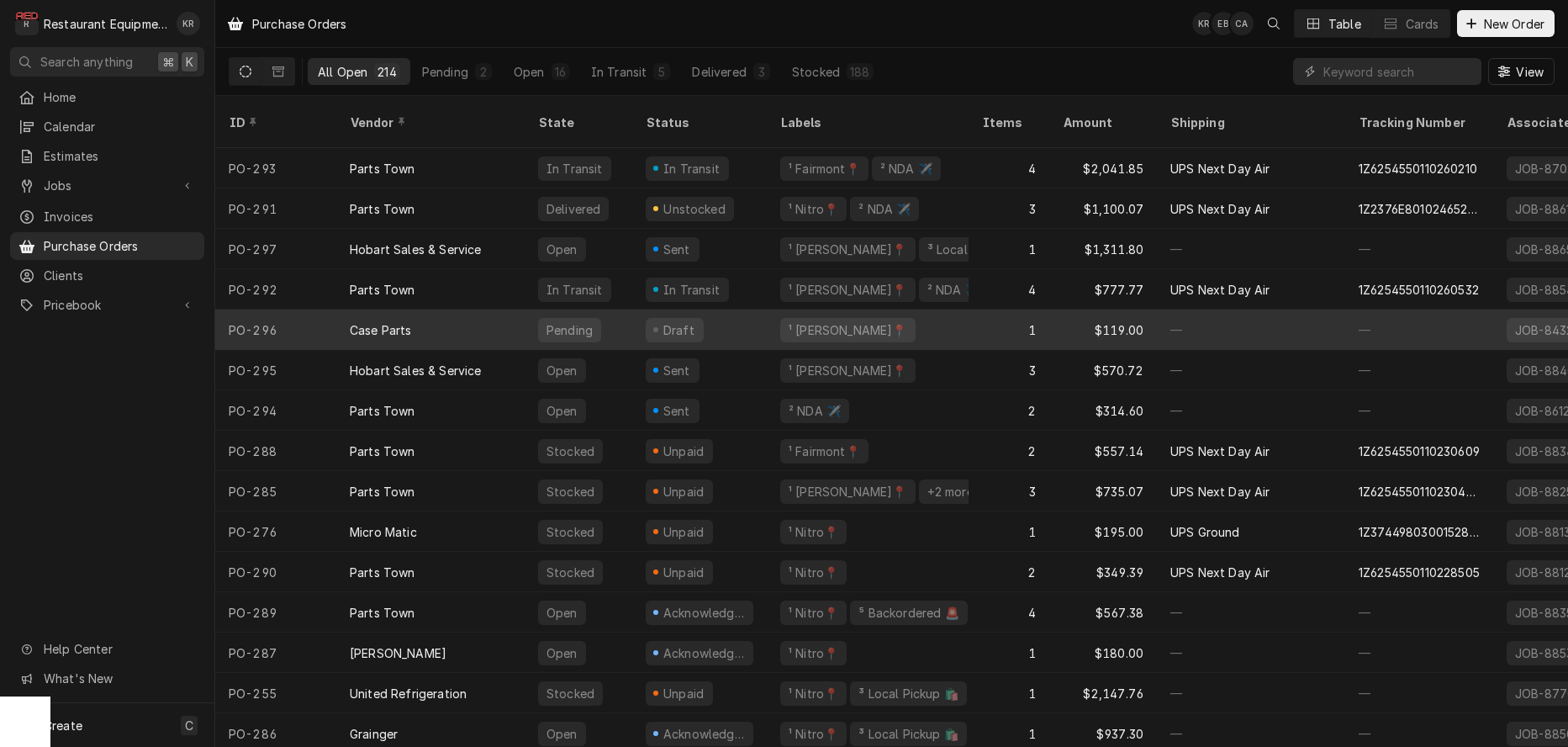
click at [436, 310] on div "Case Parts" at bounding box center [431, 330] width 188 height 40
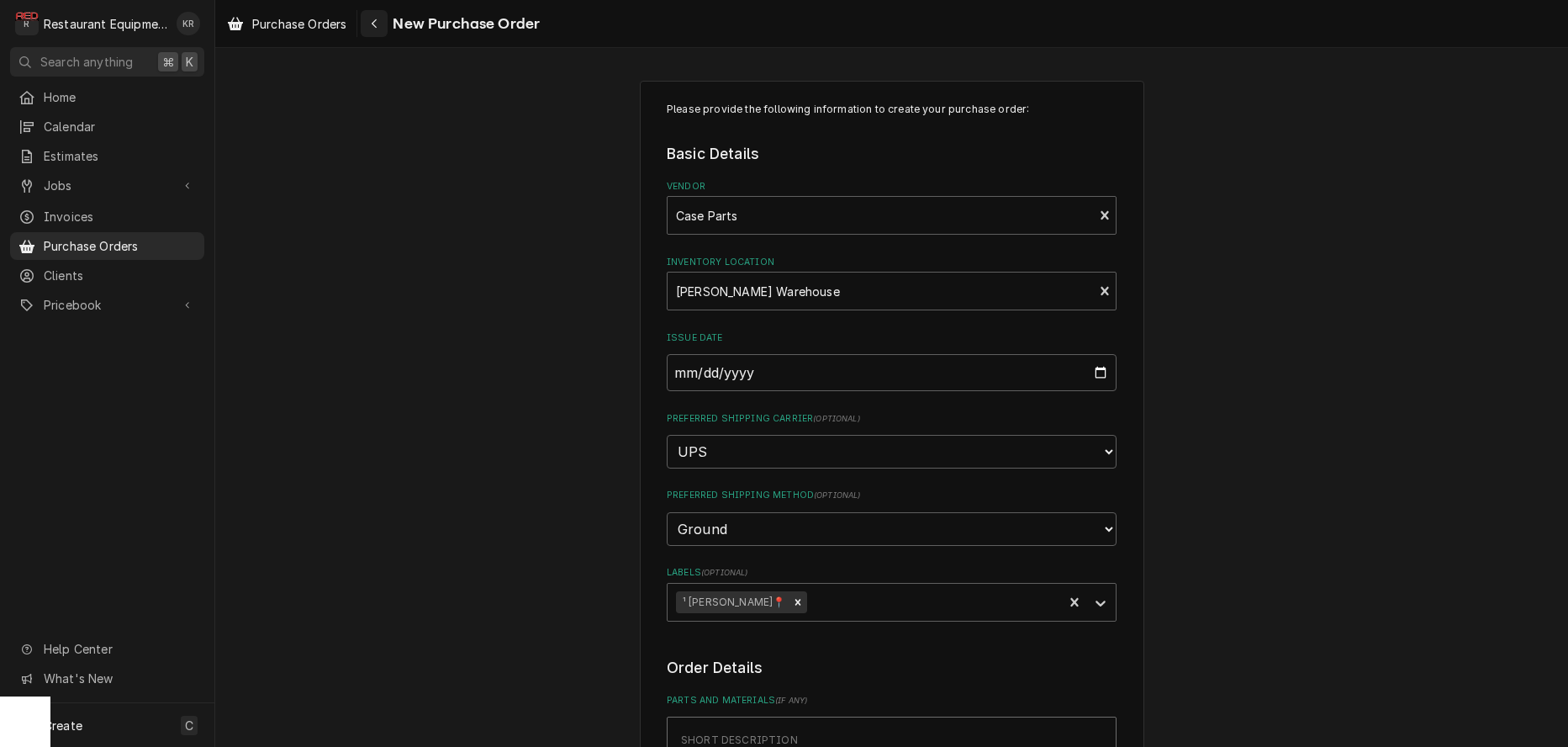
click at [382, 29] on div "Navigate back" at bounding box center [373, 23] width 17 height 17
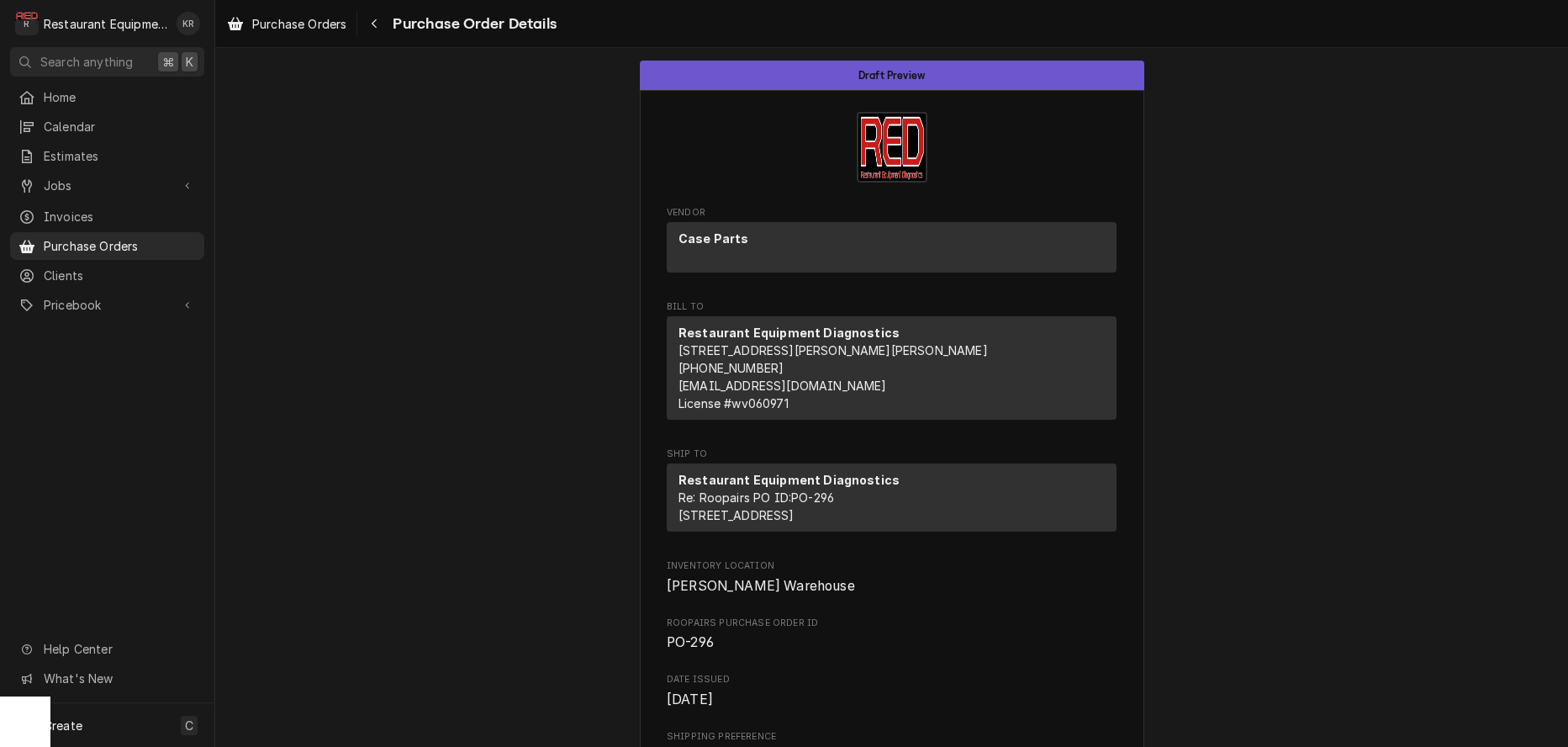
scroll to position [3, 0]
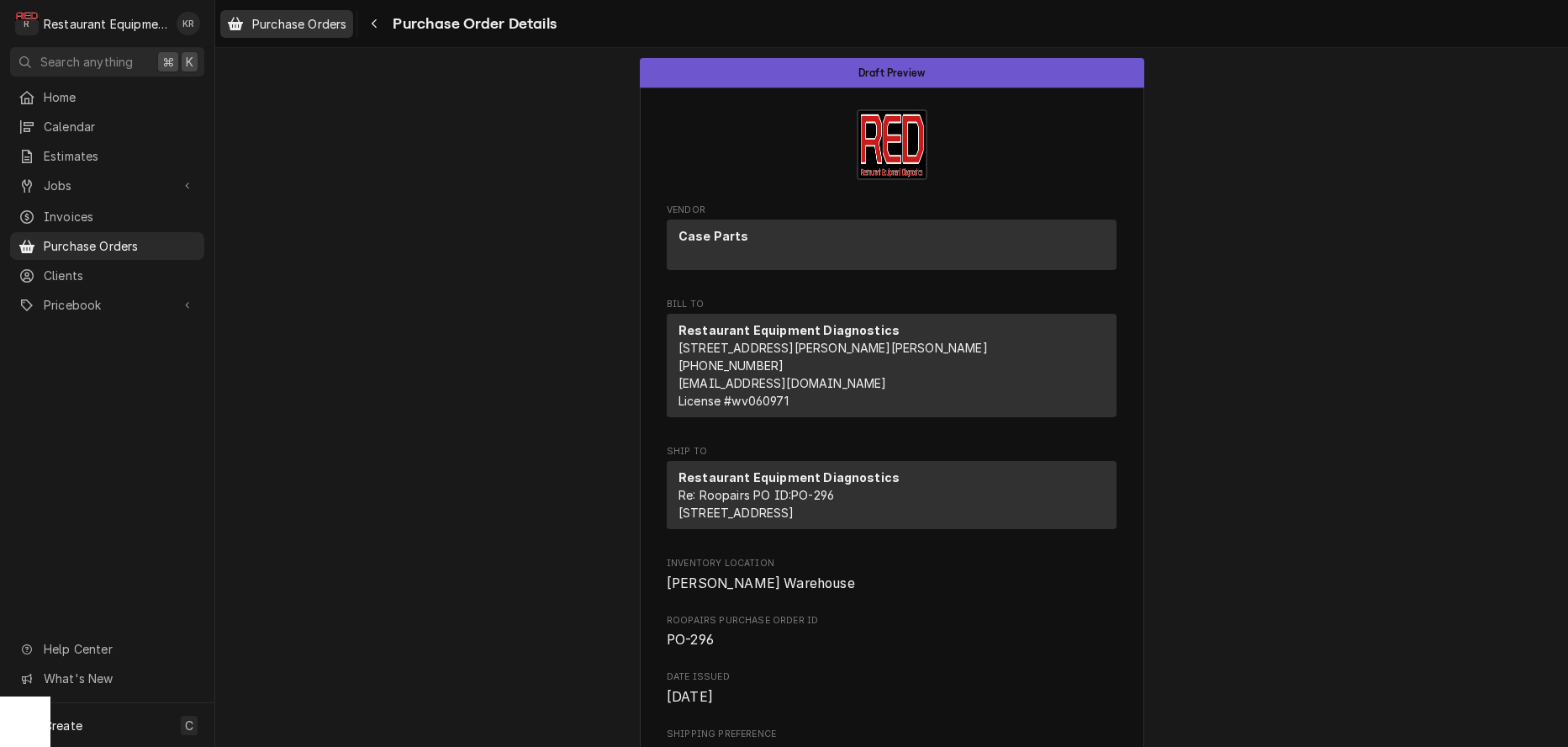
click at [302, 24] on span "Purchase Orders" at bounding box center [299, 24] width 94 height 18
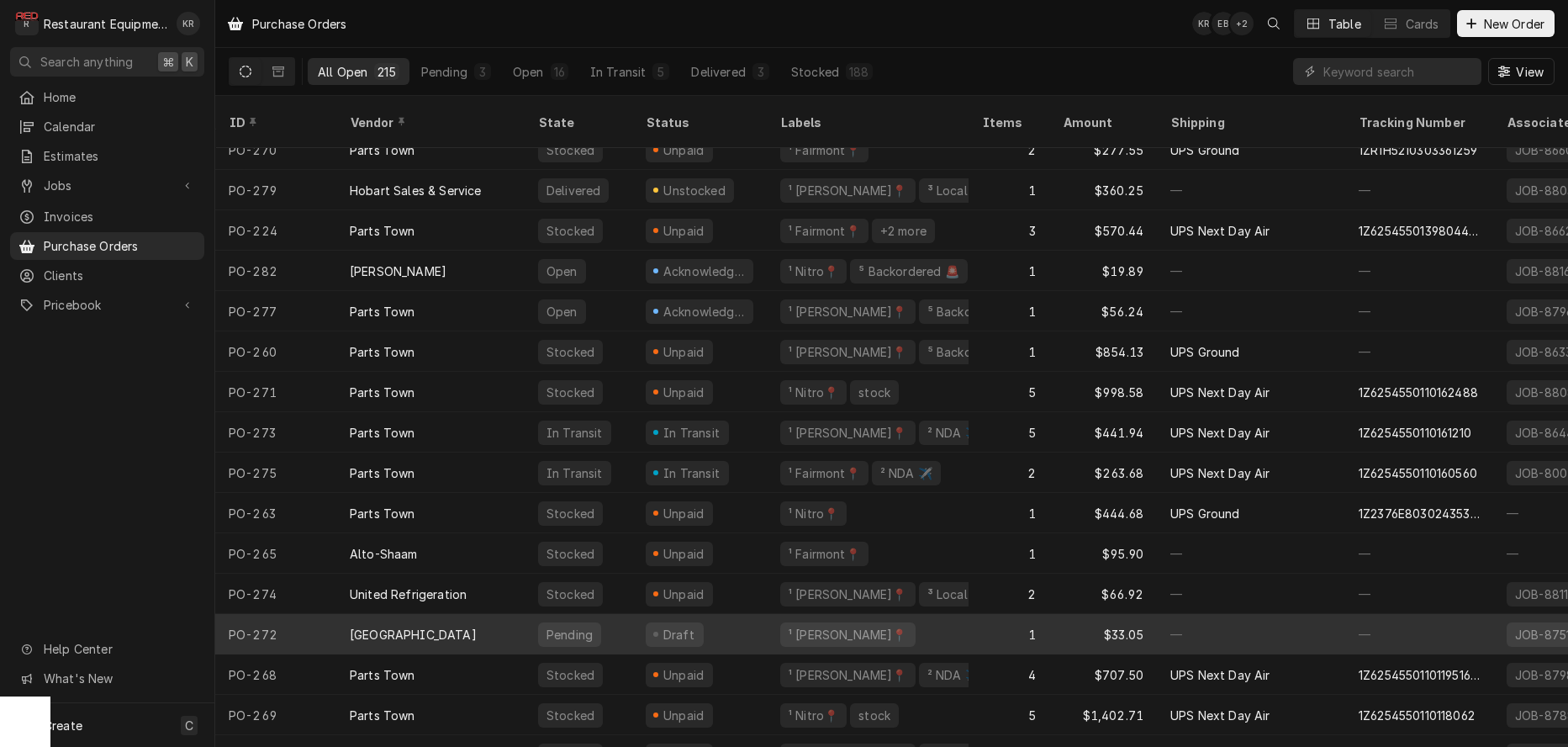
scroll to position [883, 0]
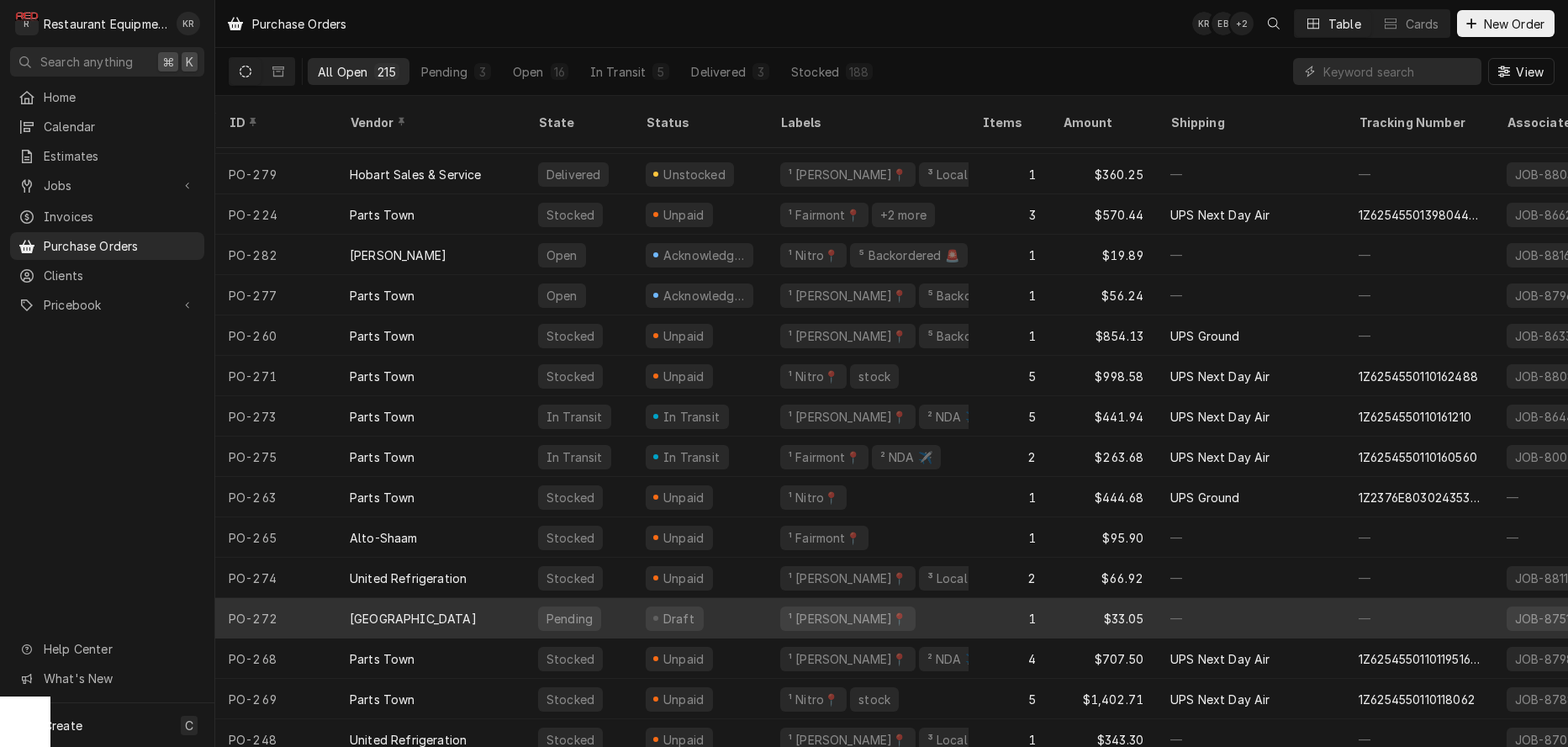
click at [409, 604] on div "[GEOGRAPHIC_DATA]" at bounding box center [431, 618] width 188 height 40
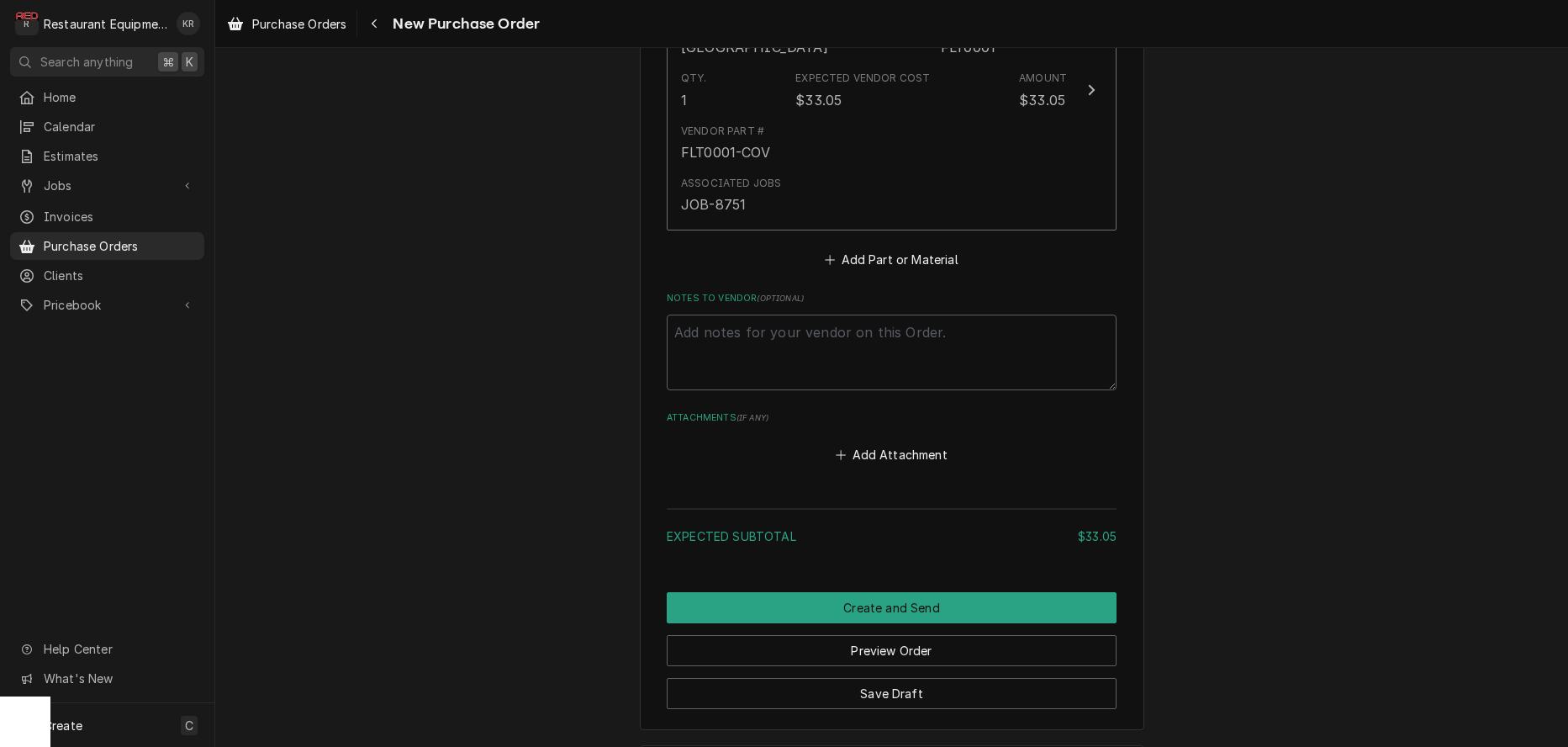
scroll to position [840, 0]
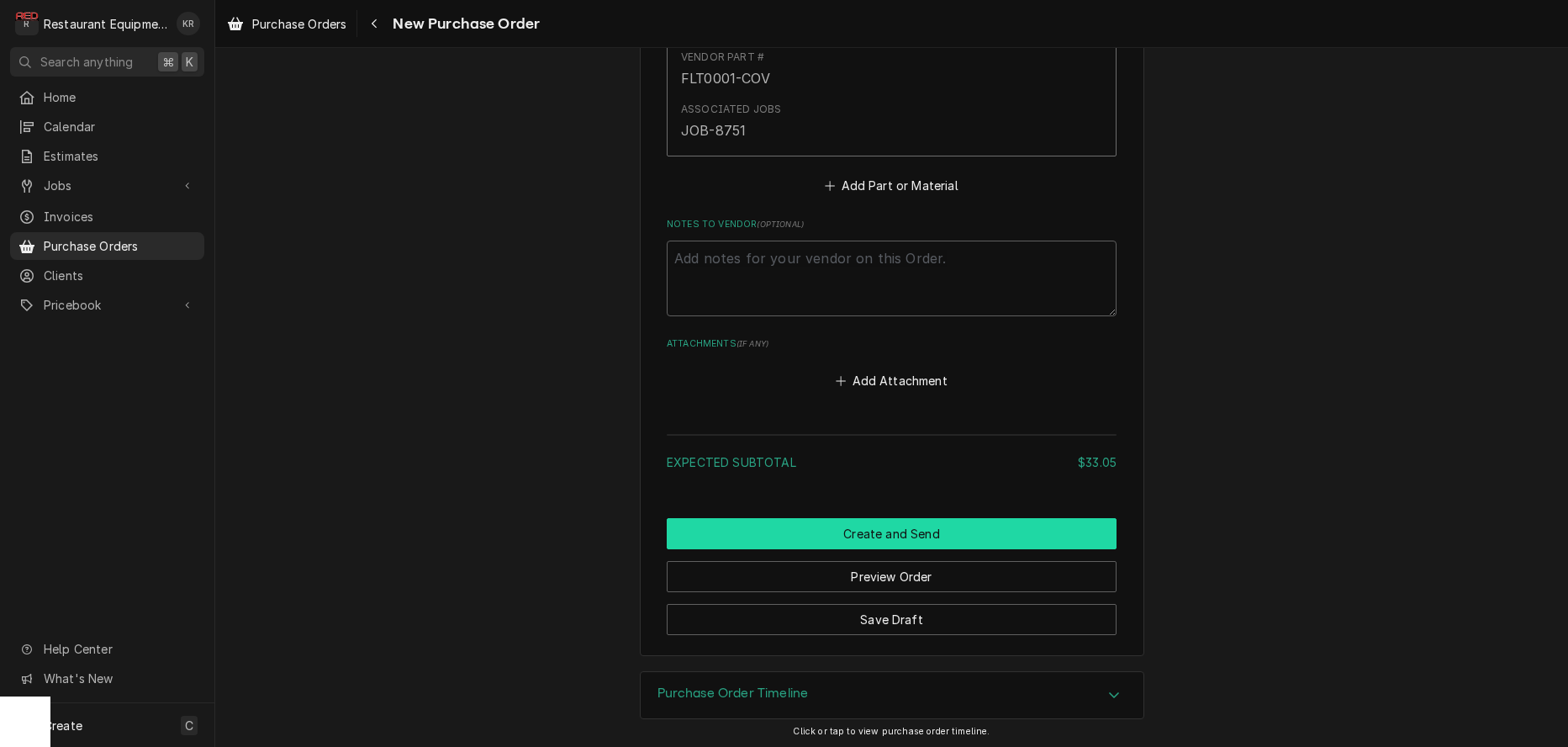
click at [884, 536] on button "Create and Send" at bounding box center [891, 533] width 450 height 31
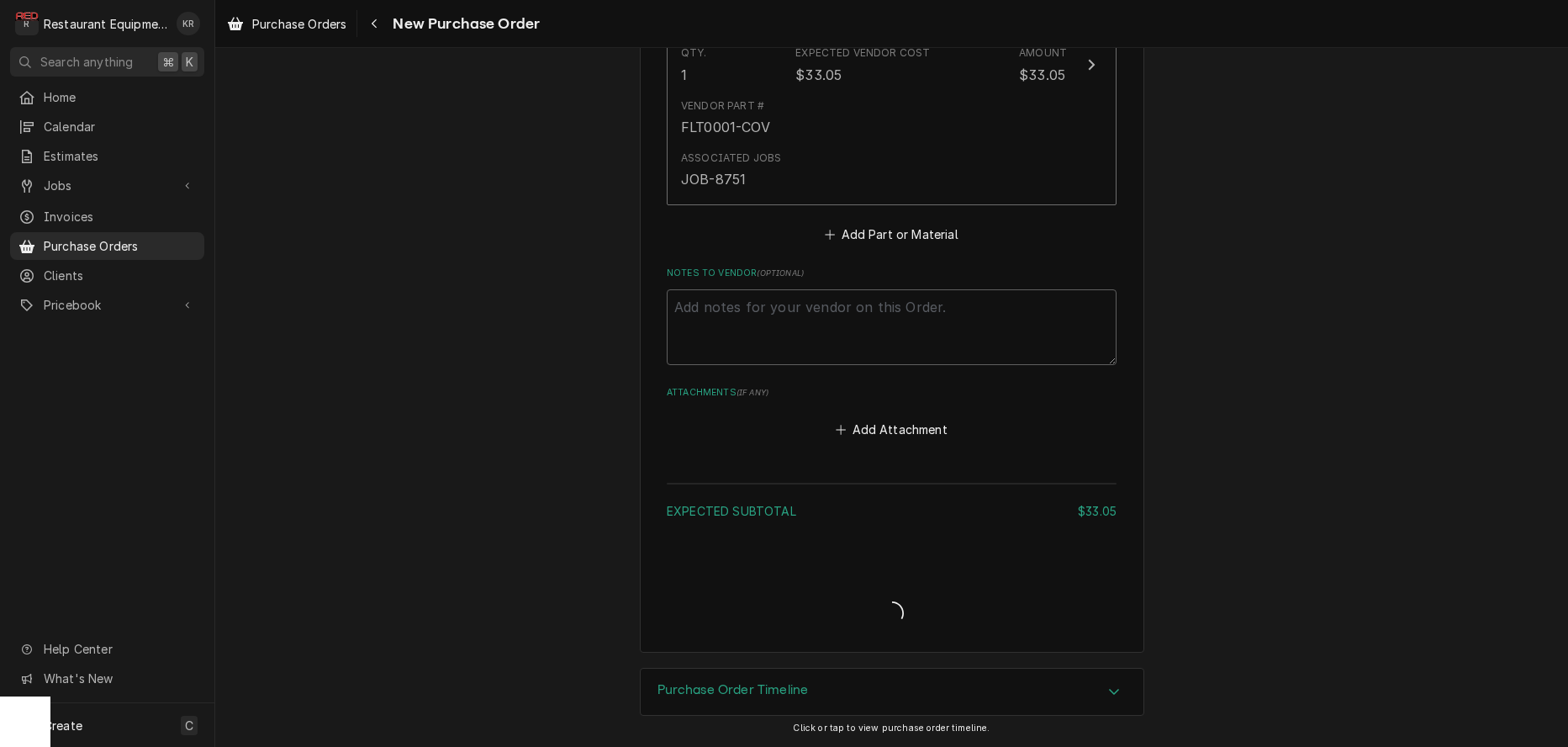
scroll to position [788, 0]
type textarea "x"
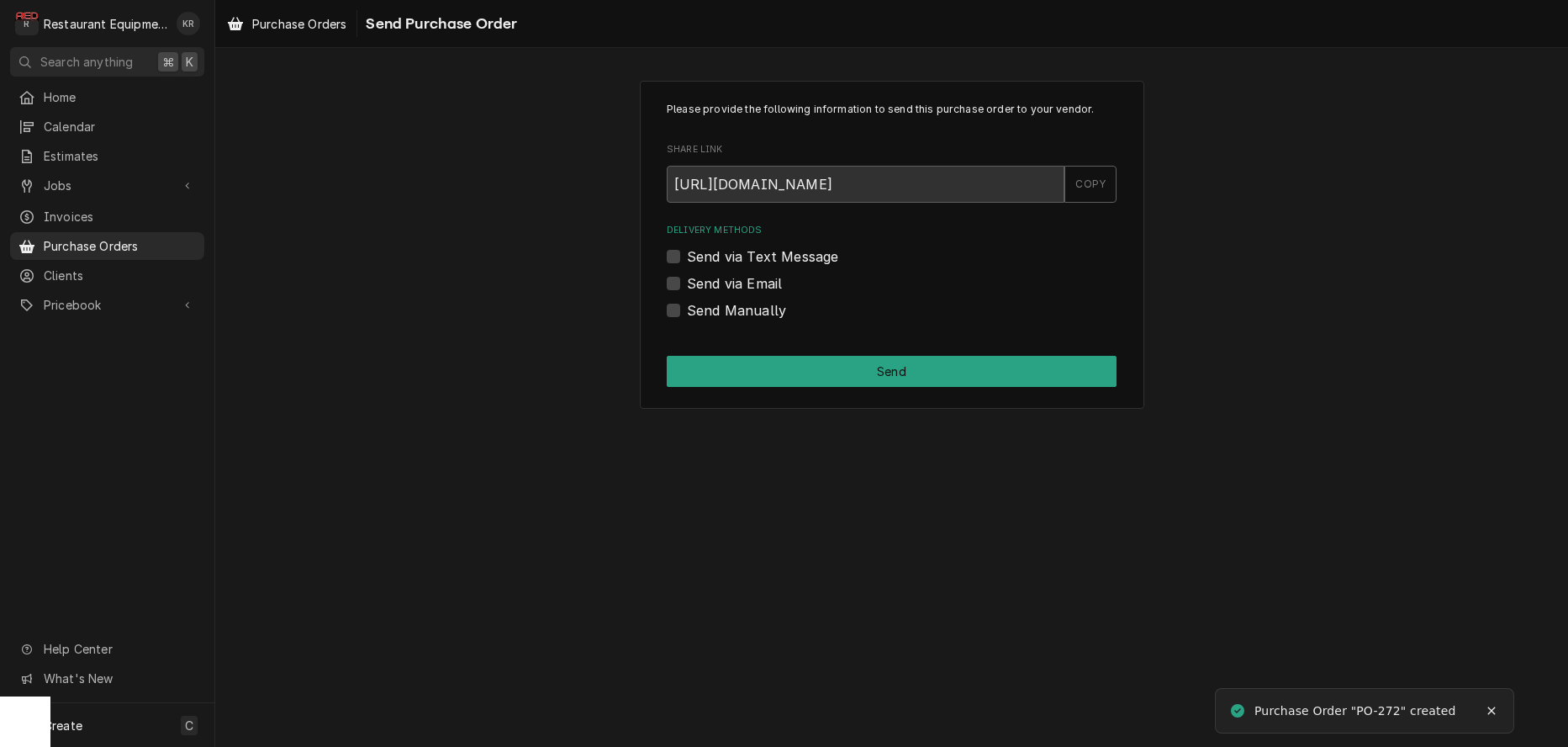
click at [687, 314] on label "Send Manually" at bounding box center [736, 310] width 100 height 20
click at [687, 314] on input "Send Manually" at bounding box center [911, 318] width 450 height 37
checkbox input "true"
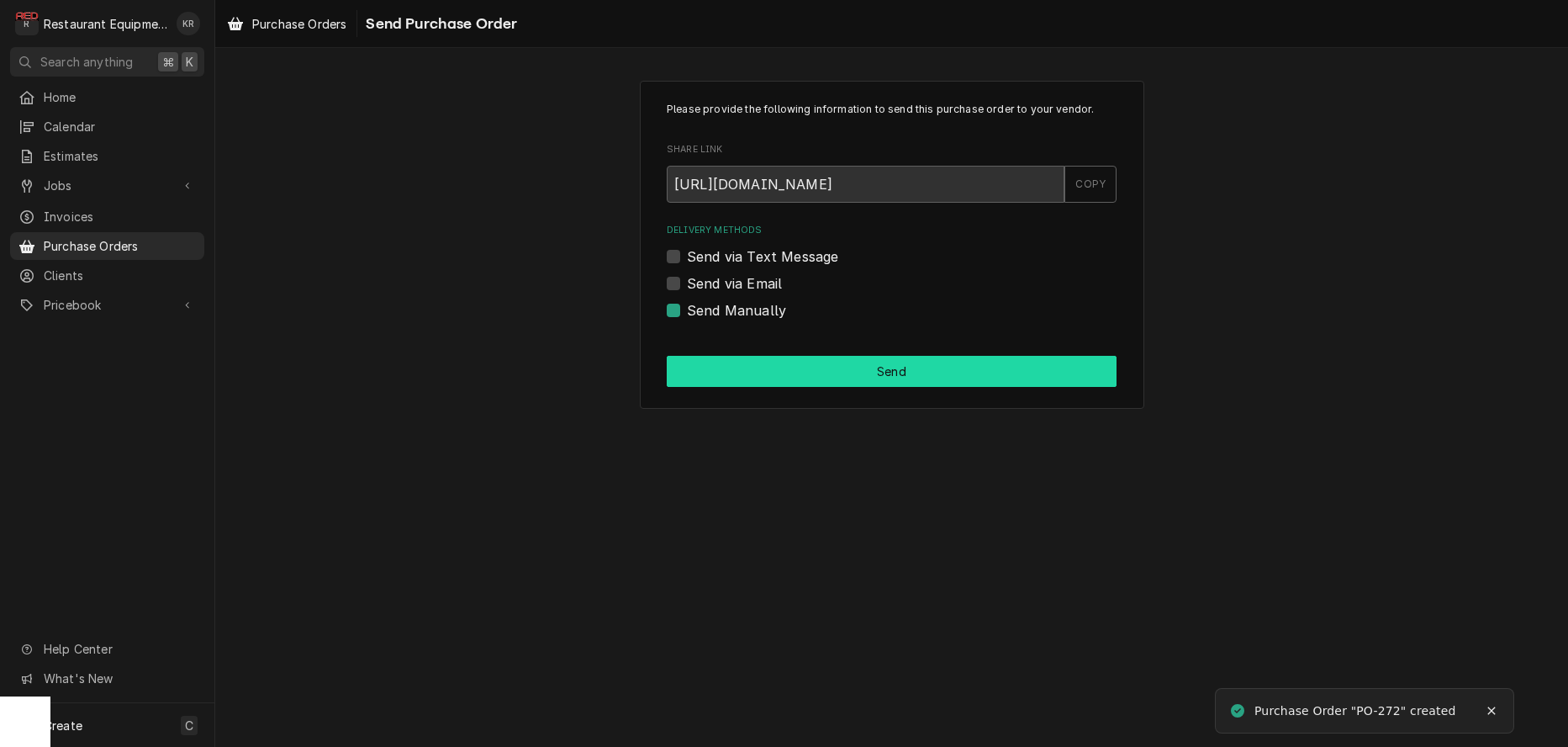
click at [758, 379] on button "Send" at bounding box center [891, 371] width 450 height 31
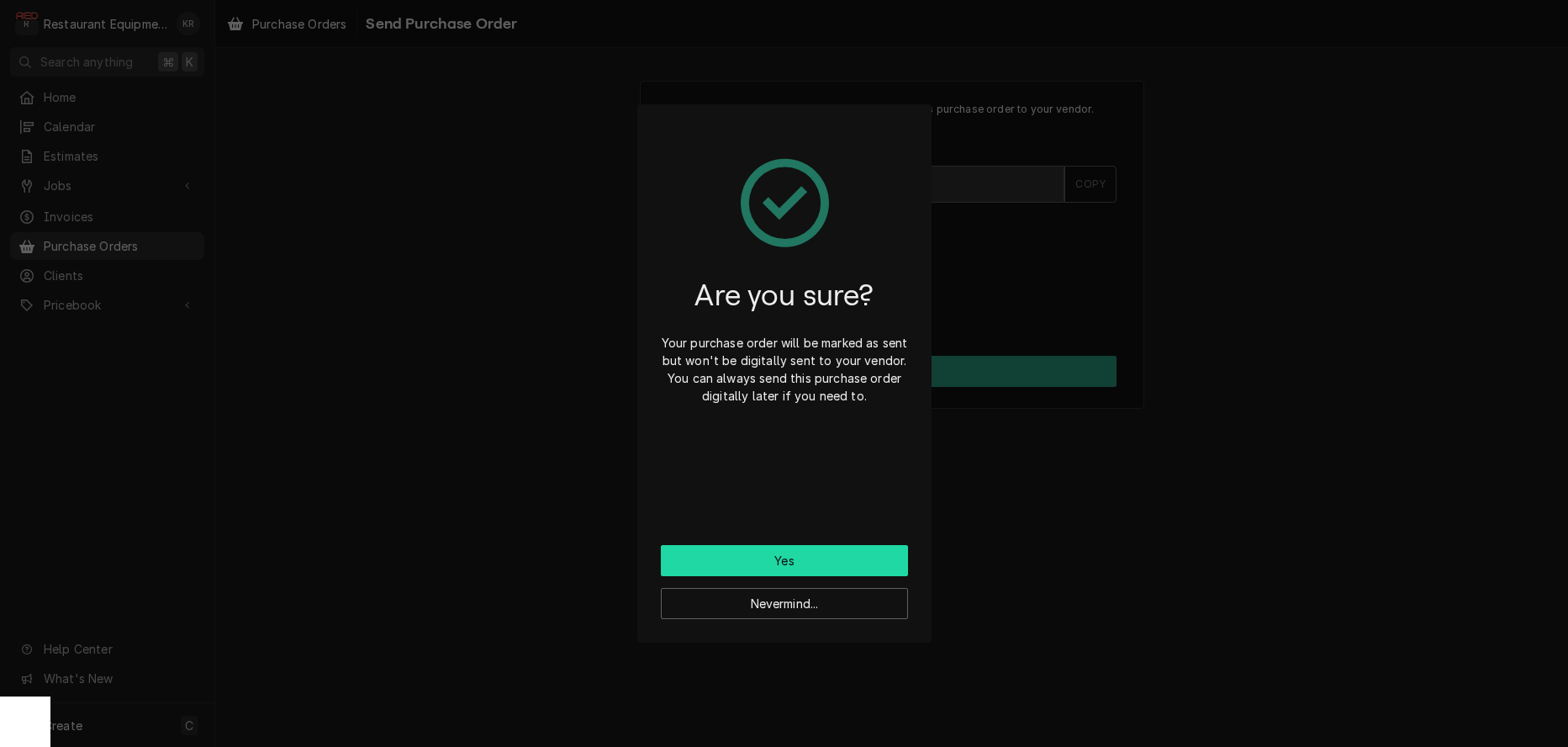
click at [764, 559] on button "Yes" at bounding box center [784, 560] width 247 height 31
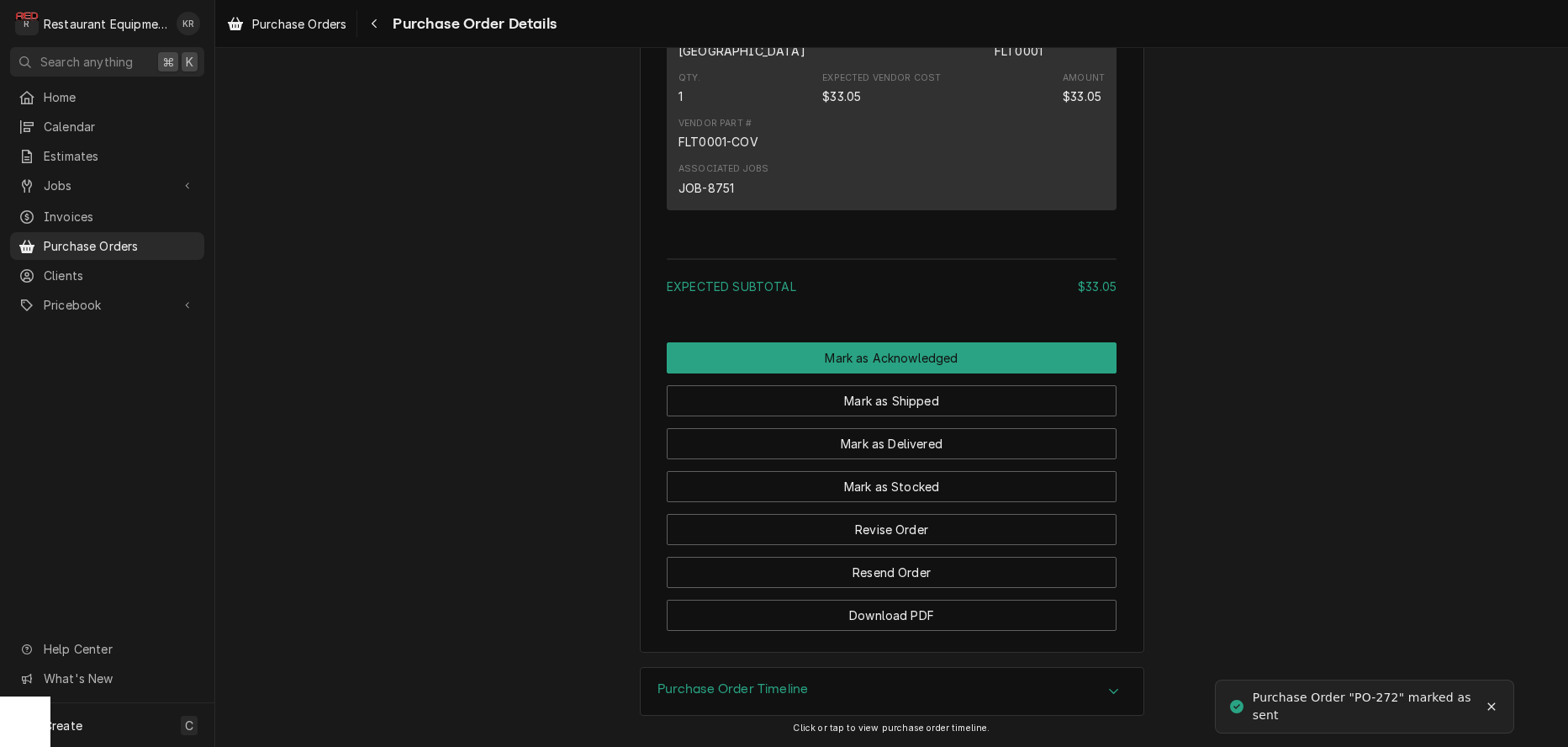
scroll to position [1107, 0]
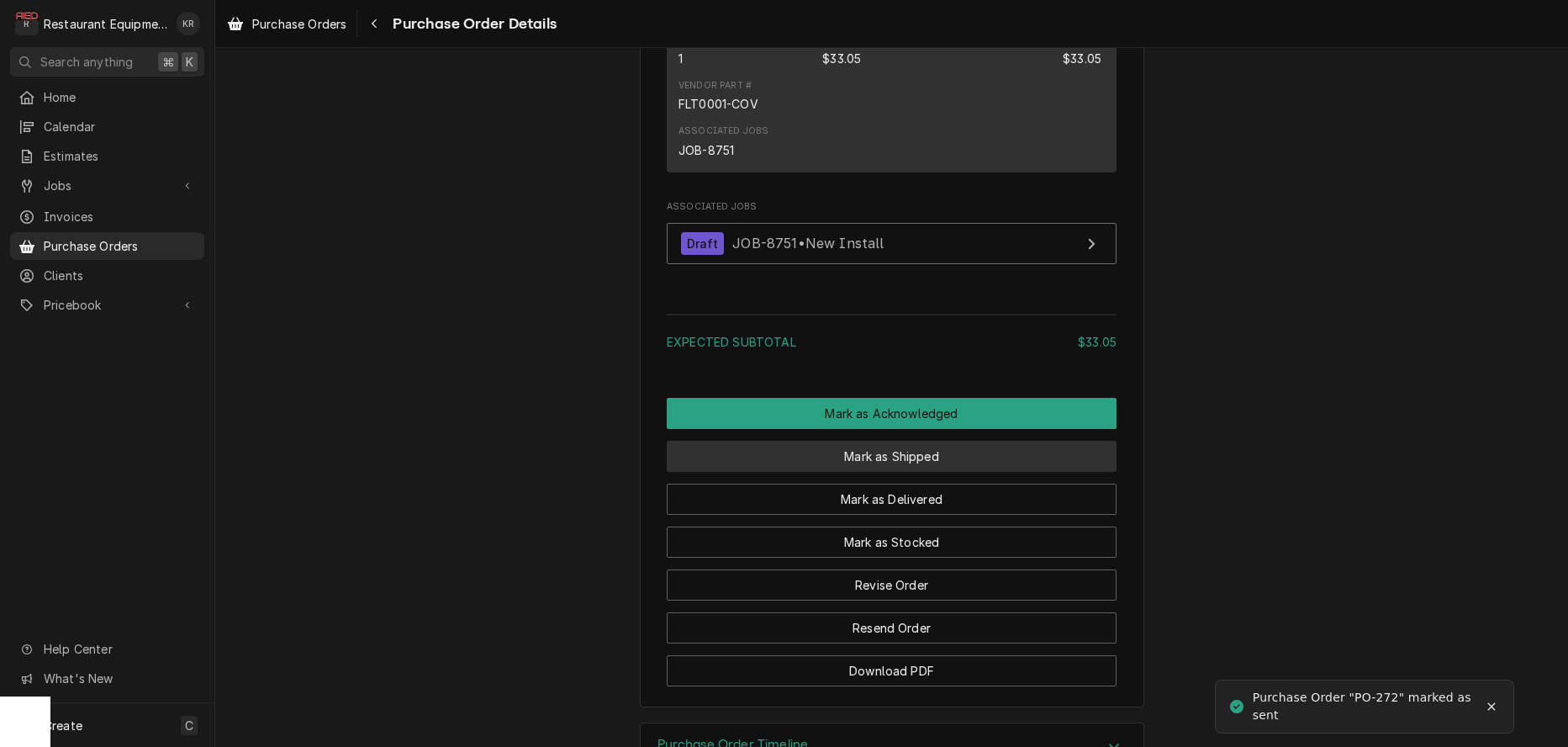
click at [897, 471] on button "Mark as Shipped" at bounding box center [891, 456] width 450 height 31
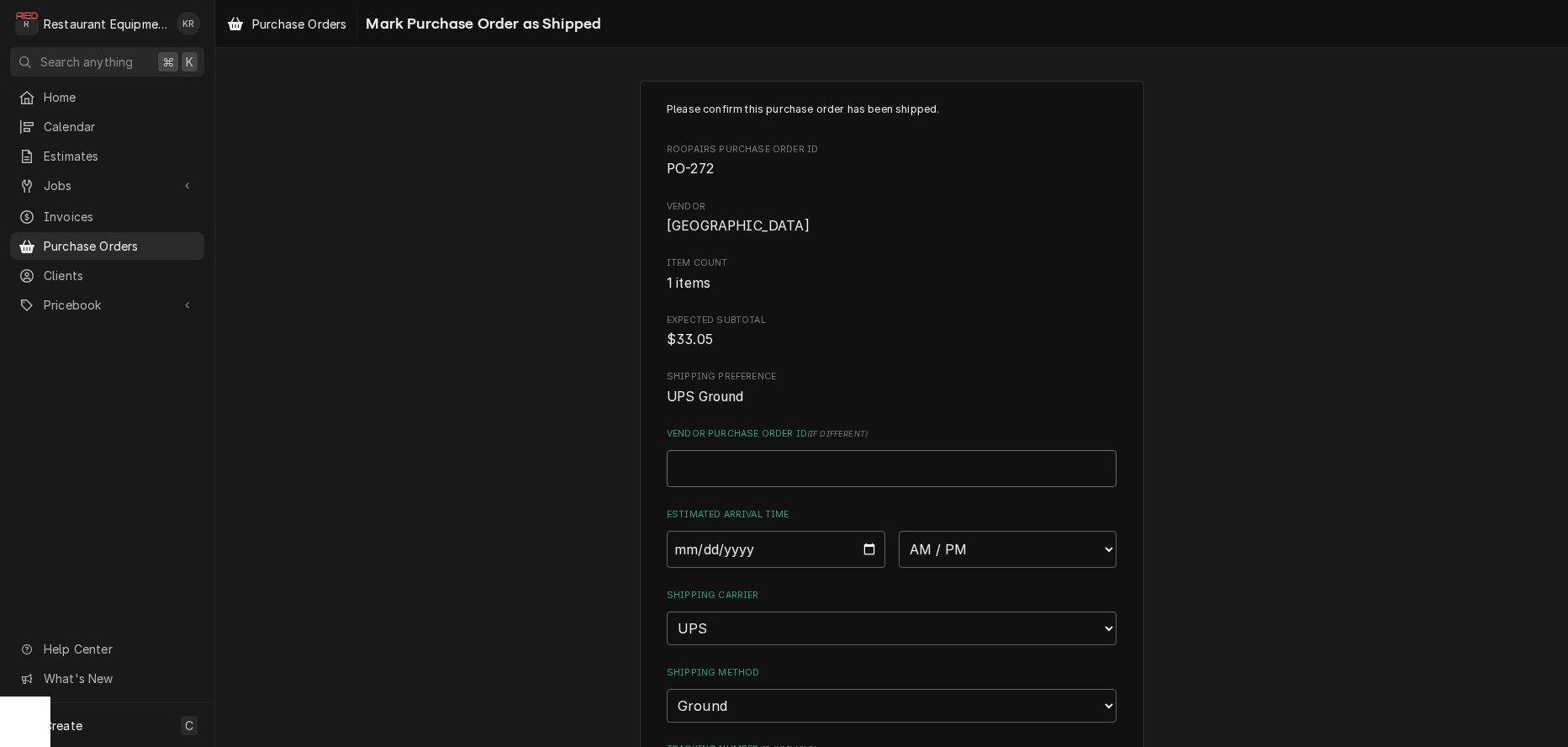
click at [749, 479] on input "Vendor Purchase Order ID ( if different )" at bounding box center [891, 468] width 450 height 37
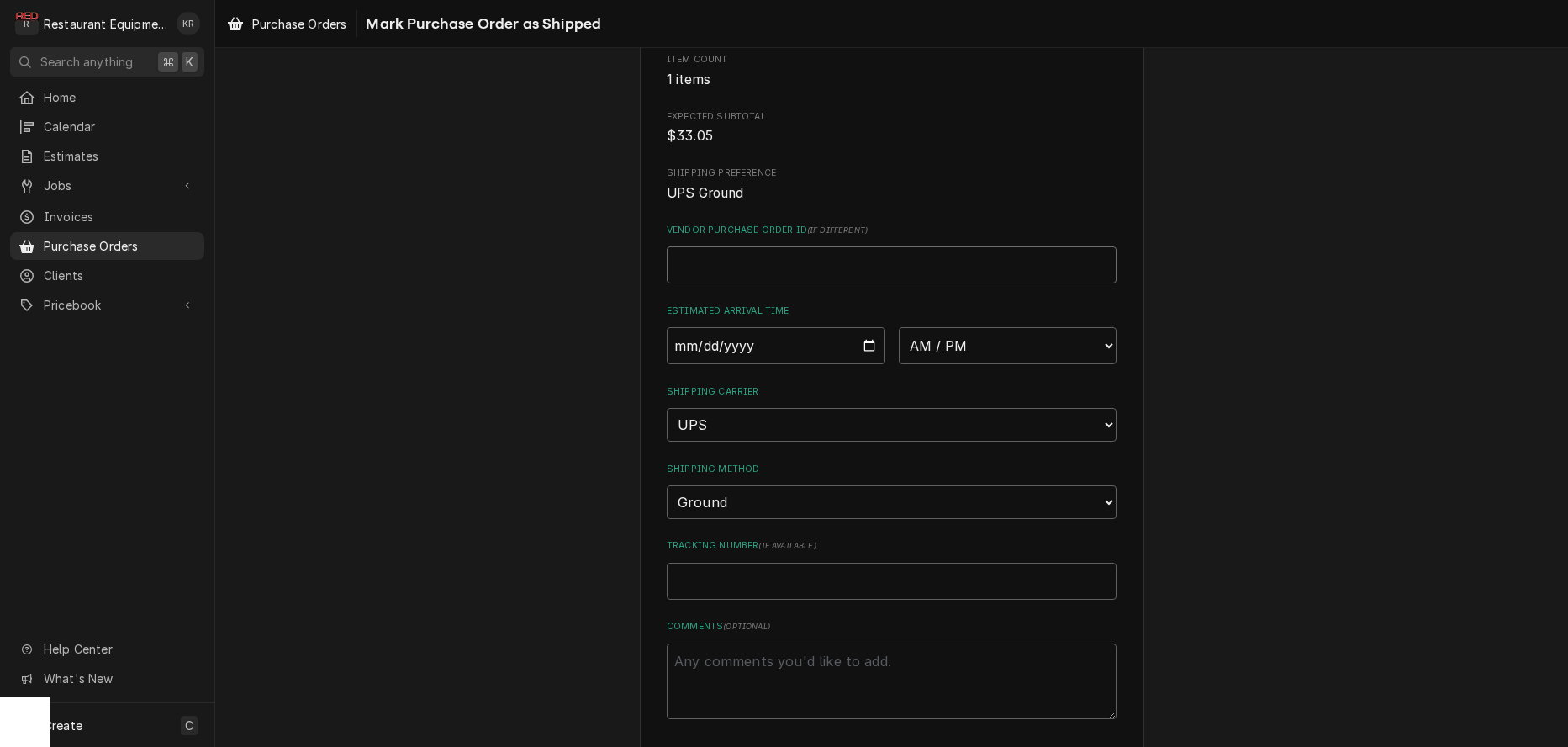
scroll to position [212, 0]
click at [736, 564] on input "Tracking Number ( if available )" at bounding box center [891, 572] width 450 height 37
paste input "1ZAG21460344418420"
type textarea "x"
type input "1ZAG21460344418420"
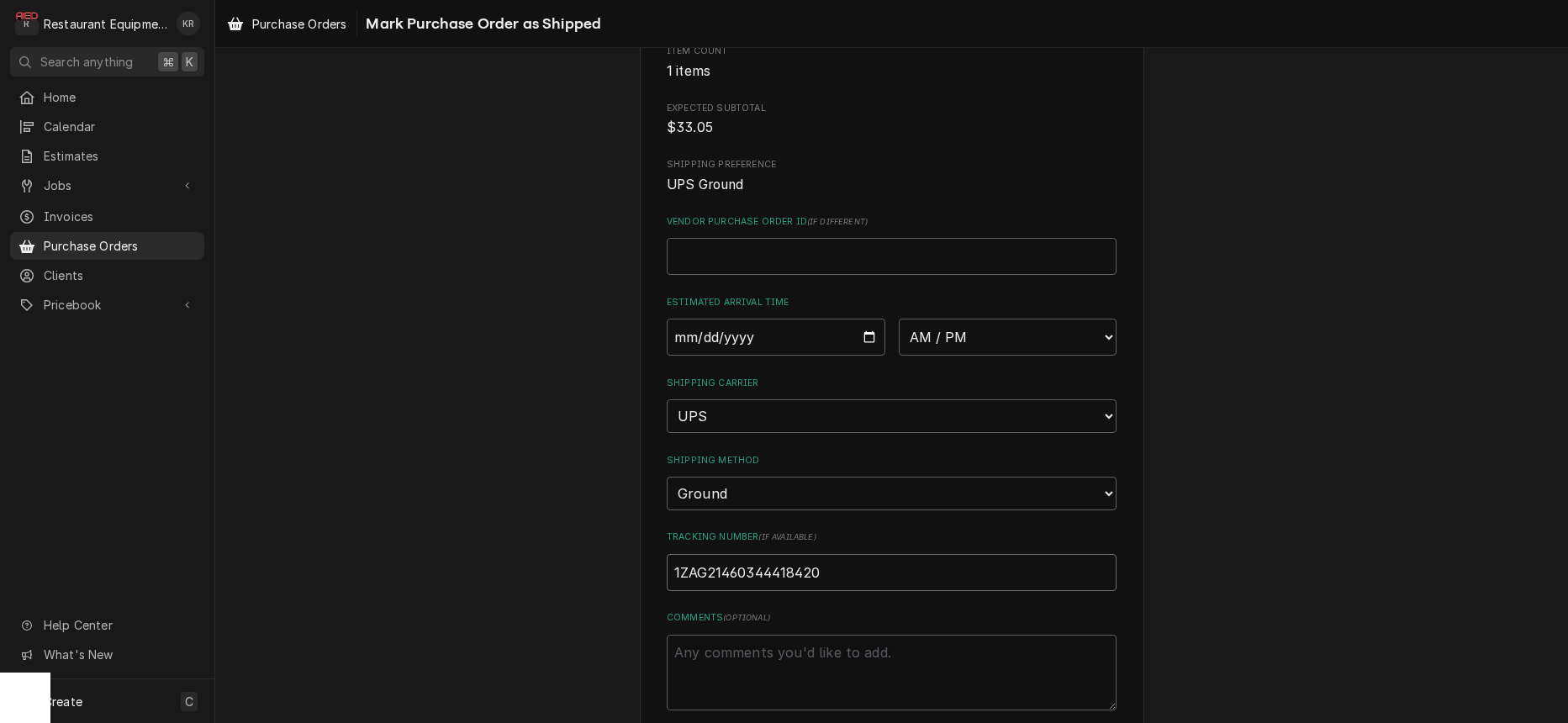
type textarea "x"
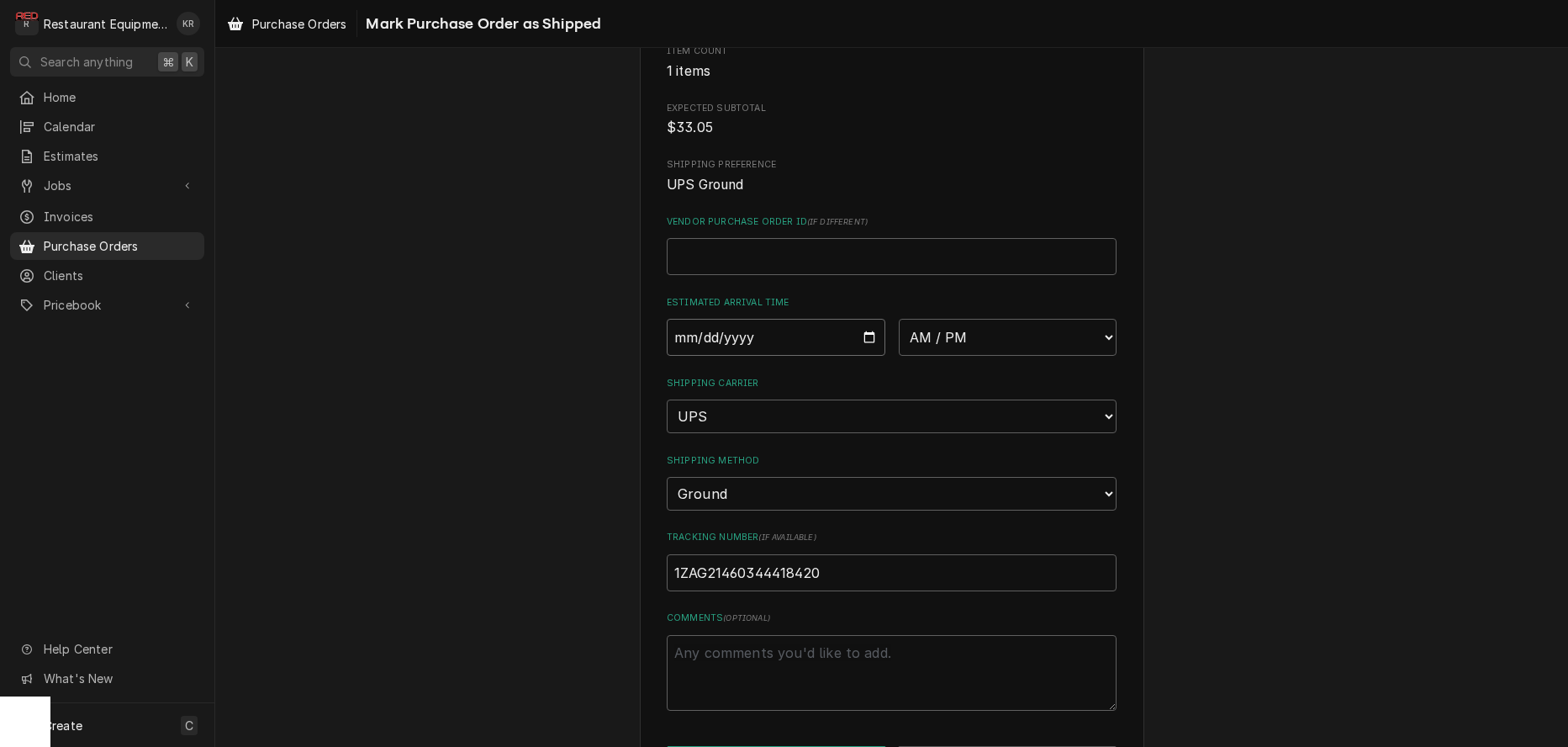
click at [867, 338] on input "Date" at bounding box center [776, 337] width 219 height 37
type input "[DATE]"
type textarea "x"
click at [898, 319] on select "AM / PM 6:00 AM 6:15 AM 6:30 AM 6:45 AM 7:00 AM 7:15 AM 7:30 AM 7:45 AM 8:00 AM…" at bounding box center [1008, 337] width 219 height 37
select select "10:30:00"
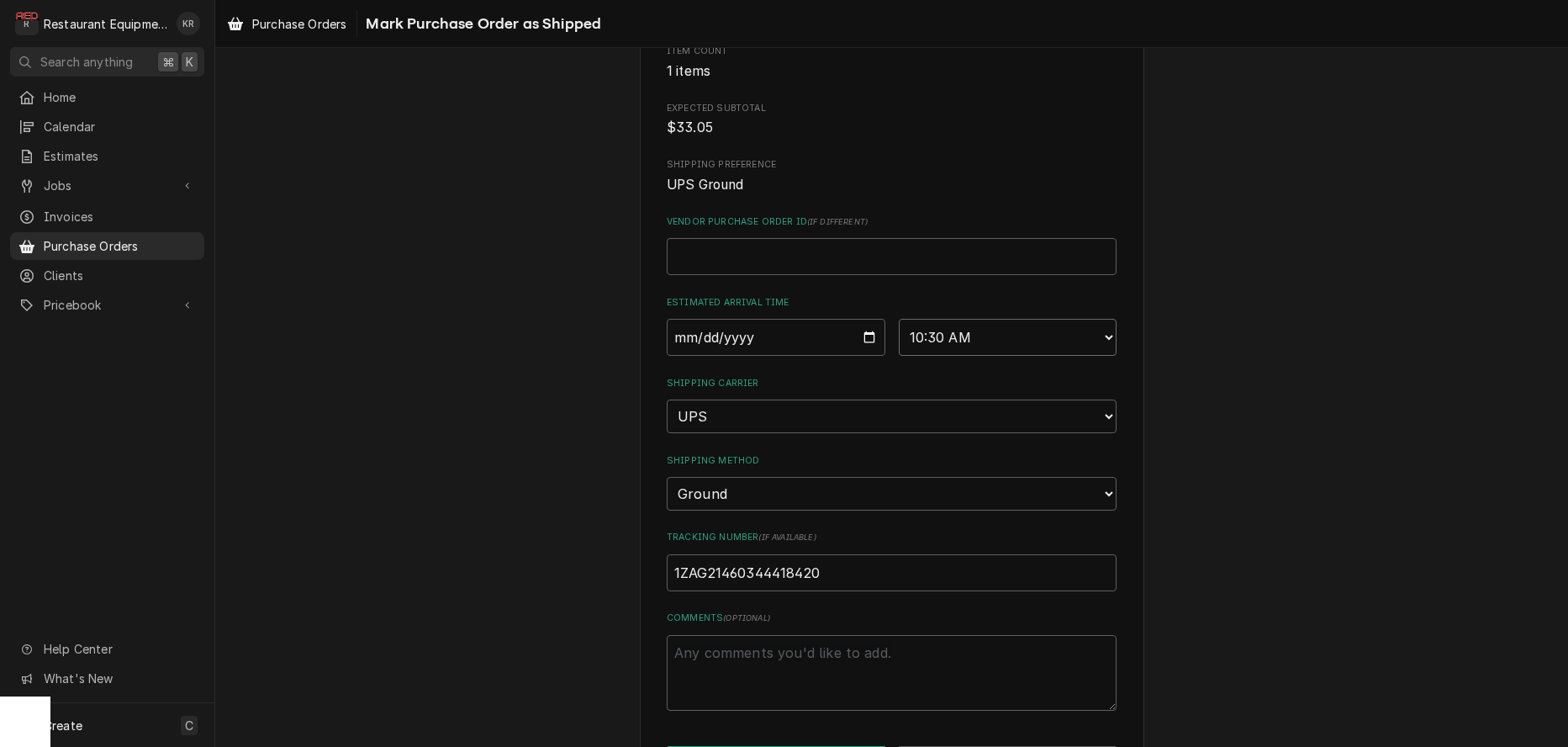
click option "10:30 AM" at bounding box center [0, 0] width 0 height 0
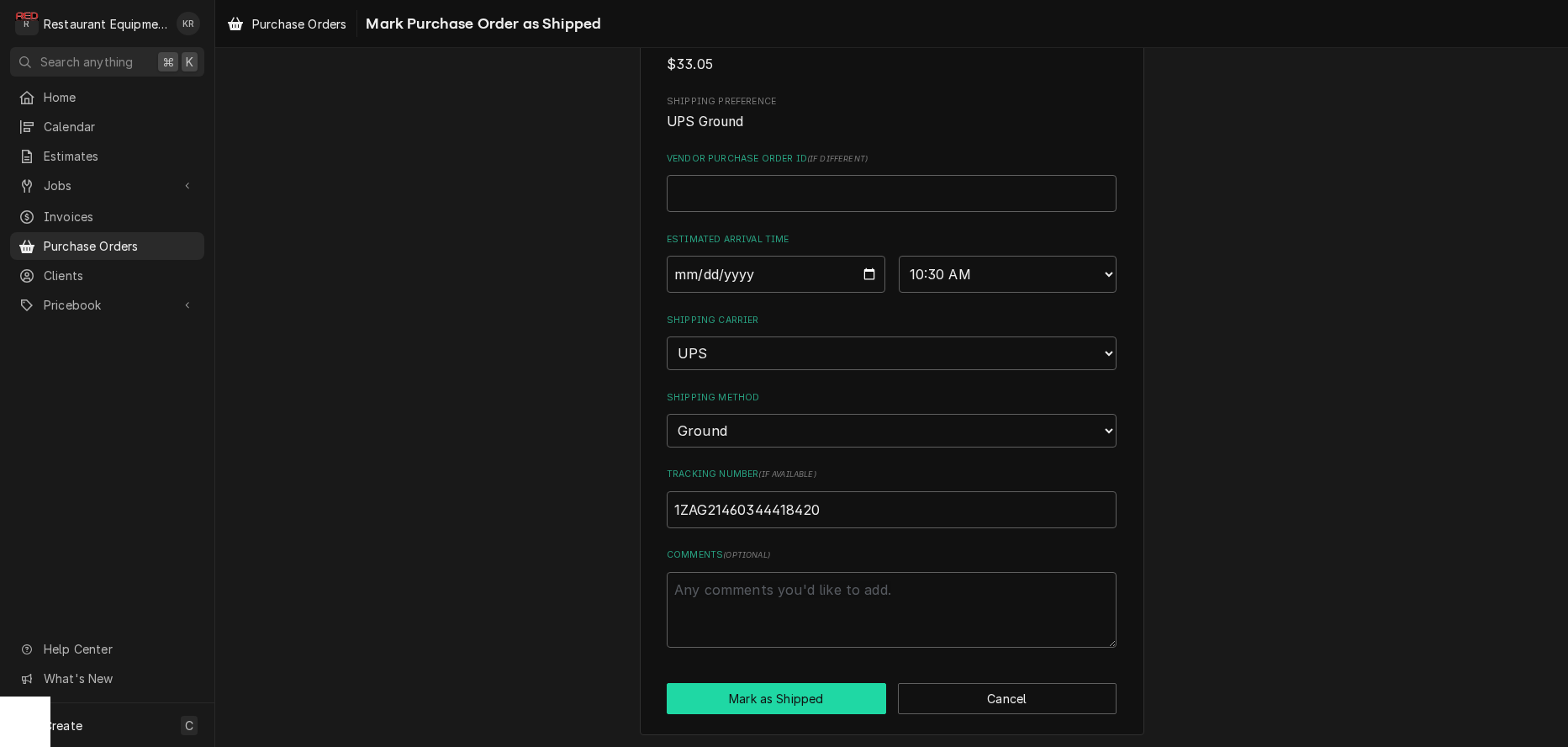
click at [736, 684] on button "Mark as Shipped" at bounding box center [776, 699] width 219 height 31
type textarea "x"
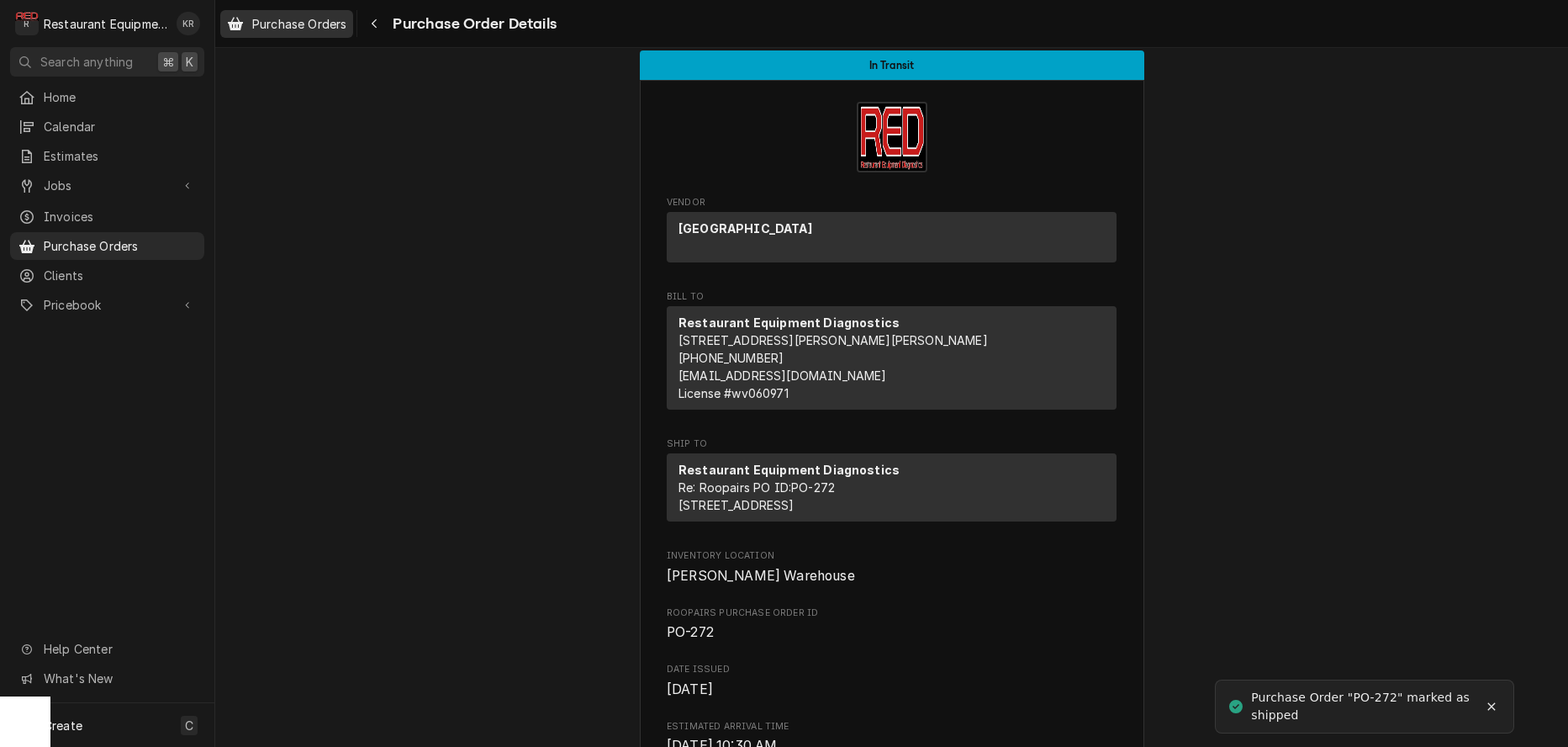
scroll to position [10, 0]
click at [331, 31] on span "Purchase Orders" at bounding box center [299, 24] width 94 height 18
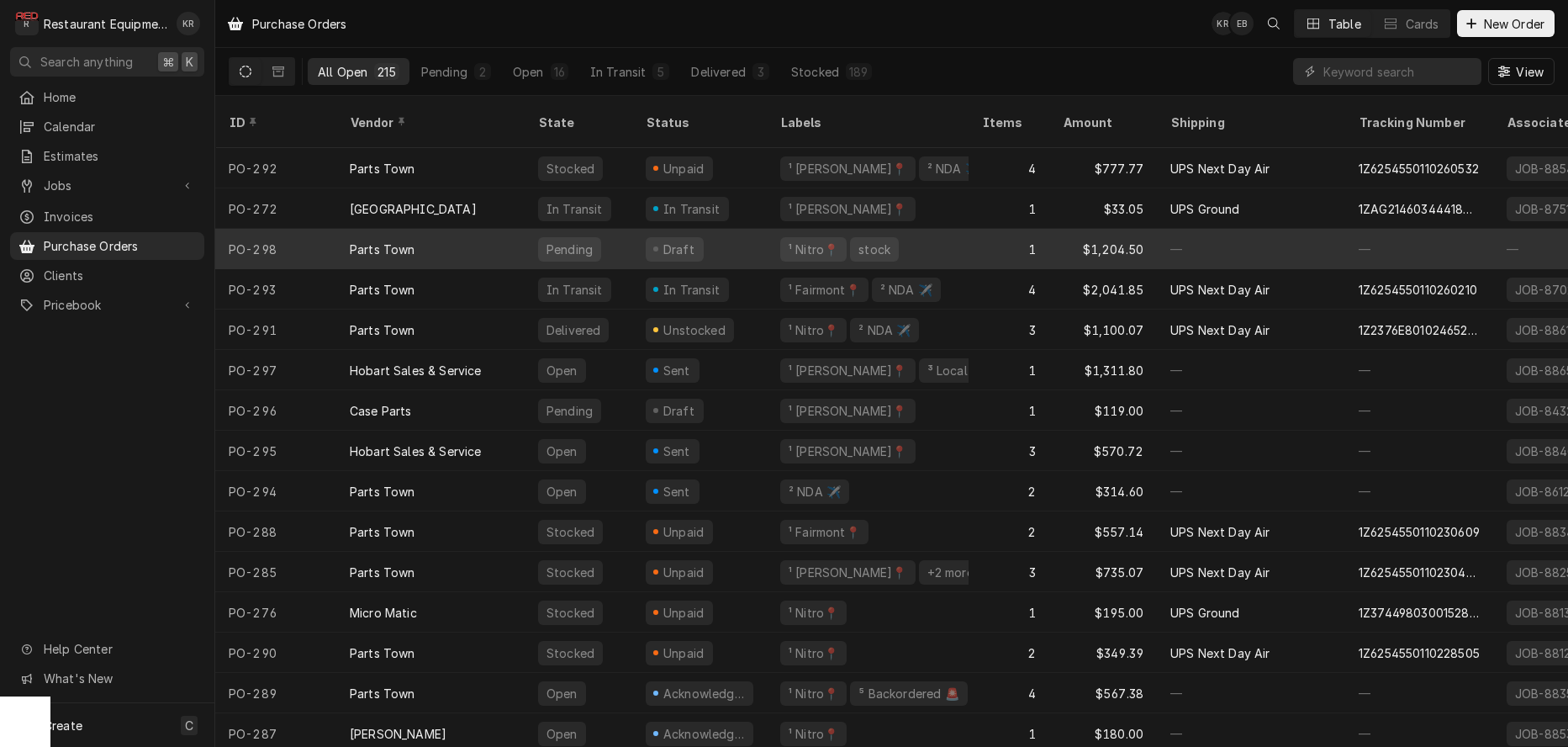
click at [517, 229] on div "Parts Town" at bounding box center [431, 249] width 188 height 40
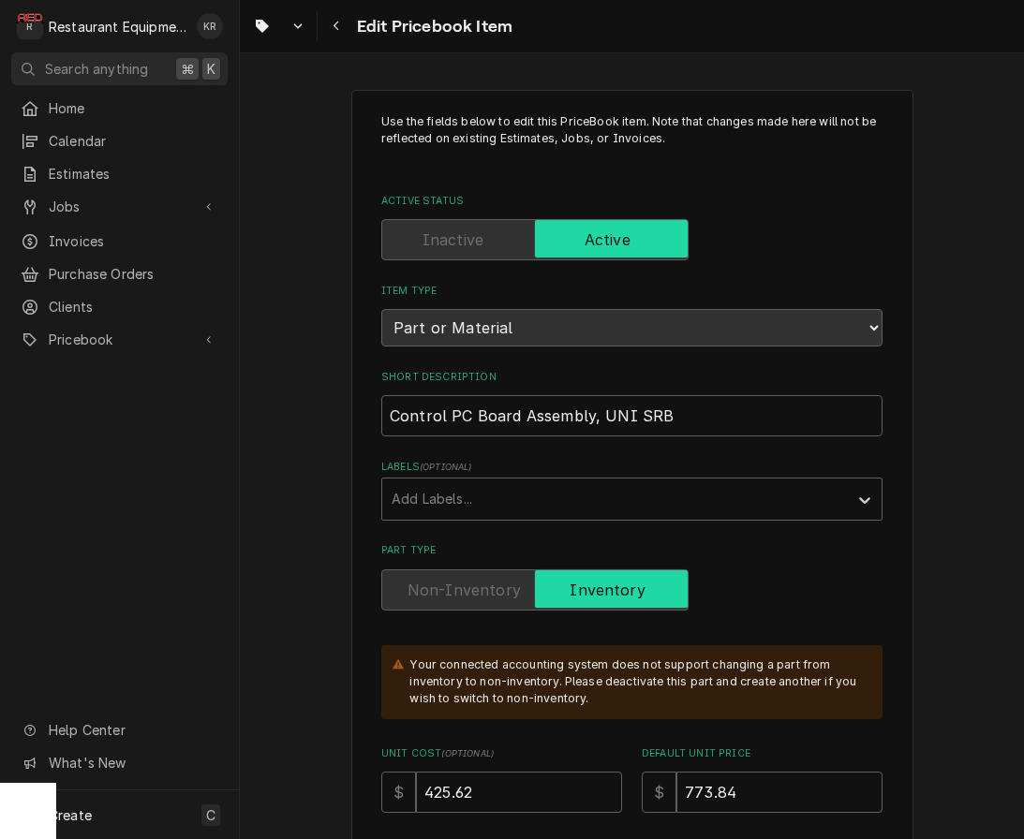
scroll to position [7219, 0]
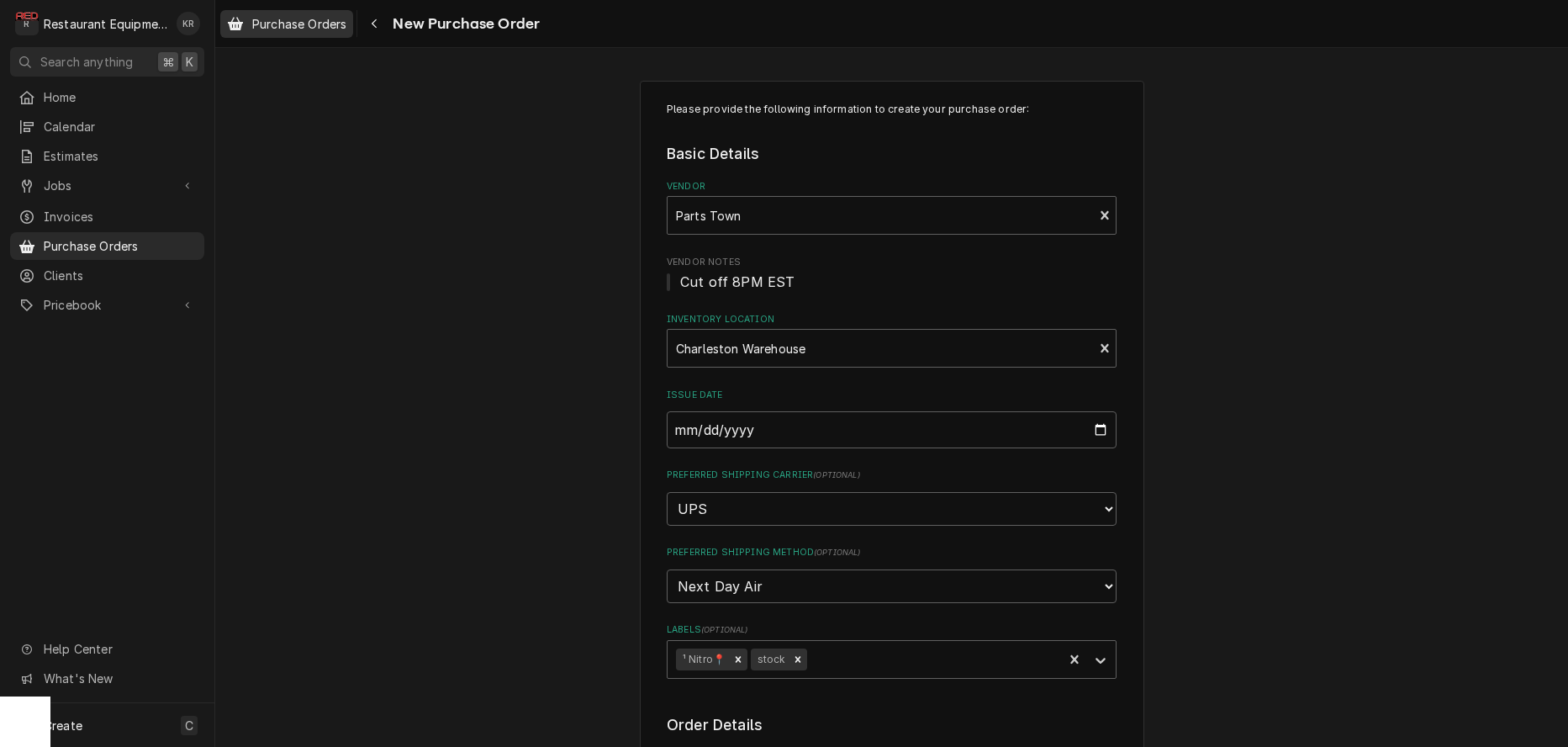
click at [278, 24] on span "Purchase Orders" at bounding box center [299, 24] width 94 height 18
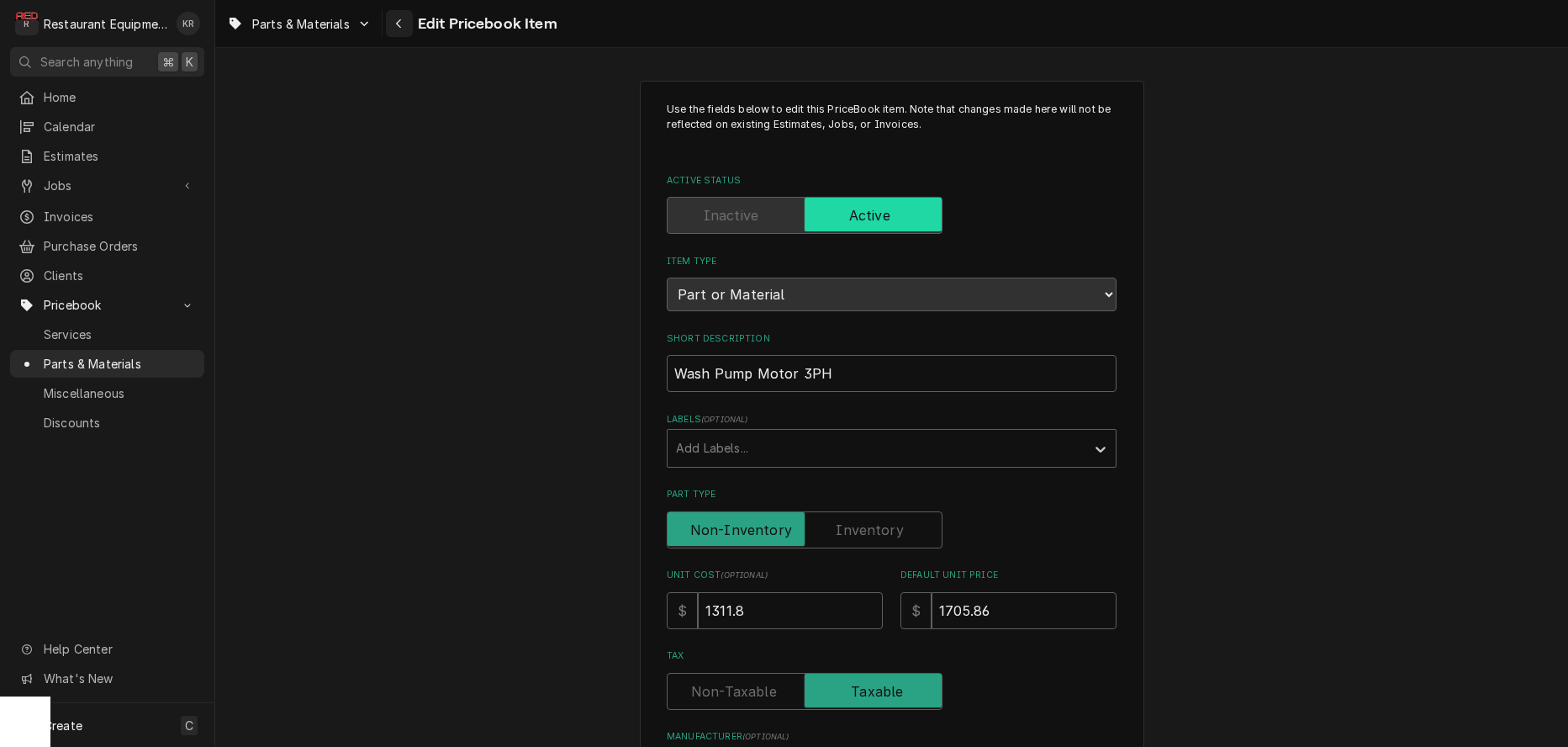
click at [401, 26] on icon "Navigate back" at bounding box center [399, 23] width 7 height 12
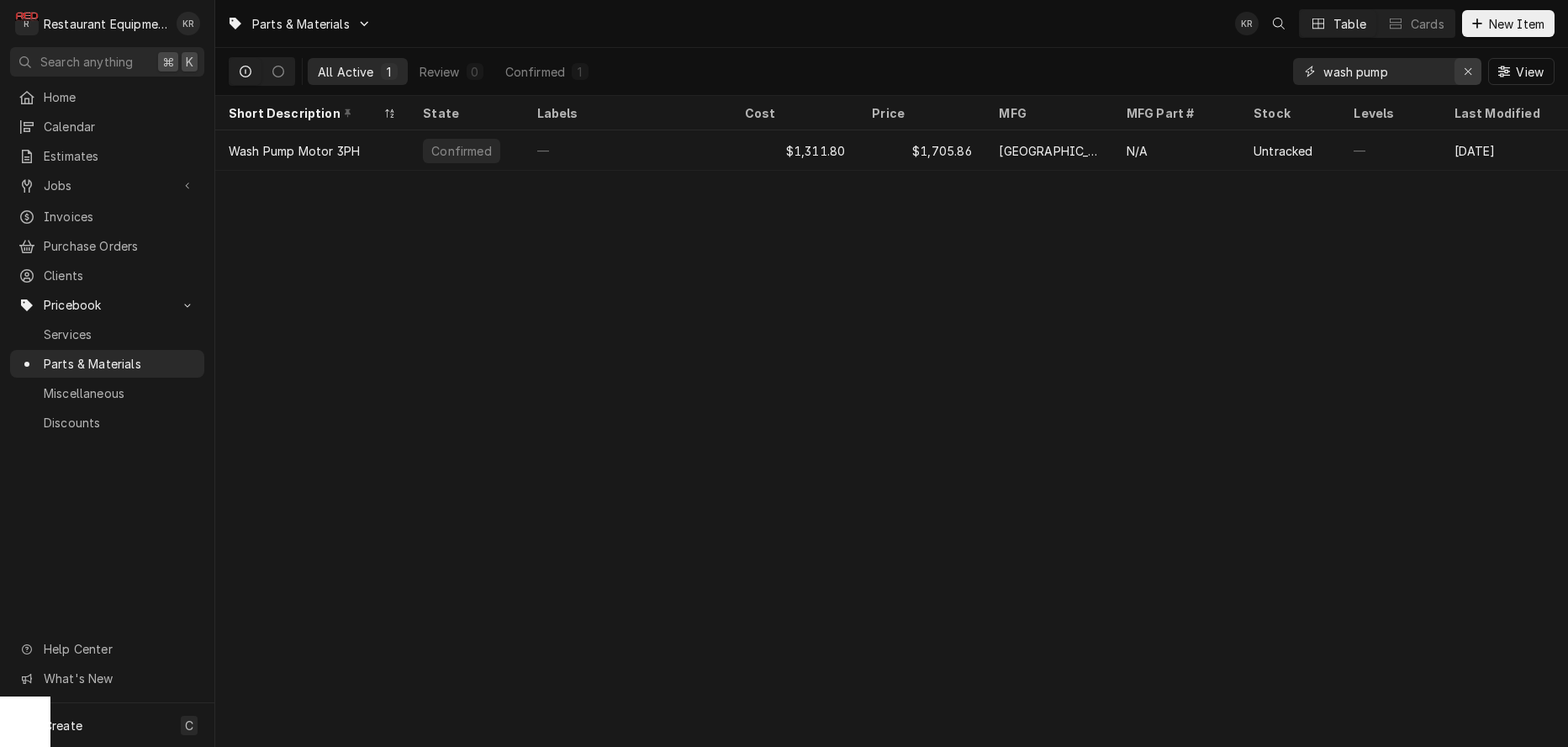
click at [1466, 74] on icon "Erase input" at bounding box center [1468, 71] width 9 height 12
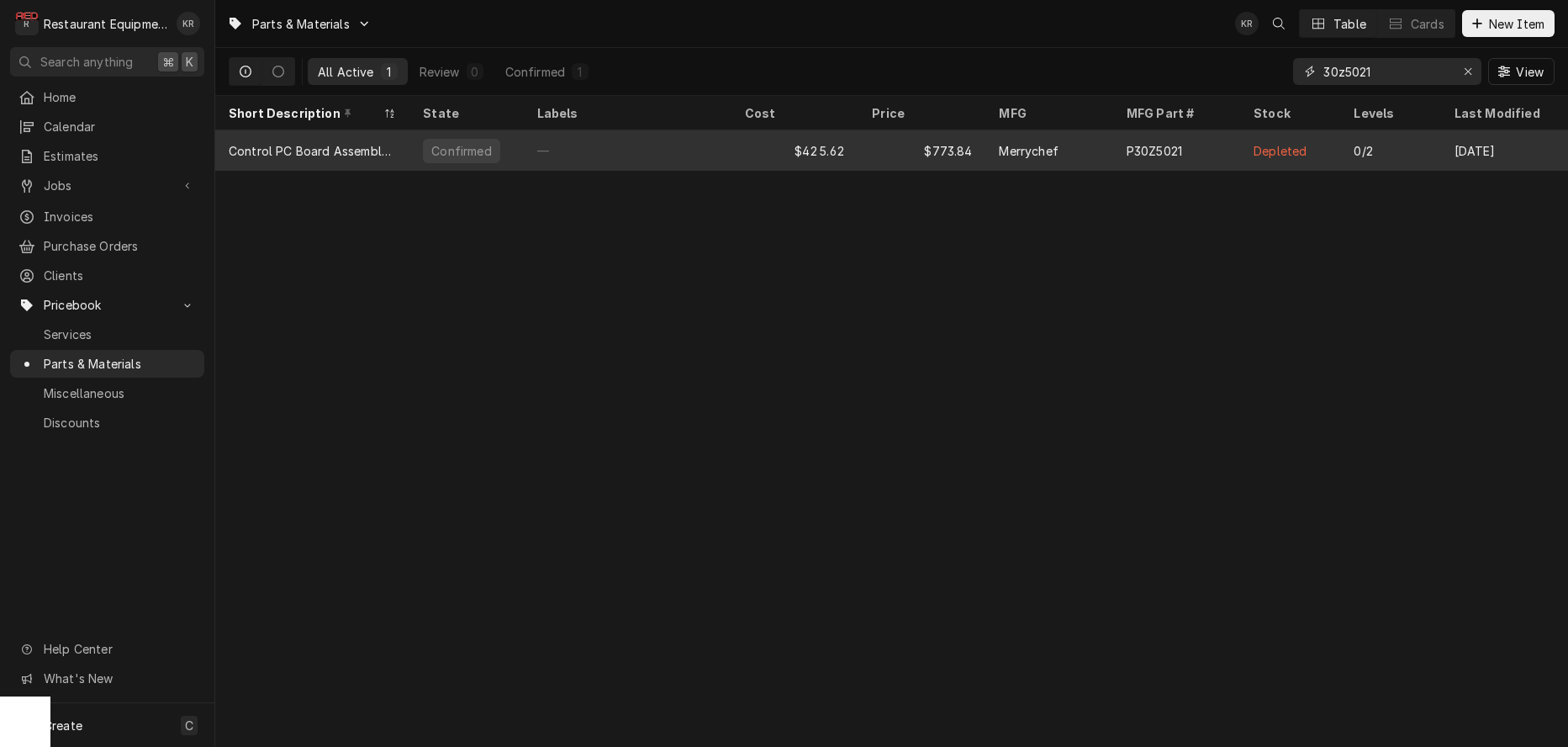
type input "30z5021"
click at [898, 154] on div "$773.84" at bounding box center [921, 150] width 127 height 40
click at [702, 145] on div "—" at bounding box center [627, 150] width 207 height 40
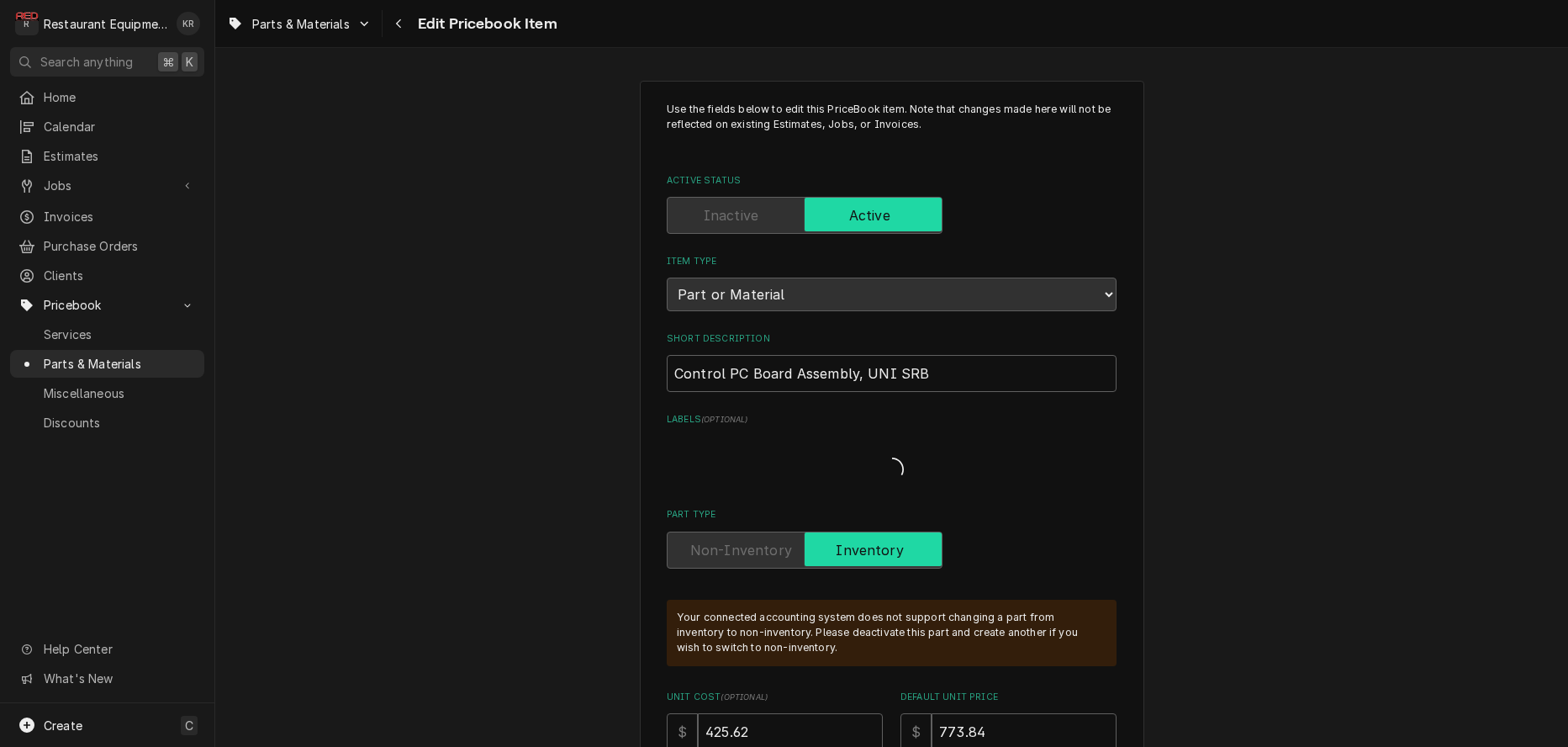
type textarea "x"
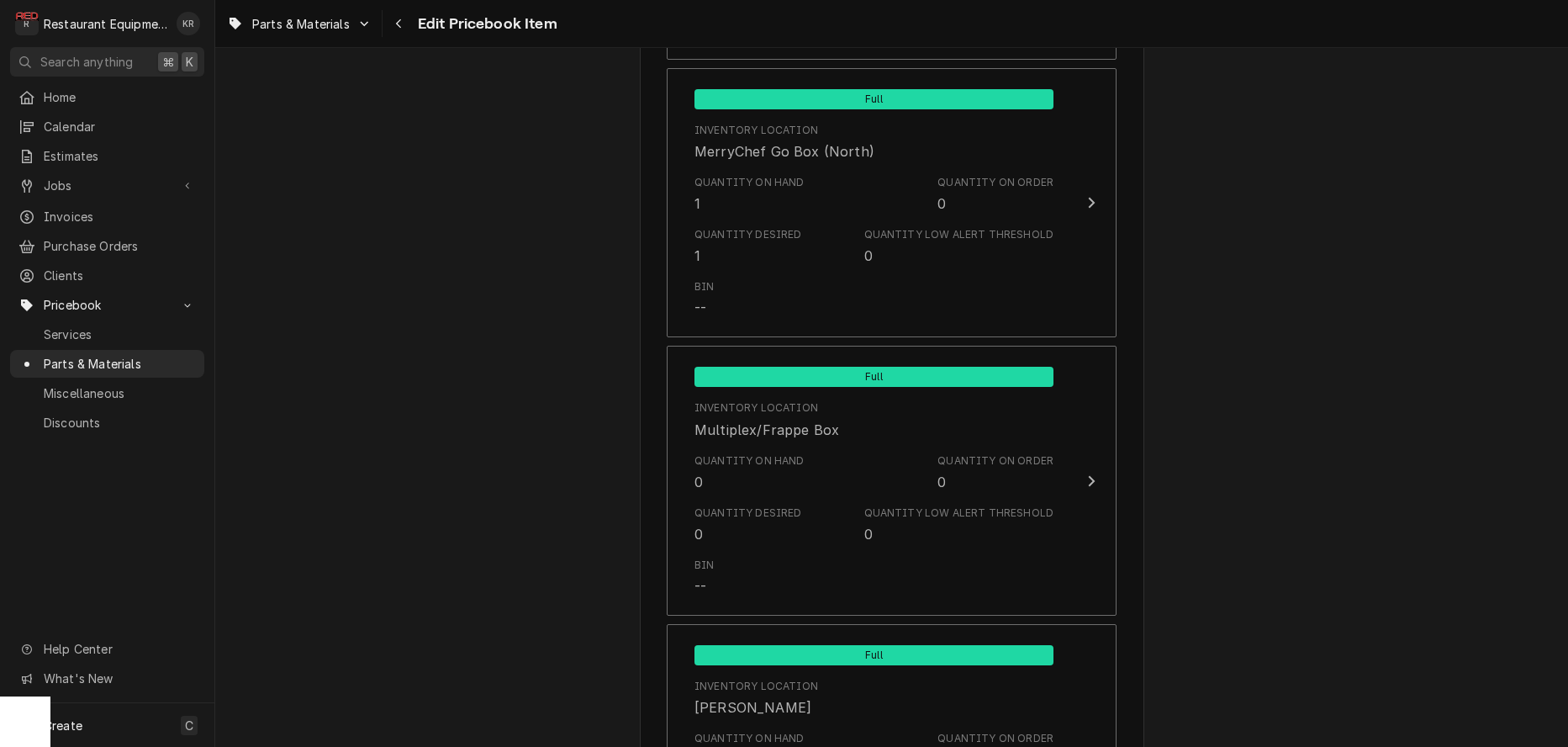
scroll to position [6665, 0]
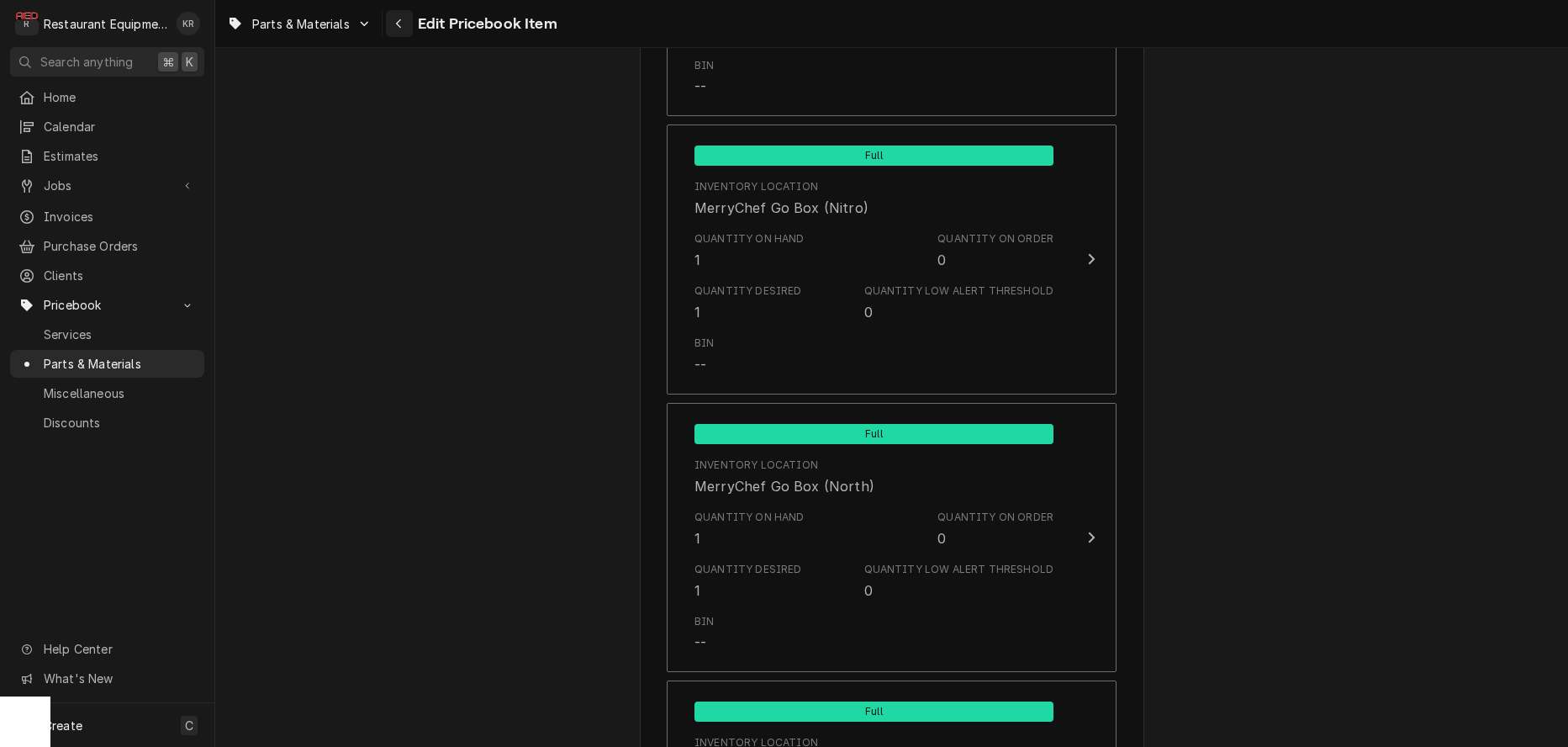
click at [403, 24] on icon "Navigate back" at bounding box center [399, 23] width 7 height 12
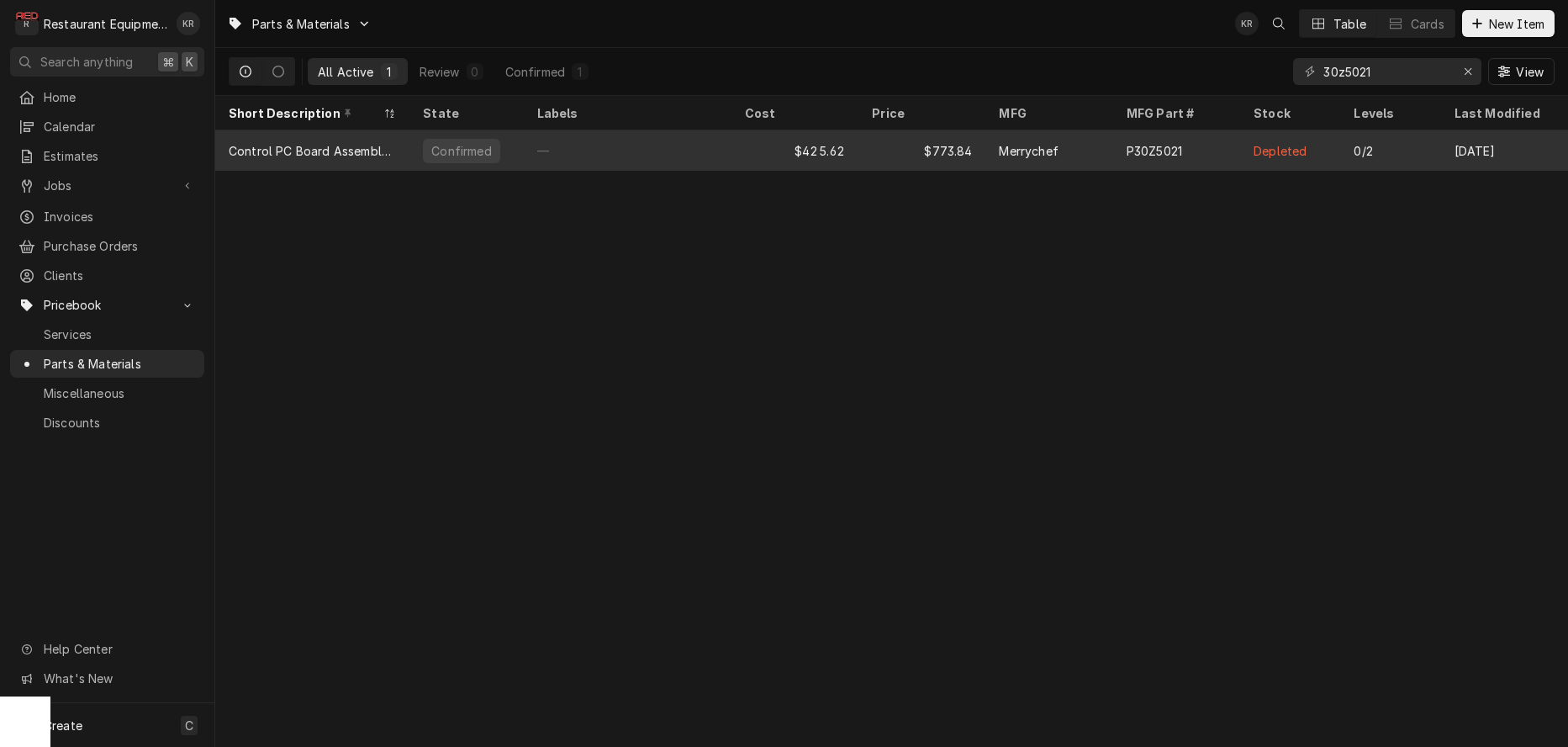
click at [1057, 143] on div "Merrychef" at bounding box center [1029, 151] width 59 height 18
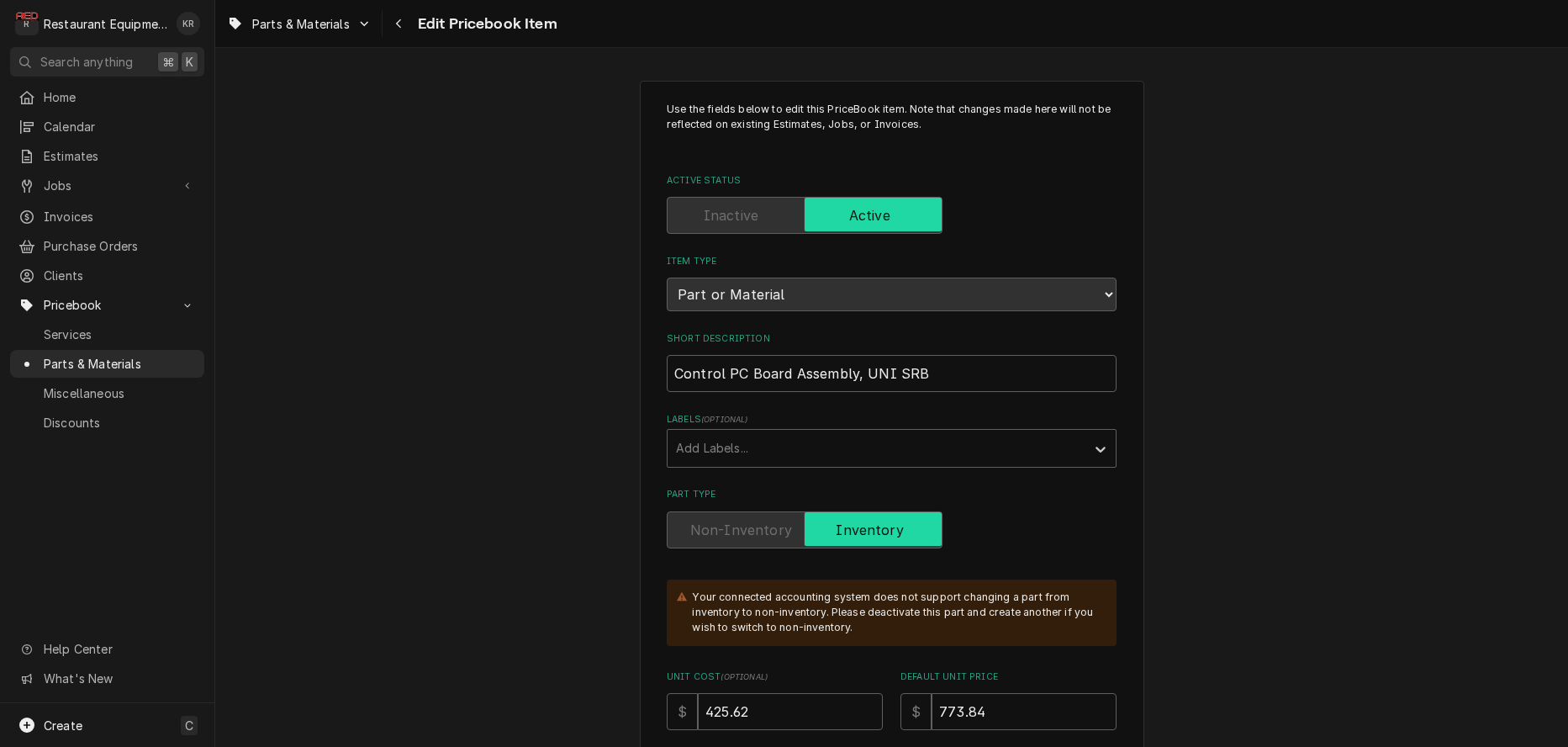
type textarea "x"
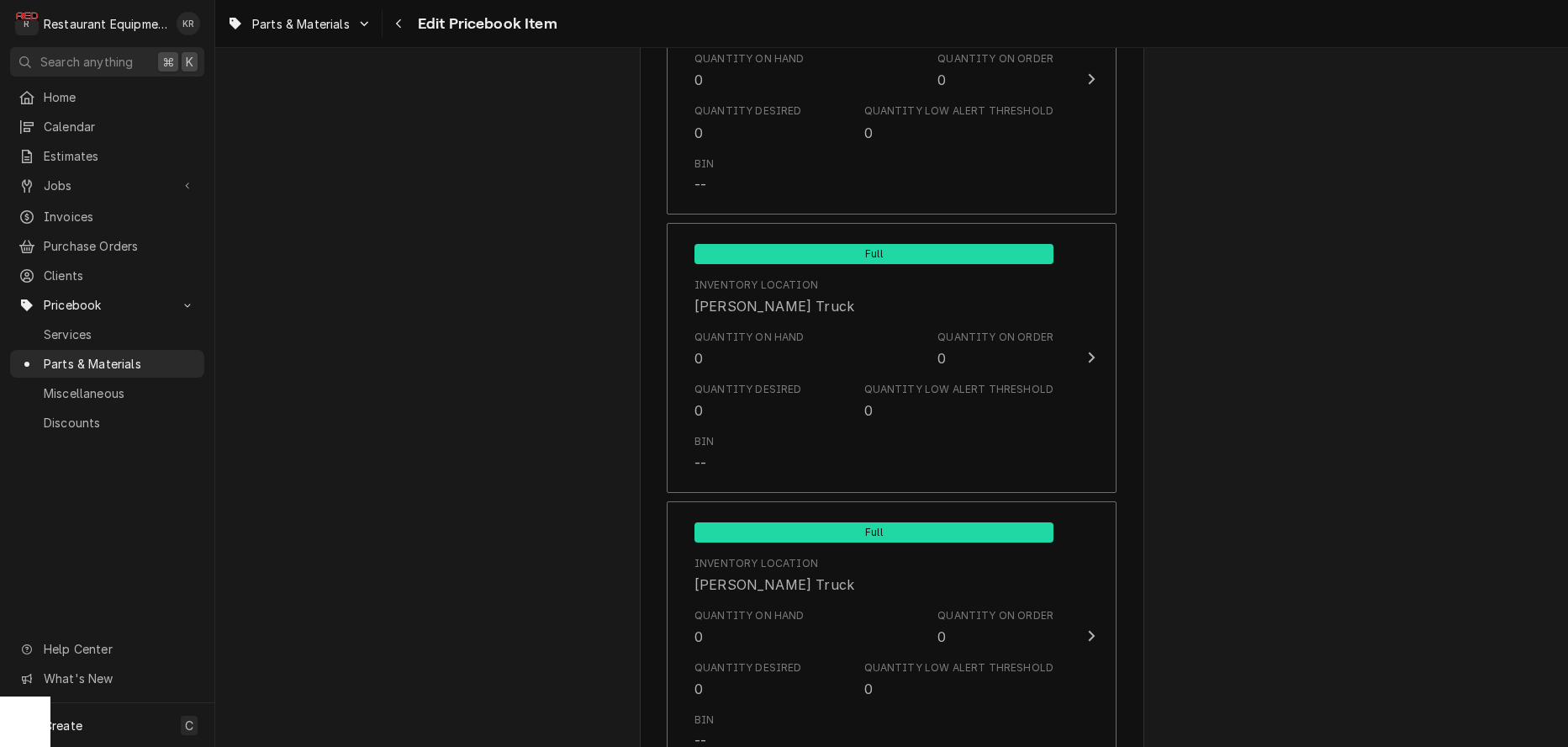
scroll to position [11116, 0]
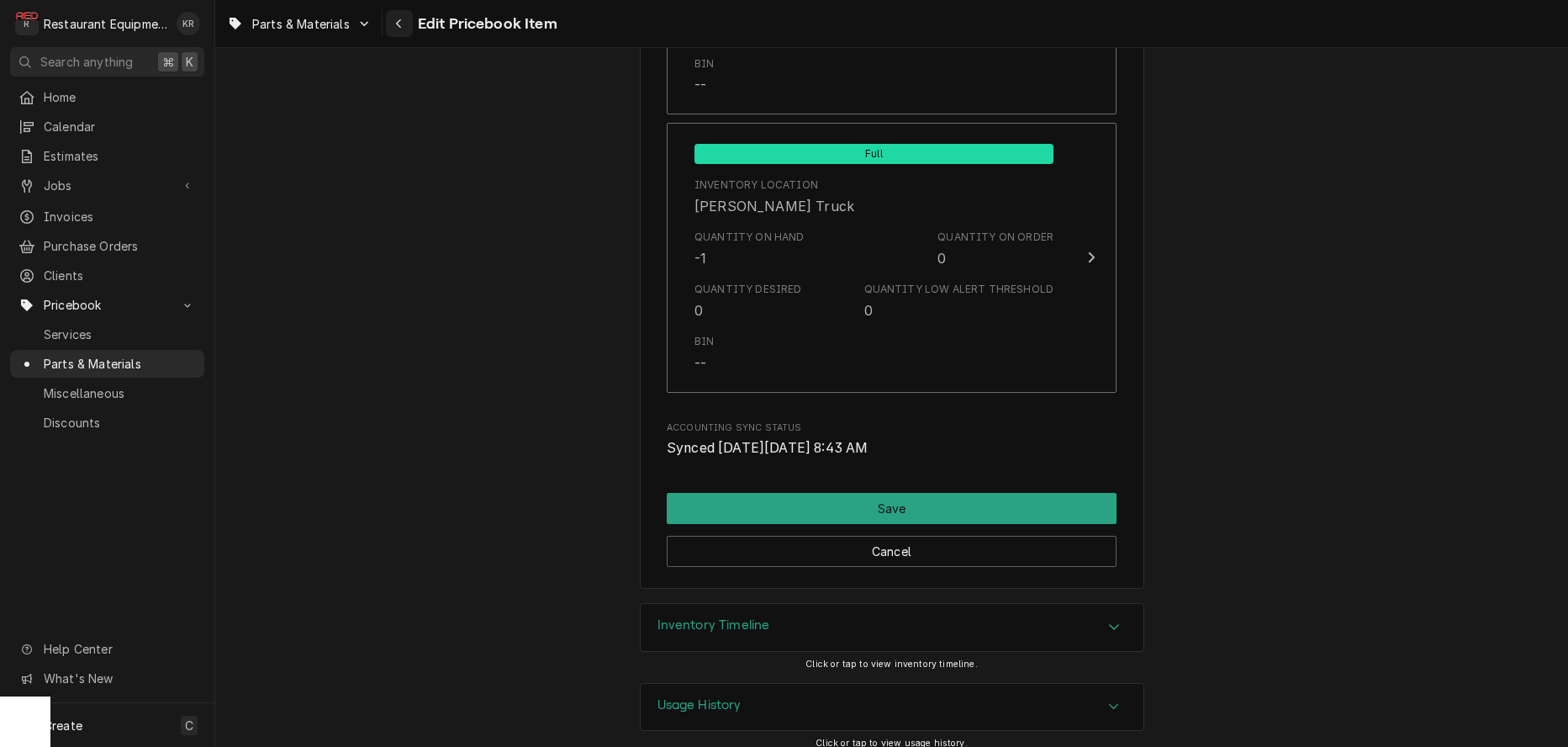
click at [403, 26] on icon "Navigate back" at bounding box center [399, 23] width 7 height 12
